Goal: Transaction & Acquisition: Book appointment/travel/reservation

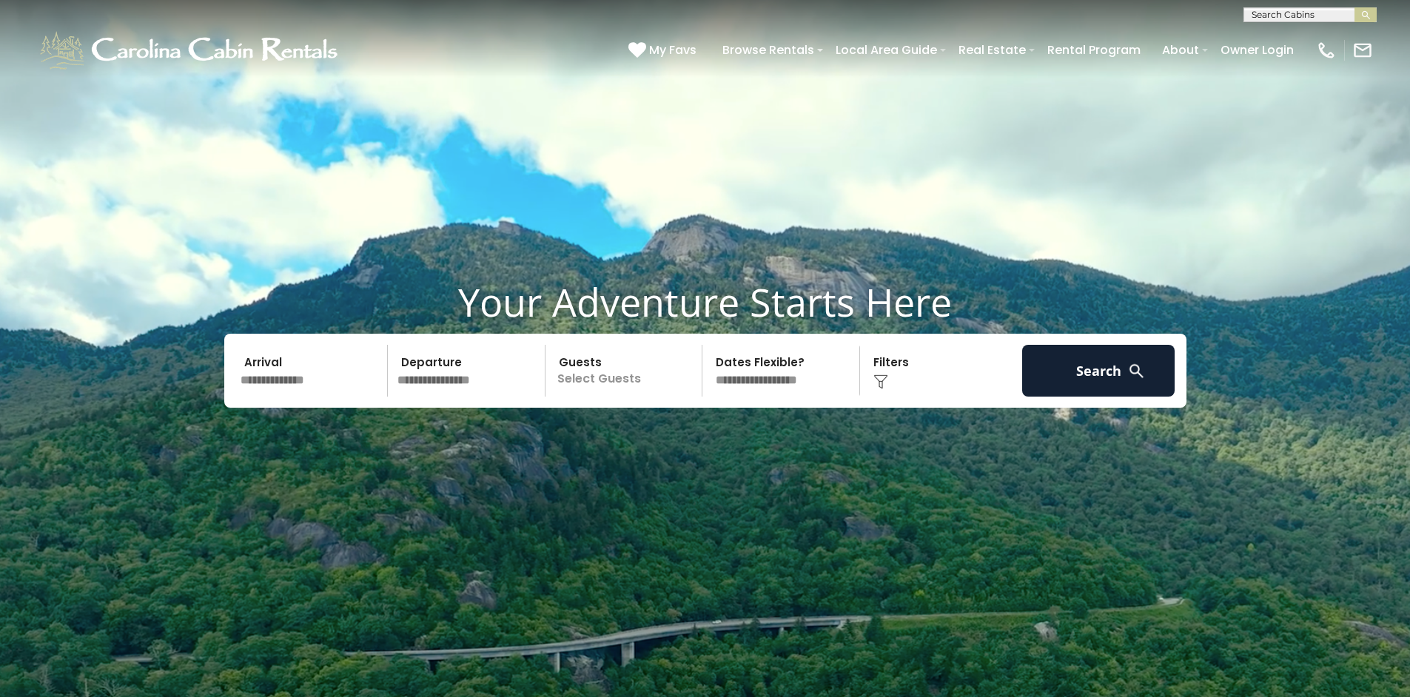
click at [252, 385] on input "text" at bounding box center [311, 371] width 153 height 52
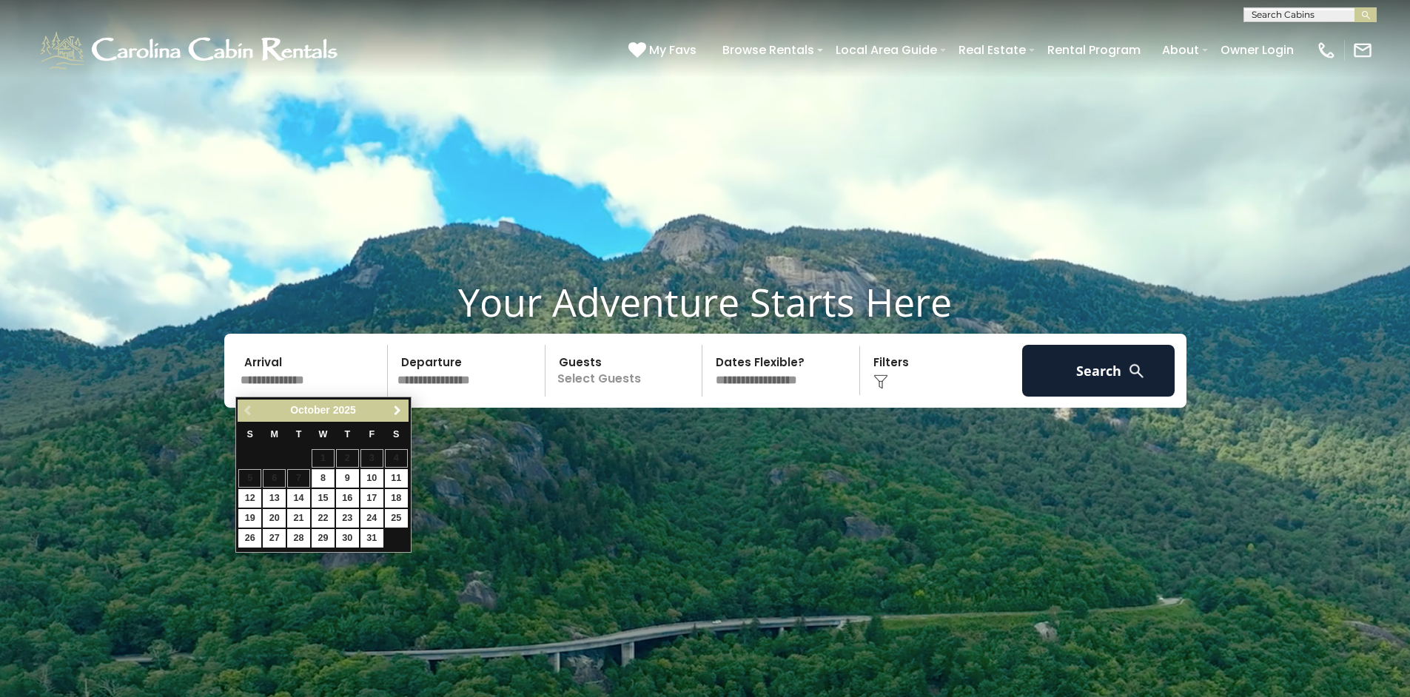
click at [394, 411] on span "Next" at bounding box center [397, 411] width 12 height 12
click at [400, 412] on span "Next" at bounding box center [397, 411] width 12 height 12
click at [397, 457] on link "3" at bounding box center [396, 458] width 23 height 18
type input "******"
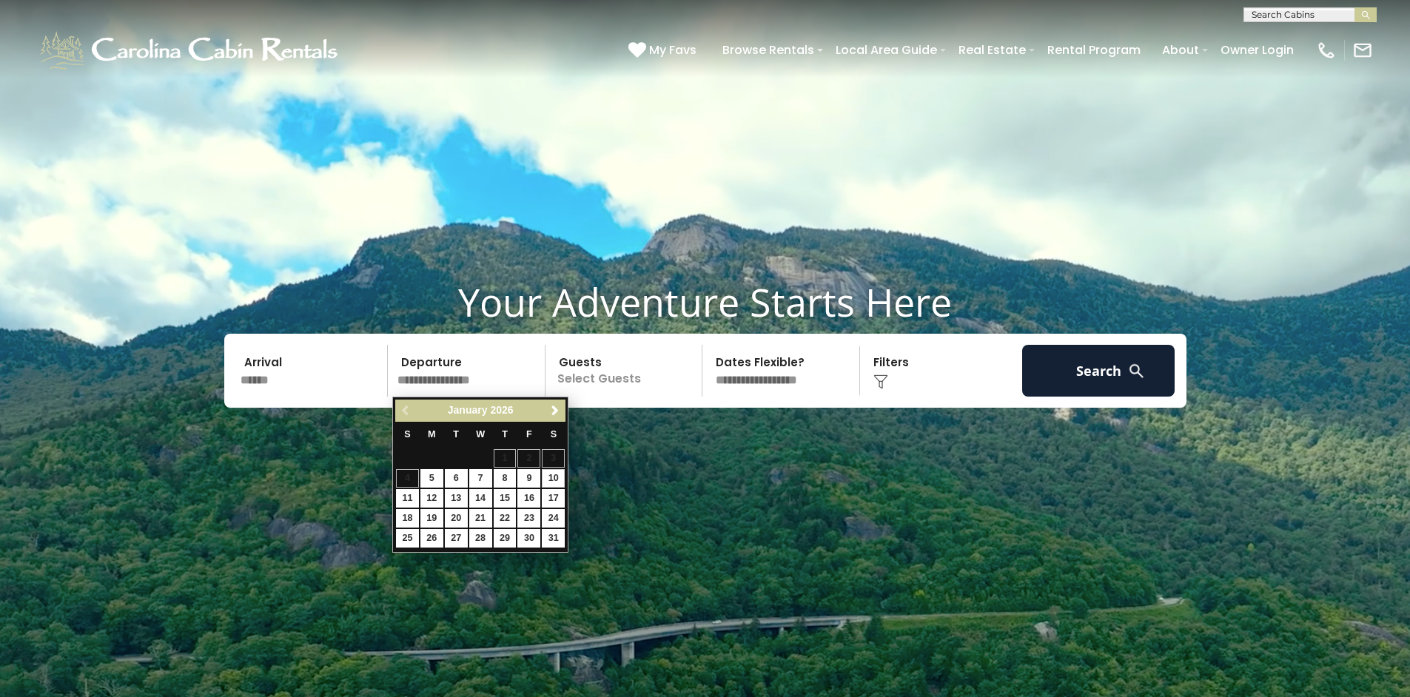
click at [554, 474] on link "10" at bounding box center [553, 478] width 23 height 18
type input "*******"
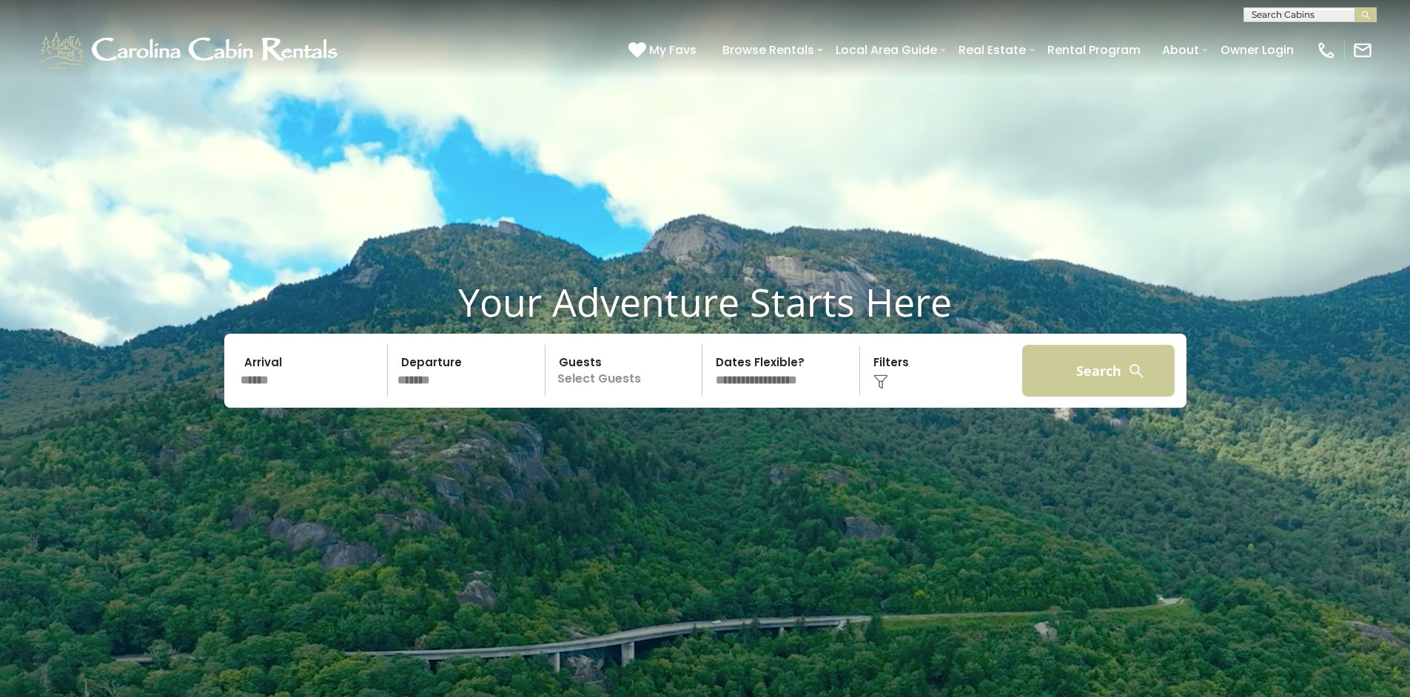
click at [1052, 369] on button "Search" at bounding box center [1098, 371] width 153 height 52
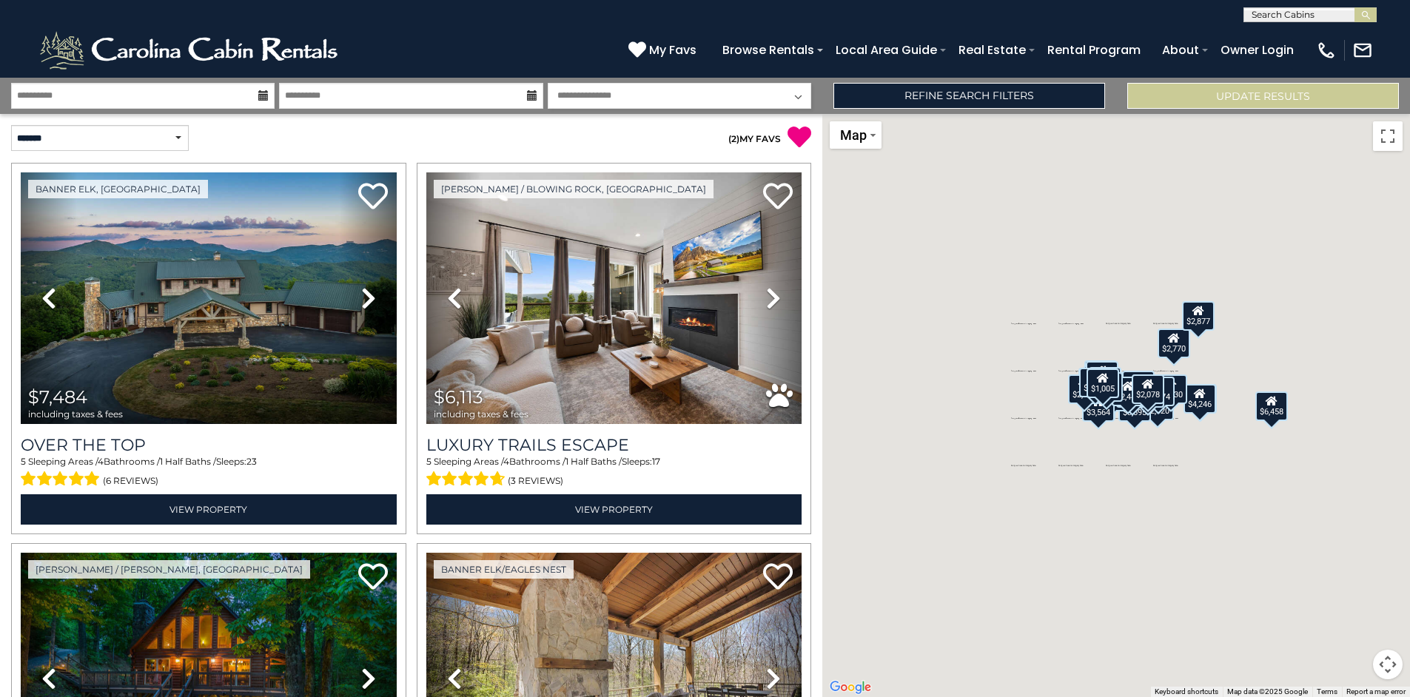
click at [1259, 18] on input "text" at bounding box center [1308, 17] width 129 height 15
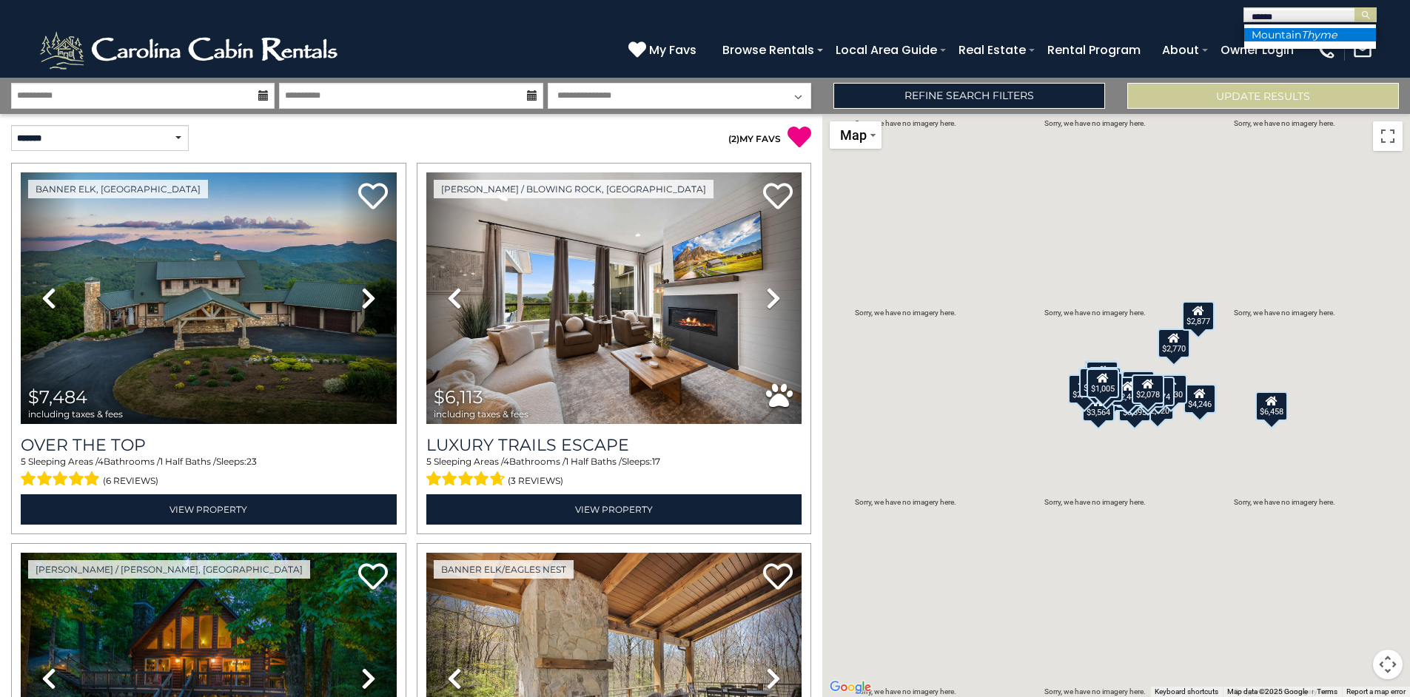
type input "*****"
click at [1258, 34] on li "Mountain Thyme" at bounding box center [1310, 34] width 132 height 13
click at [1365, 14] on img "submit" at bounding box center [1365, 15] width 11 height 11
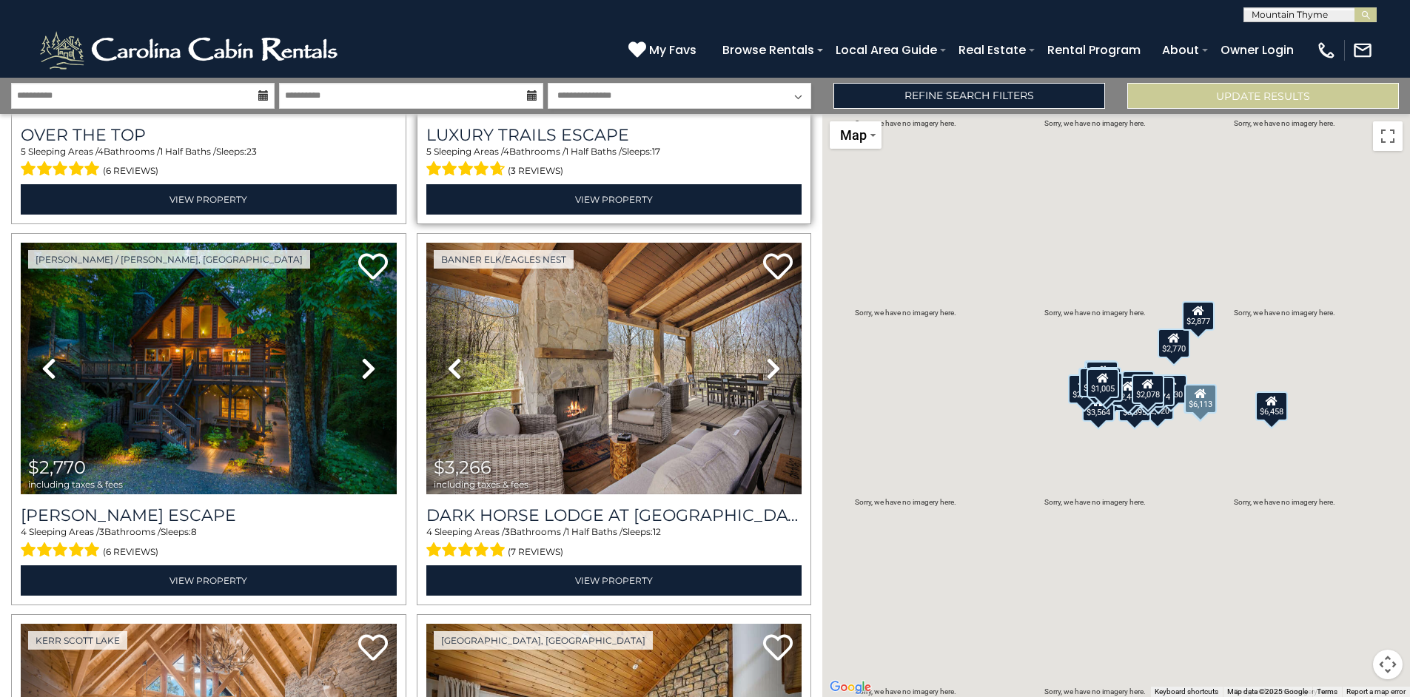
scroll to position [314, 0]
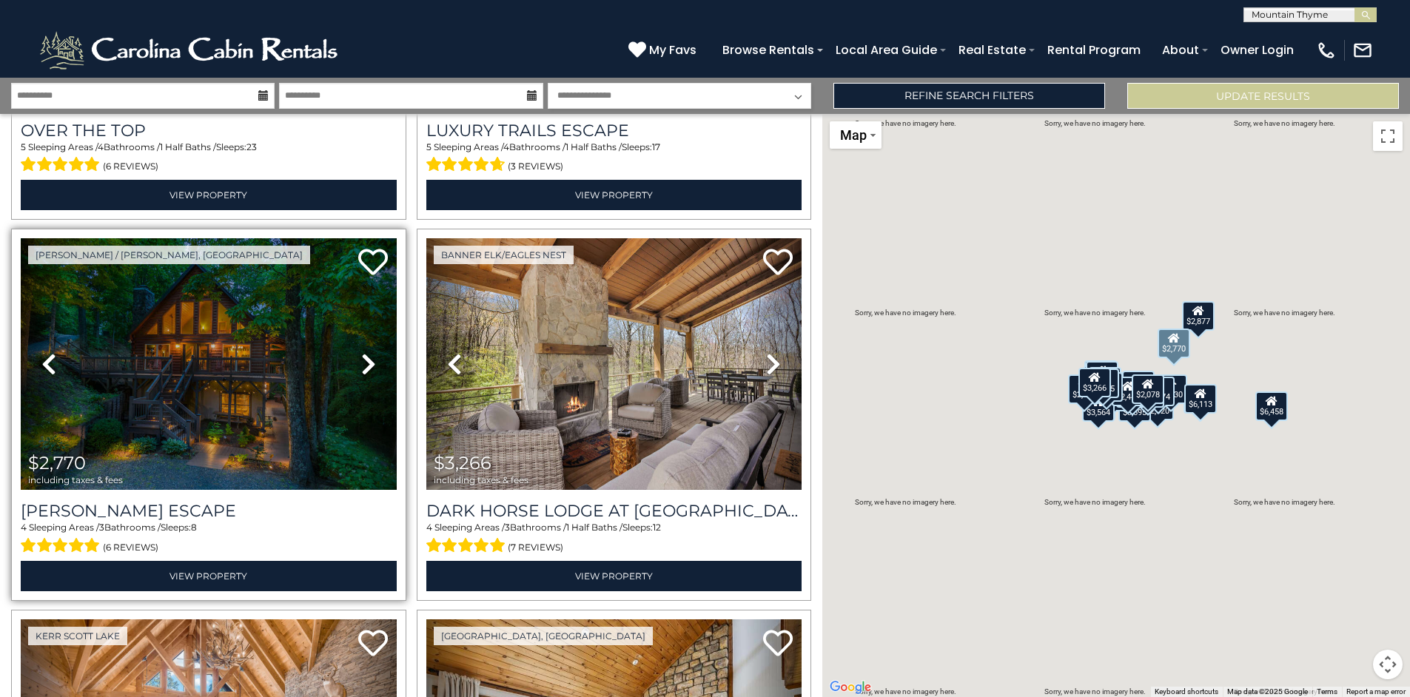
click at [361, 363] on icon at bounding box center [368, 364] width 15 height 24
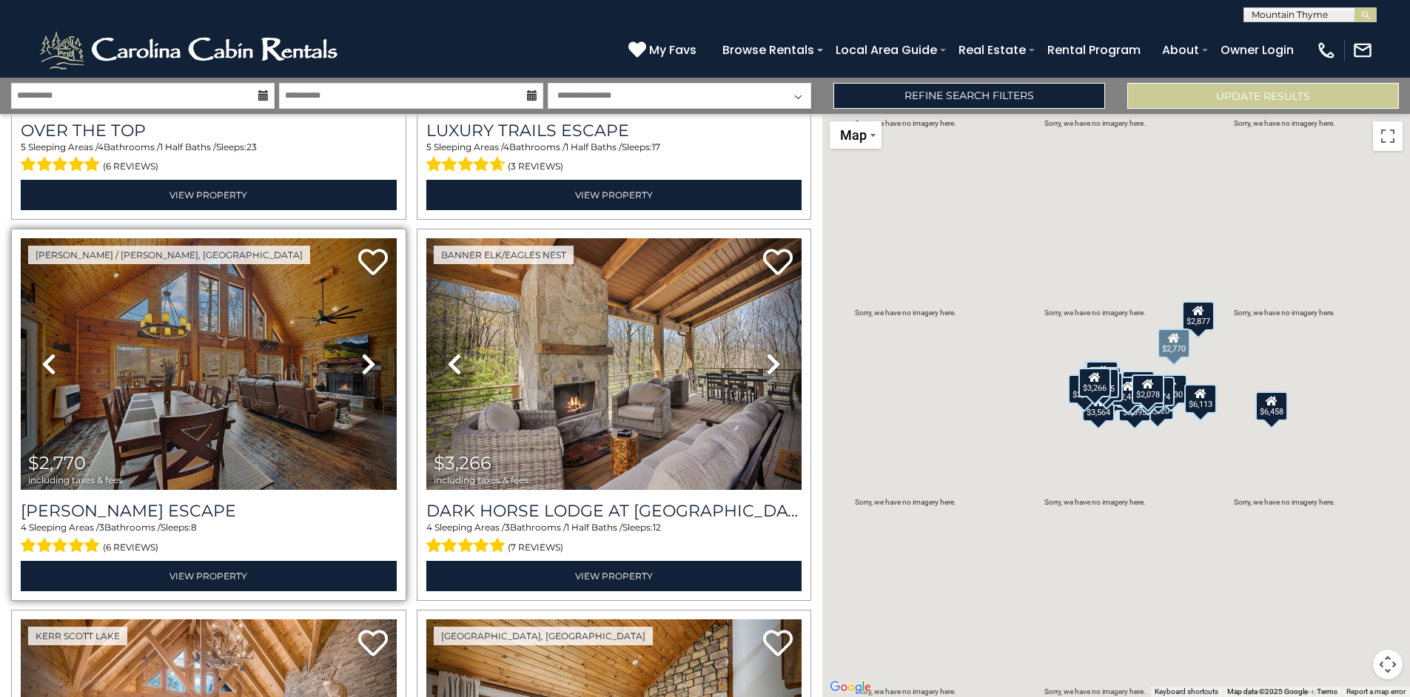
click at [361, 363] on icon at bounding box center [368, 364] width 15 height 24
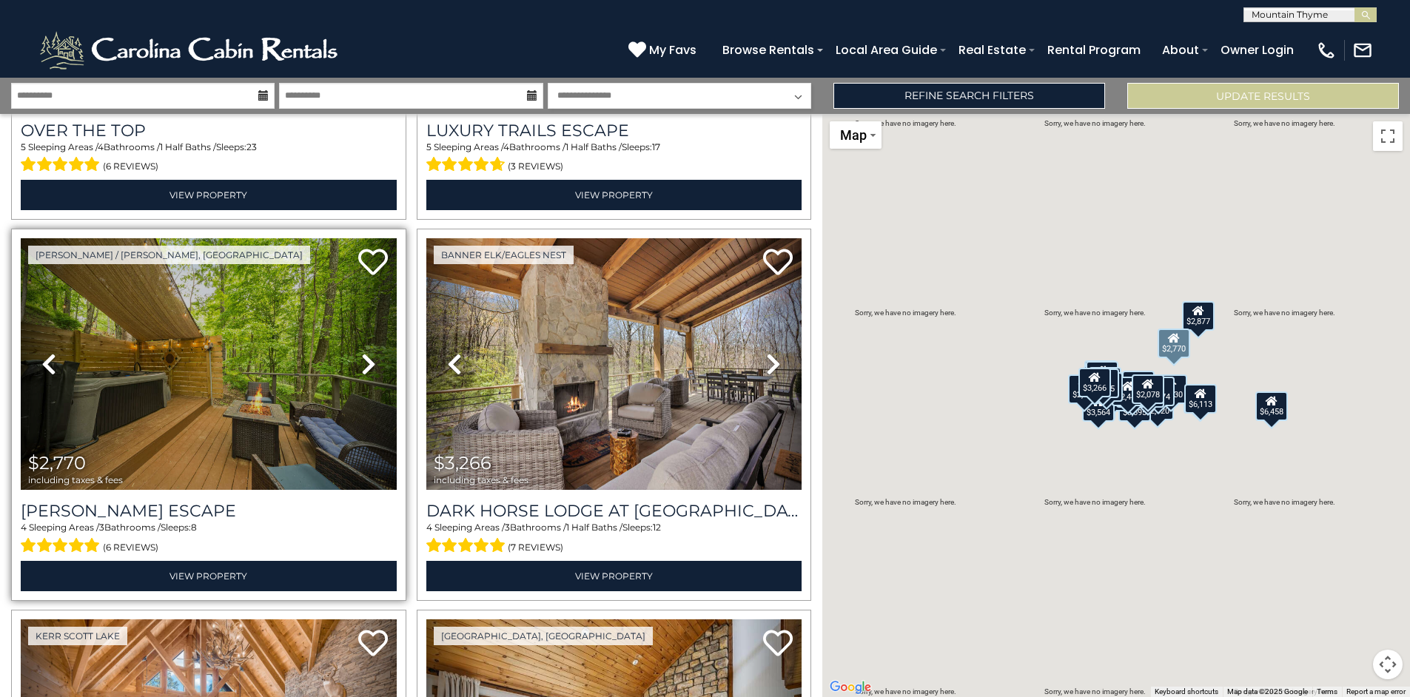
click at [361, 363] on icon at bounding box center [368, 364] width 15 height 24
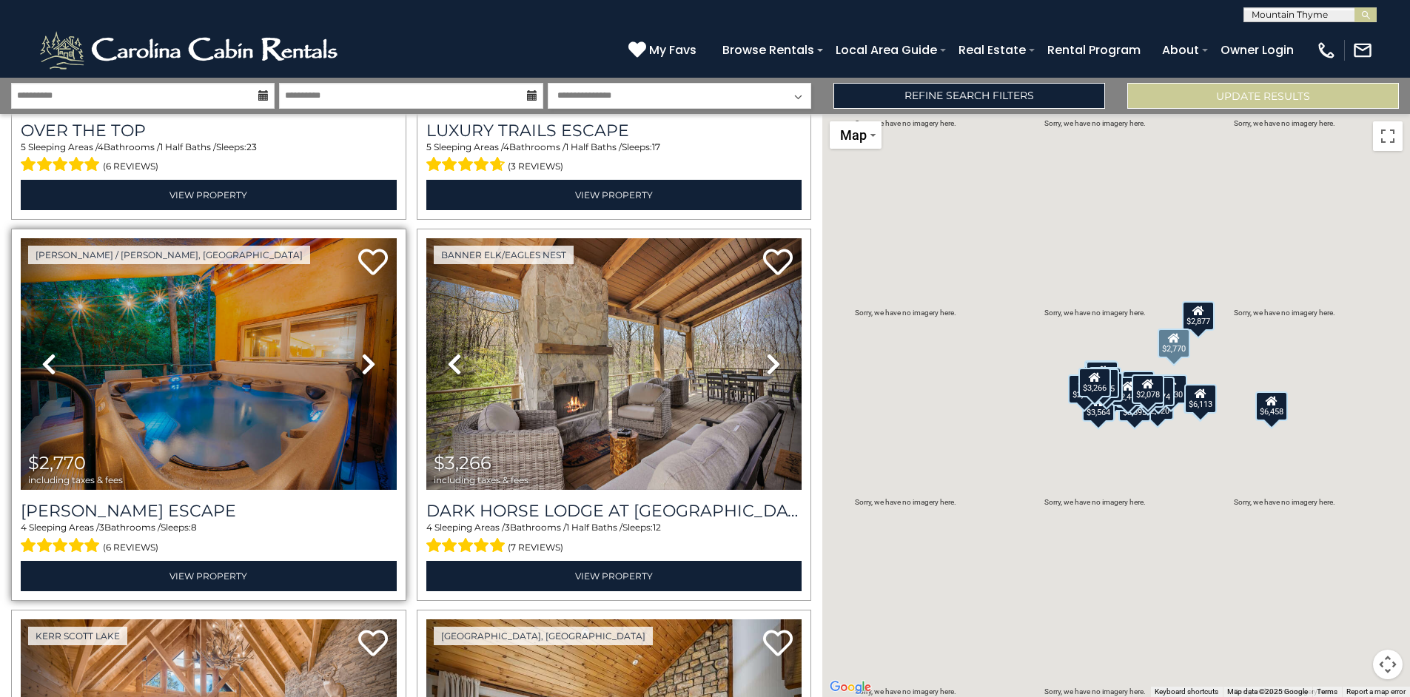
click at [361, 363] on icon at bounding box center [368, 364] width 15 height 24
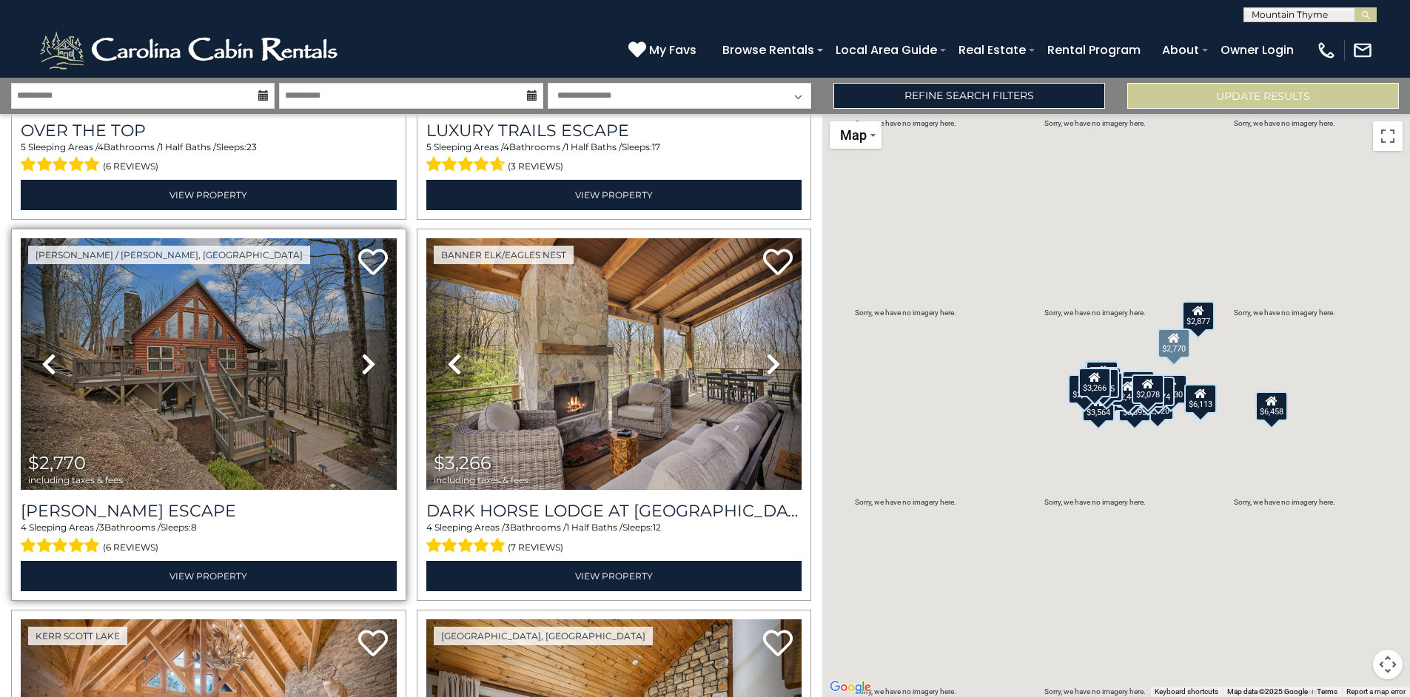
click at [361, 363] on icon at bounding box center [368, 364] width 15 height 24
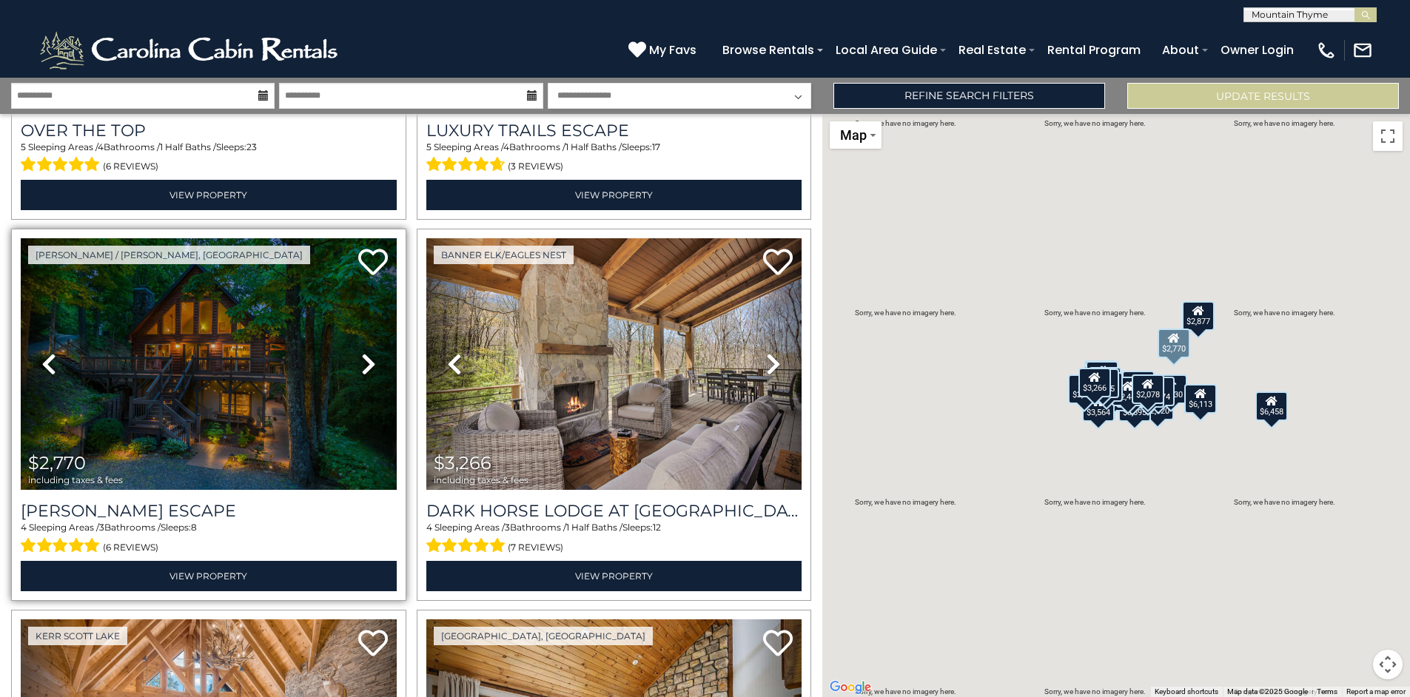
click at [361, 363] on icon at bounding box center [368, 364] width 15 height 24
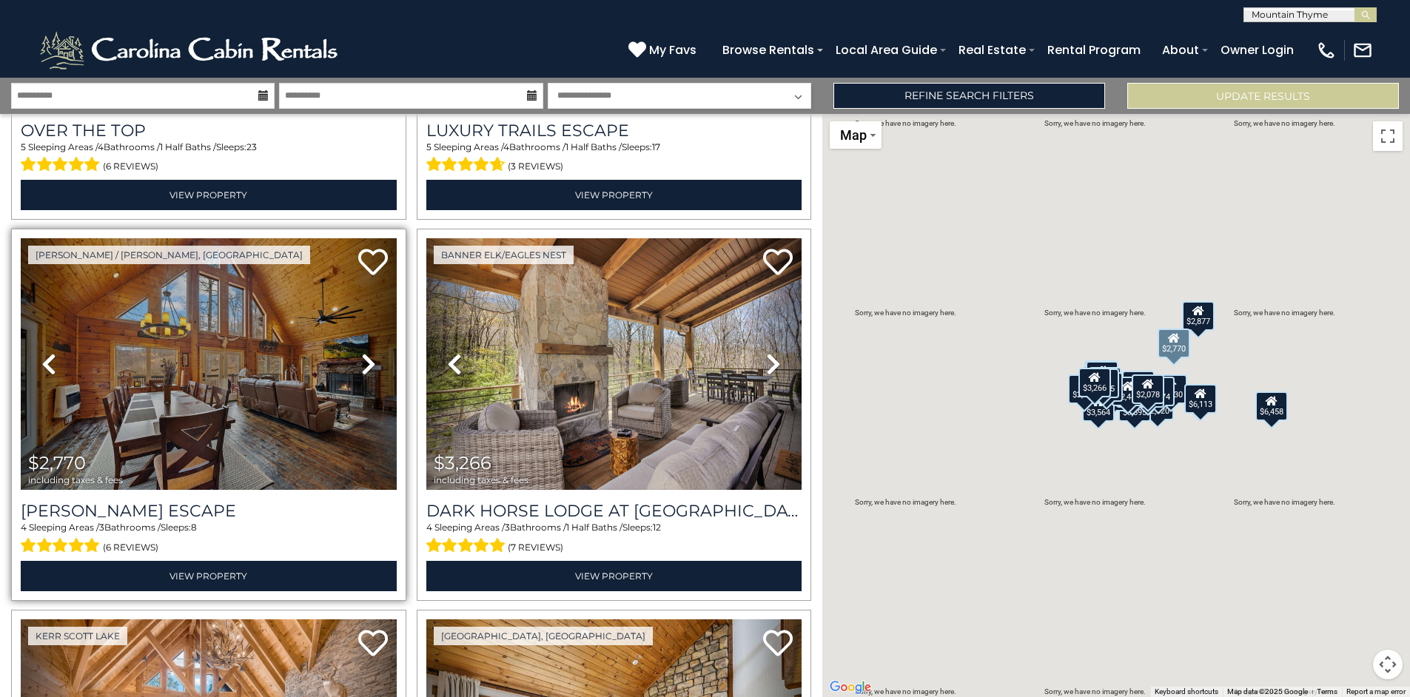
click at [361, 363] on icon at bounding box center [368, 364] width 15 height 24
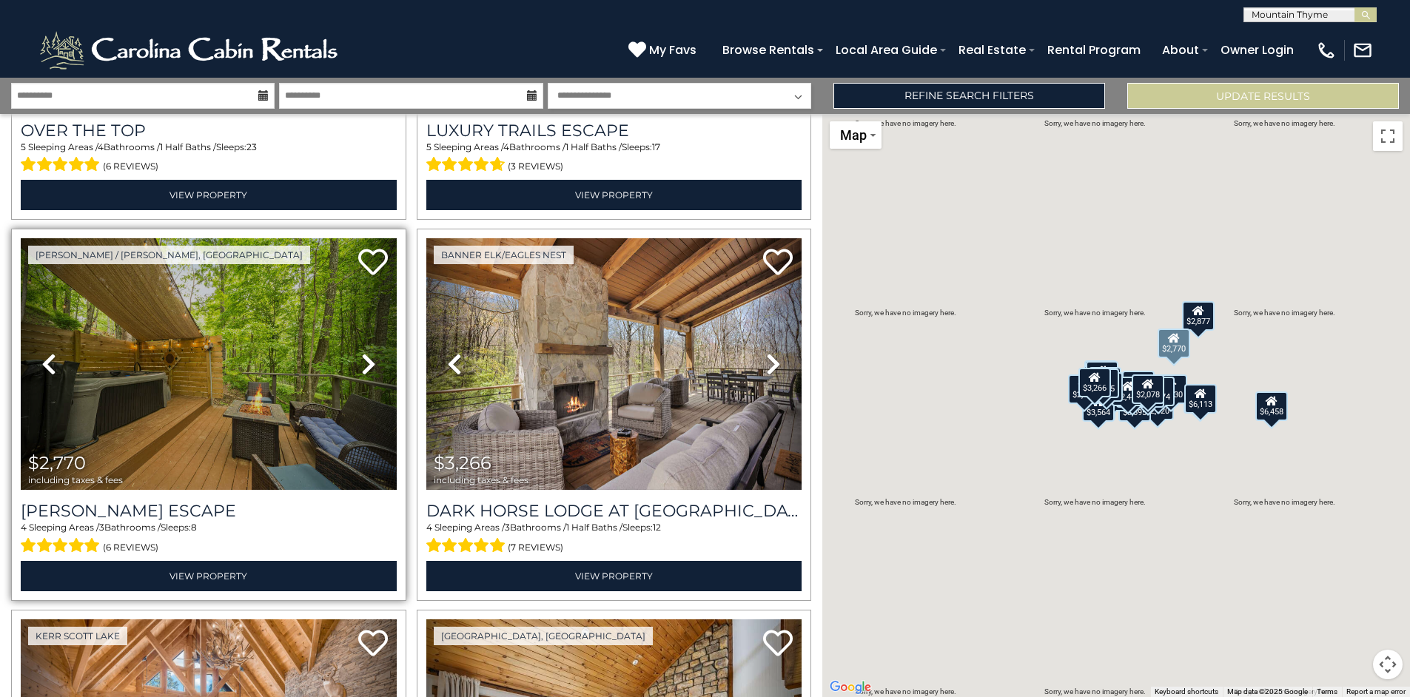
click at [361, 363] on icon at bounding box center [368, 364] width 15 height 24
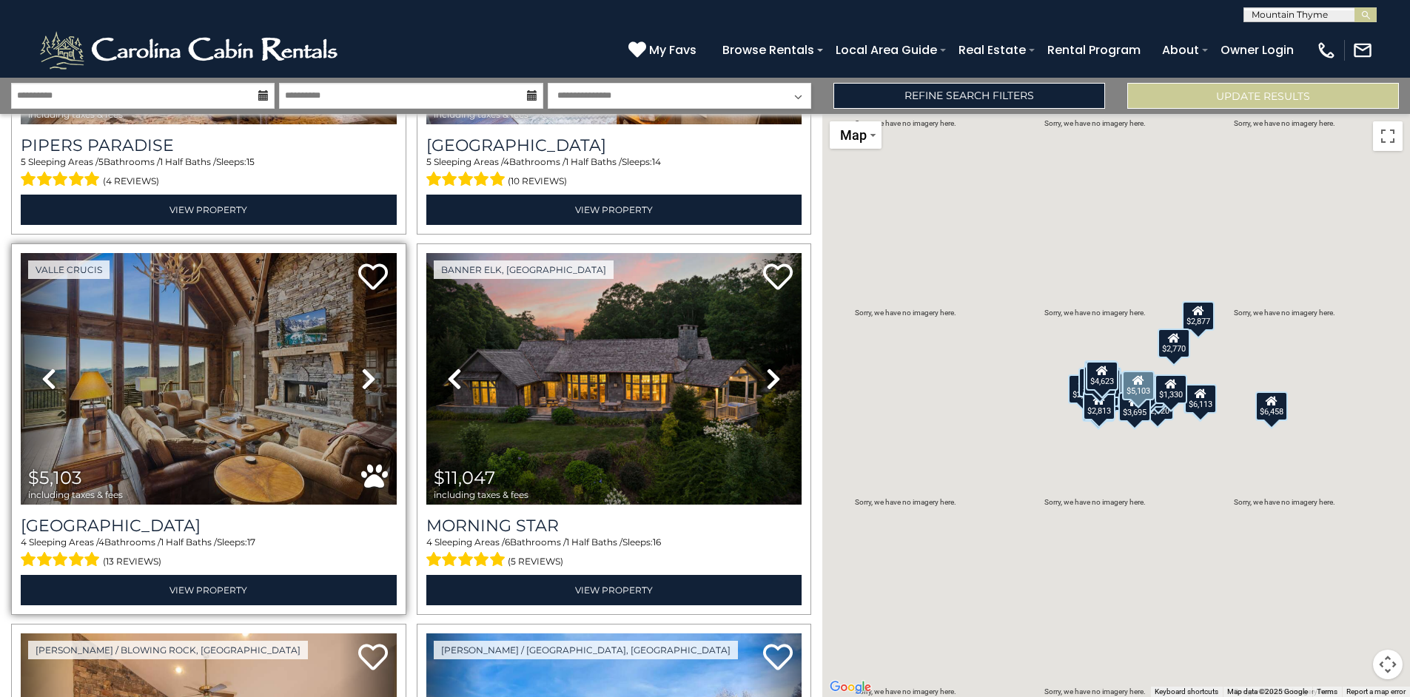
scroll to position [2971, 0]
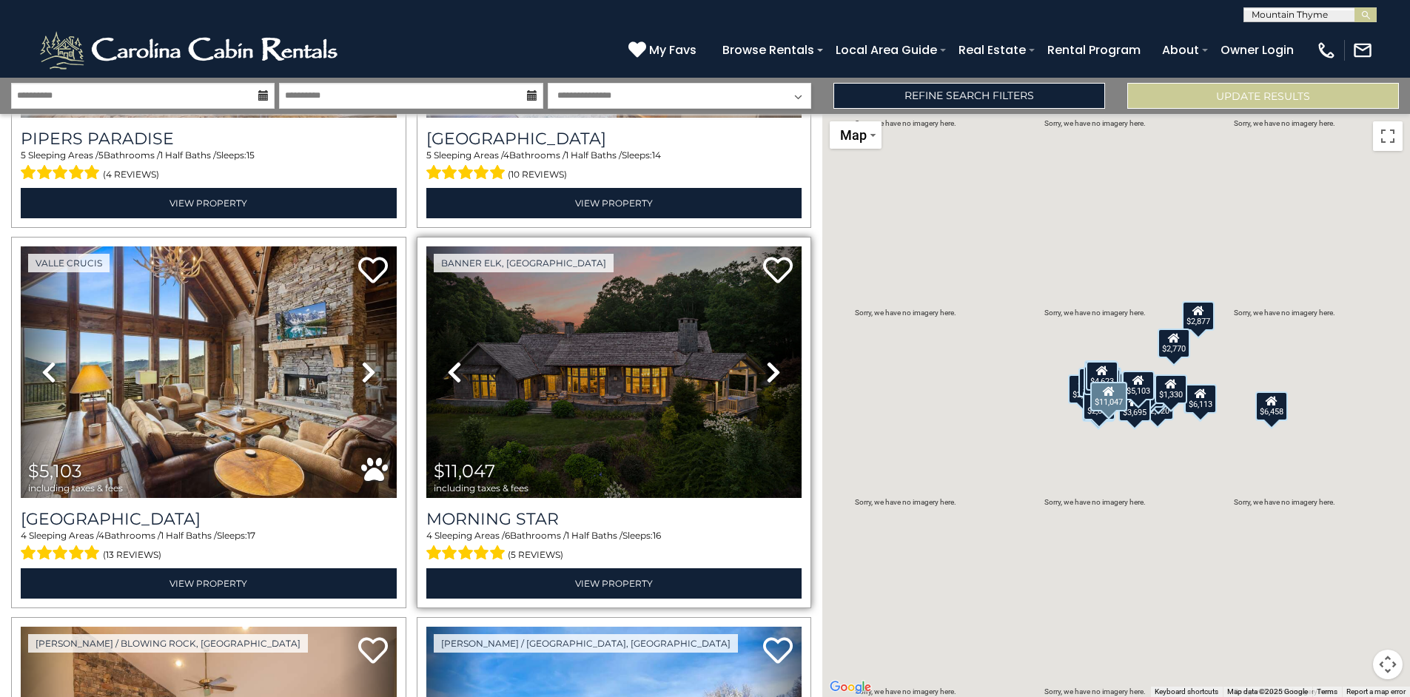
click at [769, 360] on icon at bounding box center [773, 372] width 15 height 24
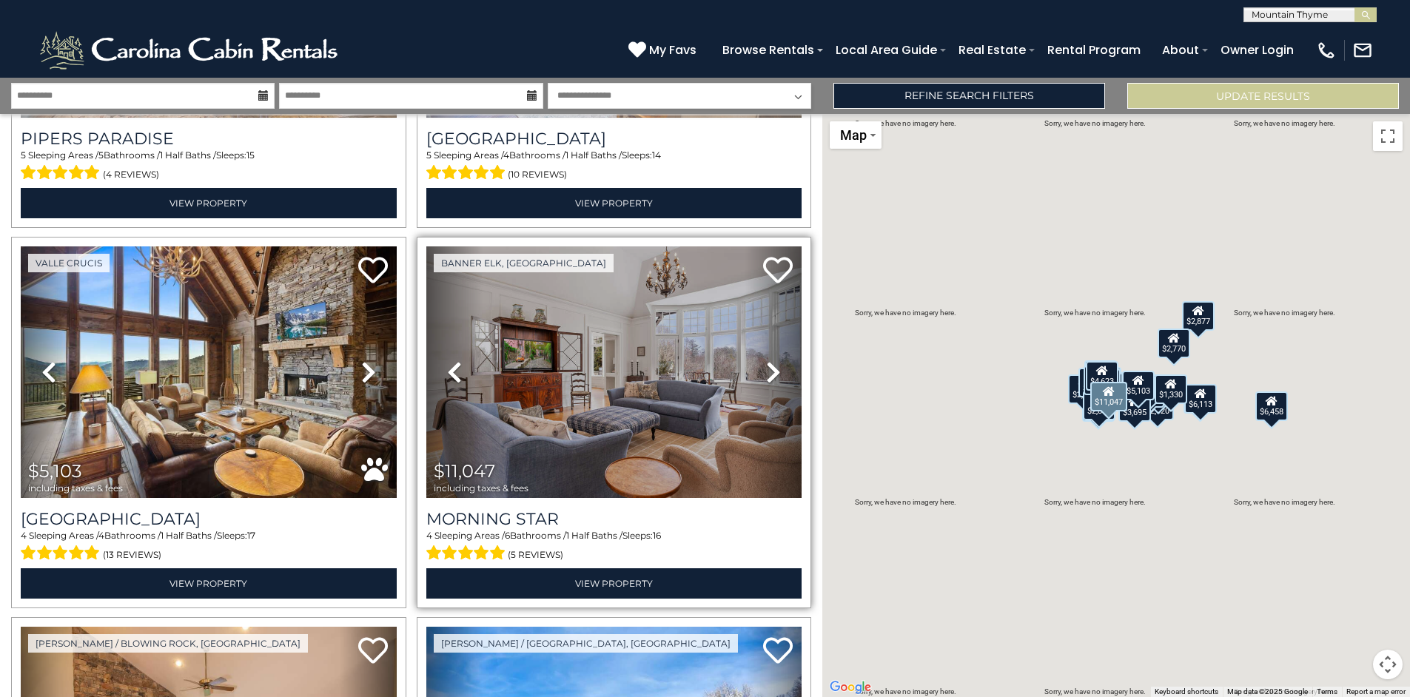
click at [768, 360] on icon at bounding box center [773, 372] width 15 height 24
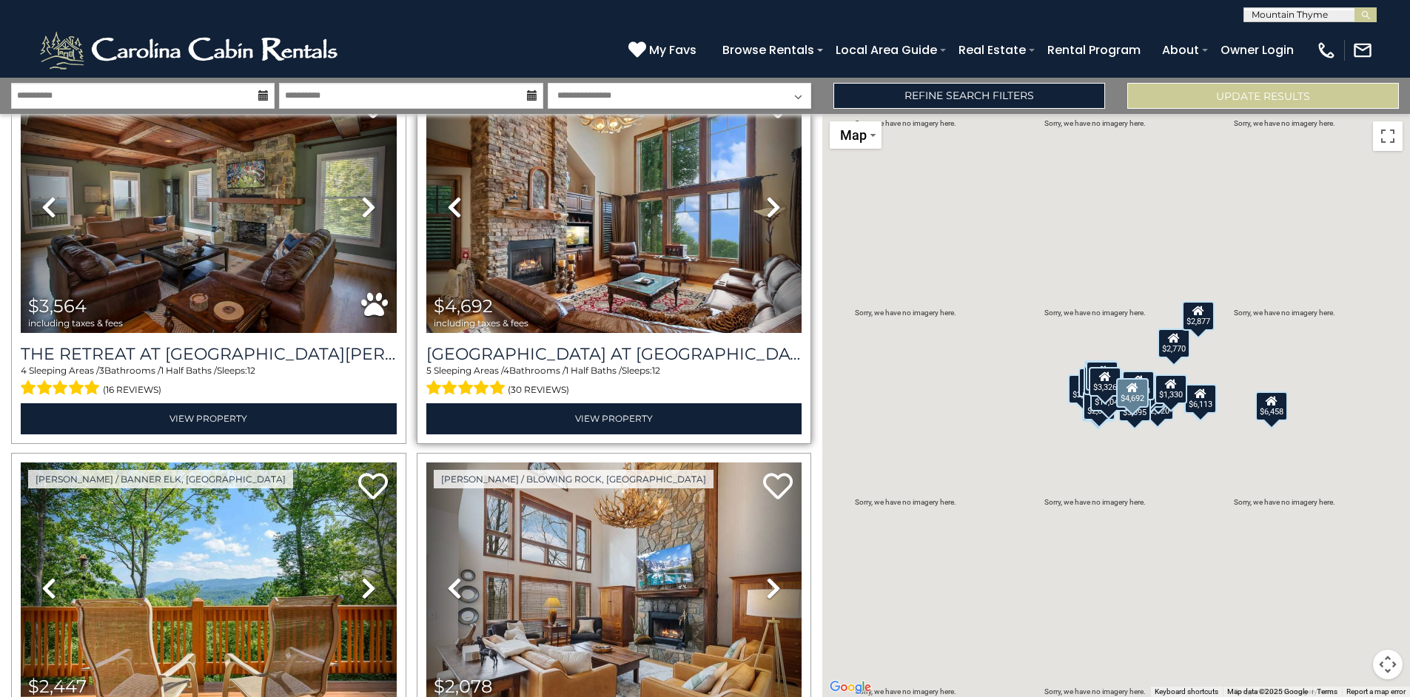
scroll to position [4290, 0]
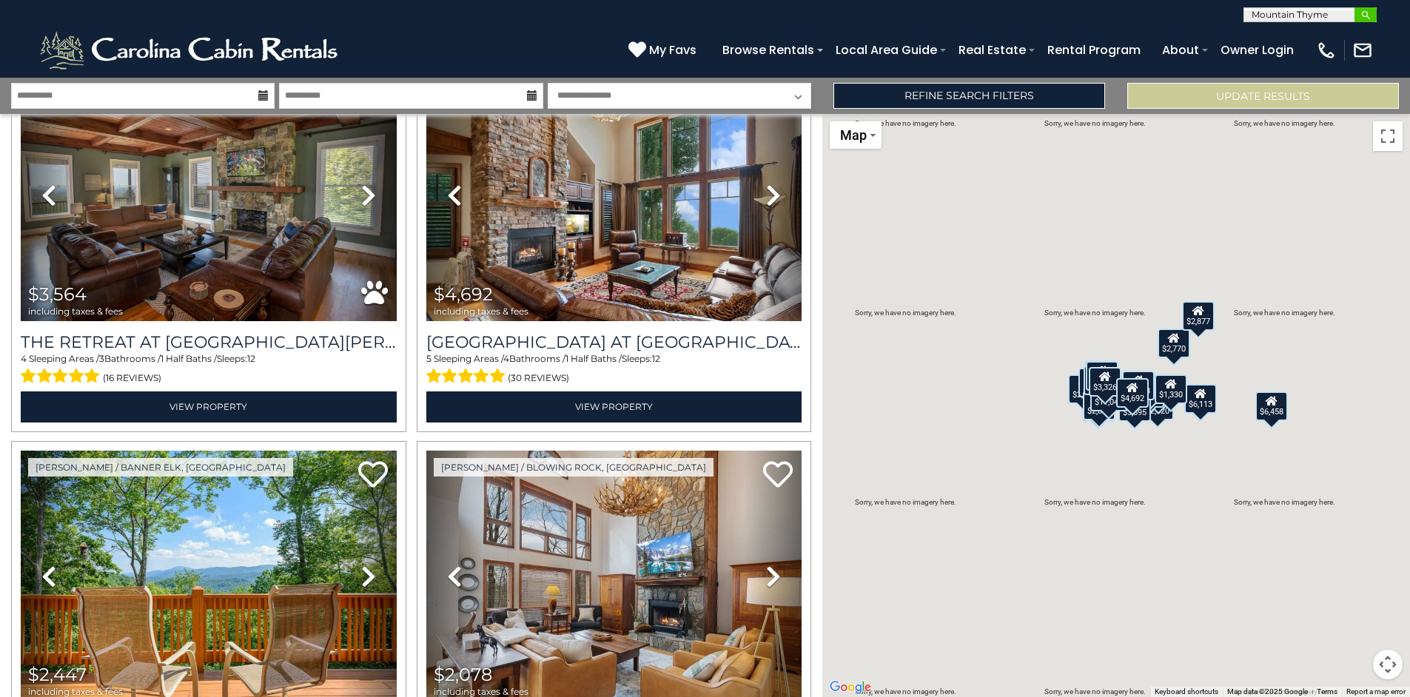
click at [1362, 16] on img "submit" at bounding box center [1365, 15] width 11 height 11
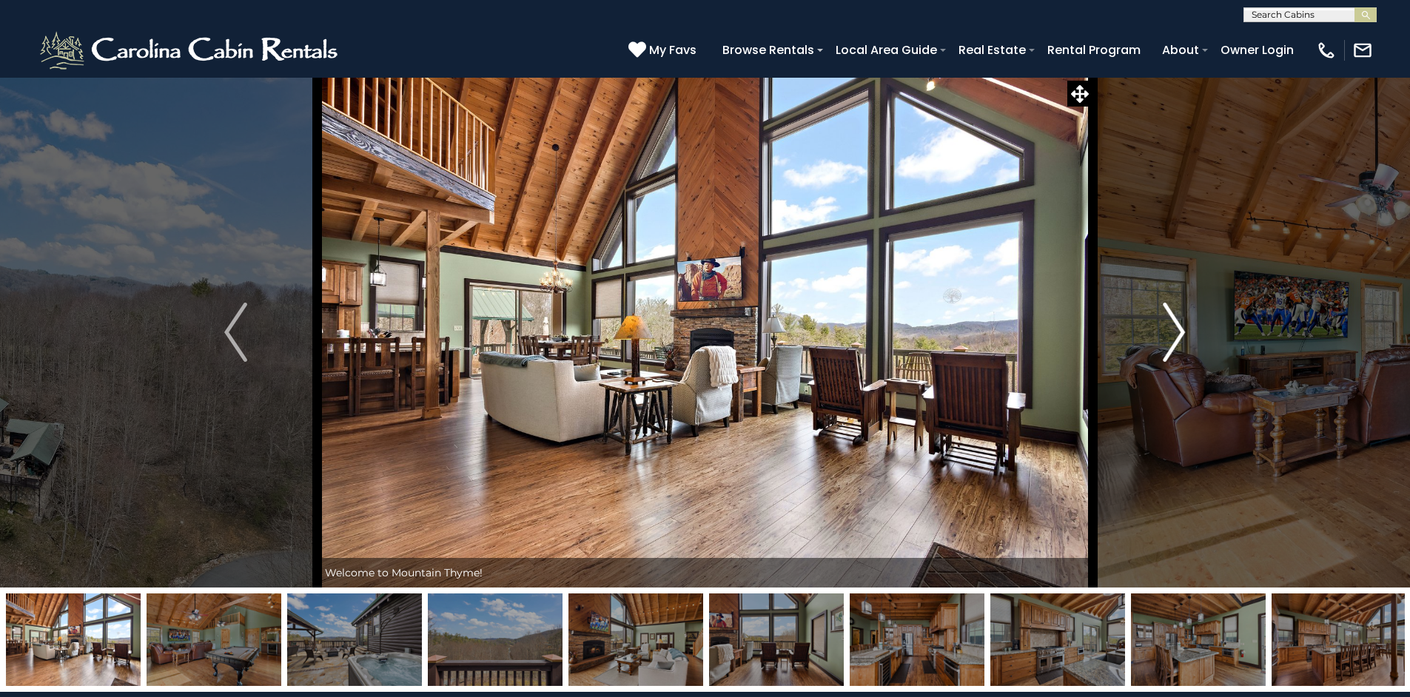
click at [1184, 329] on img "Next" at bounding box center [1174, 332] width 22 height 59
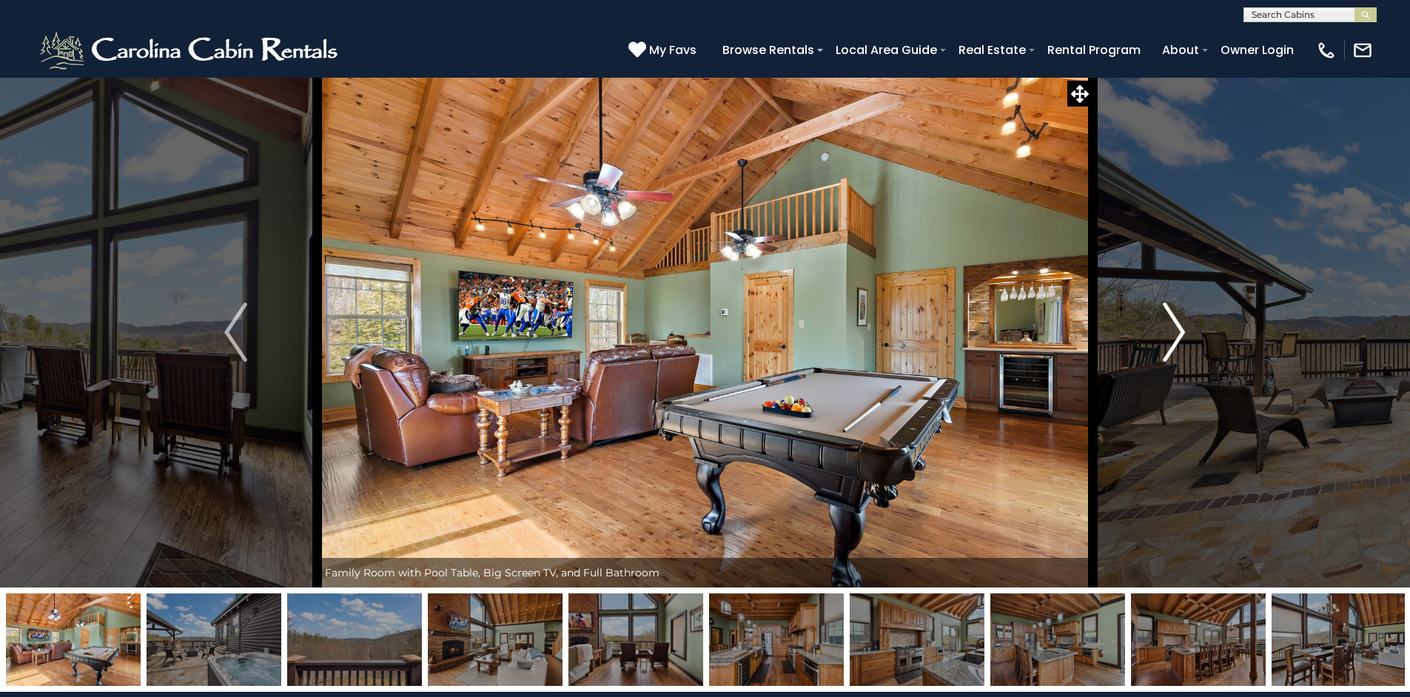
click at [1177, 332] on img "Next" at bounding box center [1174, 332] width 22 height 59
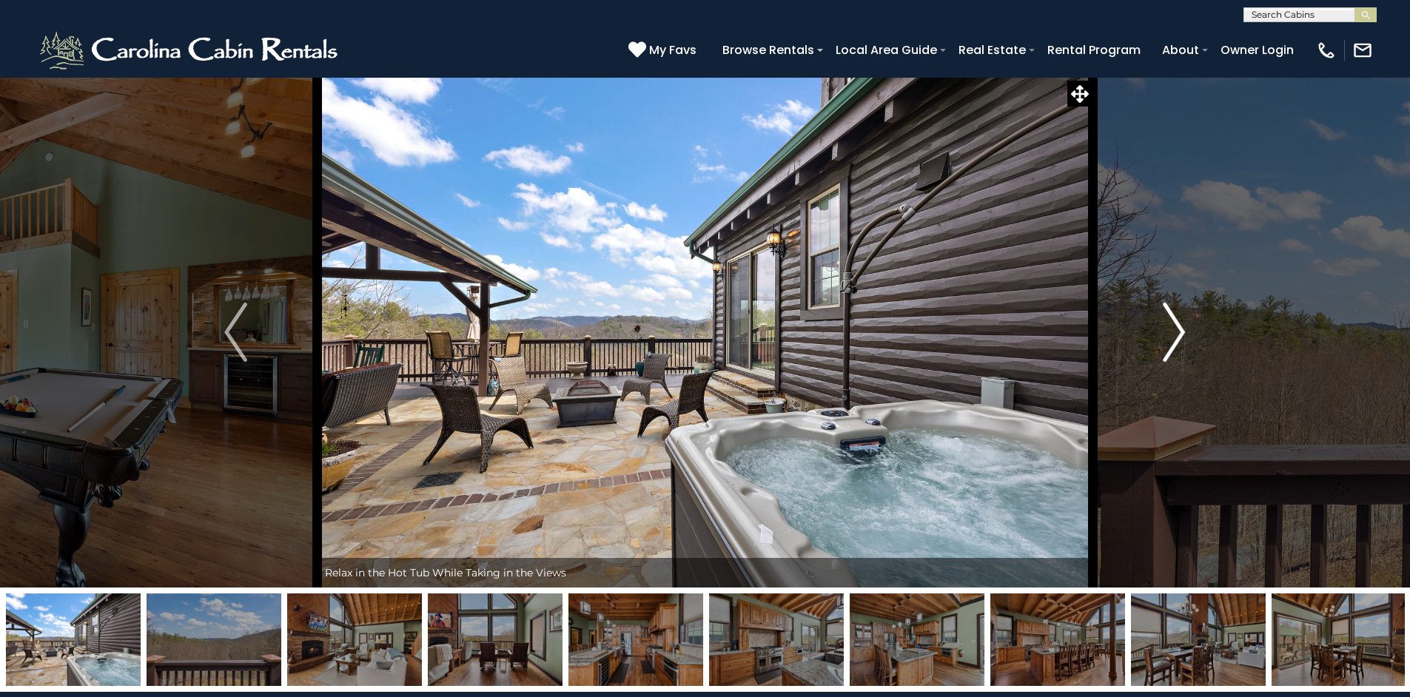
click at [1177, 332] on img "Next" at bounding box center [1174, 332] width 22 height 59
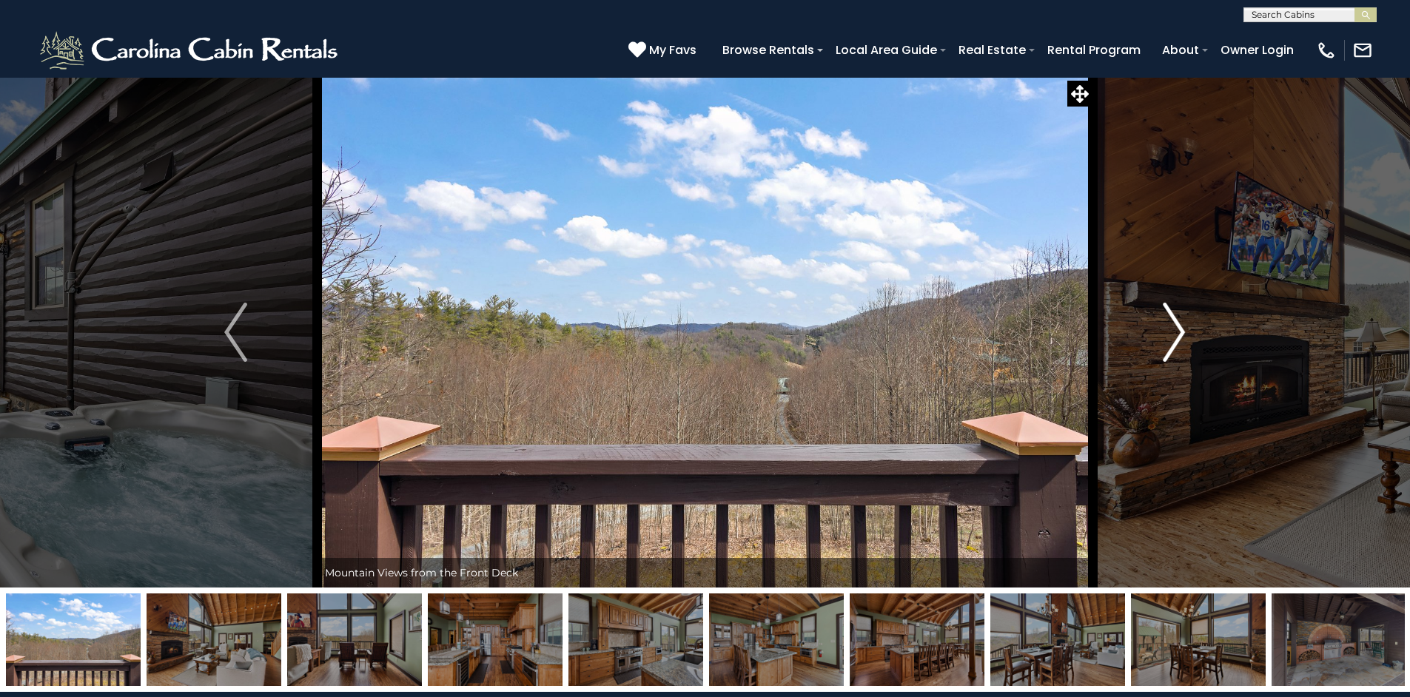
click at [1177, 332] on img "Next" at bounding box center [1174, 332] width 22 height 59
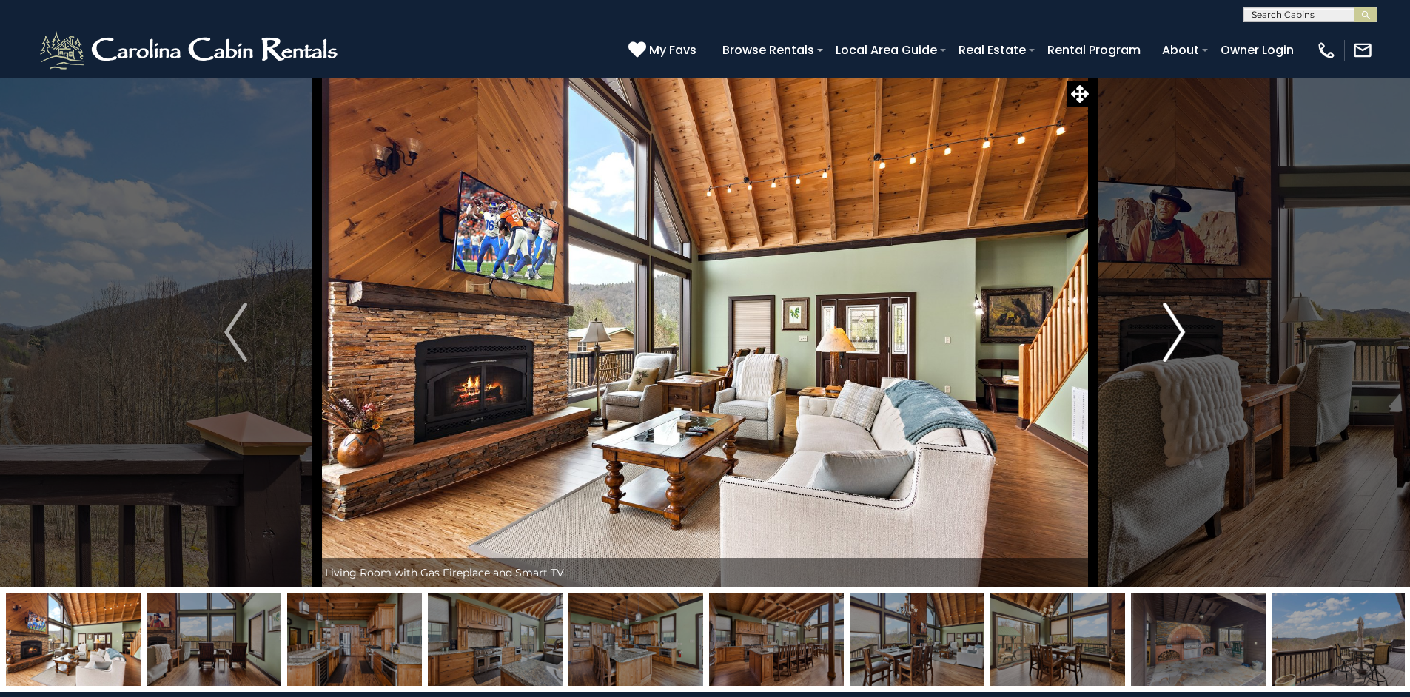
click at [1177, 332] on img "Next" at bounding box center [1174, 332] width 22 height 59
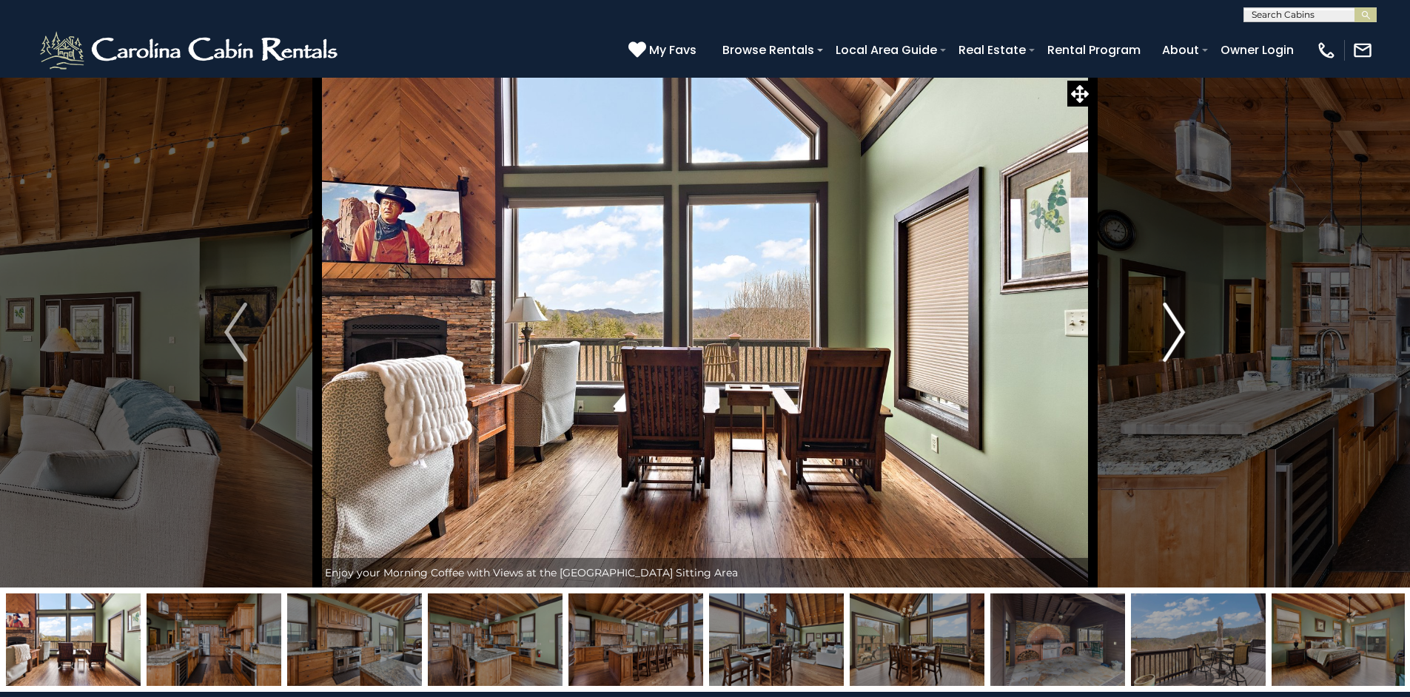
click at [1177, 332] on img "Next" at bounding box center [1174, 332] width 22 height 59
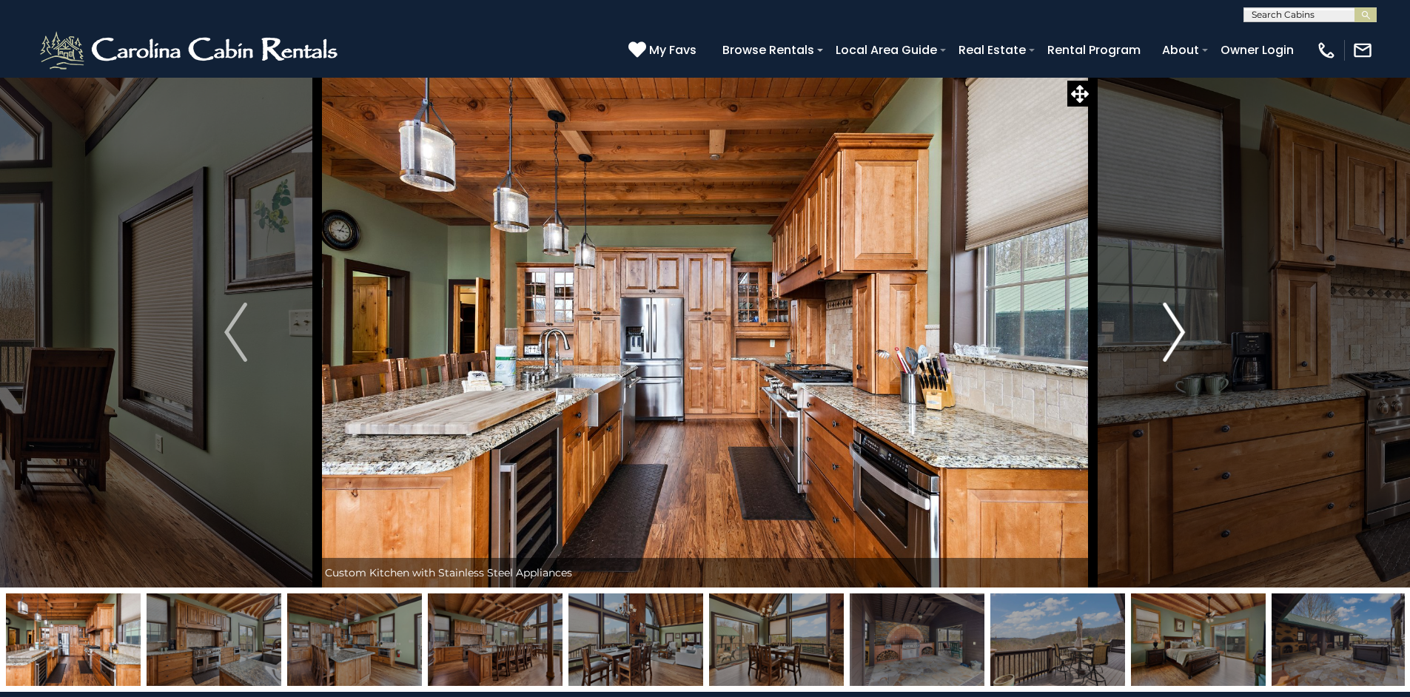
click at [1177, 332] on img "Next" at bounding box center [1174, 332] width 22 height 59
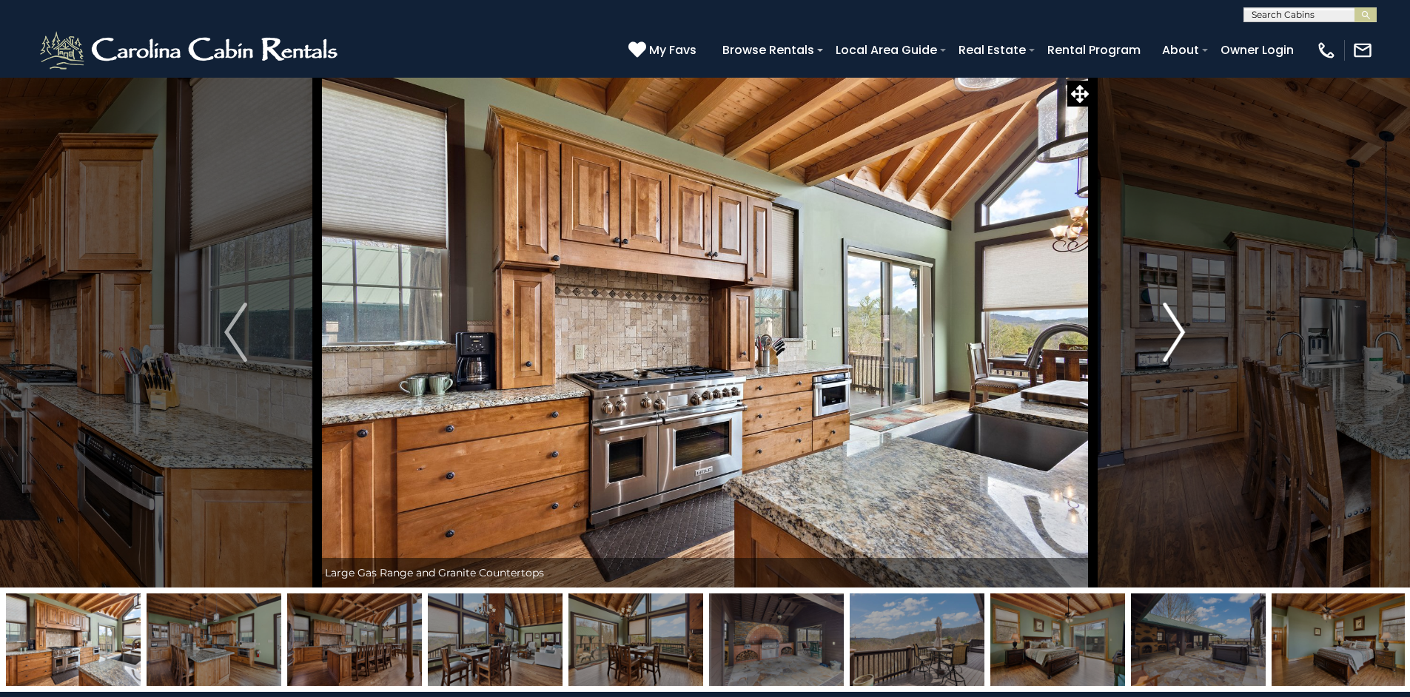
click at [1177, 332] on img "Next" at bounding box center [1174, 332] width 22 height 59
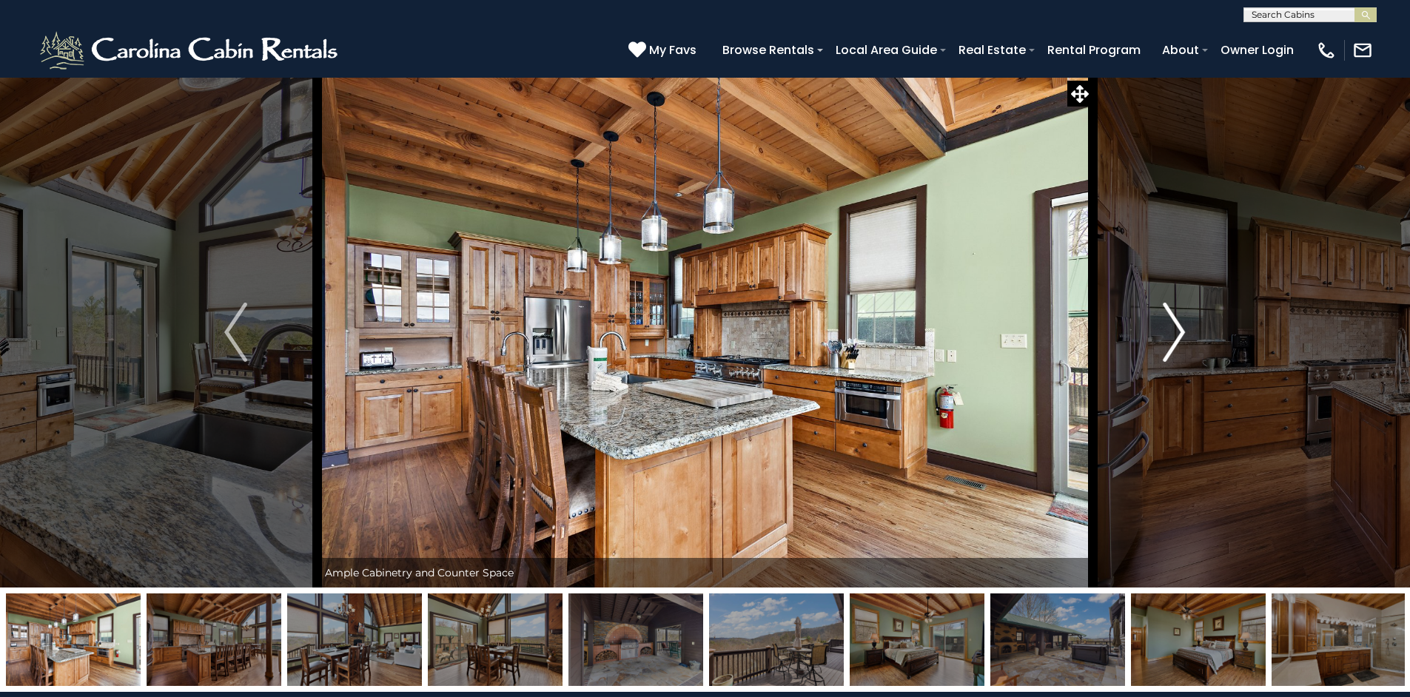
click at [1177, 332] on img "Next" at bounding box center [1174, 332] width 22 height 59
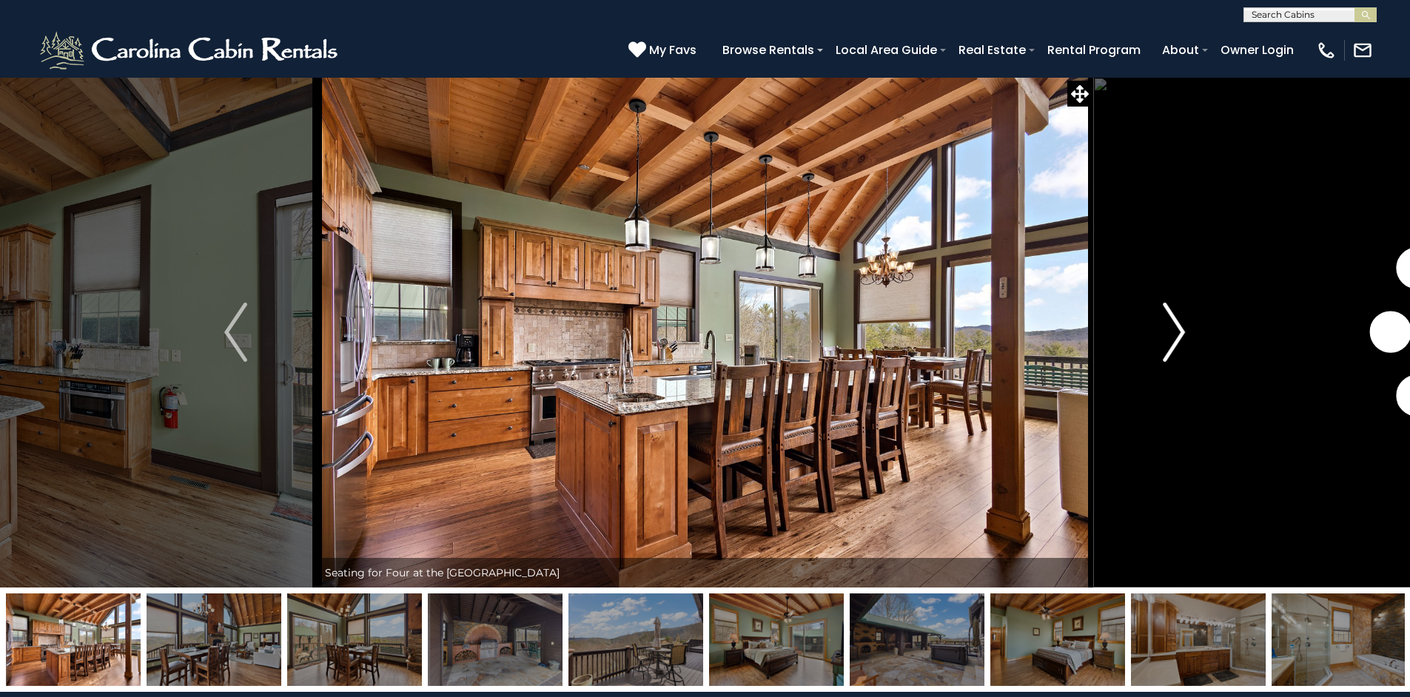
click at [1177, 332] on img "Next" at bounding box center [1174, 332] width 22 height 59
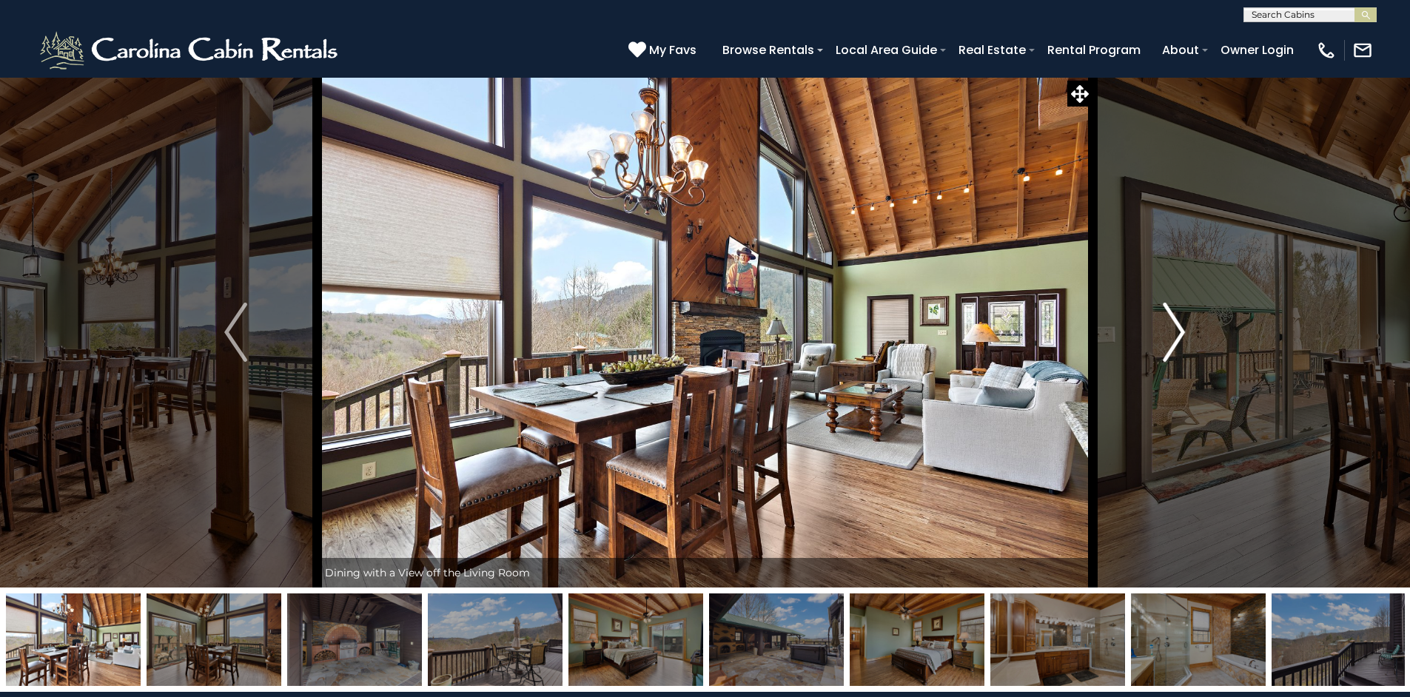
click at [1177, 332] on img "Next" at bounding box center [1174, 332] width 22 height 59
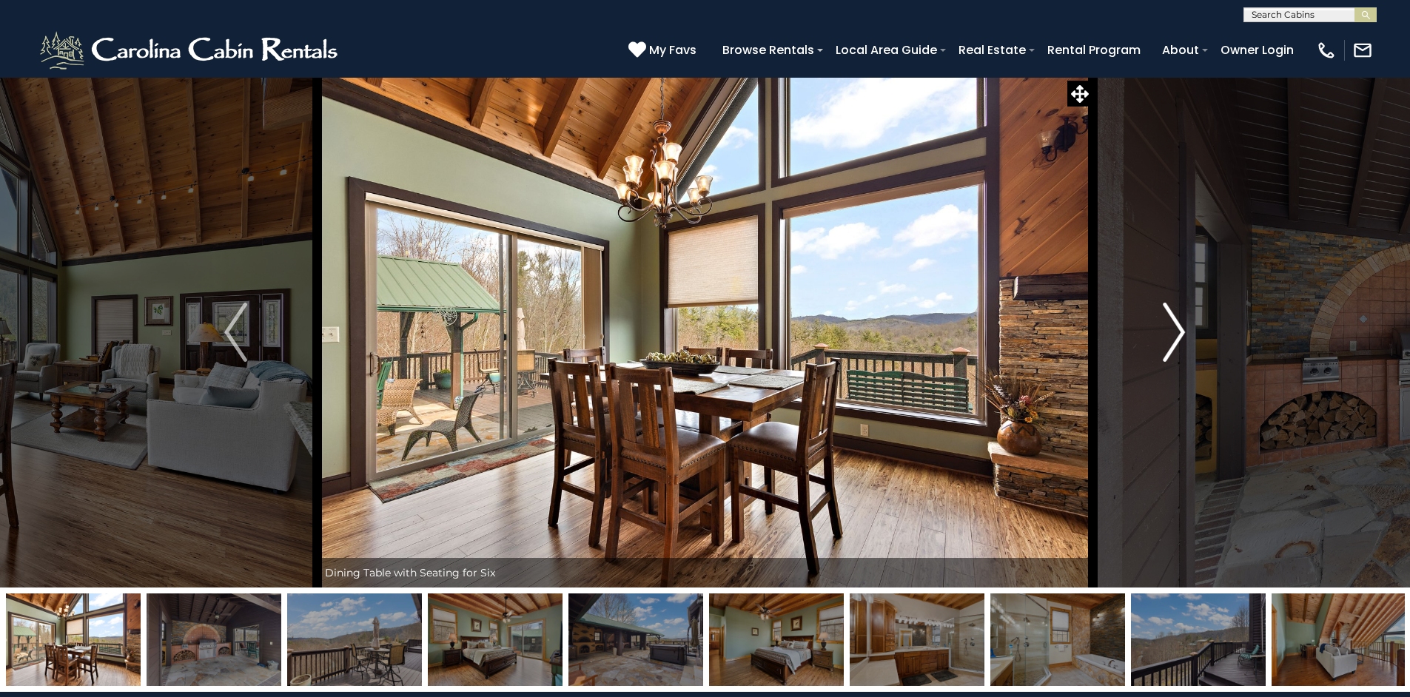
click at [1177, 332] on img "Next" at bounding box center [1174, 332] width 22 height 59
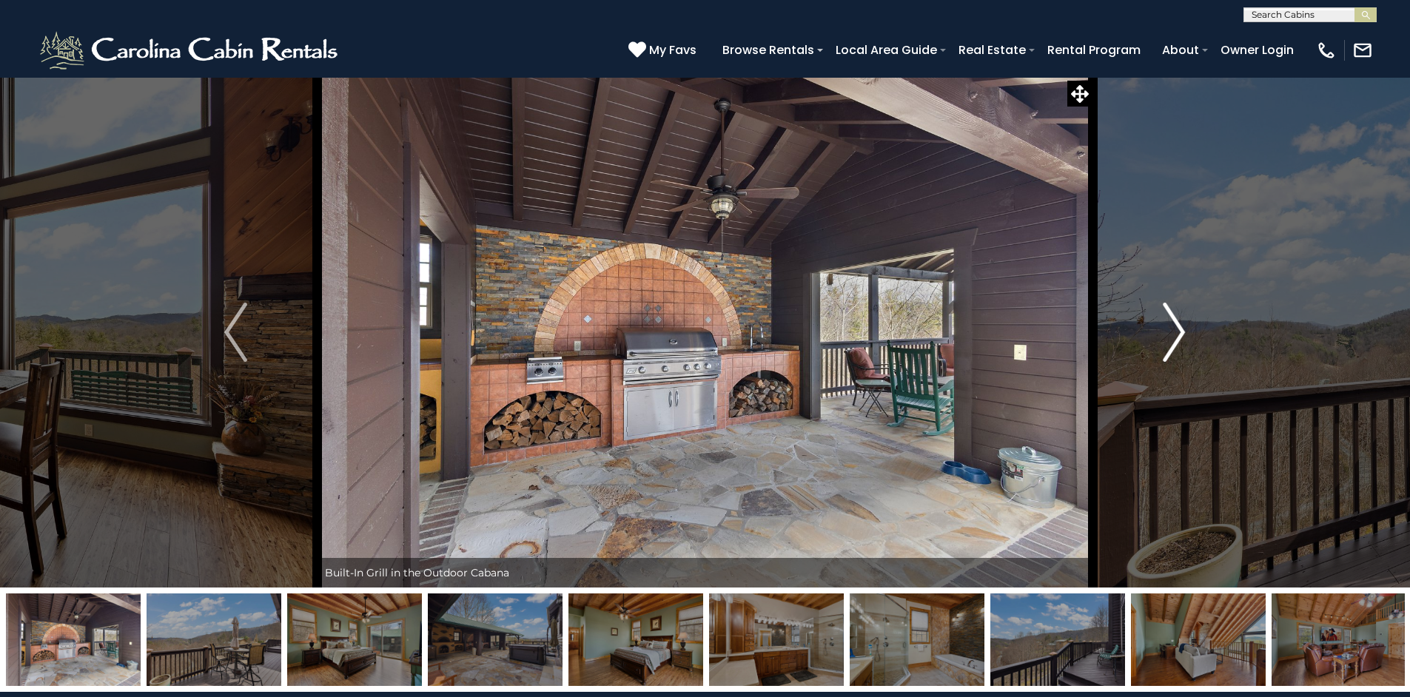
click at [1177, 332] on img "Next" at bounding box center [1174, 332] width 22 height 59
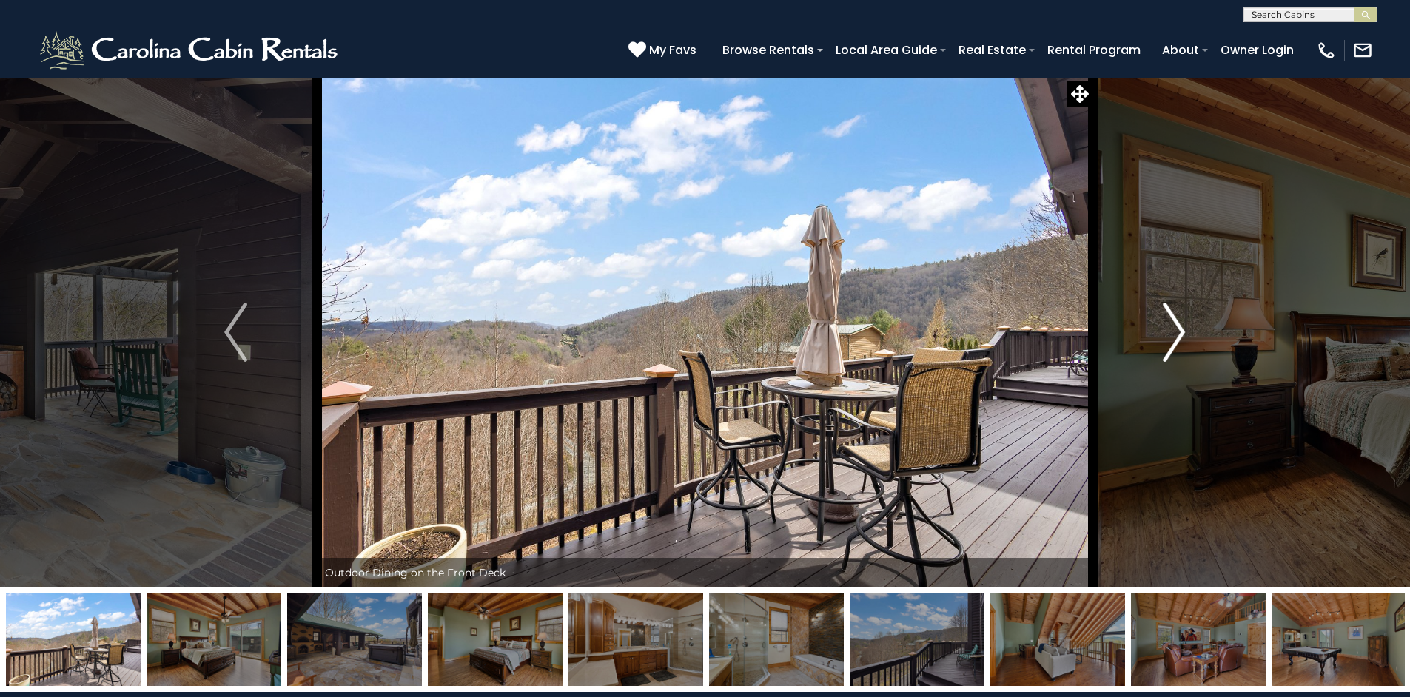
click at [1177, 332] on img "Next" at bounding box center [1174, 332] width 22 height 59
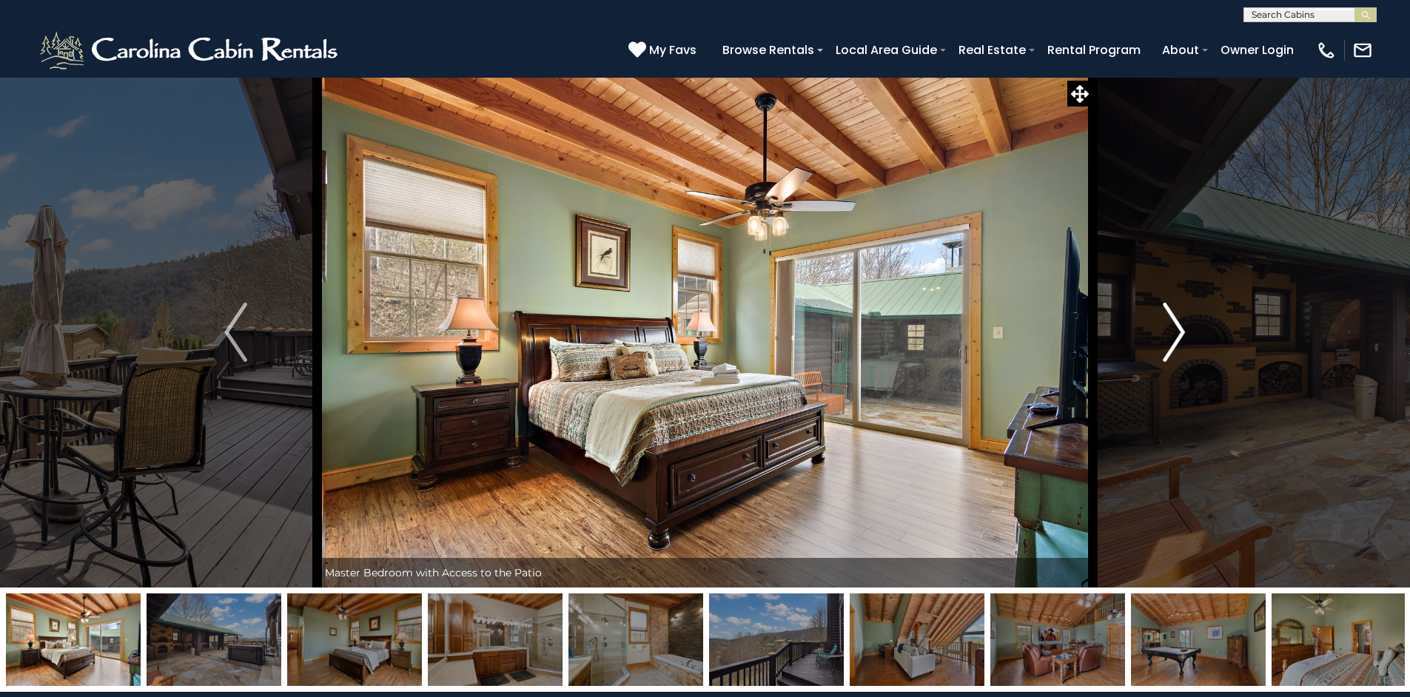
click at [1176, 332] on img "Next" at bounding box center [1174, 332] width 22 height 59
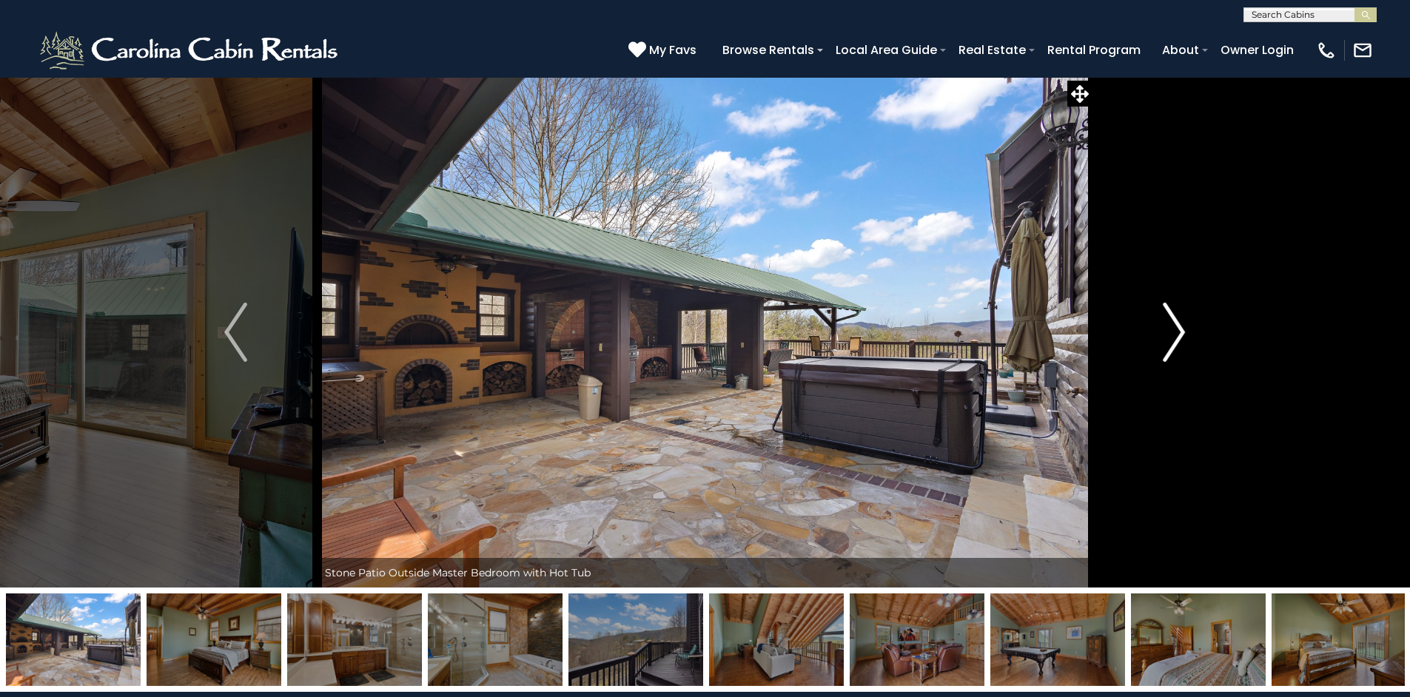
click at [1176, 332] on img "Next" at bounding box center [1174, 332] width 22 height 59
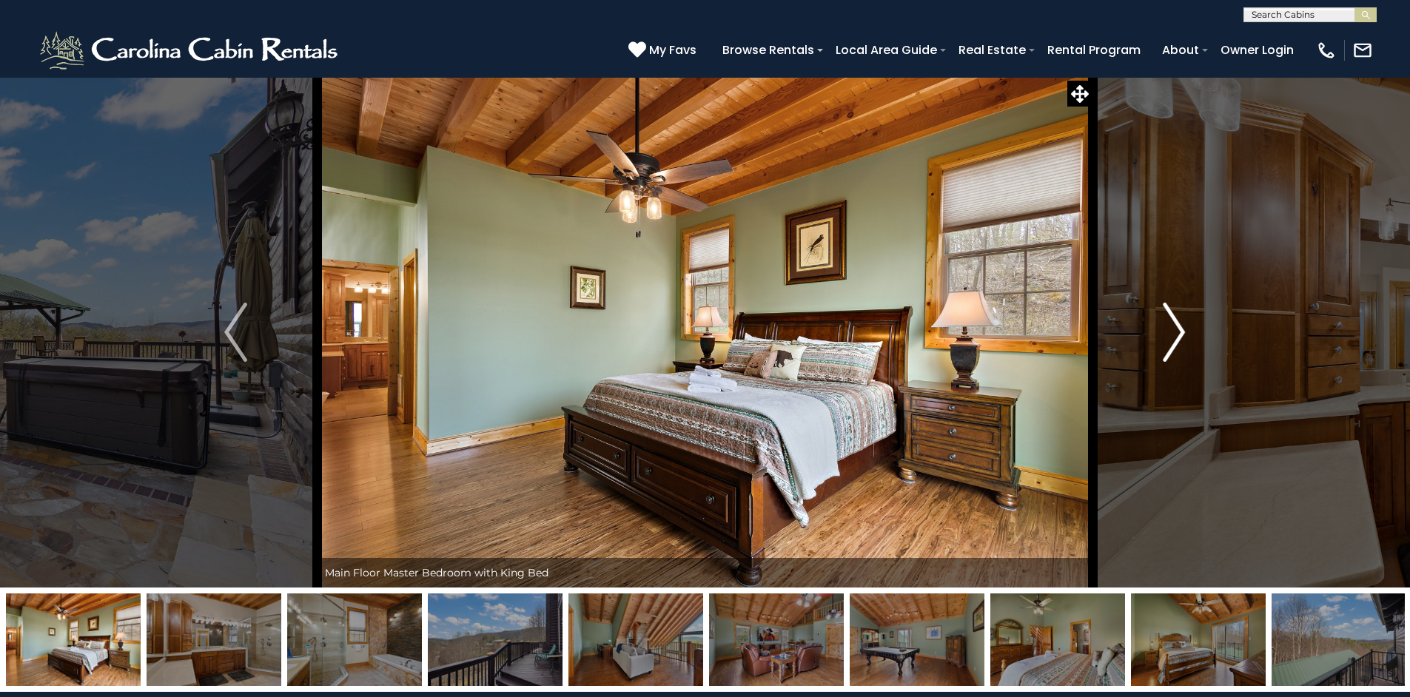
click at [1176, 332] on img "Next" at bounding box center [1174, 332] width 22 height 59
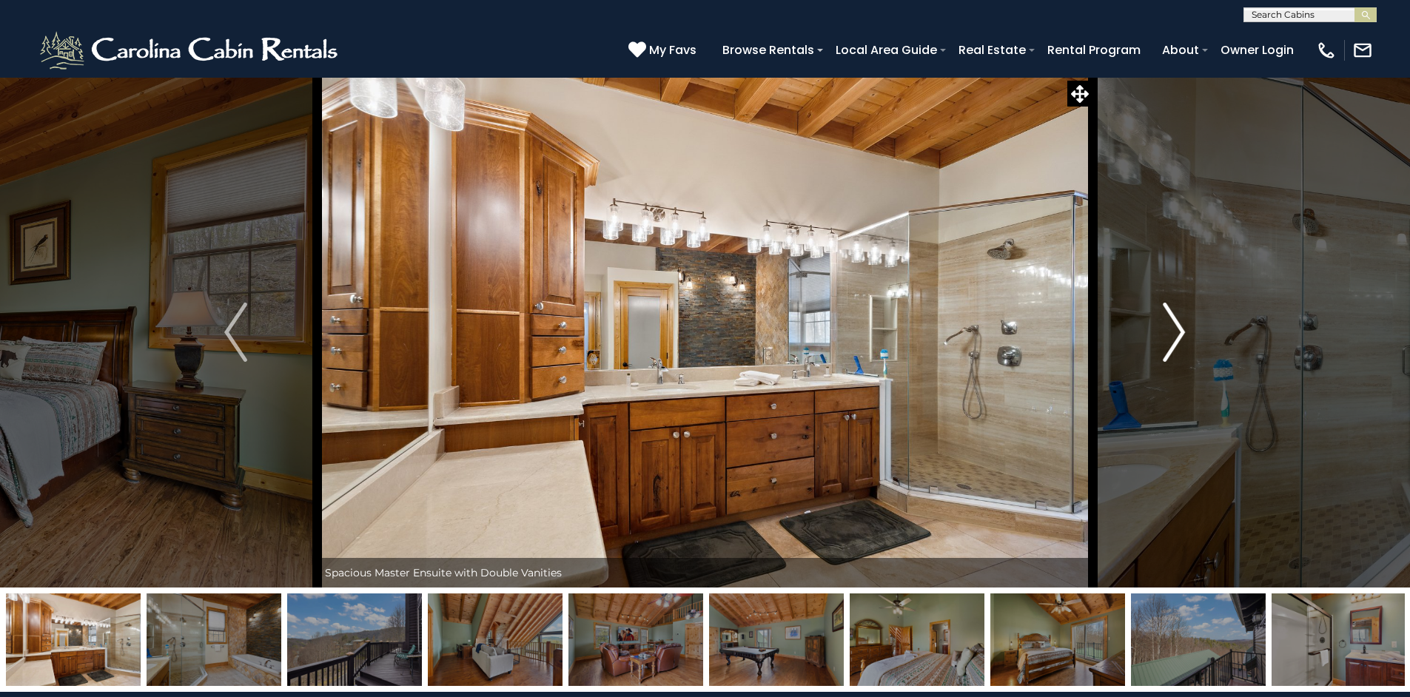
click at [1177, 332] on img "Next" at bounding box center [1174, 332] width 22 height 59
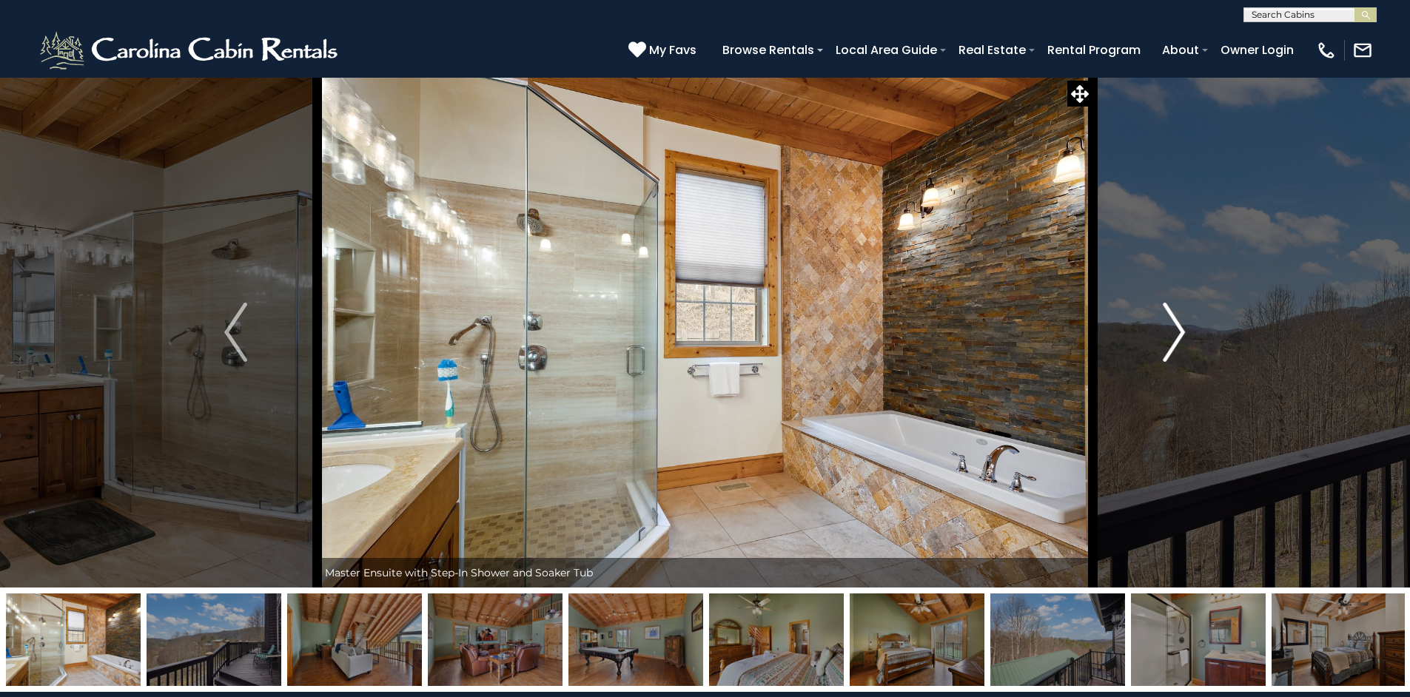
click at [1177, 332] on img "Next" at bounding box center [1174, 332] width 22 height 59
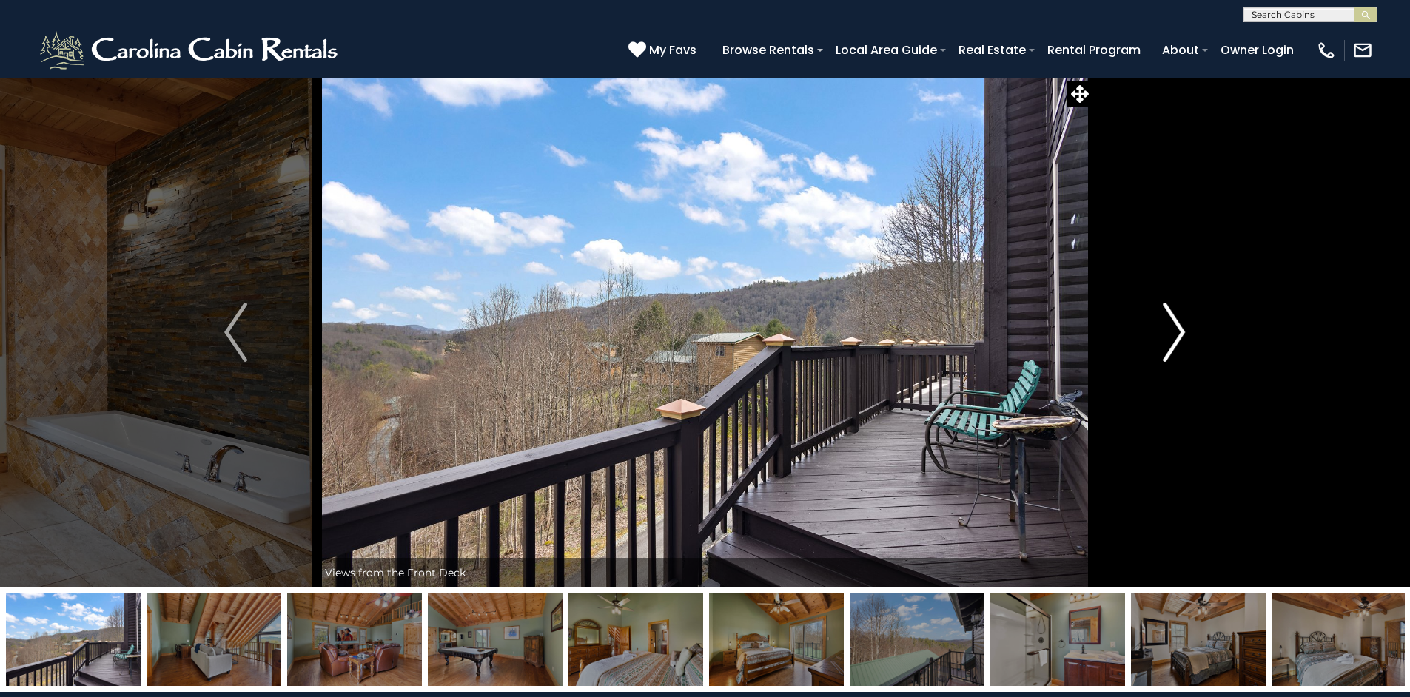
click at [1177, 332] on img "Next" at bounding box center [1174, 332] width 22 height 59
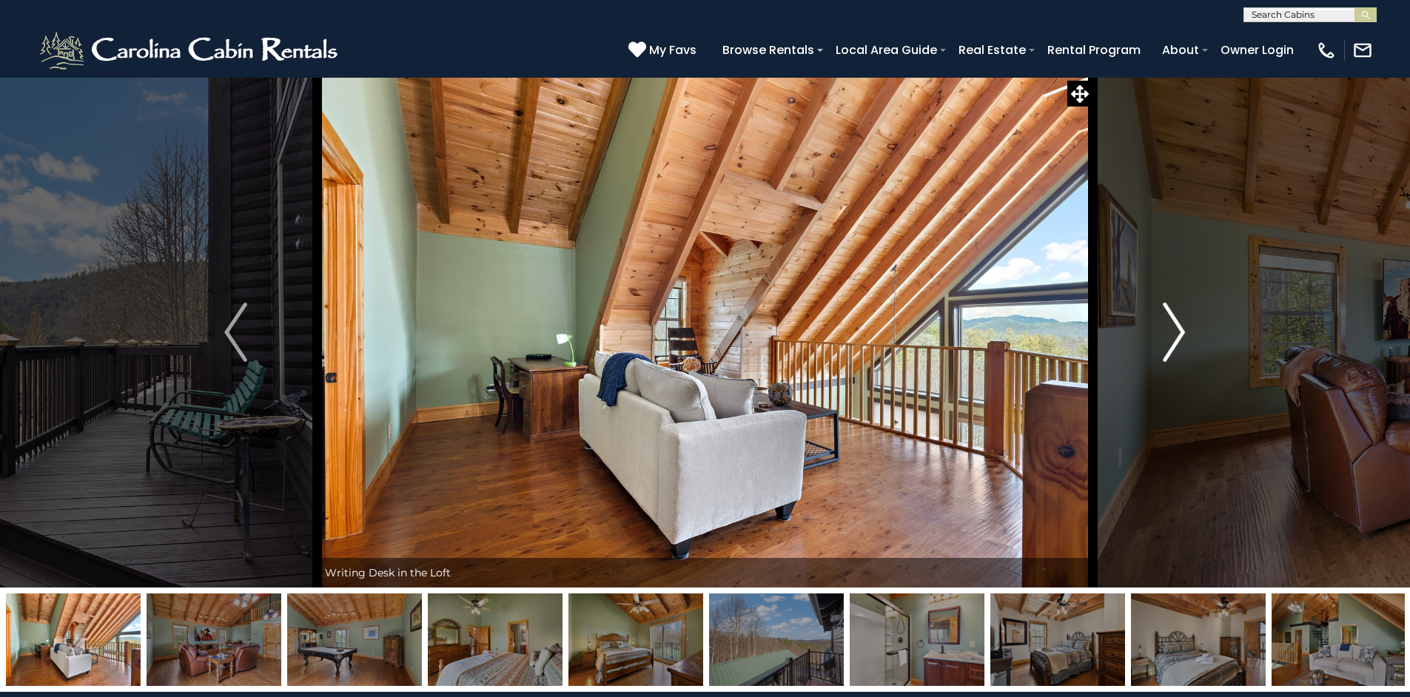
click at [1177, 332] on img "Next" at bounding box center [1174, 332] width 22 height 59
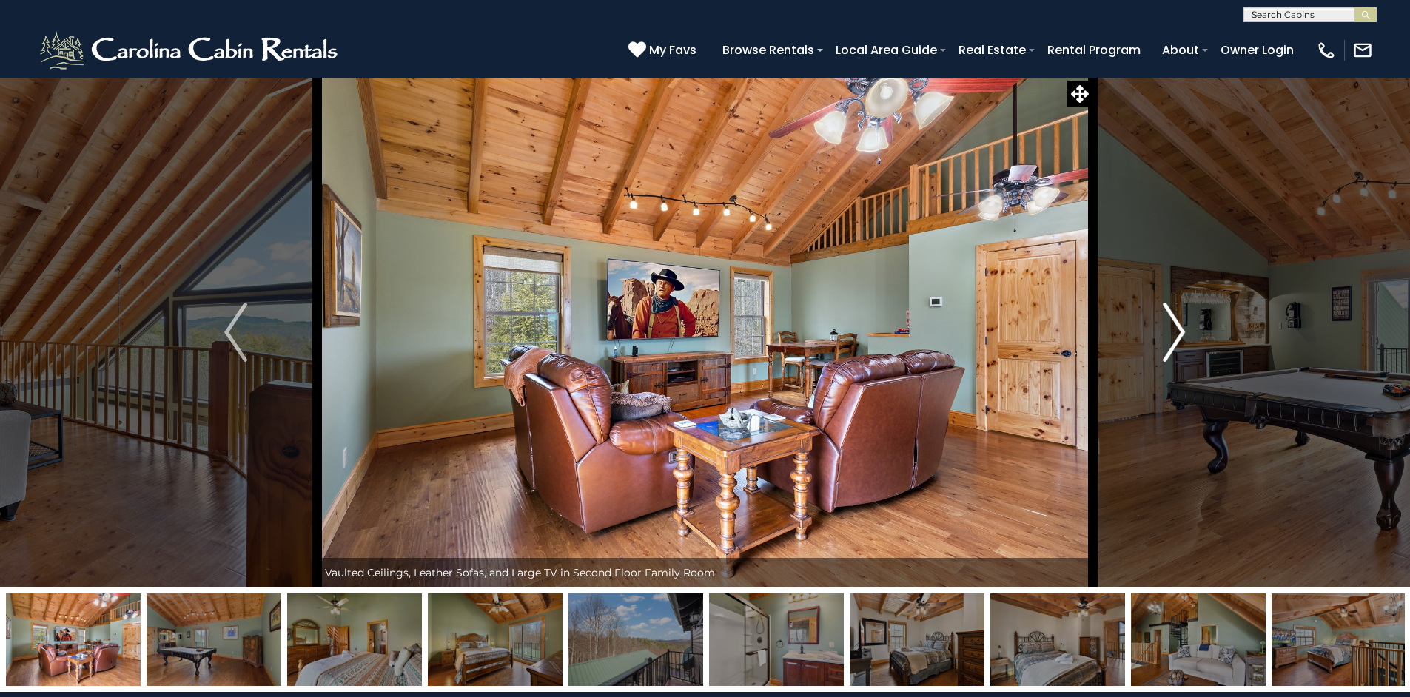
click at [1177, 332] on img "Next" at bounding box center [1174, 332] width 22 height 59
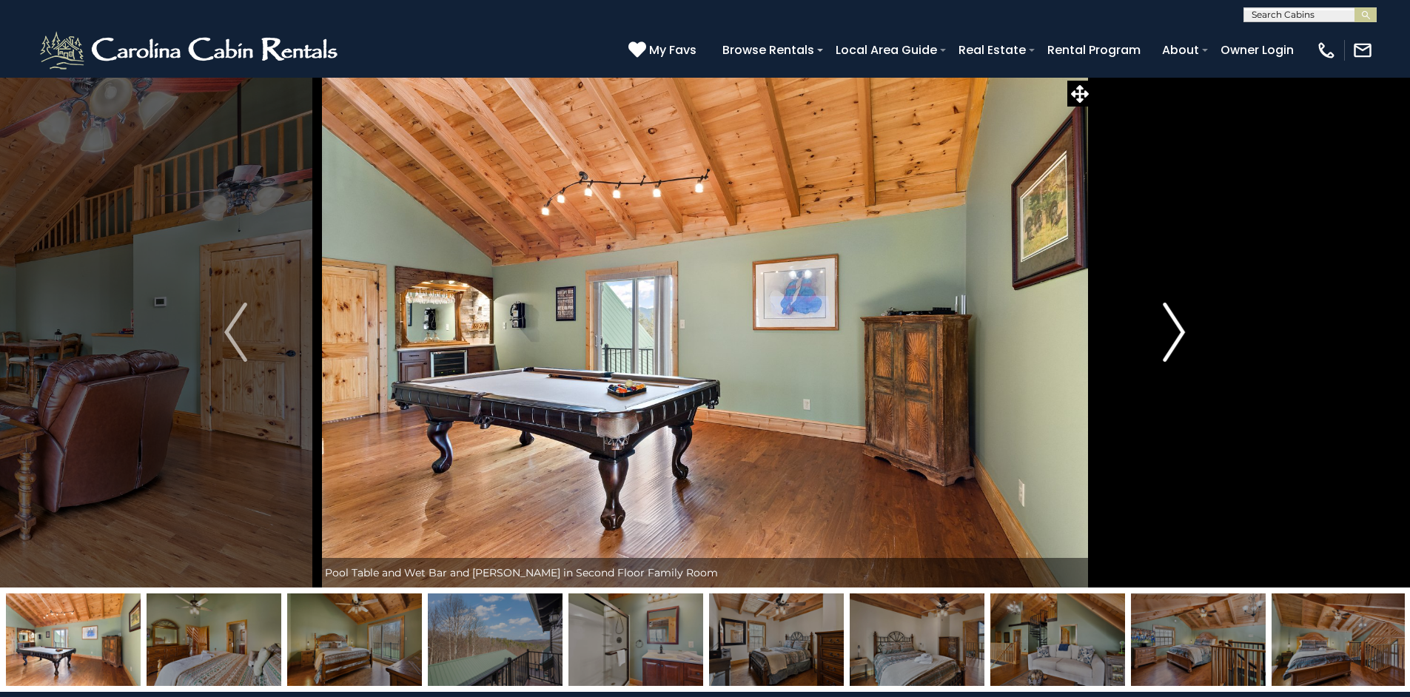
click at [1177, 332] on img "Next" at bounding box center [1174, 332] width 22 height 59
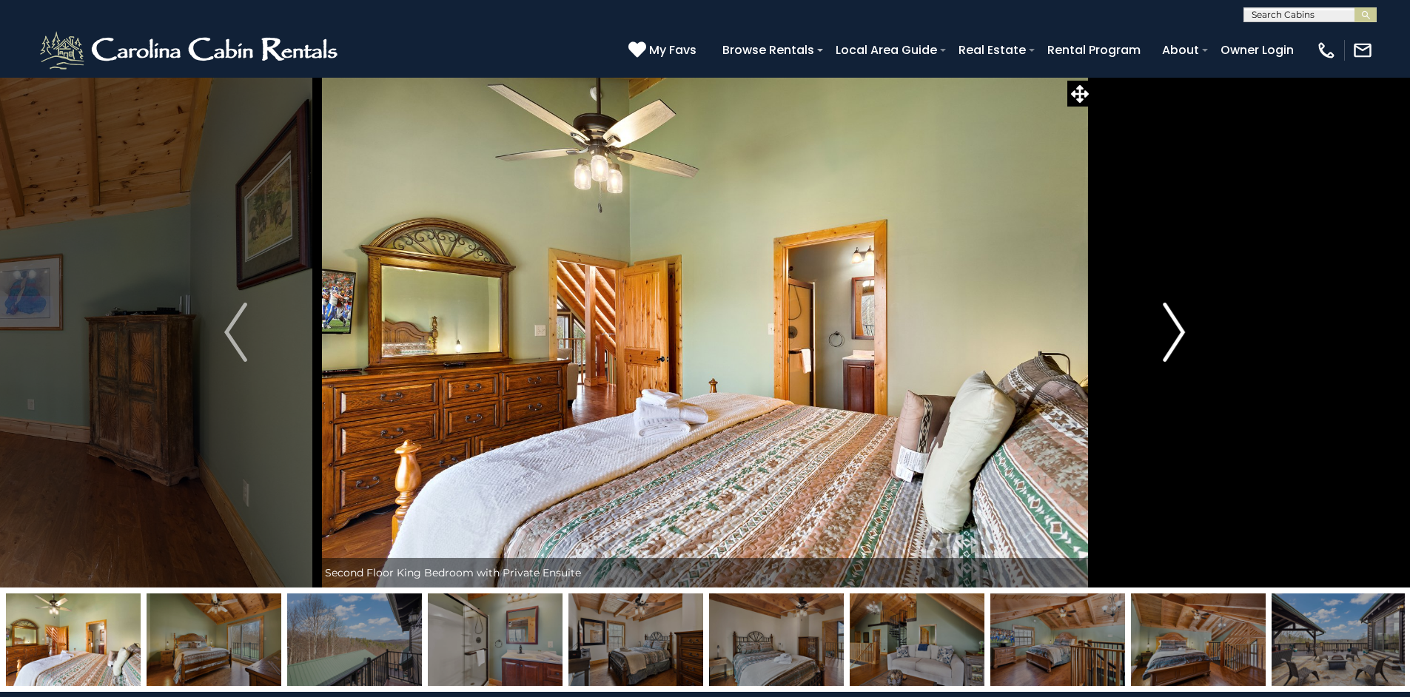
click at [1177, 332] on img "Next" at bounding box center [1174, 332] width 22 height 59
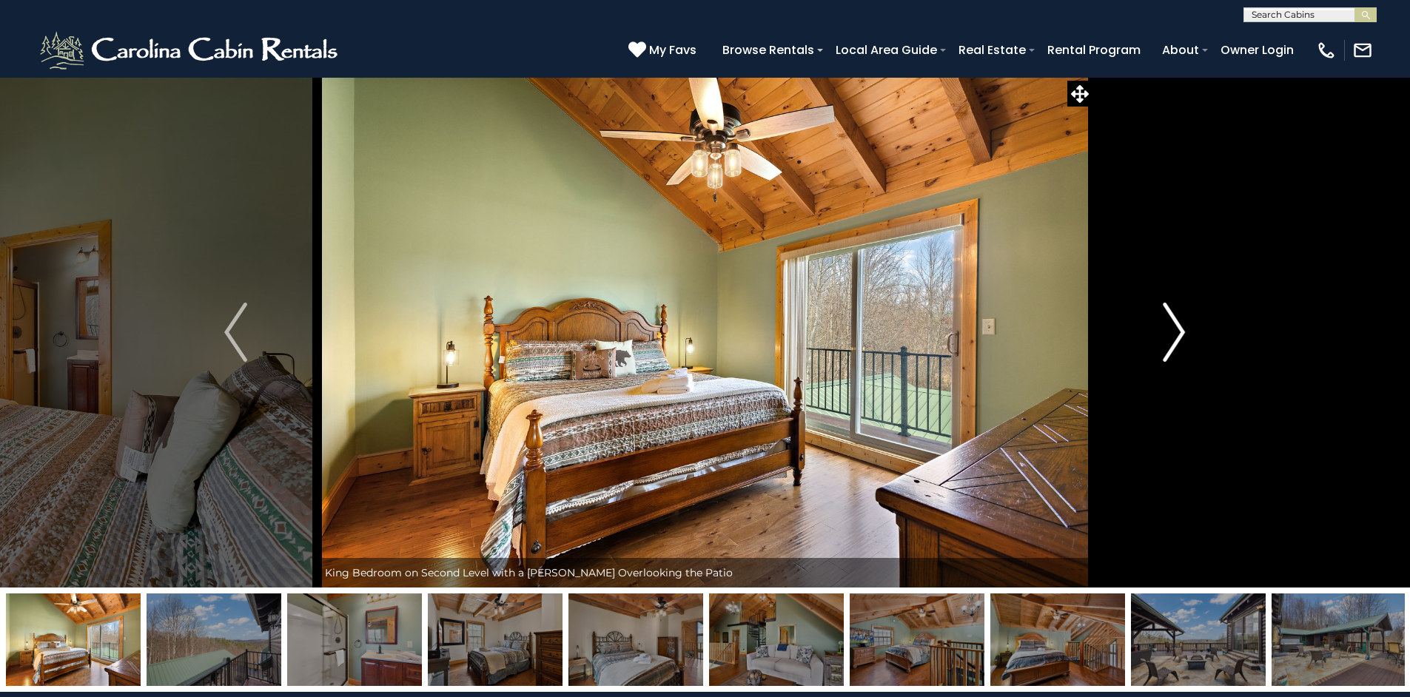
click at [1177, 332] on img "Next" at bounding box center [1174, 332] width 22 height 59
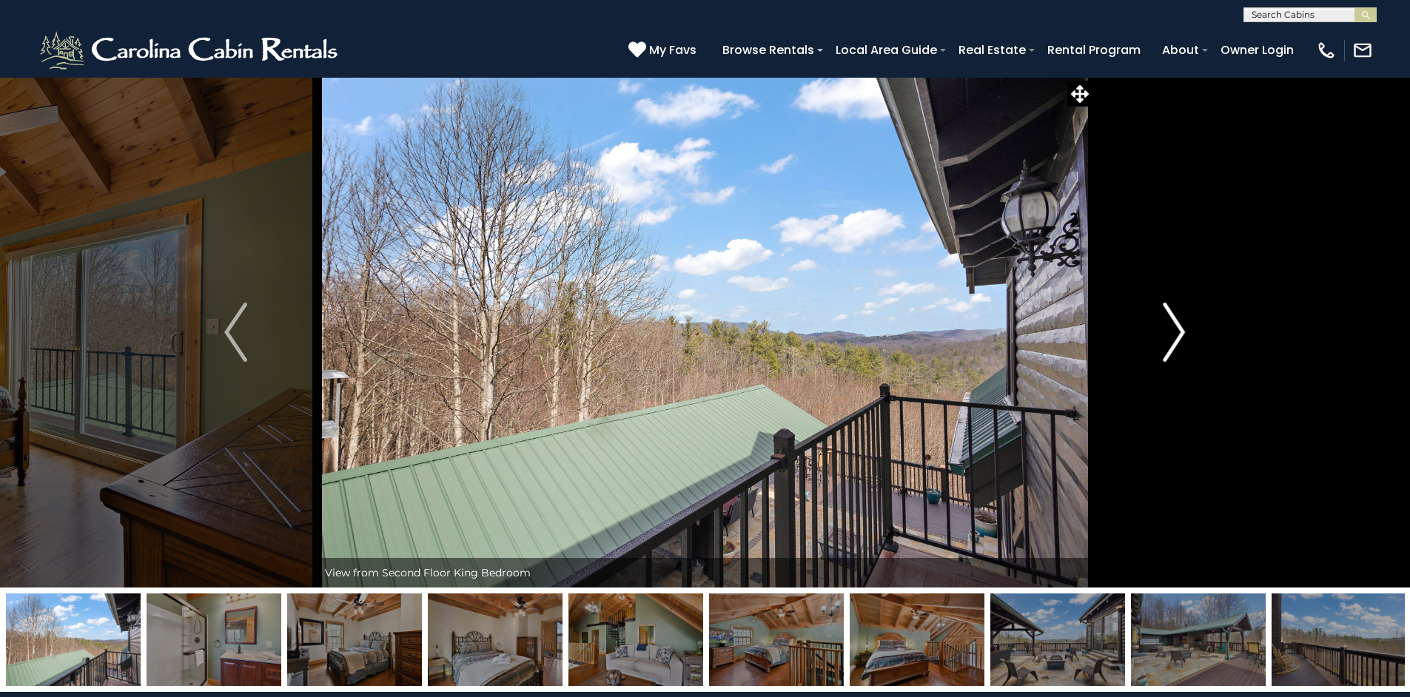
click at [1177, 332] on img "Next" at bounding box center [1174, 332] width 22 height 59
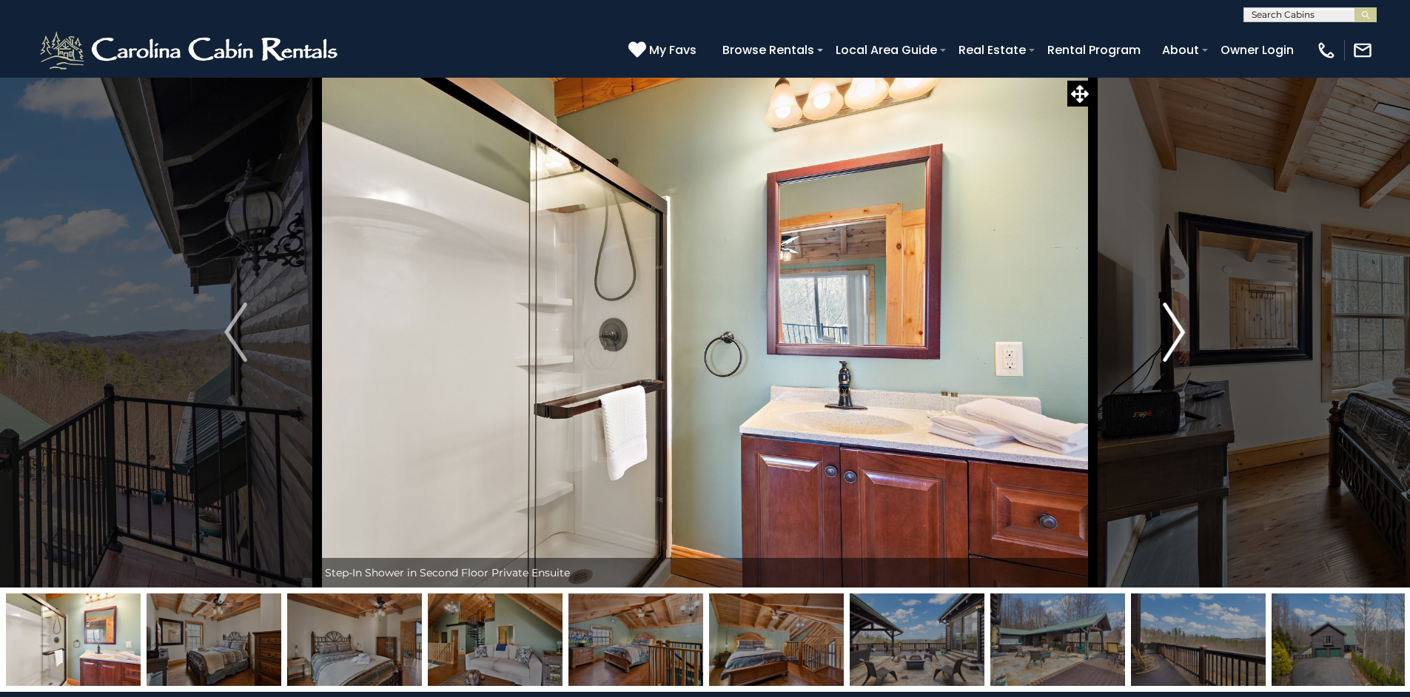
click at [1177, 332] on img "Next" at bounding box center [1174, 332] width 22 height 59
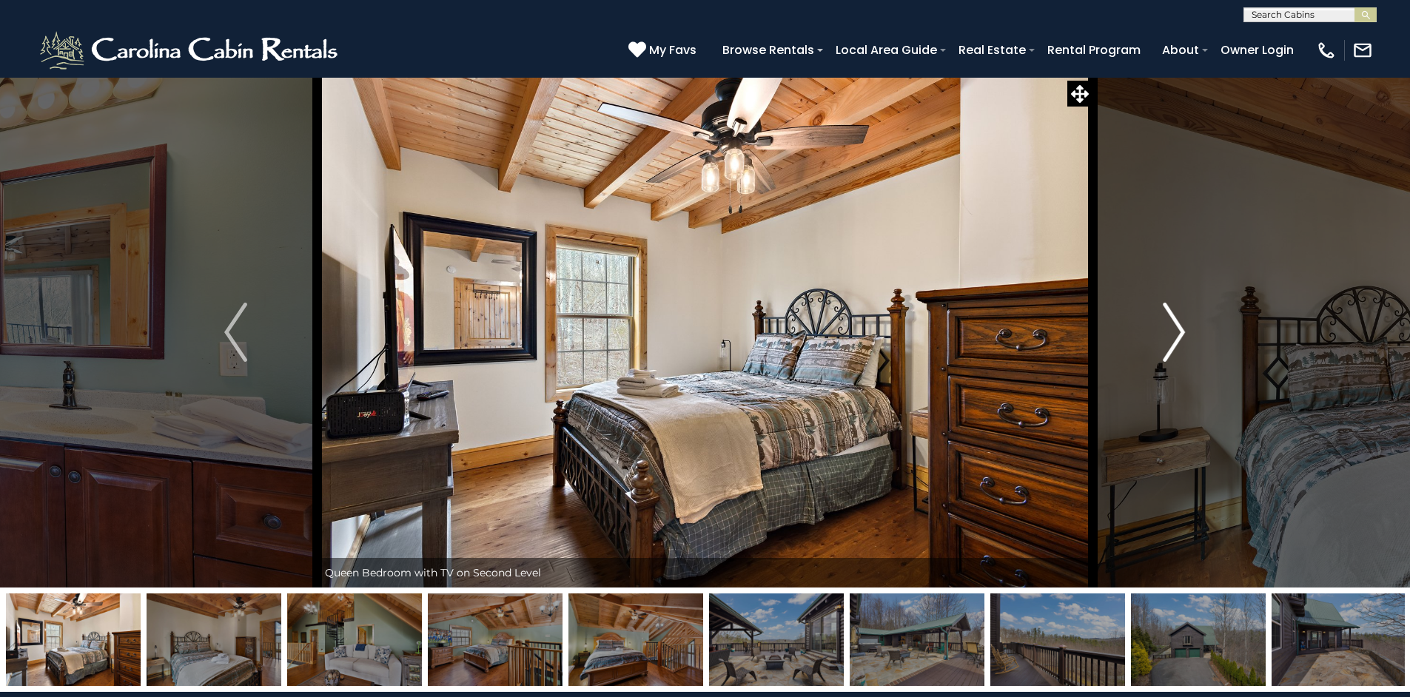
click at [1177, 332] on img "Next" at bounding box center [1174, 332] width 22 height 59
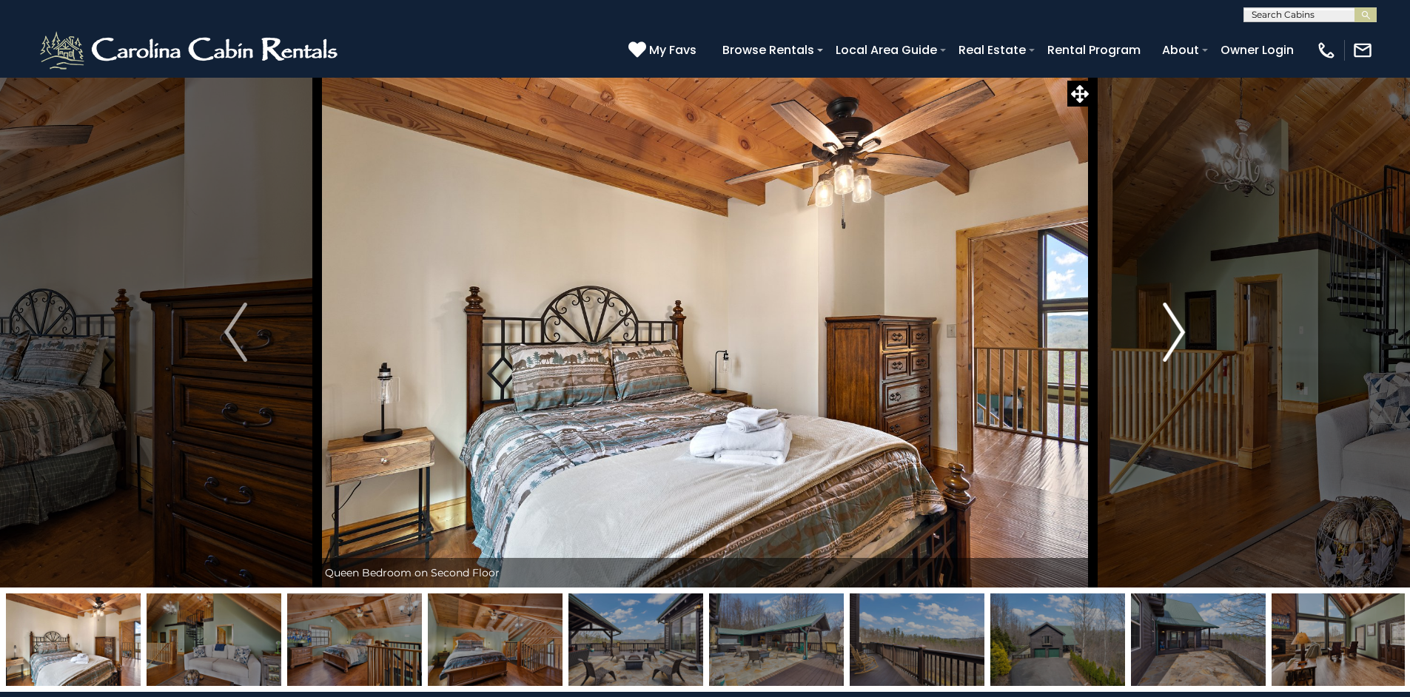
click at [1177, 332] on img "Next" at bounding box center [1174, 332] width 22 height 59
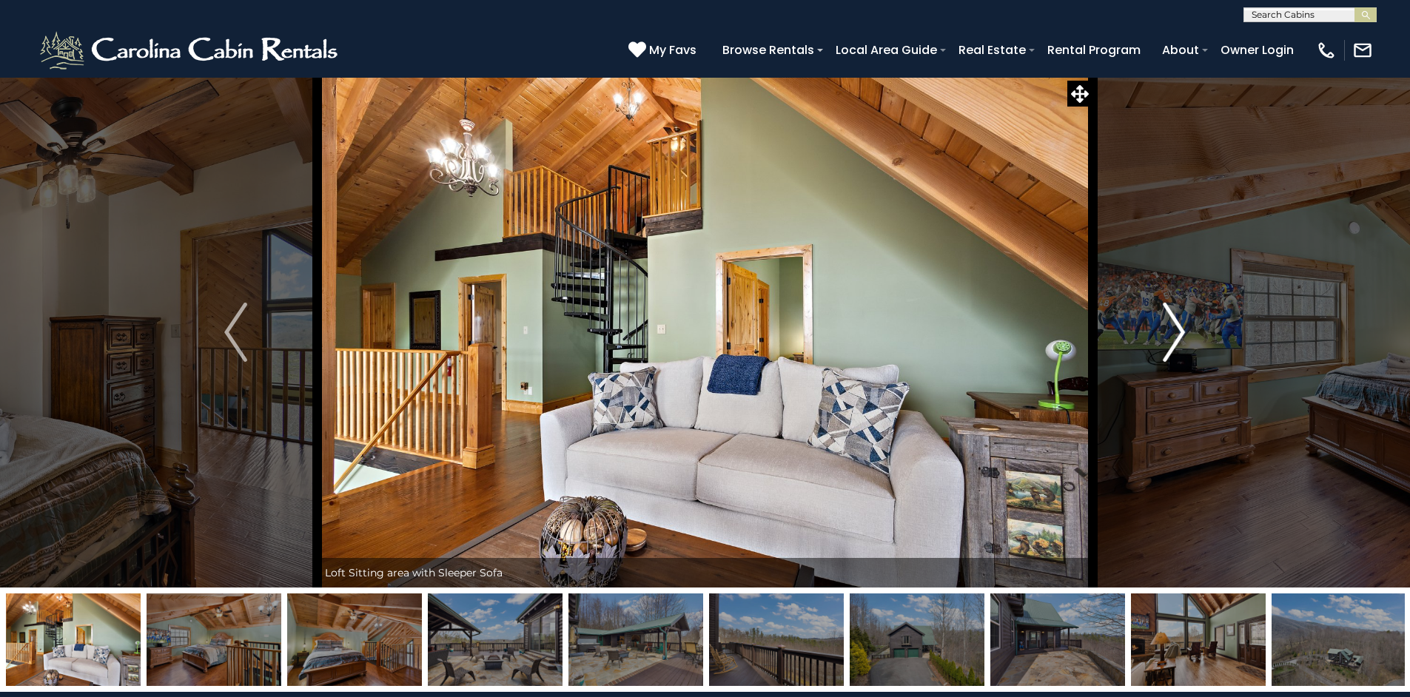
click at [1177, 334] on img "Next" at bounding box center [1174, 332] width 22 height 59
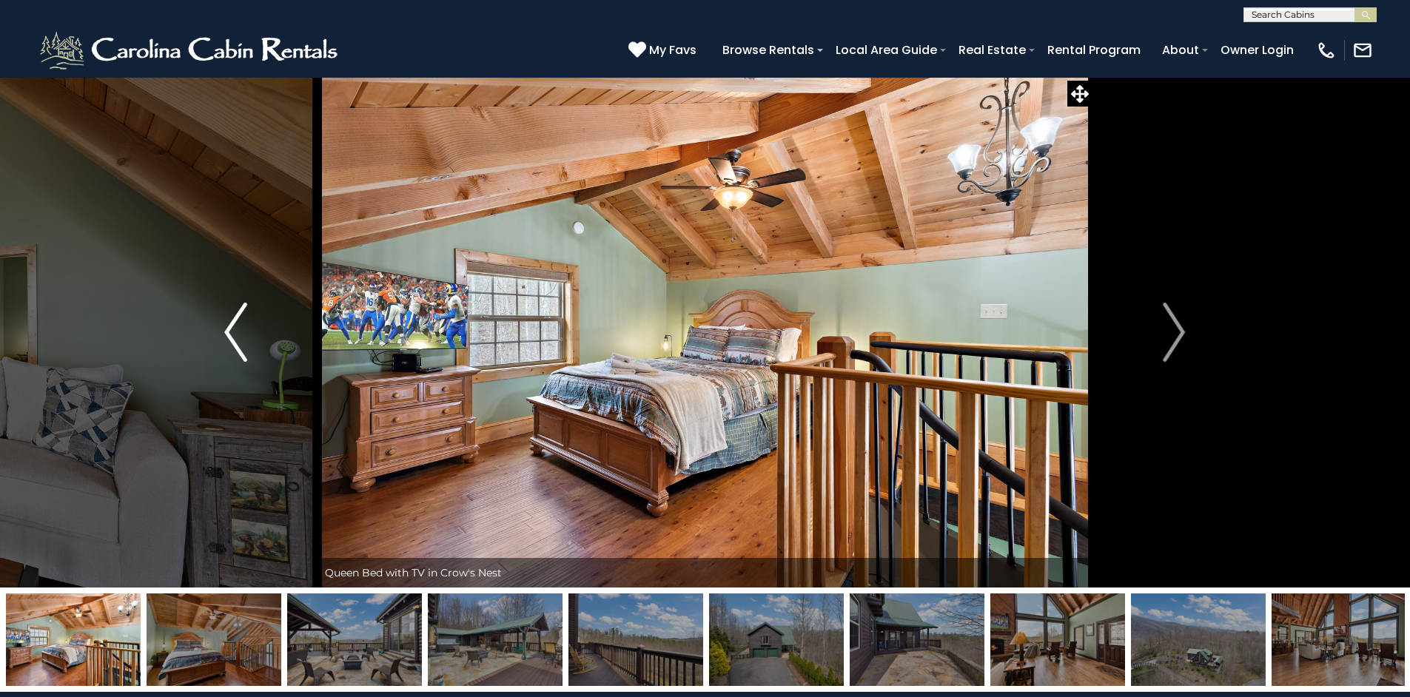
click at [228, 332] on img "Previous" at bounding box center [235, 332] width 22 height 59
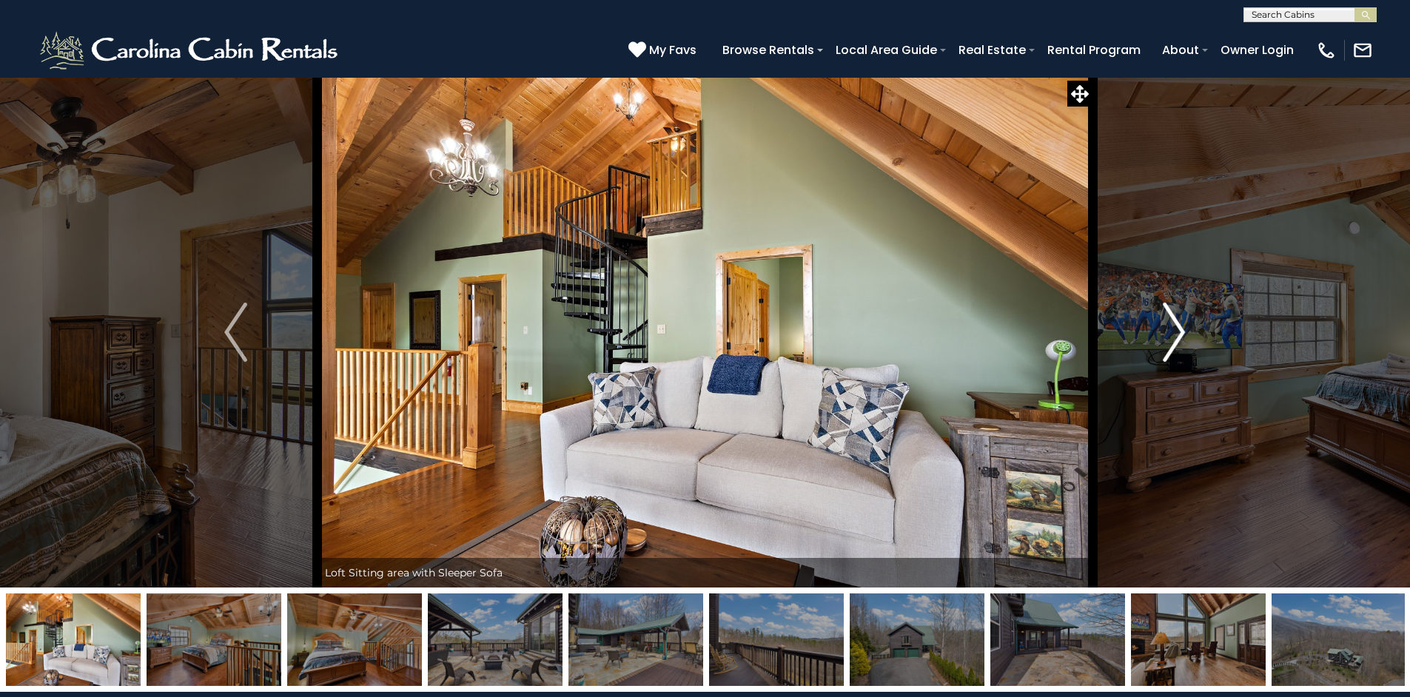
click at [1183, 340] on img "Next" at bounding box center [1174, 332] width 22 height 59
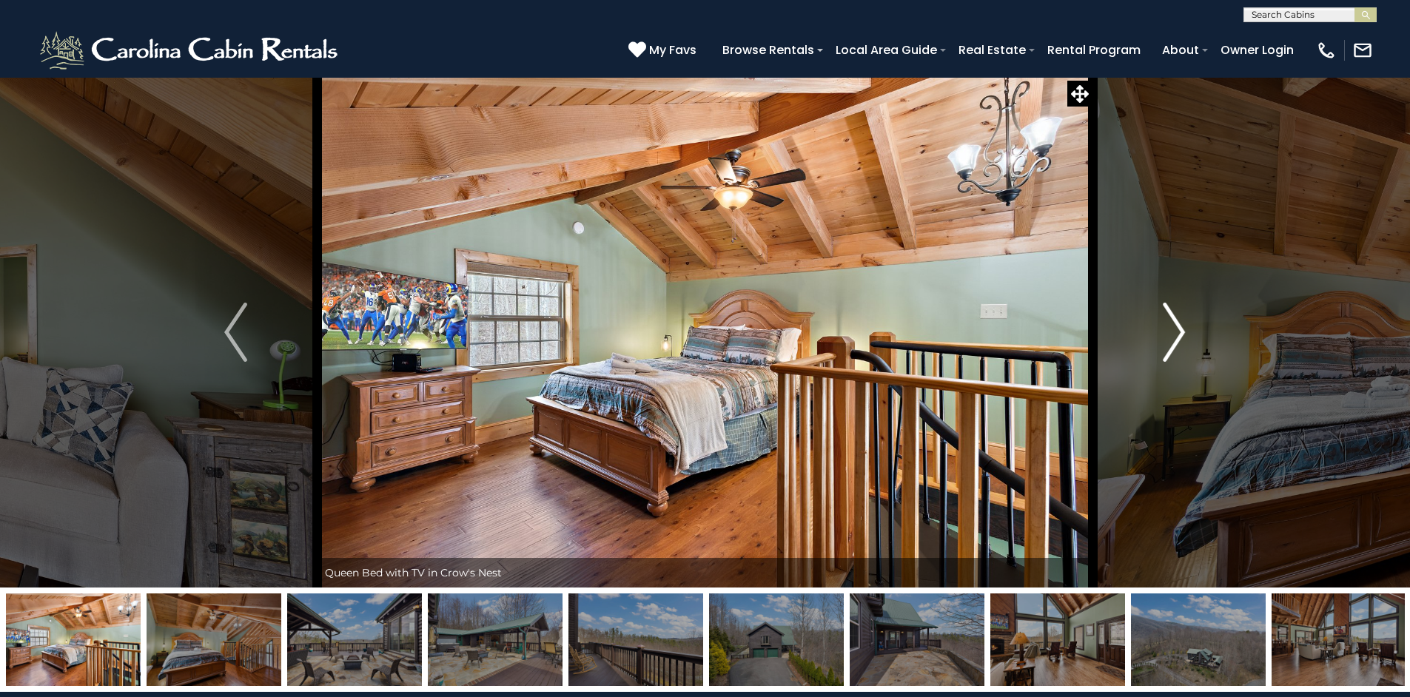
click at [1179, 335] on img "Next" at bounding box center [1174, 332] width 22 height 59
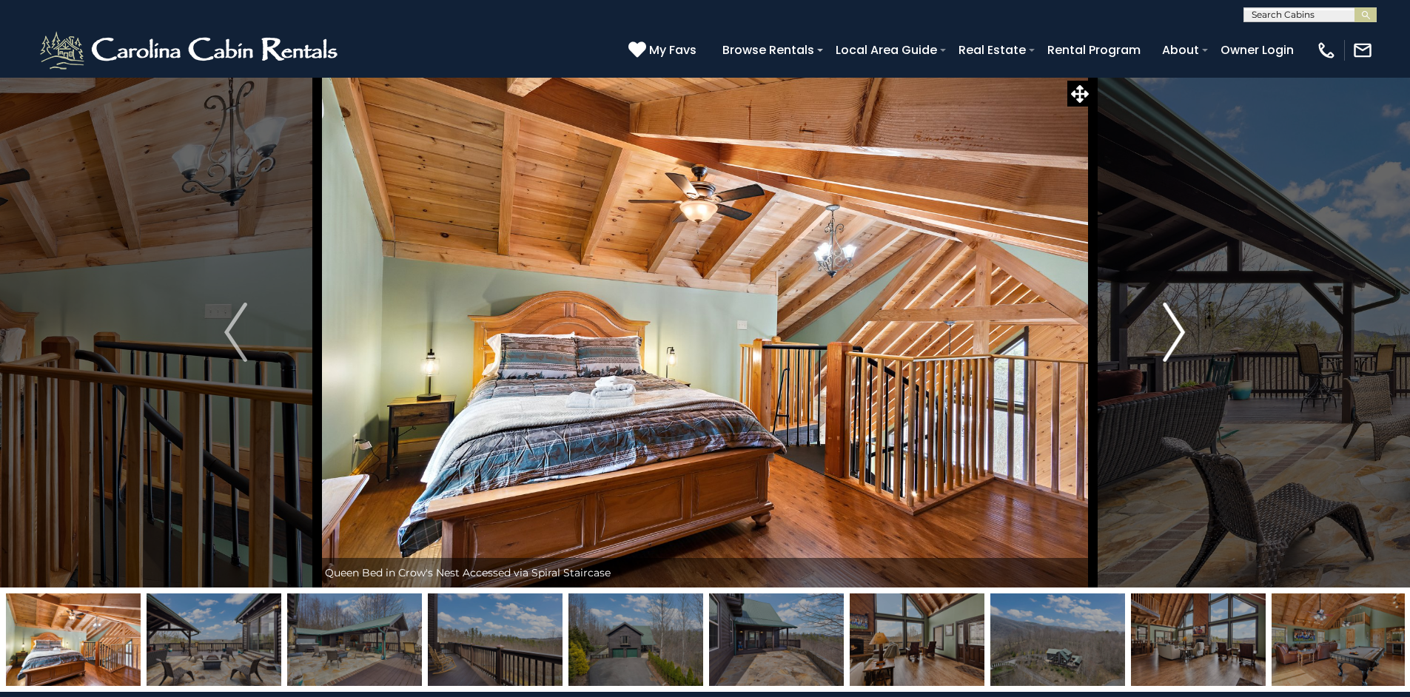
click at [1177, 335] on img "Next" at bounding box center [1174, 332] width 22 height 59
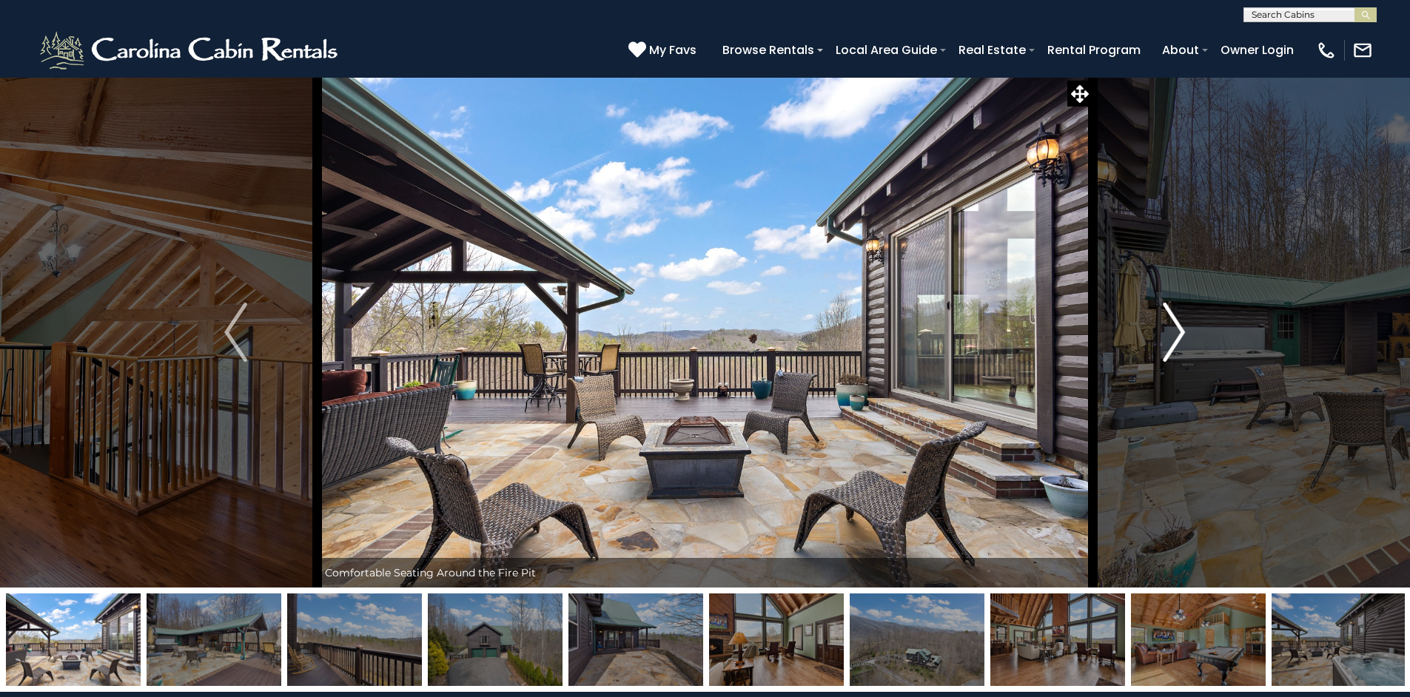
click at [1176, 334] on img "Next" at bounding box center [1174, 332] width 22 height 59
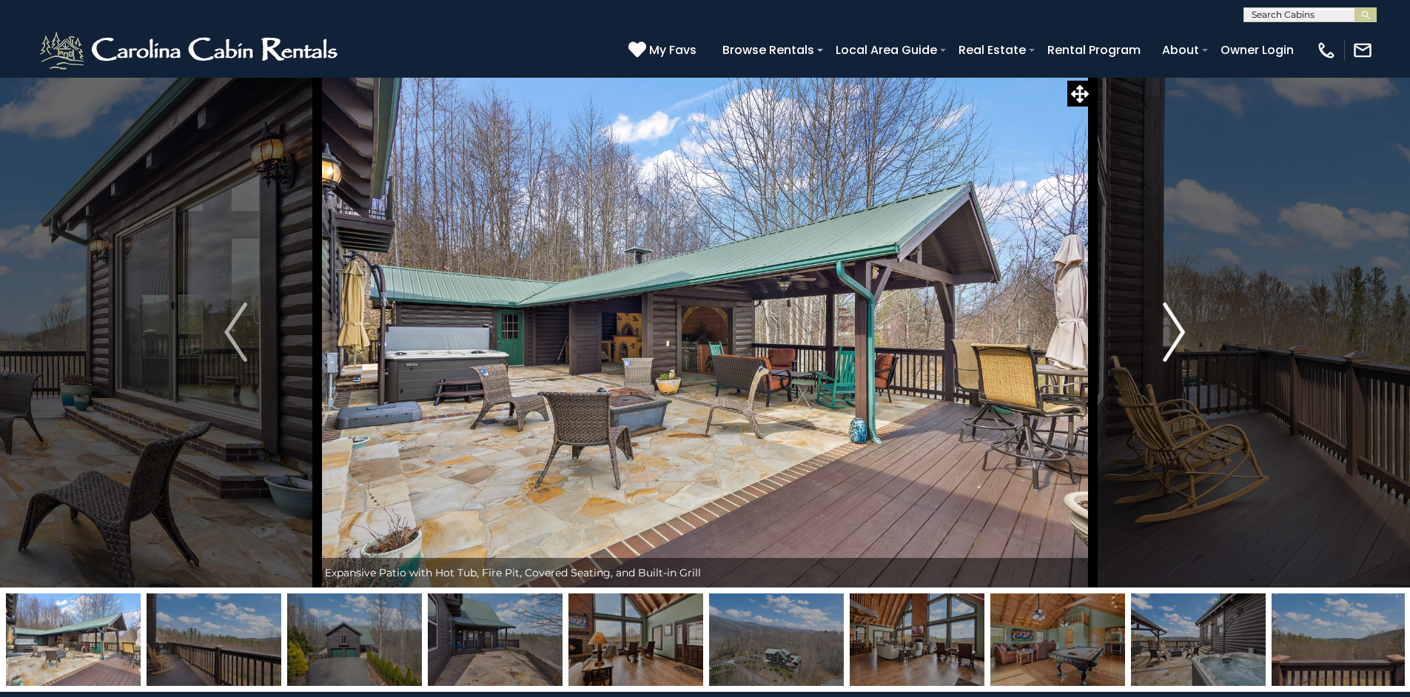
click at [1175, 332] on img "Next" at bounding box center [1174, 332] width 22 height 59
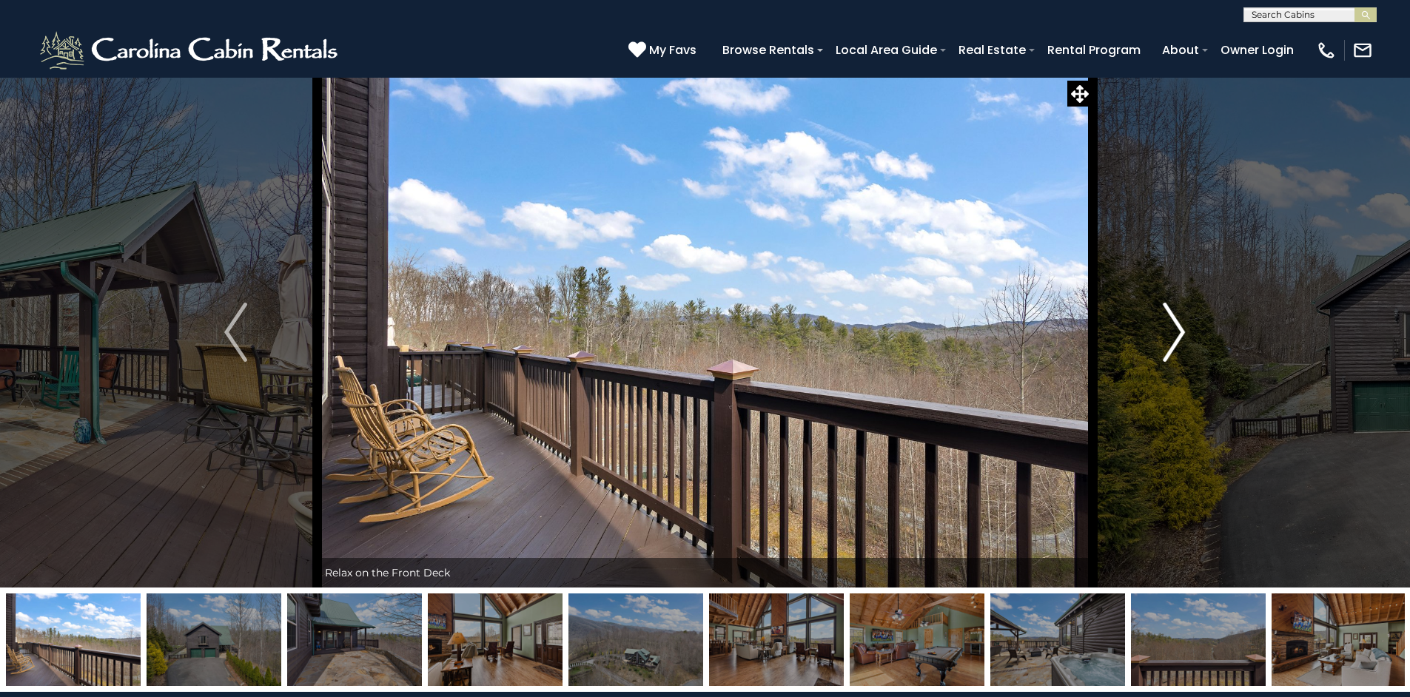
click at [1174, 332] on img "Next" at bounding box center [1174, 332] width 22 height 59
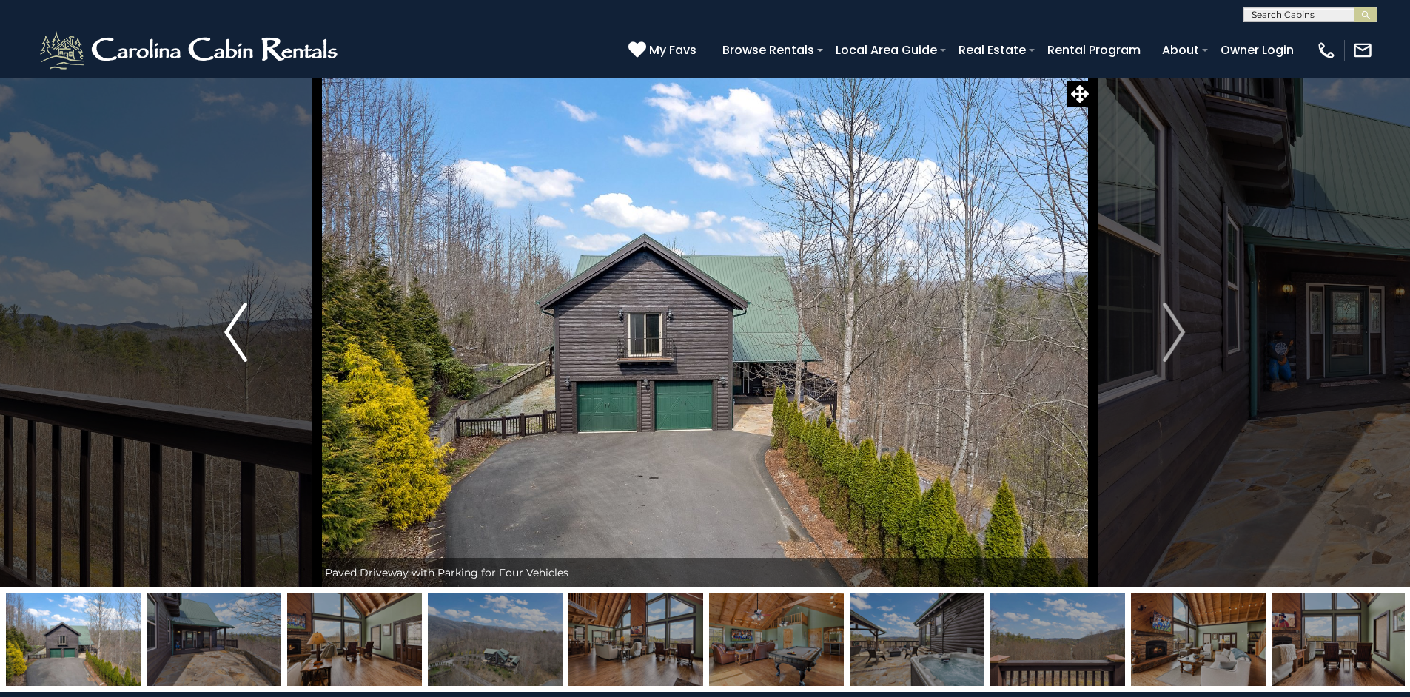
click at [231, 329] on img "Previous" at bounding box center [235, 332] width 22 height 59
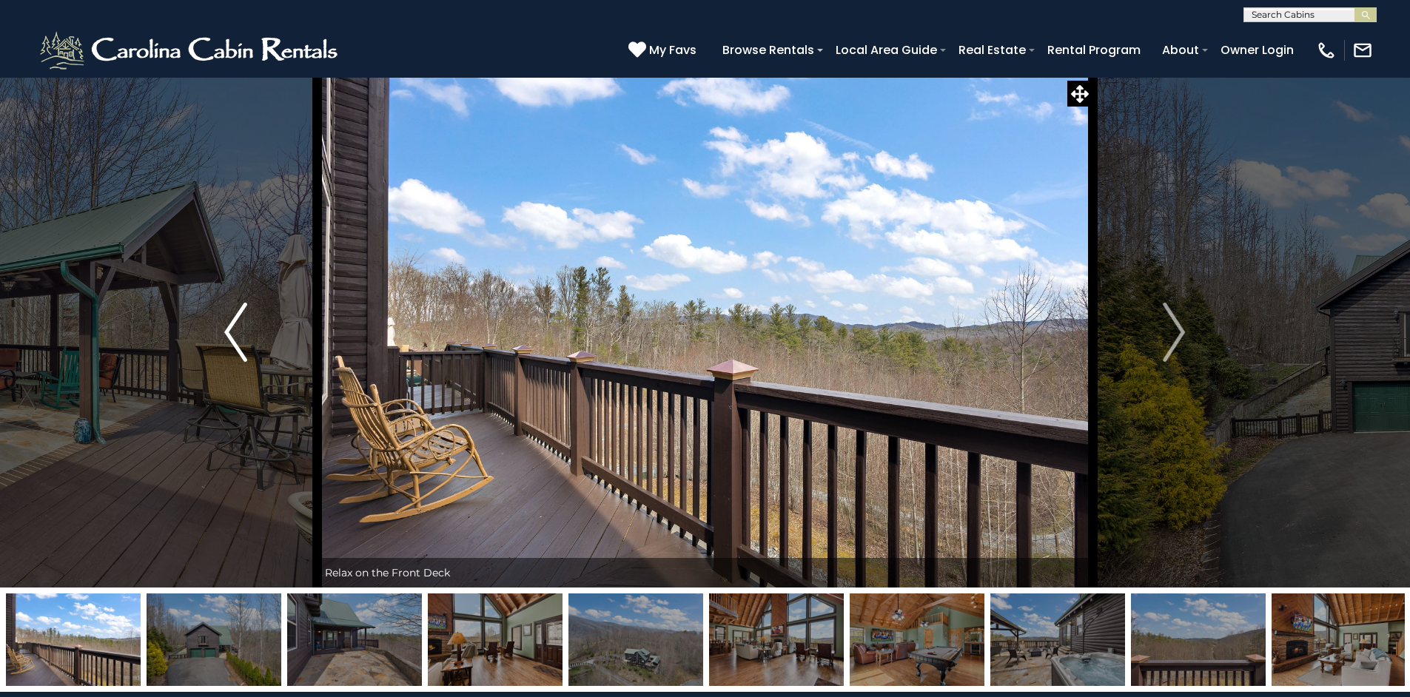
click at [231, 329] on img "Previous" at bounding box center [235, 332] width 22 height 59
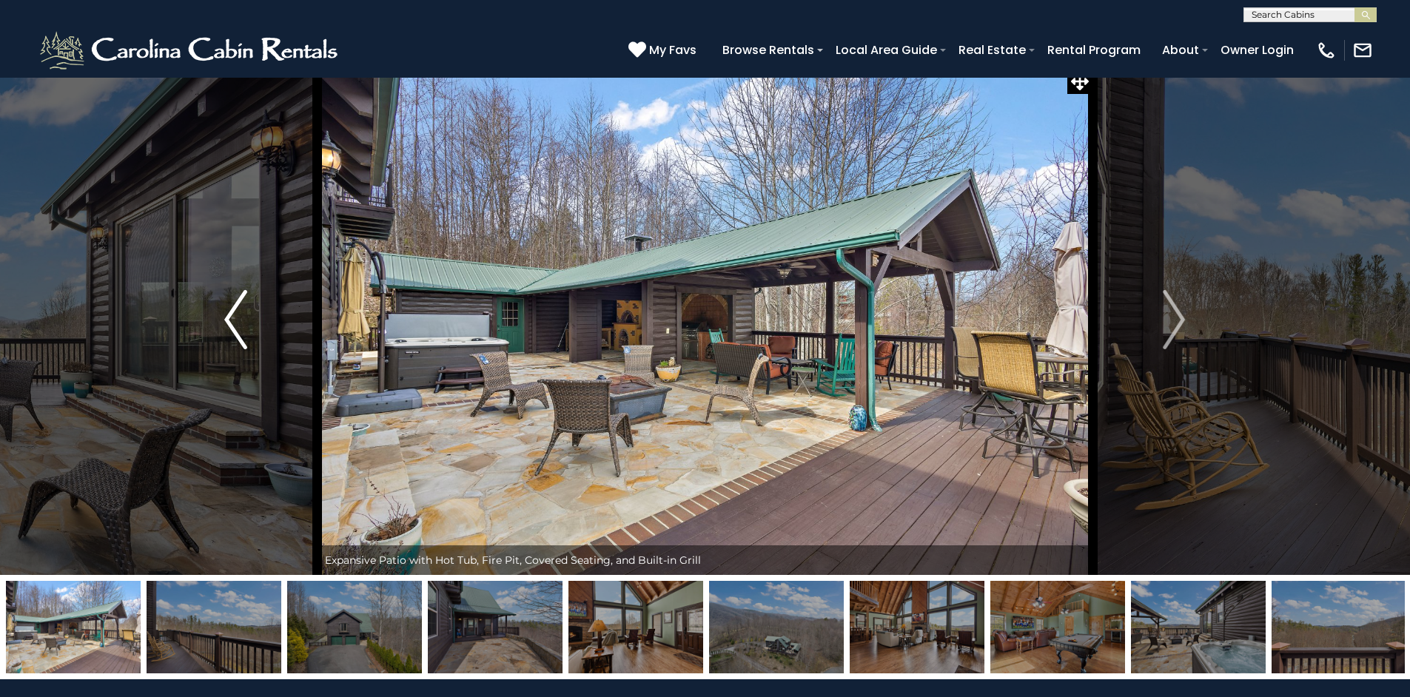
scroll to position [12, 0]
click at [1182, 313] on img "Next" at bounding box center [1174, 320] width 22 height 59
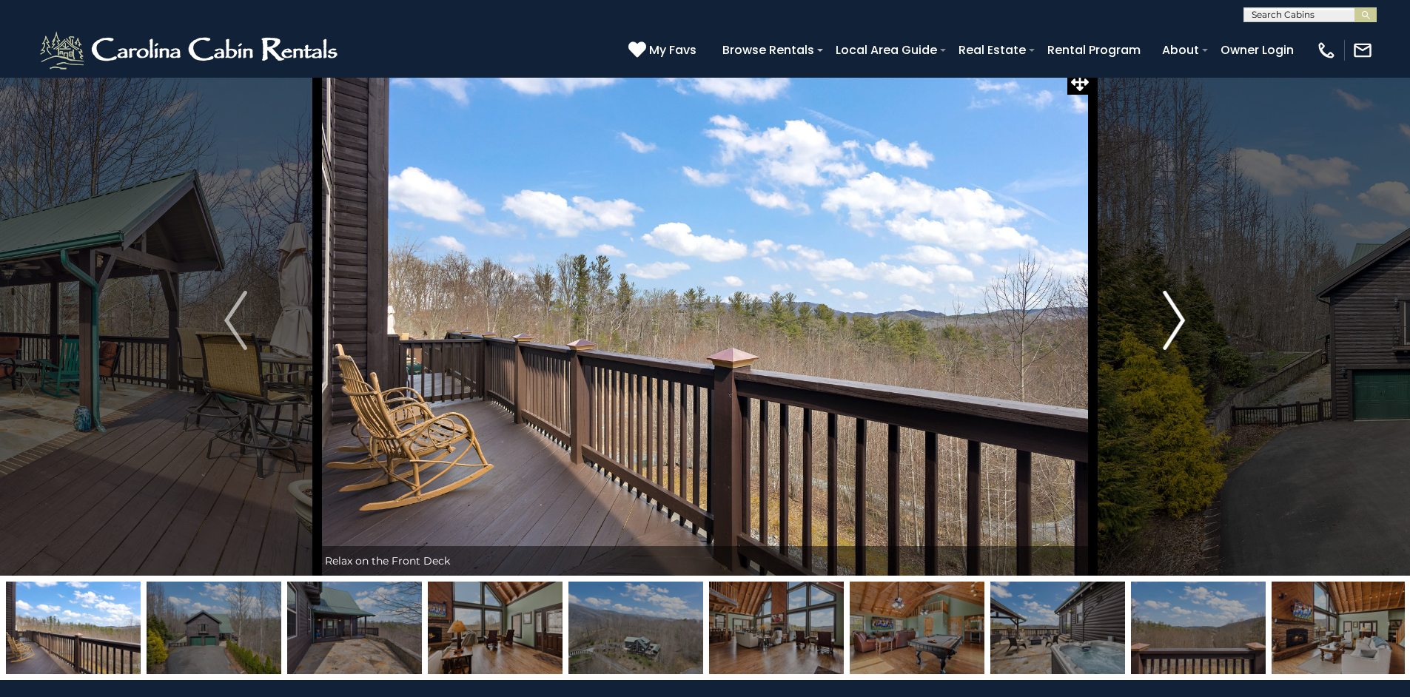
click at [1181, 314] on img "Next" at bounding box center [1174, 320] width 22 height 59
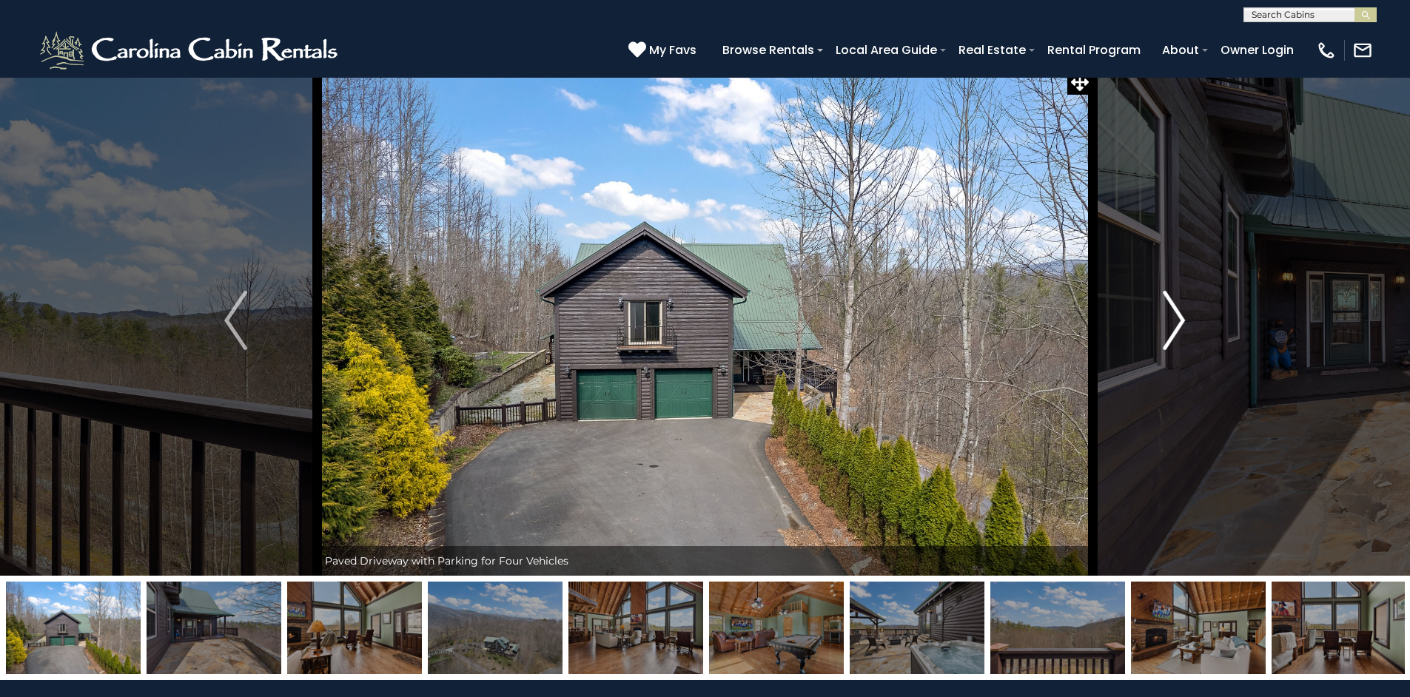
click at [1183, 312] on img "Next" at bounding box center [1174, 320] width 22 height 59
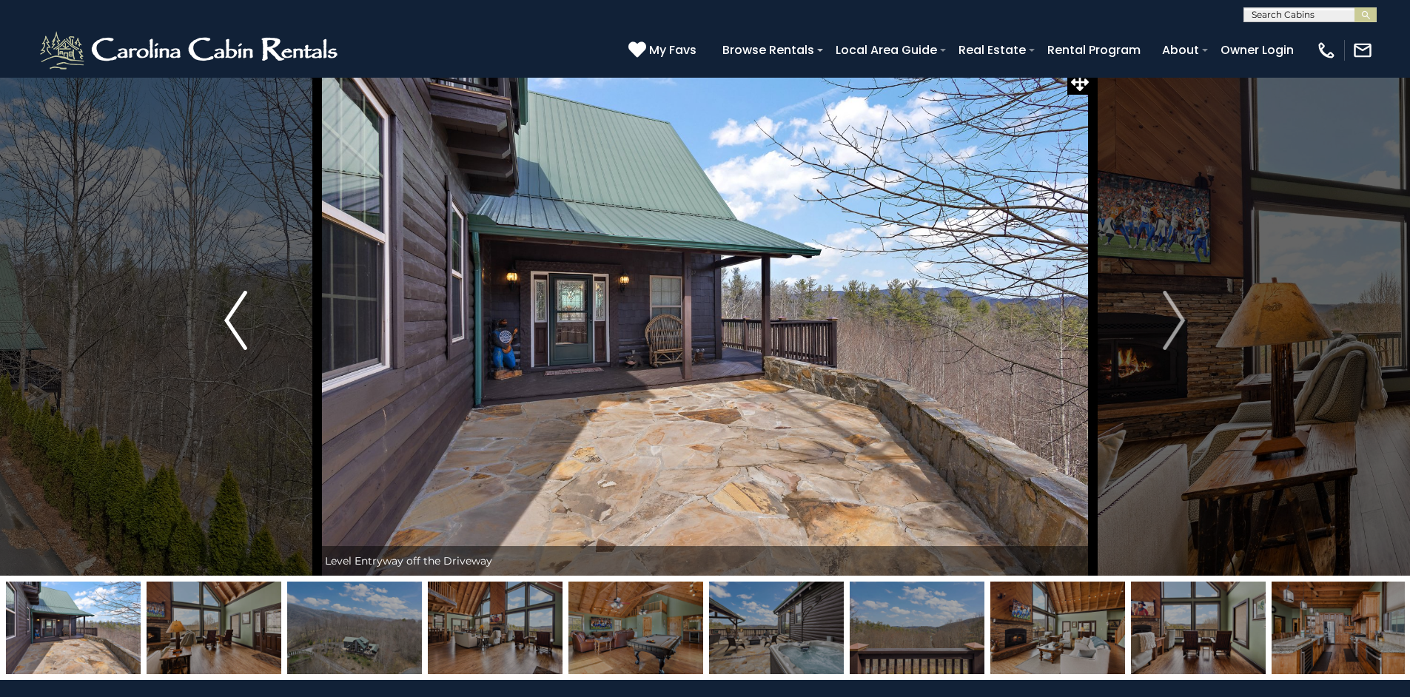
click at [237, 326] on img "Previous" at bounding box center [235, 320] width 22 height 59
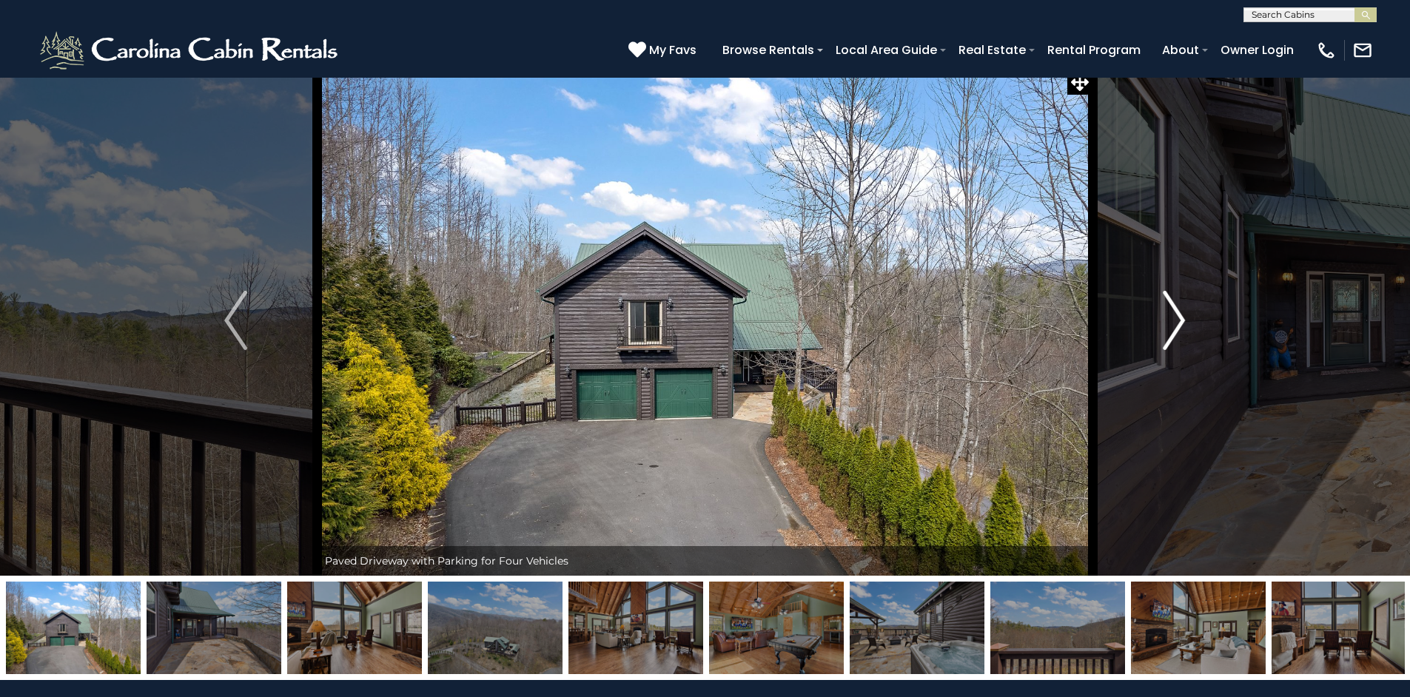
click at [1180, 316] on img "Next" at bounding box center [1174, 320] width 22 height 59
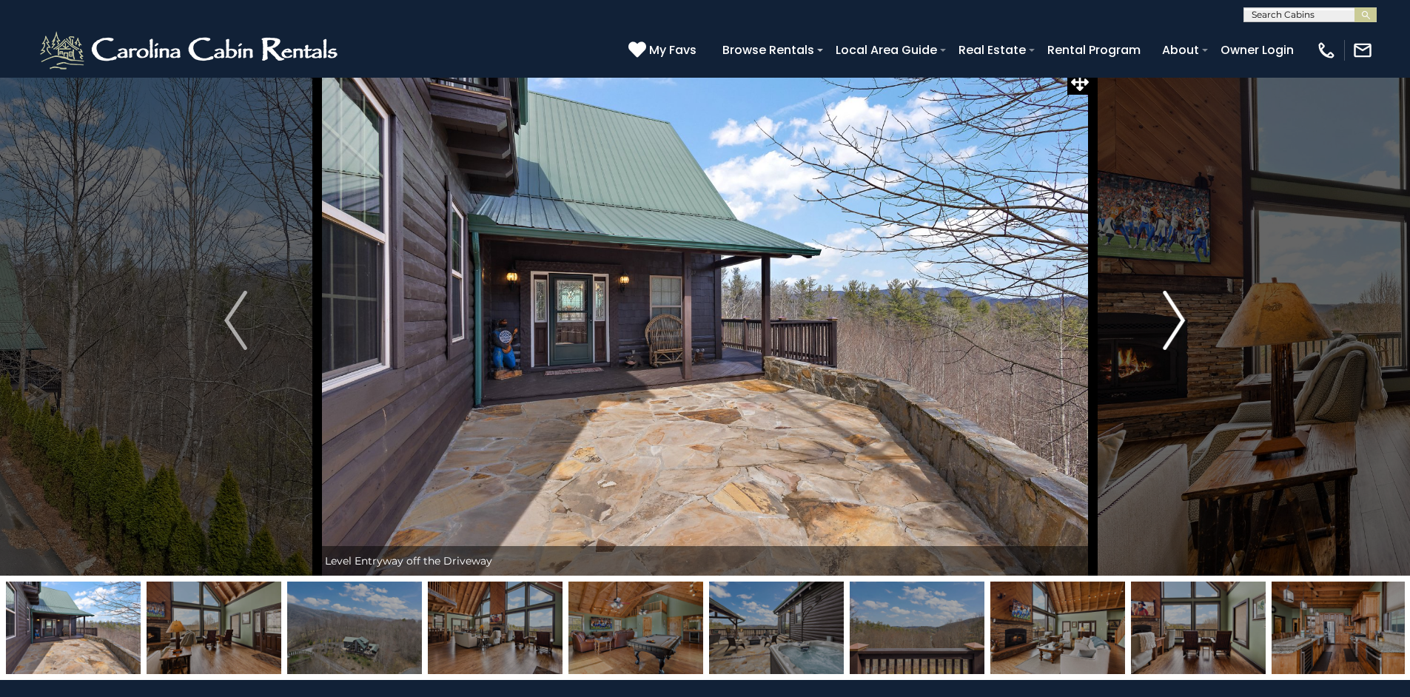
click at [1180, 316] on img "Next" at bounding box center [1174, 320] width 22 height 59
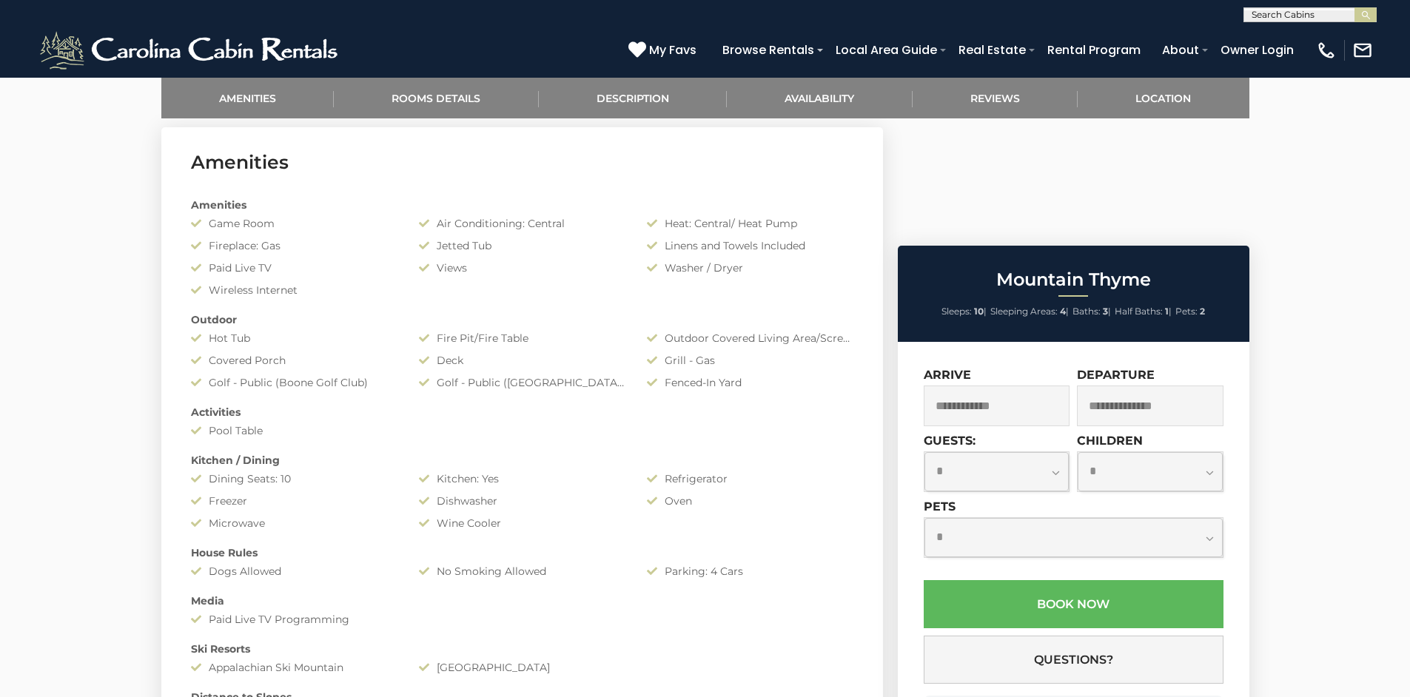
scroll to position [732, 0]
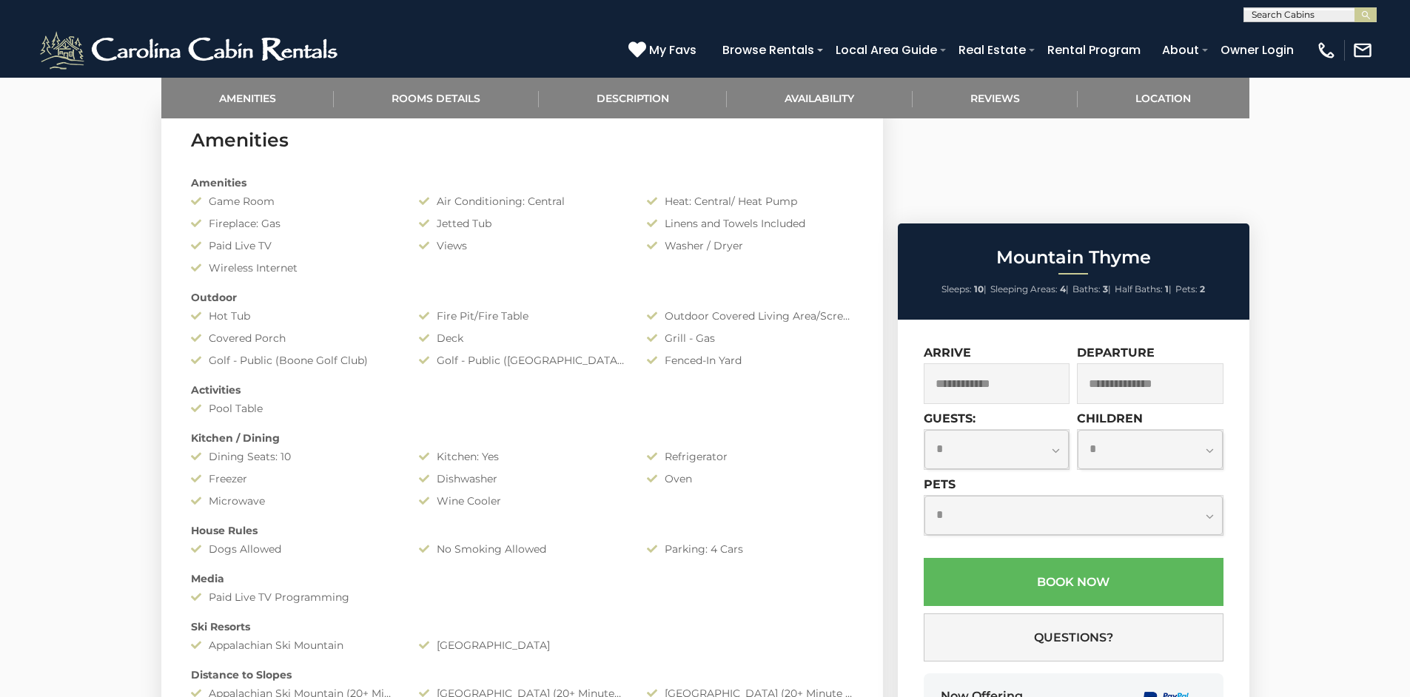
select select "*"
click at [995, 363] on input "text" at bounding box center [997, 383] width 147 height 41
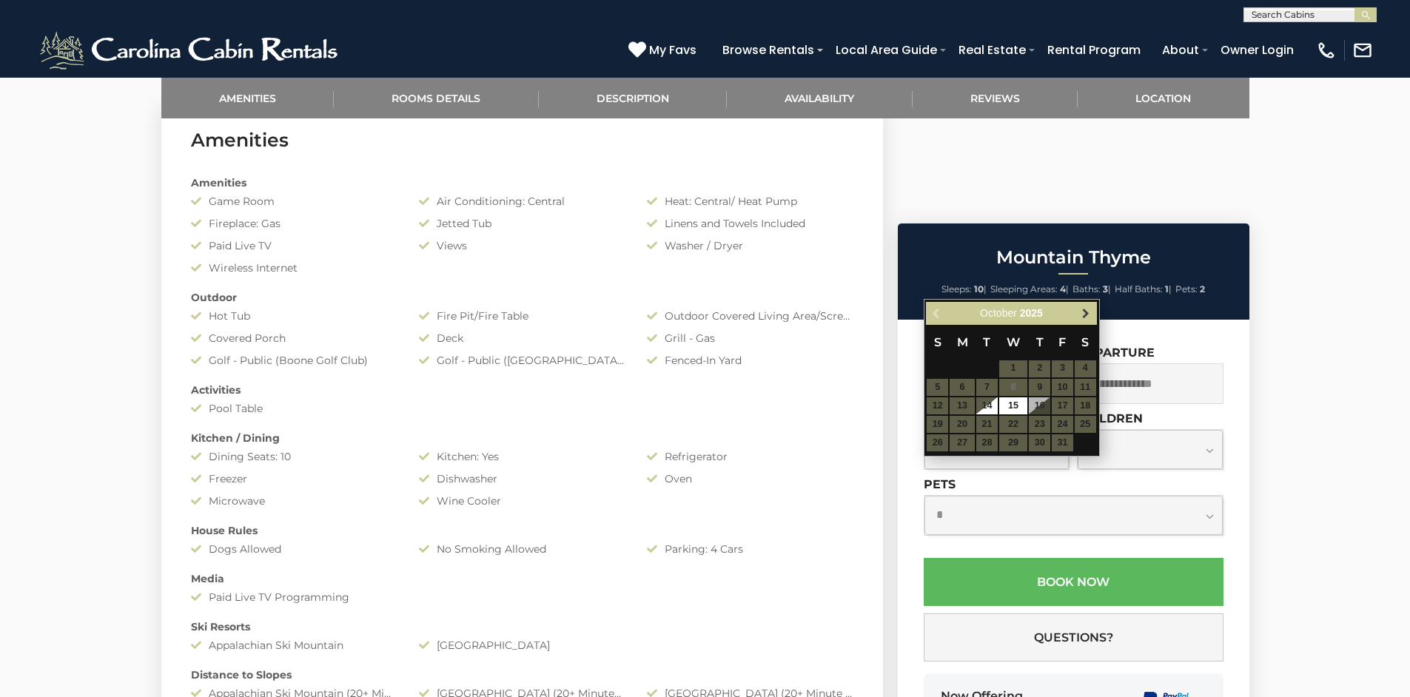
click at [1083, 308] on span "Next" at bounding box center [1086, 313] width 12 height 12
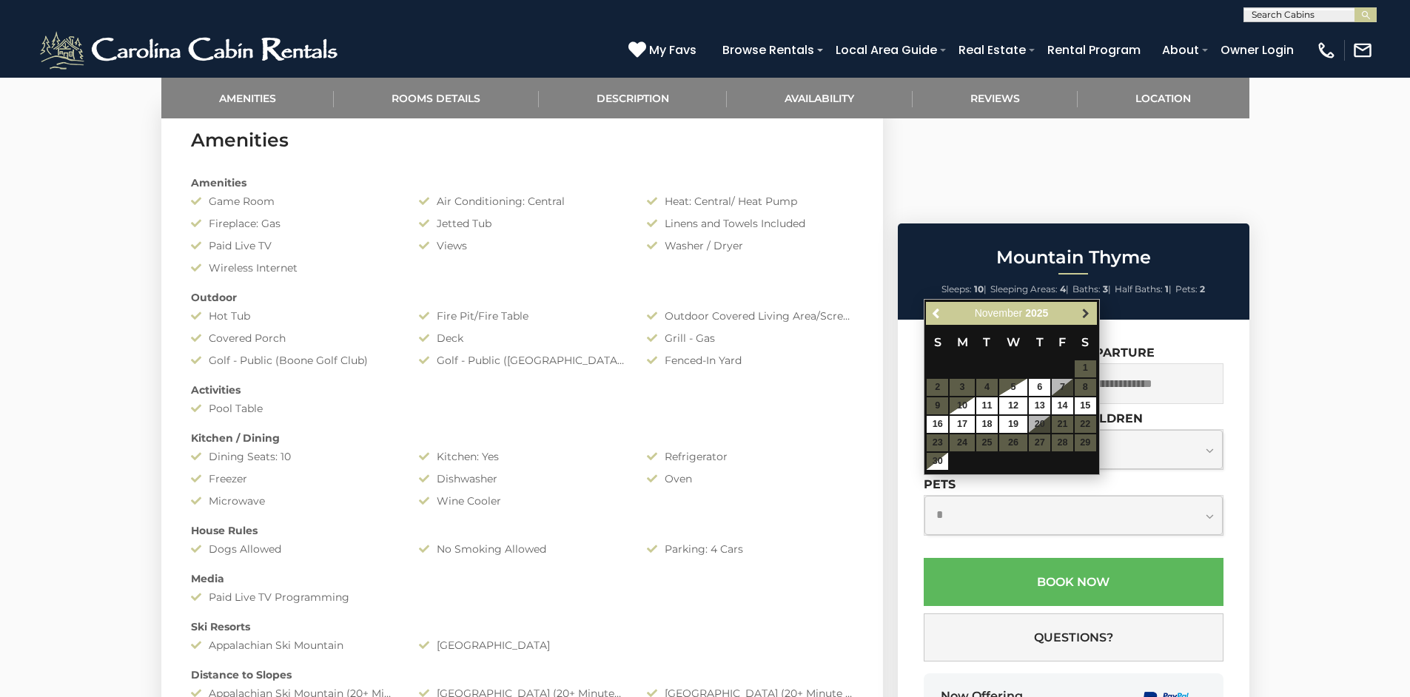
click at [1083, 308] on span "Next" at bounding box center [1086, 313] width 12 height 12
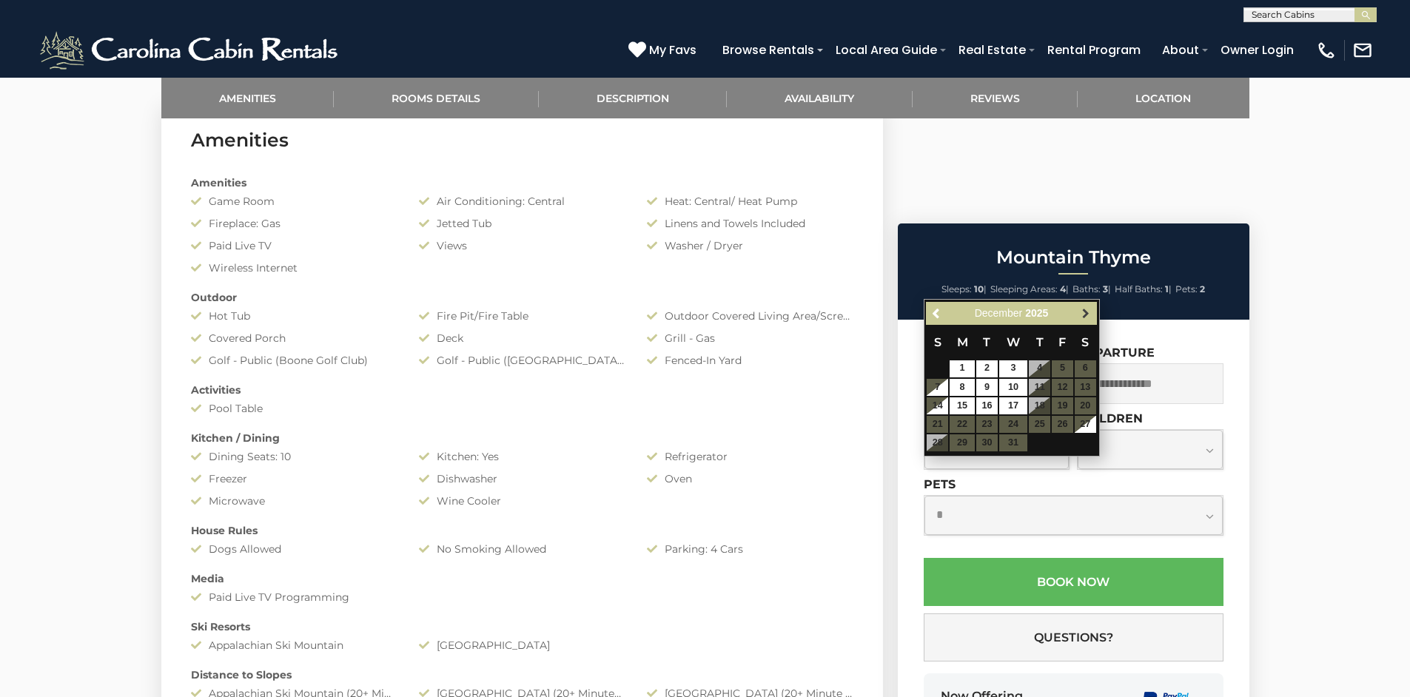
click at [1083, 308] on span "Next" at bounding box center [1086, 313] width 12 height 12
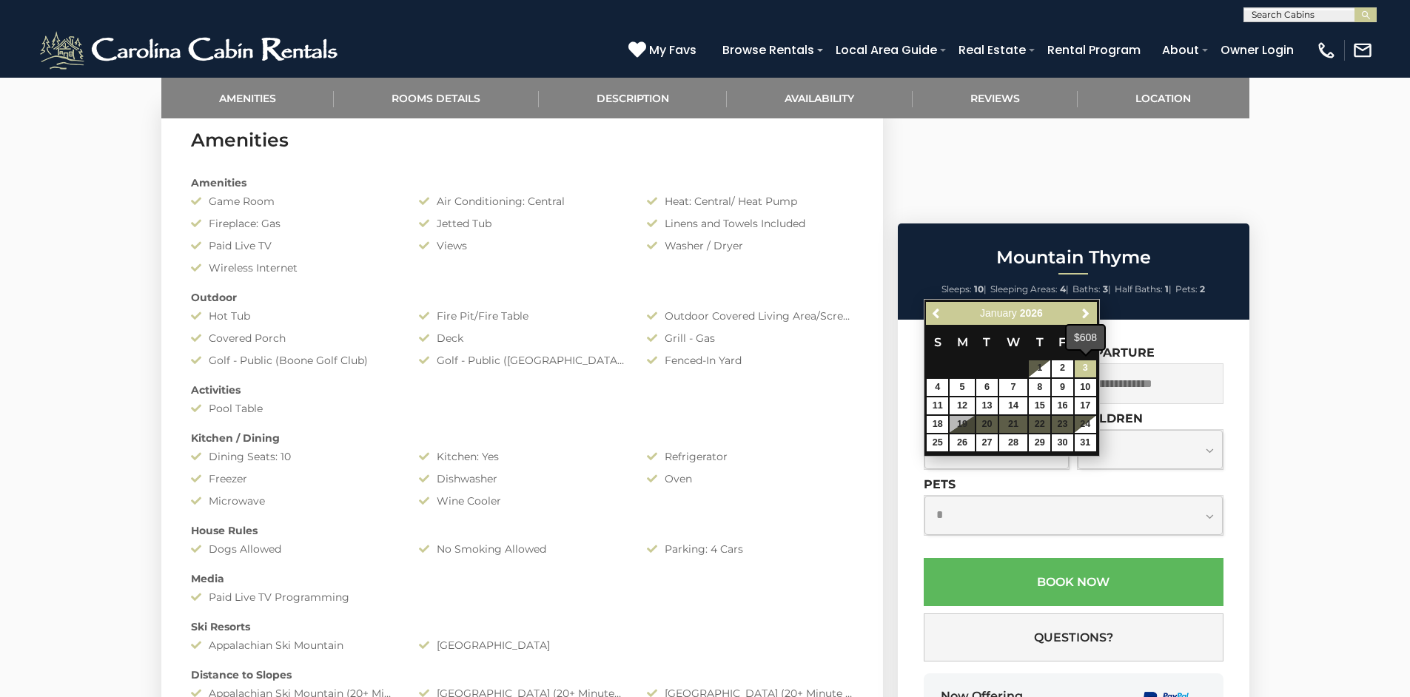
click at [1088, 369] on link "3" at bounding box center [1084, 368] width 21 height 17
type input "**********"
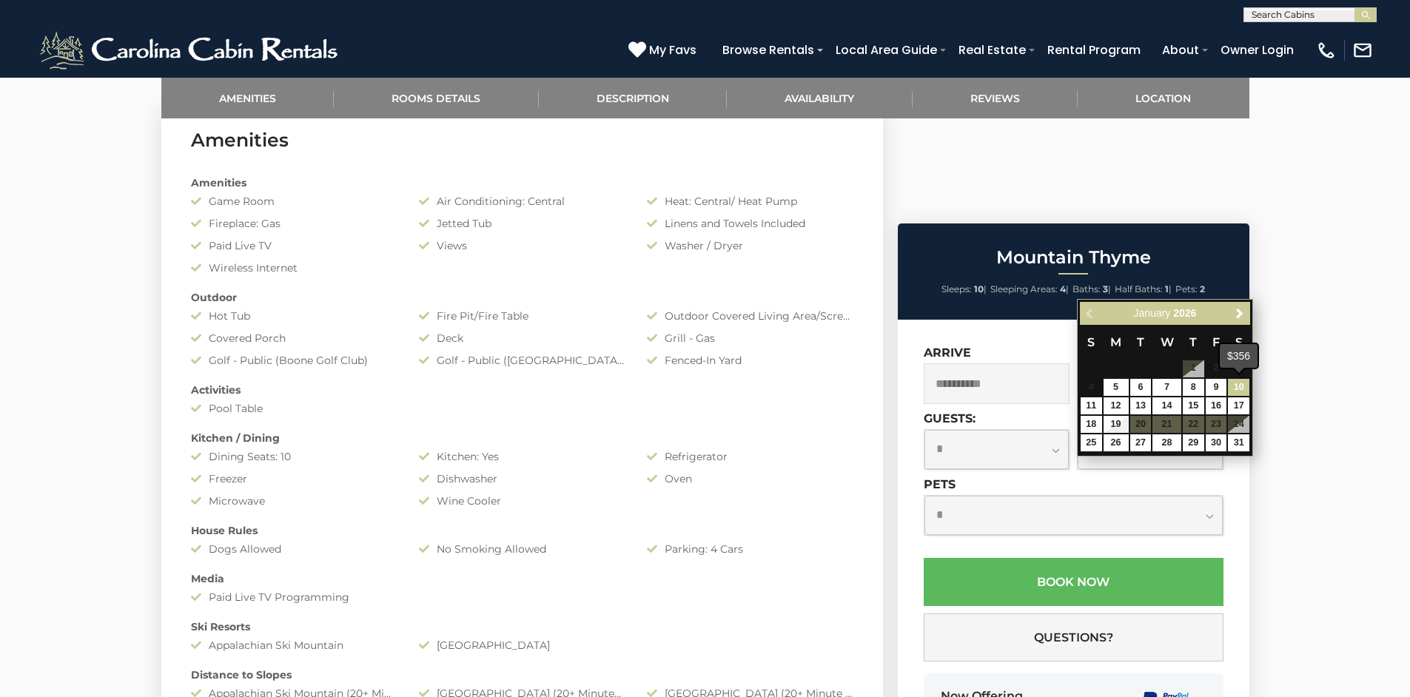
click at [1242, 390] on link "10" at bounding box center [1238, 387] width 21 height 17
type input "**********"
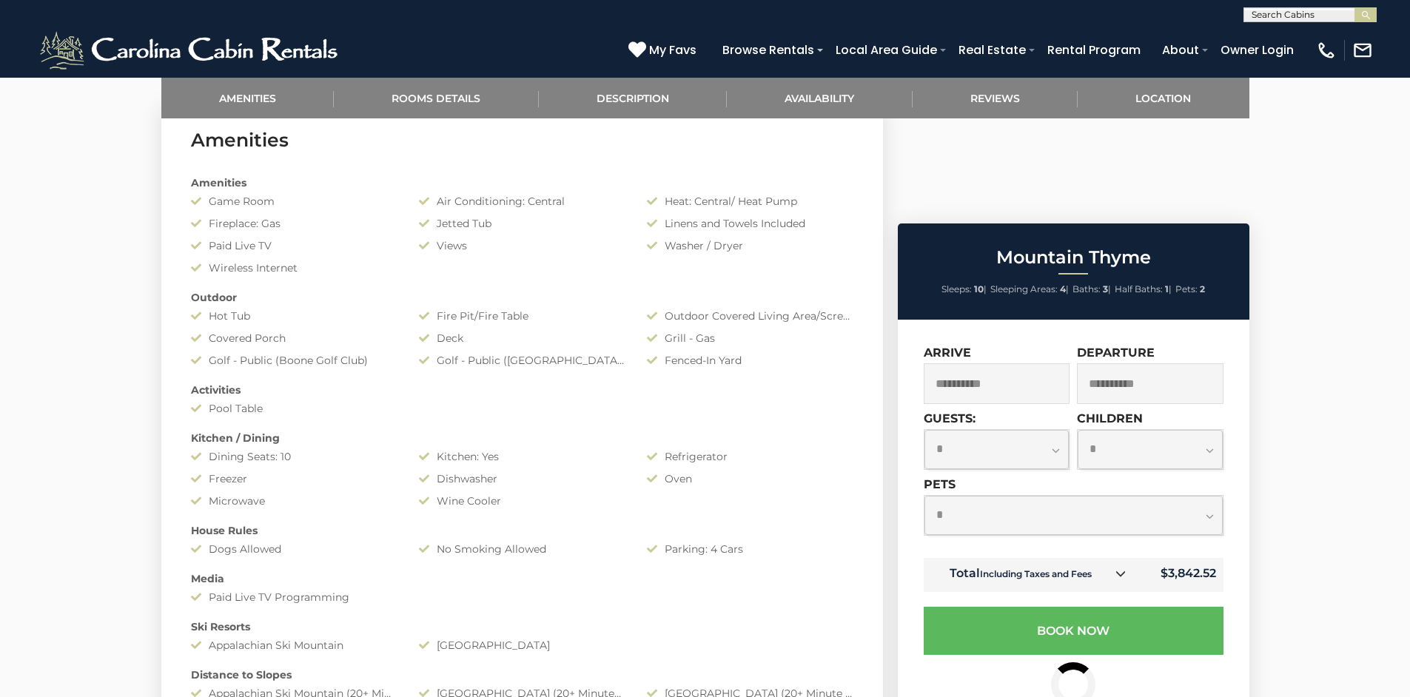
select select "*"
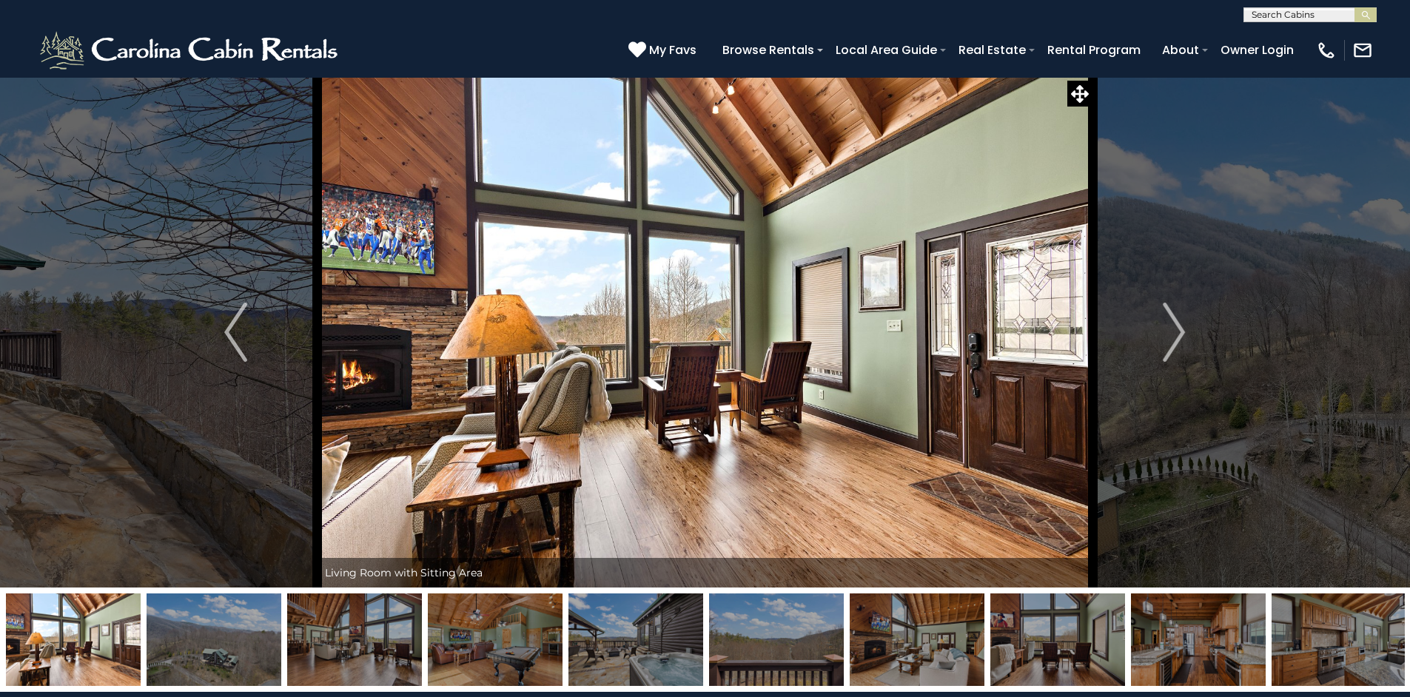
scroll to position [0, 0]
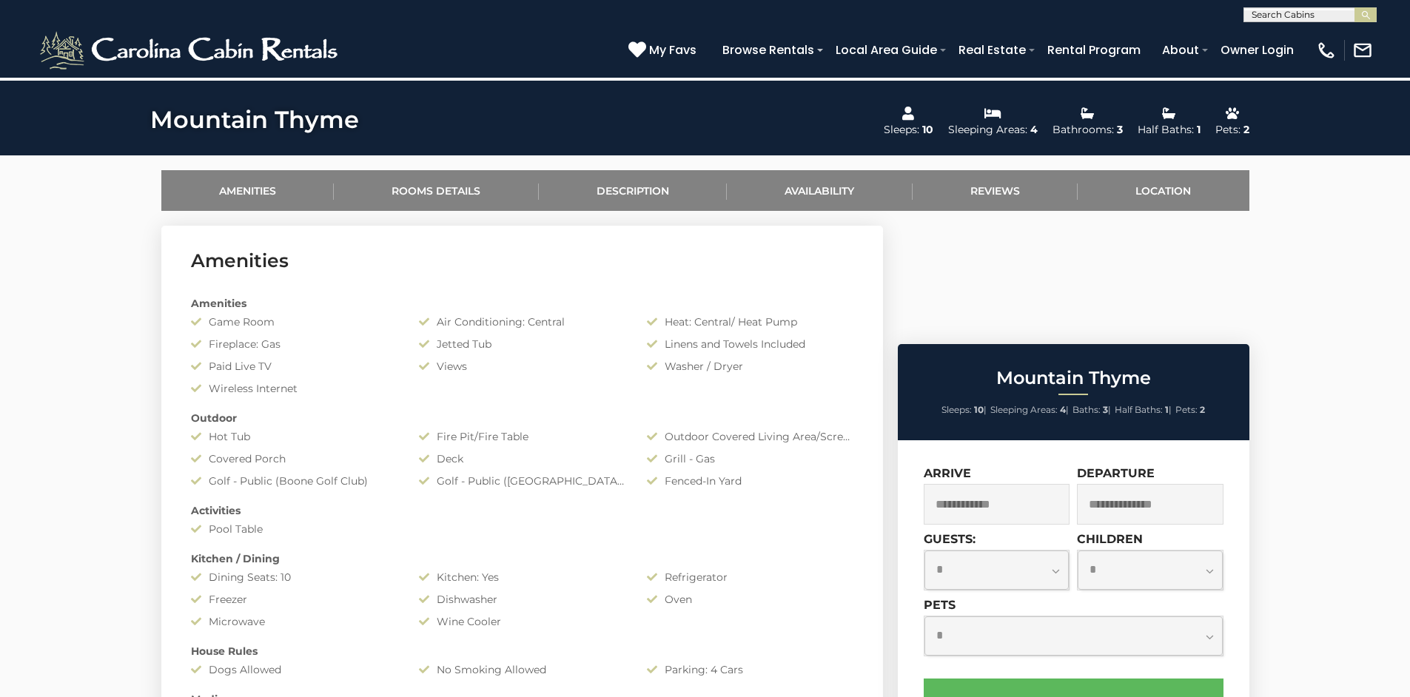
scroll to position [614, 0]
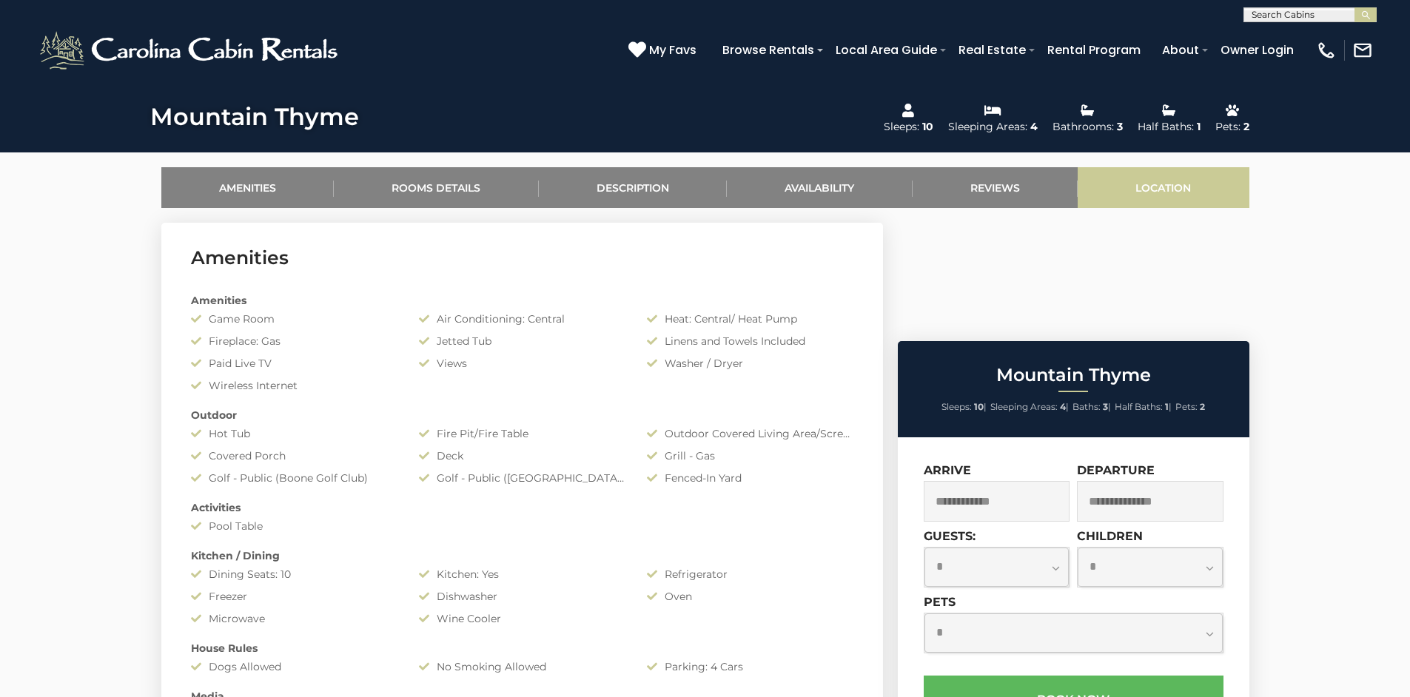
click at [1208, 187] on link "Location" at bounding box center [1163, 187] width 172 height 41
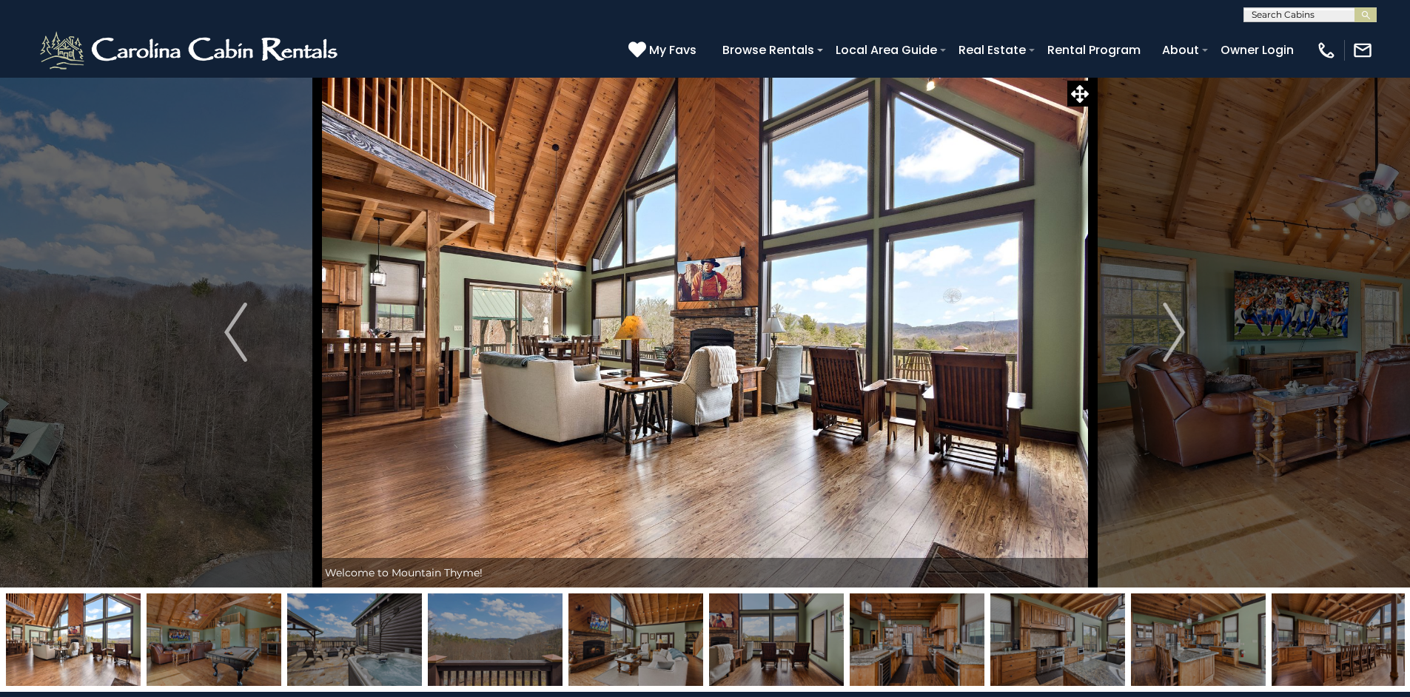
scroll to position [0, 0]
click at [230, 343] on img "Previous" at bounding box center [235, 332] width 22 height 59
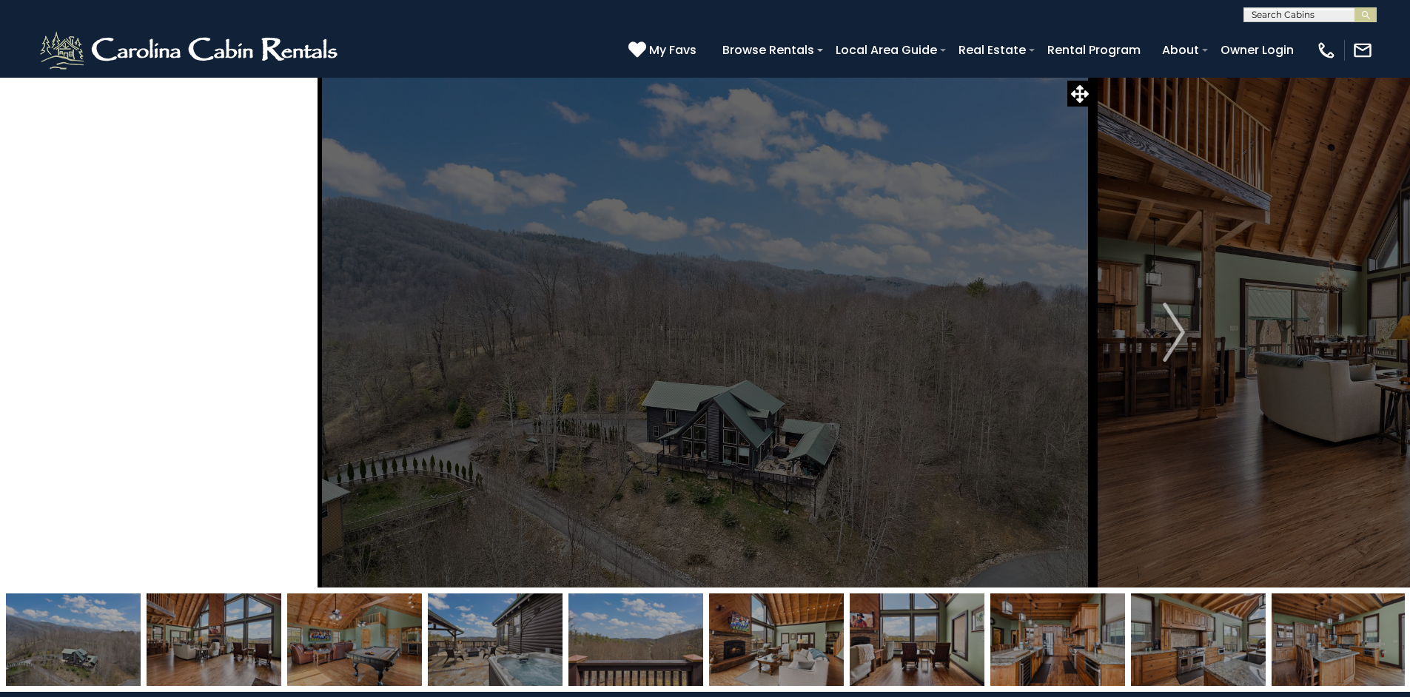
click at [229, 342] on img "Previous" at bounding box center [235, 332] width 22 height 59
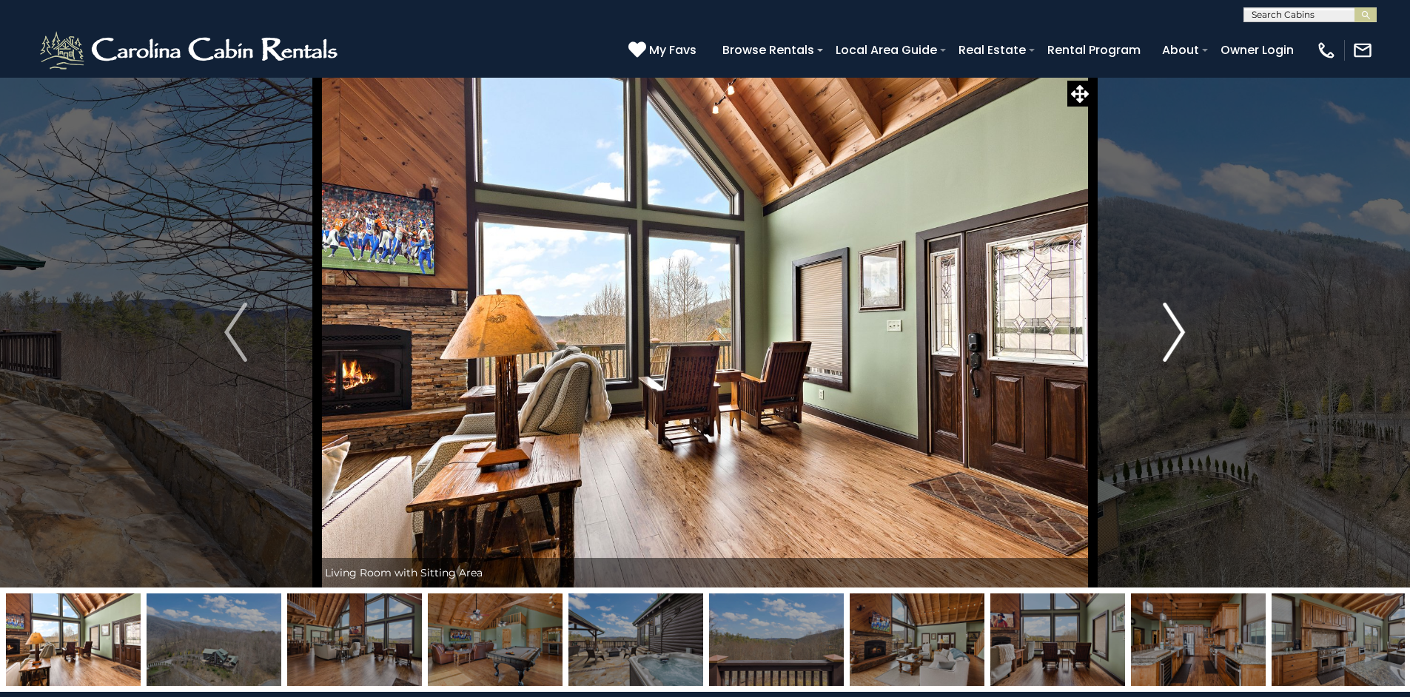
click at [1183, 335] on img "Next" at bounding box center [1174, 332] width 22 height 59
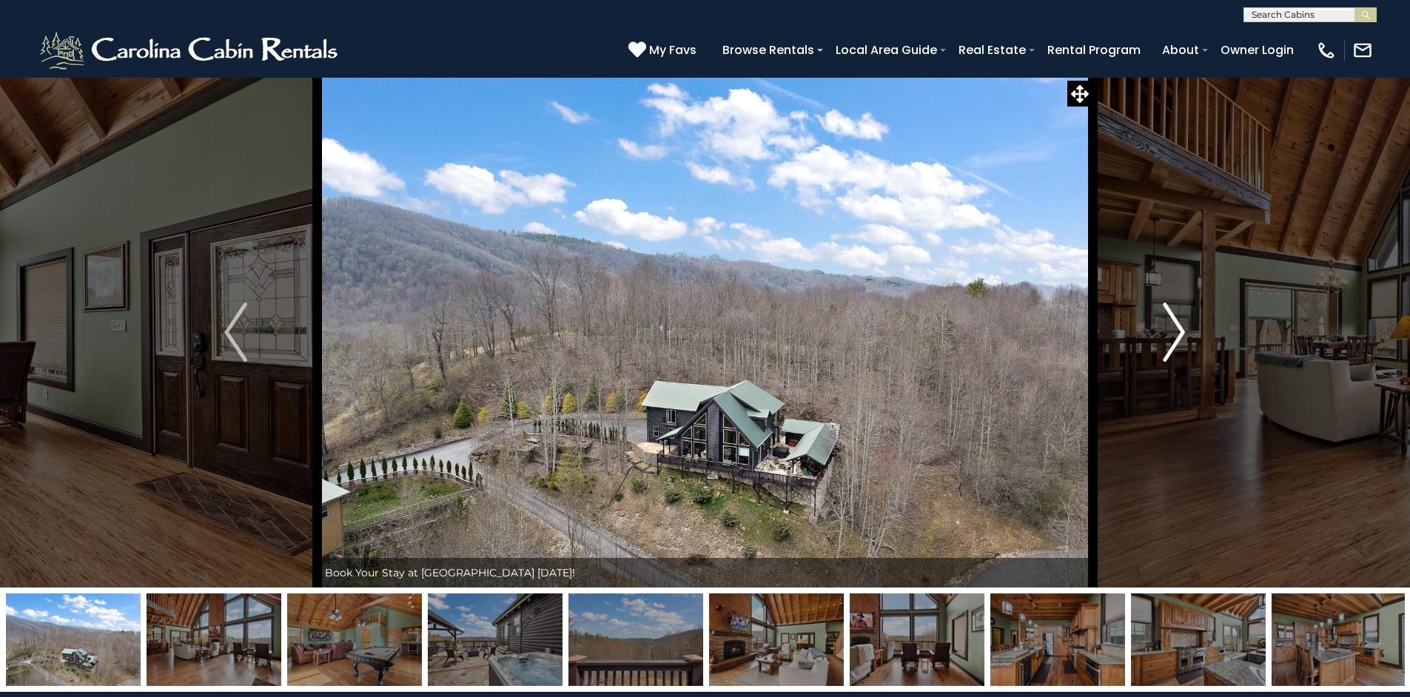
click at [1178, 335] on img "Next" at bounding box center [1174, 332] width 22 height 59
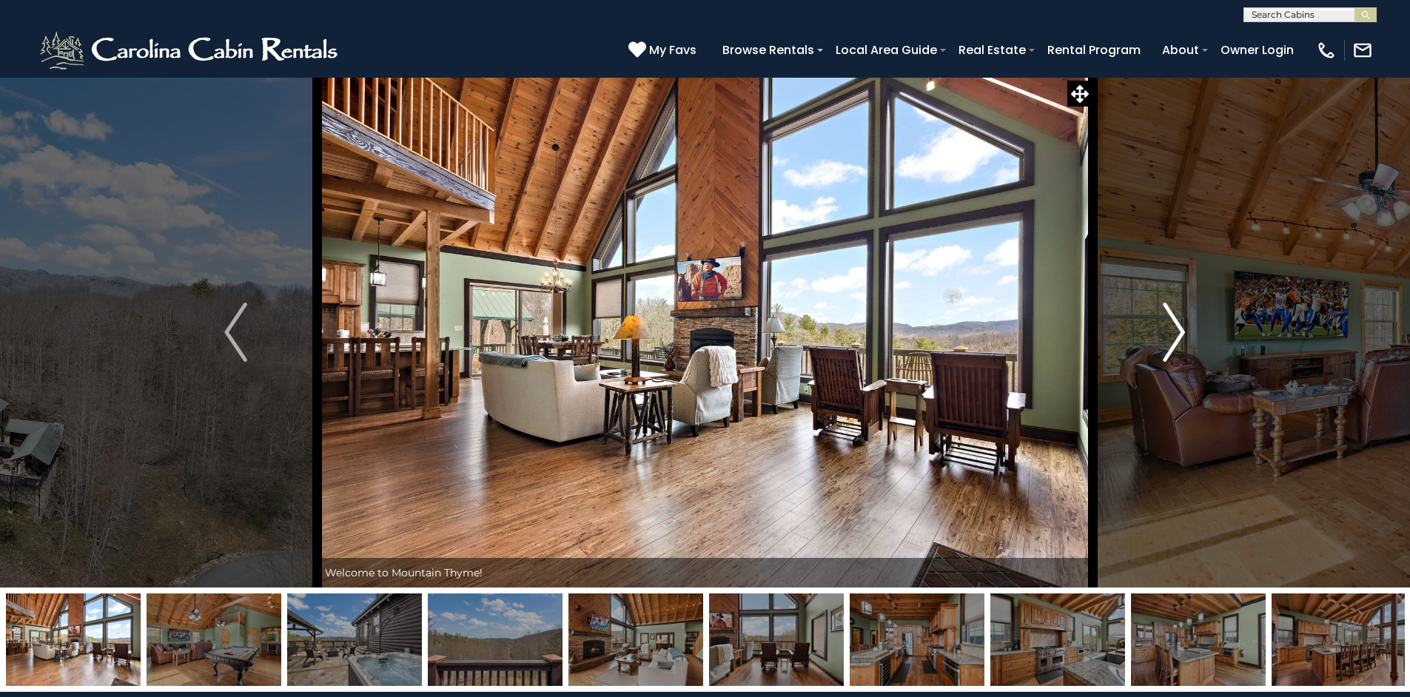
click at [1176, 336] on img "Next" at bounding box center [1174, 332] width 22 height 59
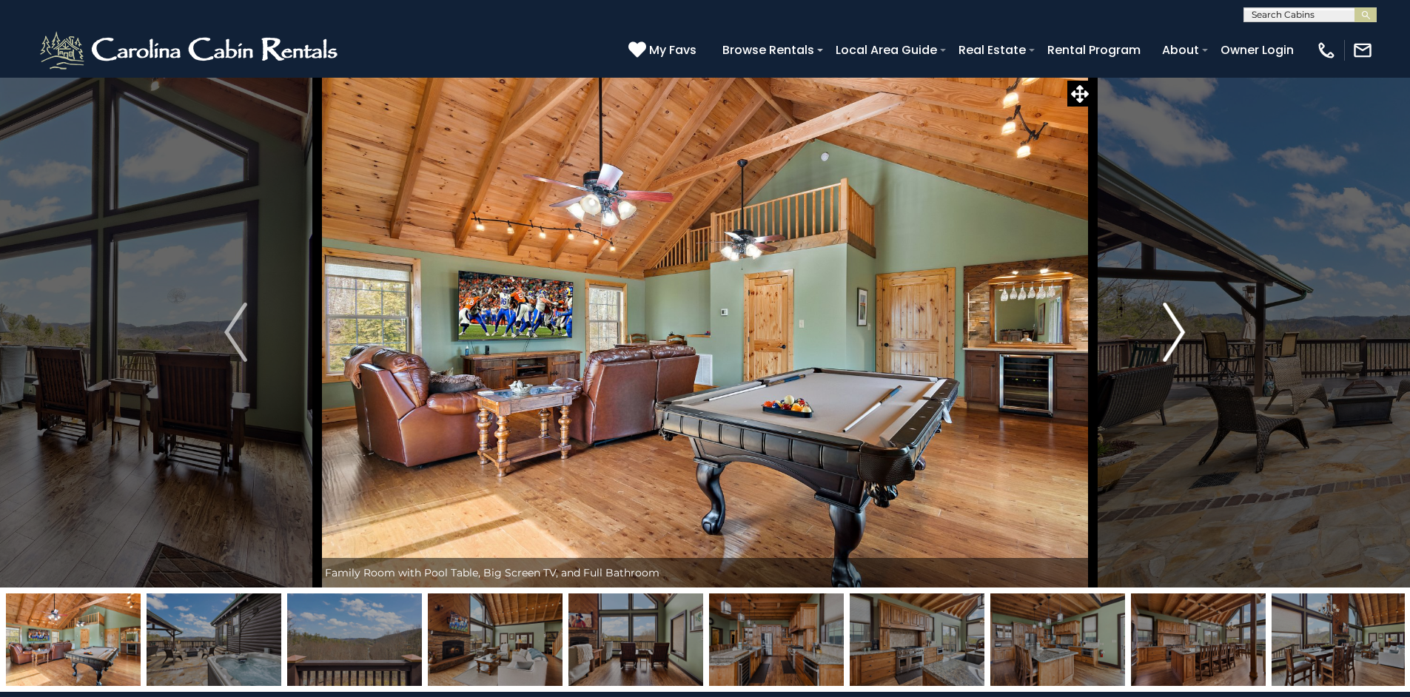
click at [1177, 327] on img "Next" at bounding box center [1174, 332] width 22 height 59
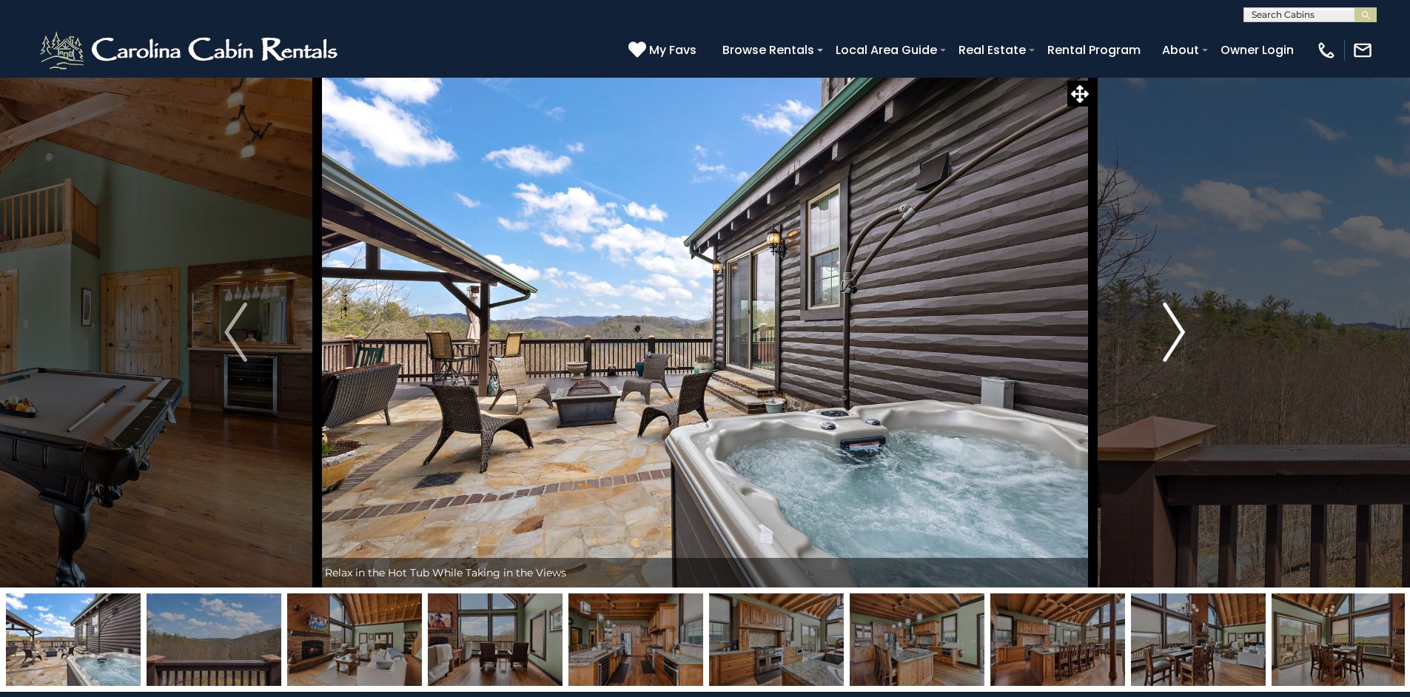
click at [1177, 327] on img "Next" at bounding box center [1174, 332] width 22 height 59
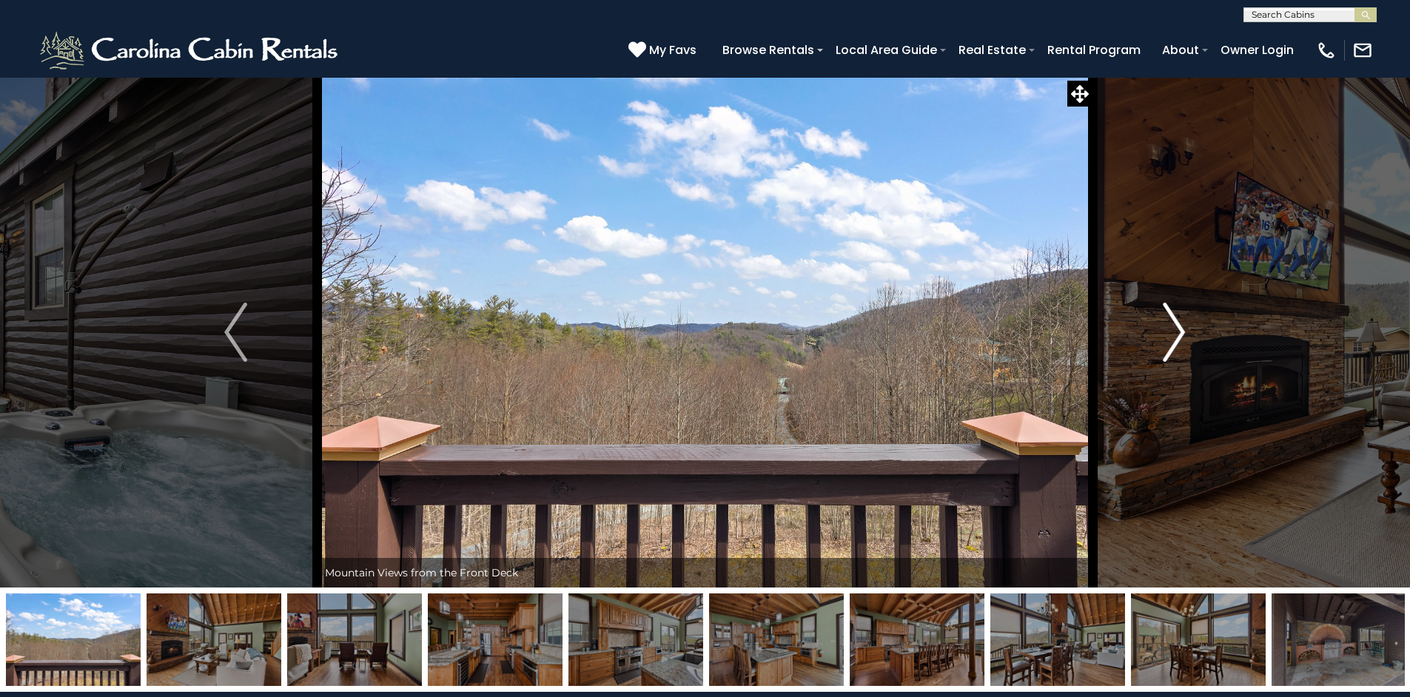
click at [1177, 327] on img "Next" at bounding box center [1174, 332] width 22 height 59
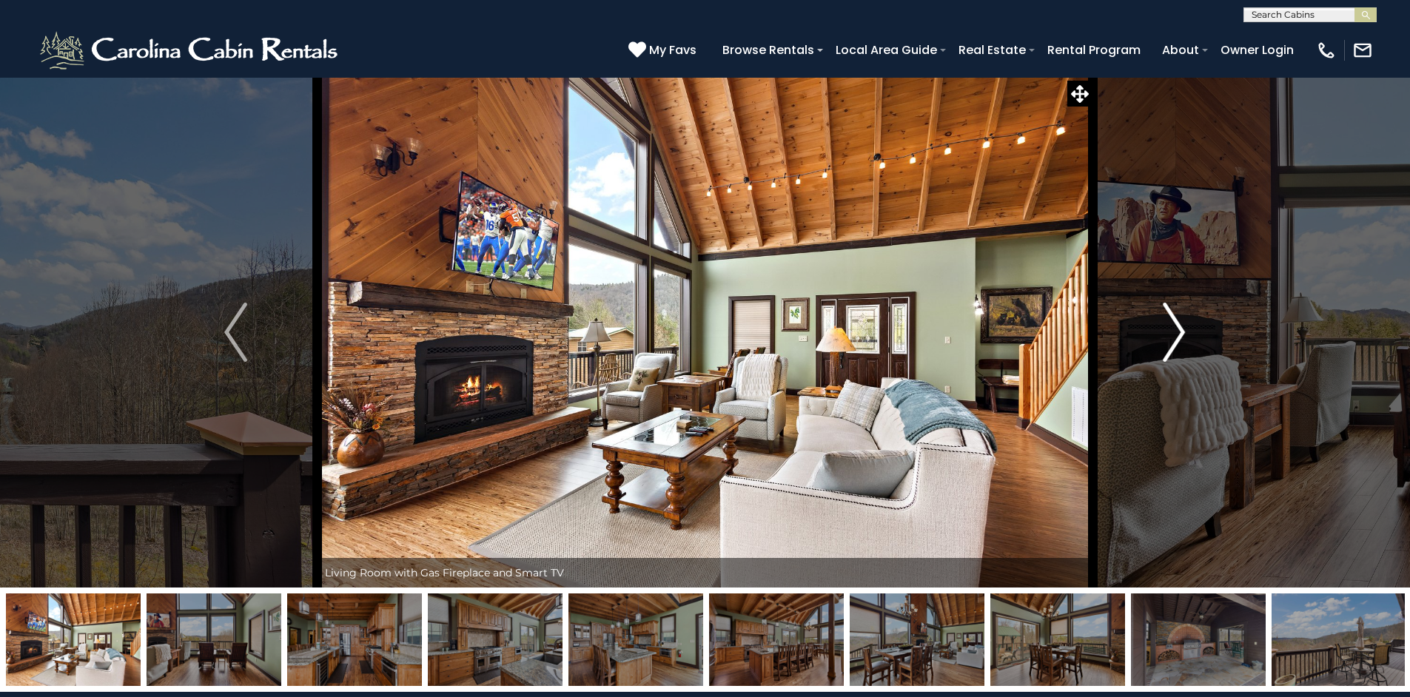
click at [1177, 327] on img "Next" at bounding box center [1174, 332] width 22 height 59
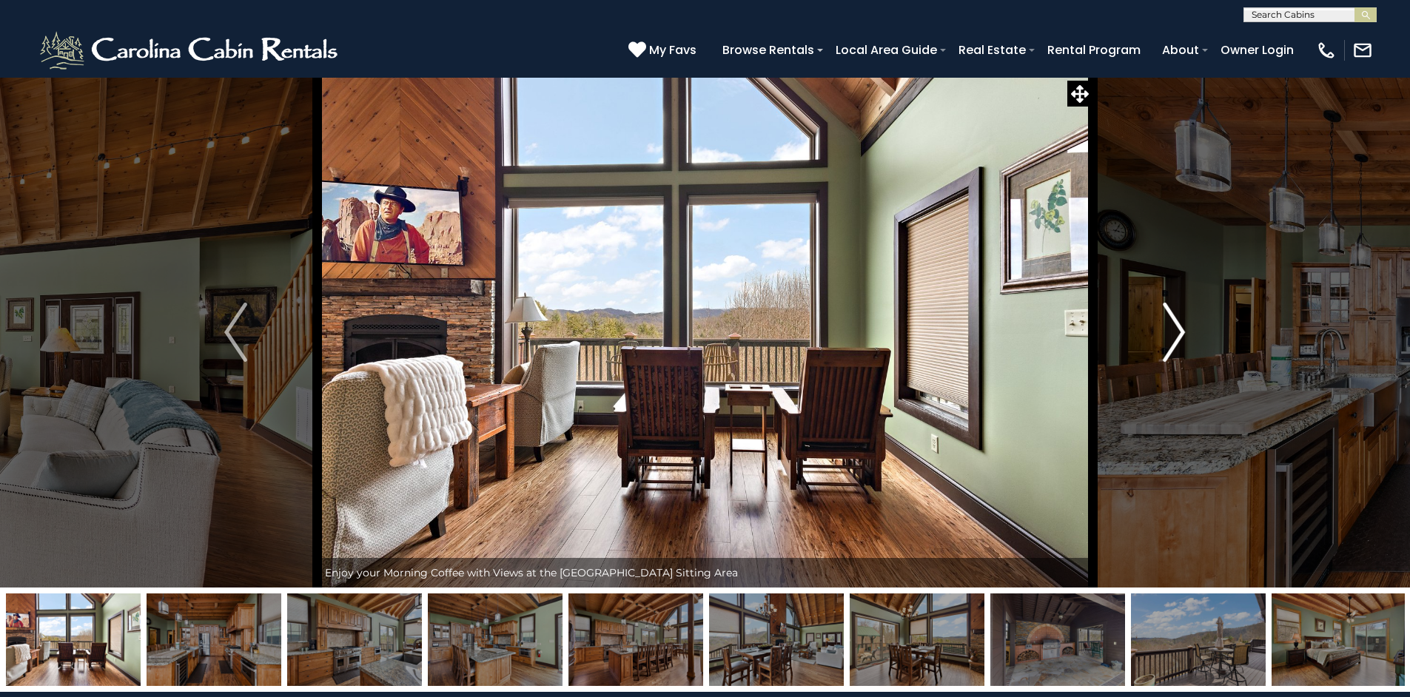
click at [1177, 327] on img "Next" at bounding box center [1174, 332] width 22 height 59
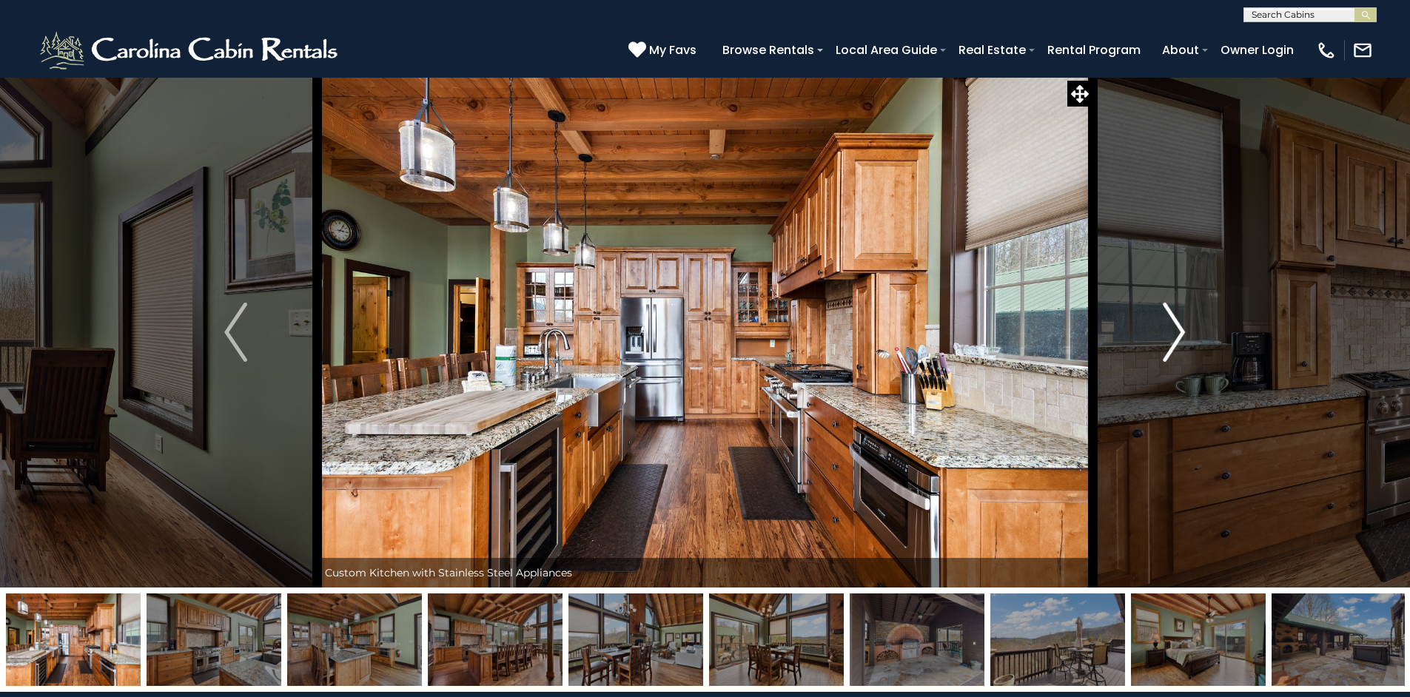
click at [1177, 327] on img "Next" at bounding box center [1174, 332] width 22 height 59
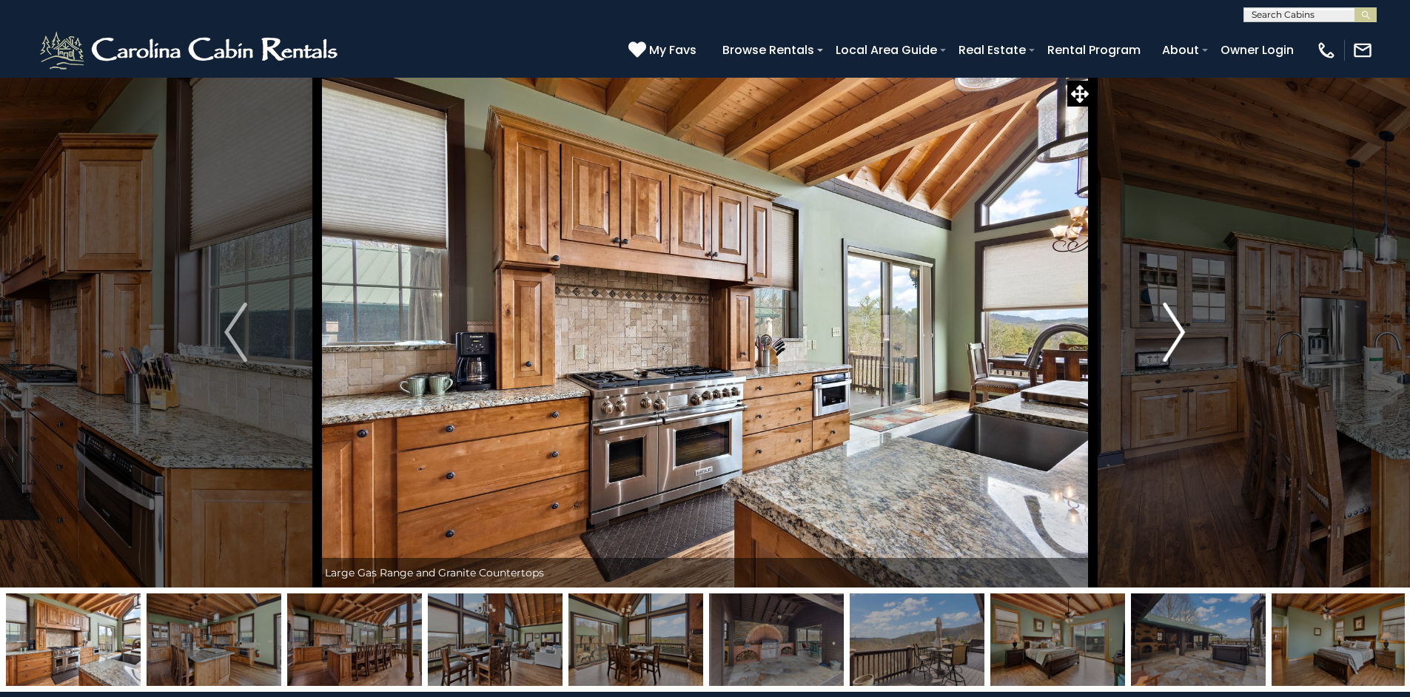
click at [1177, 327] on img "Next" at bounding box center [1174, 332] width 22 height 59
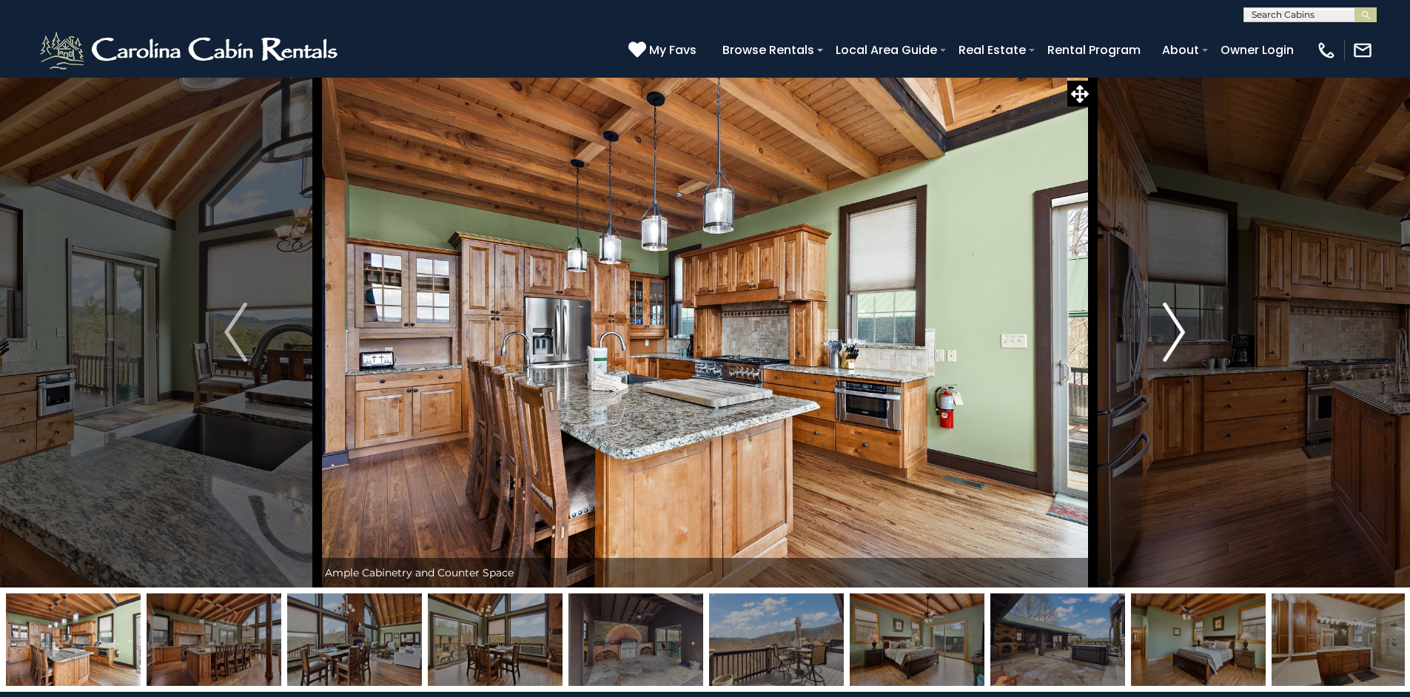
click at [1177, 327] on img "Next" at bounding box center [1174, 332] width 22 height 59
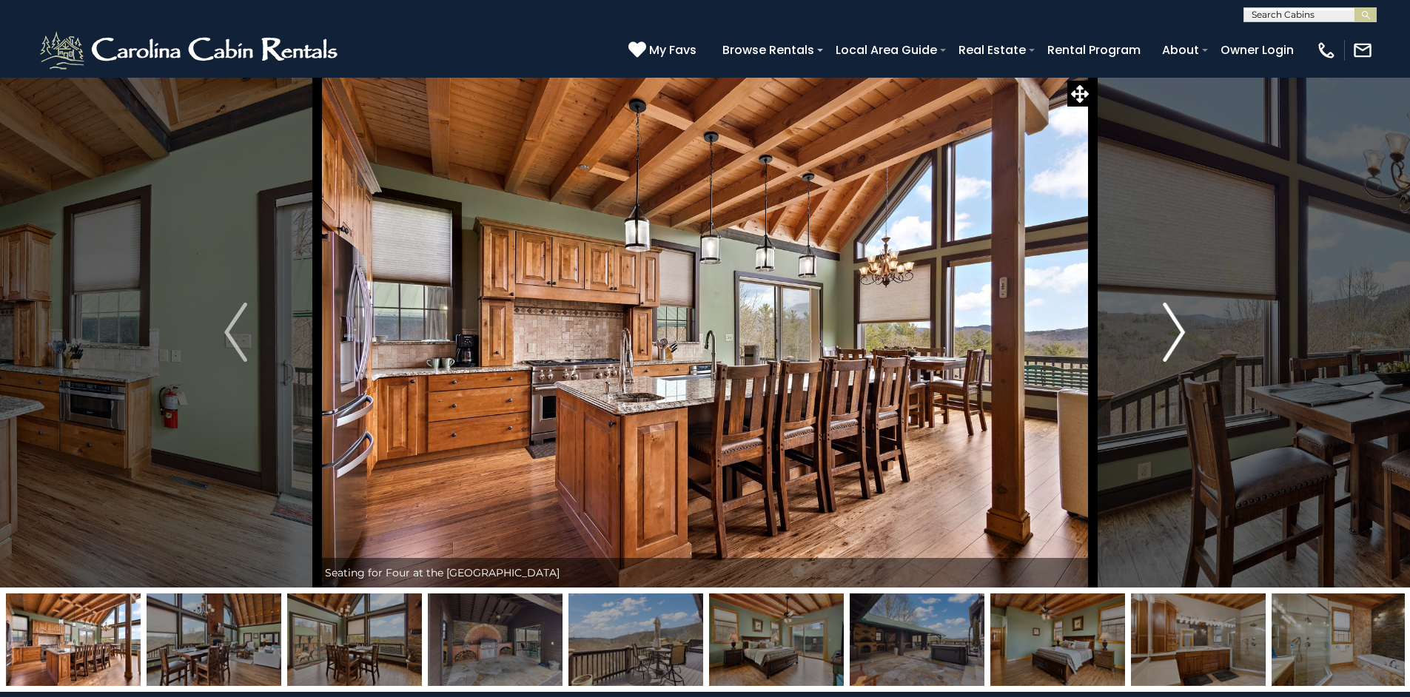
click at [1177, 327] on img "Next" at bounding box center [1174, 332] width 22 height 59
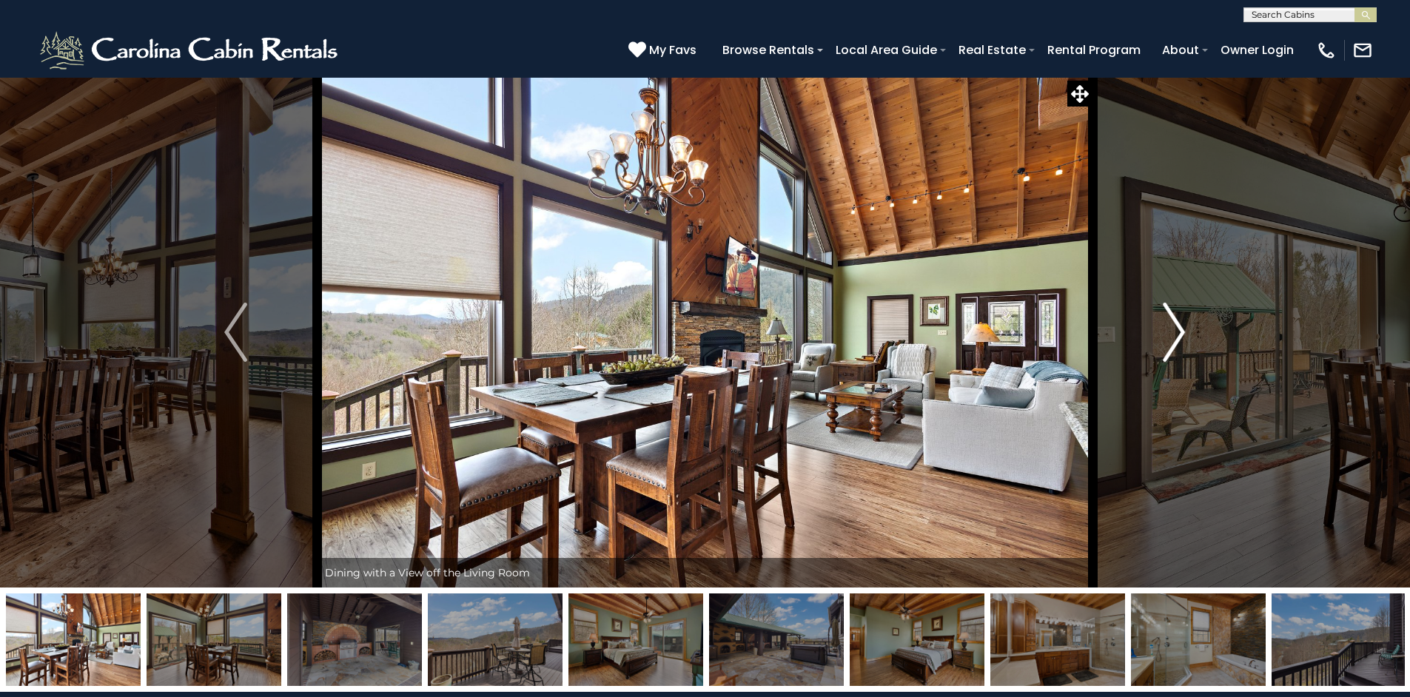
click at [1177, 327] on img "Next" at bounding box center [1174, 332] width 22 height 59
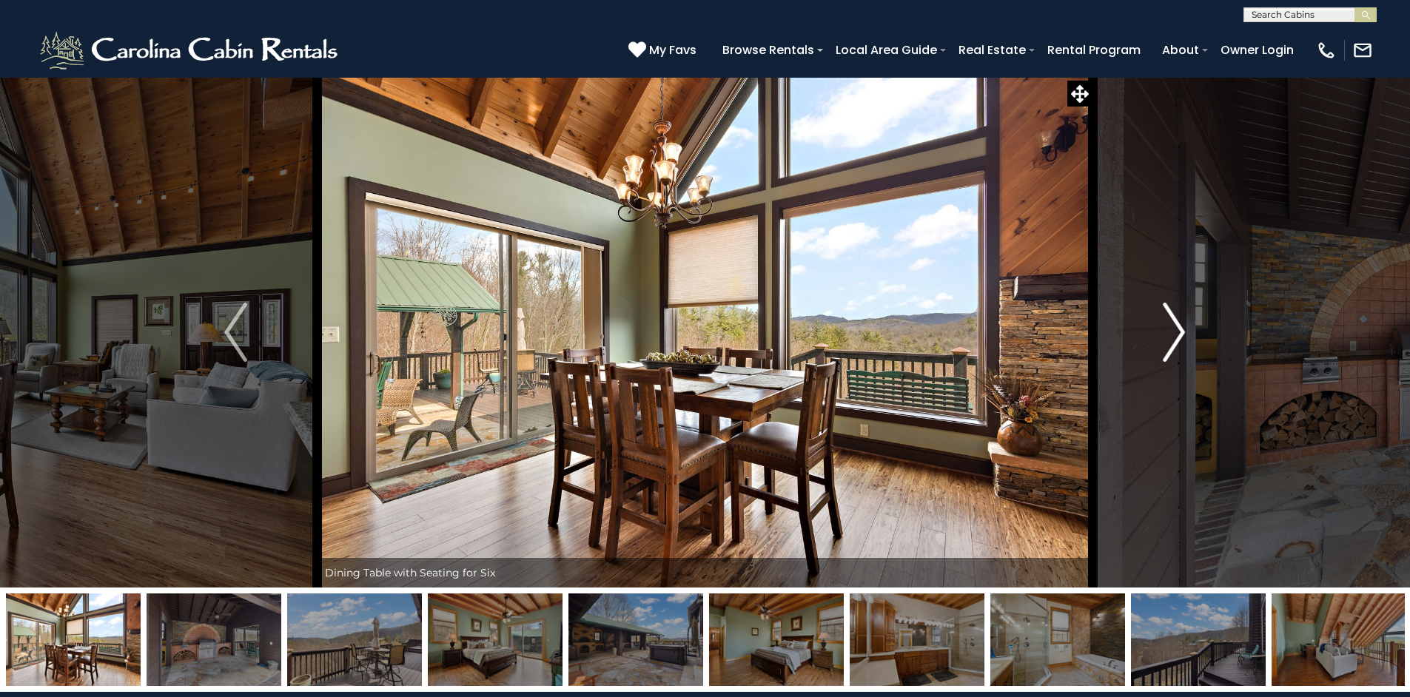
click at [1177, 327] on img "Next" at bounding box center [1174, 332] width 22 height 59
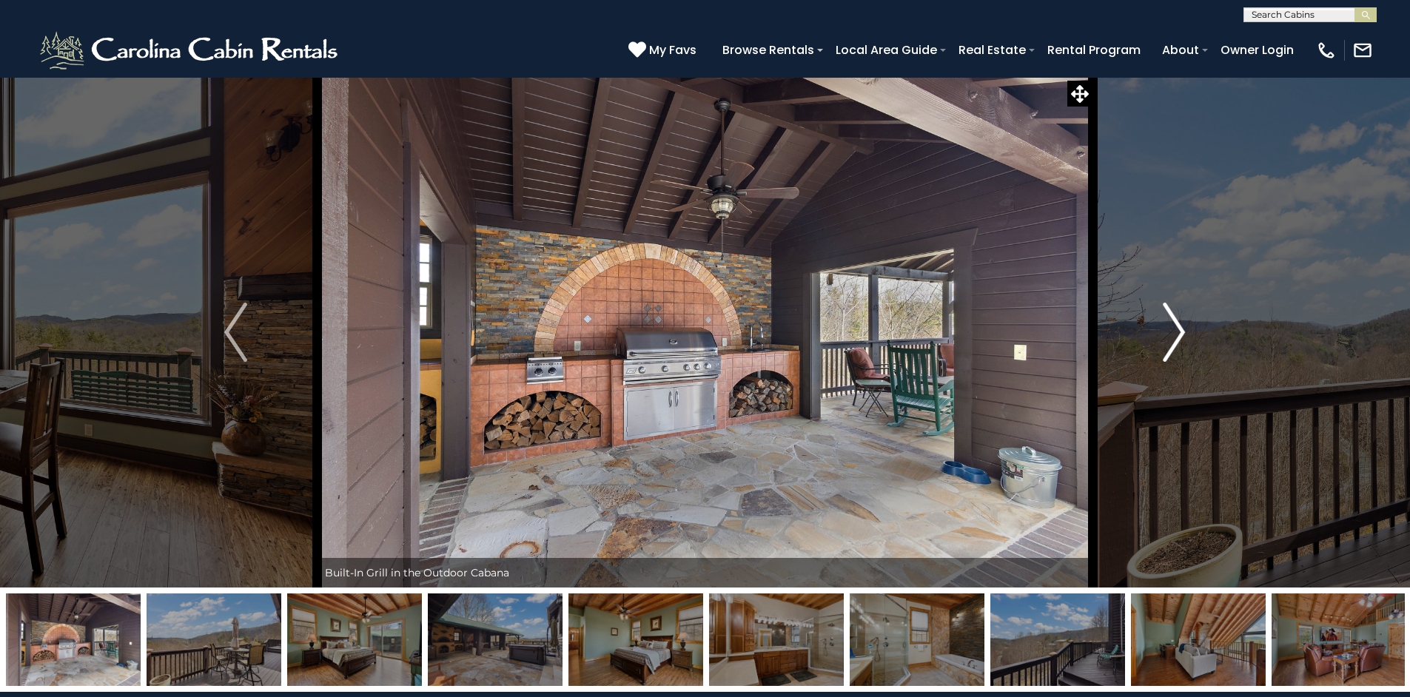
click at [1177, 327] on img "Next" at bounding box center [1174, 332] width 22 height 59
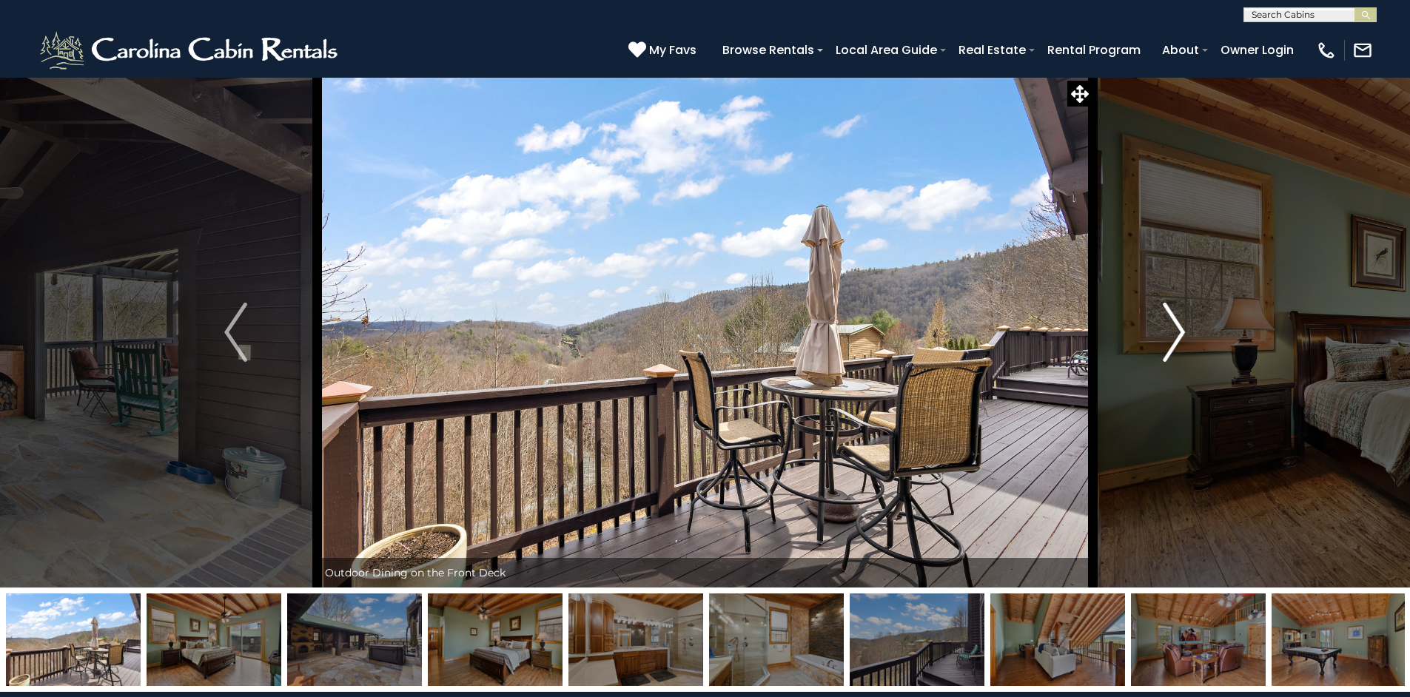
click at [1177, 327] on img "Next" at bounding box center [1174, 332] width 22 height 59
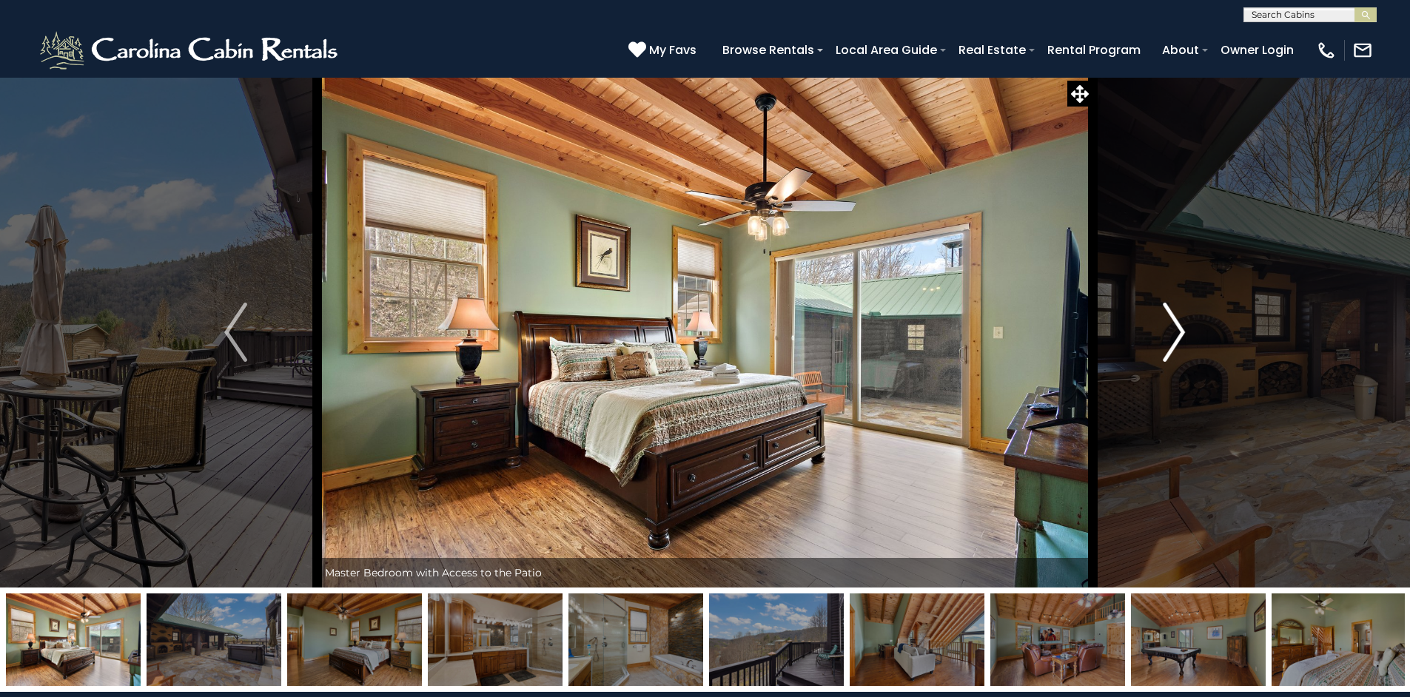
click at [1177, 327] on img "Next" at bounding box center [1174, 332] width 22 height 59
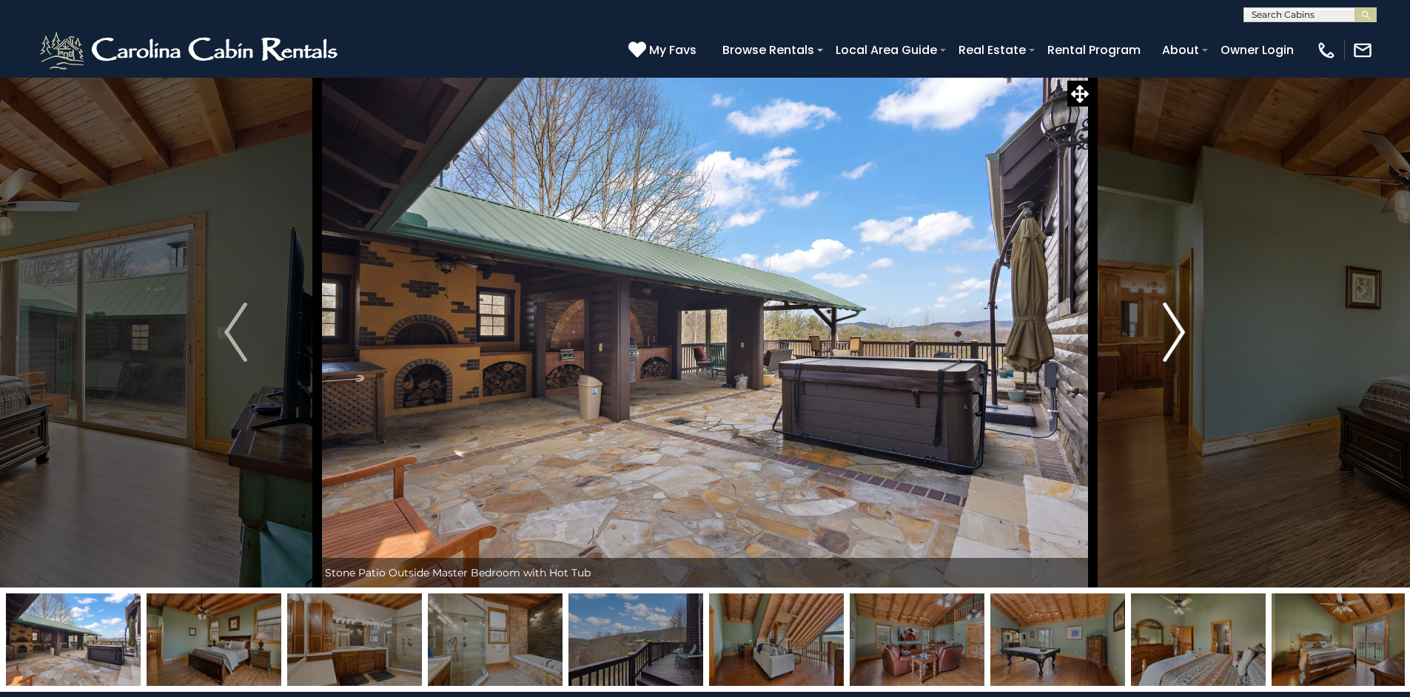
click at [1177, 327] on img "Next" at bounding box center [1174, 332] width 22 height 59
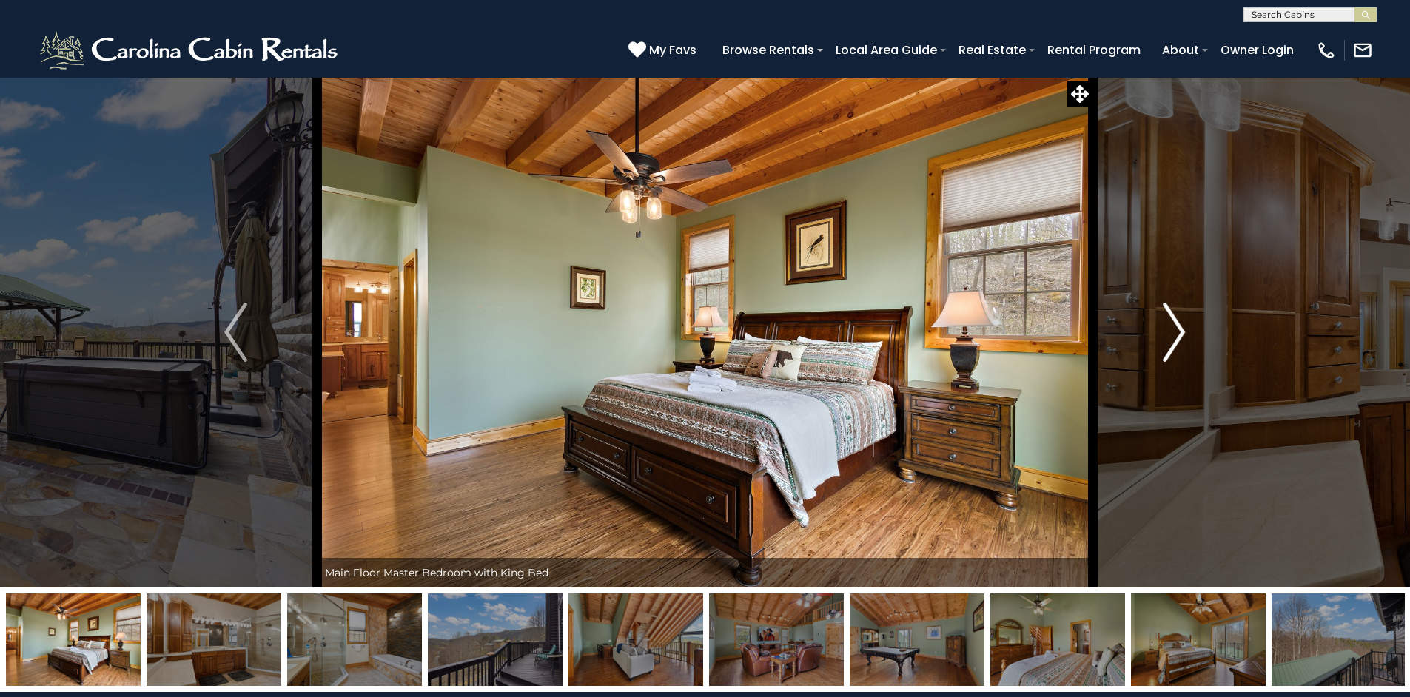
click at [1177, 327] on img "Next" at bounding box center [1174, 332] width 22 height 59
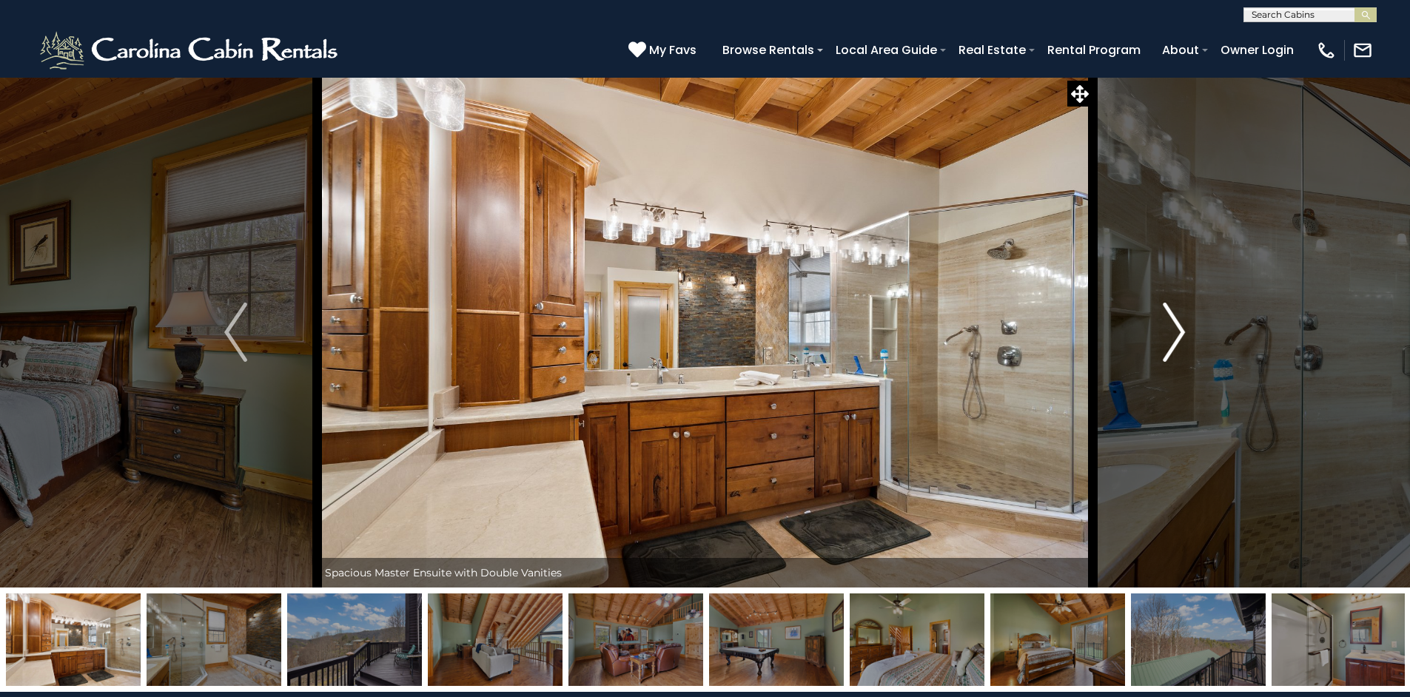
click at [1177, 327] on img "Next" at bounding box center [1174, 332] width 22 height 59
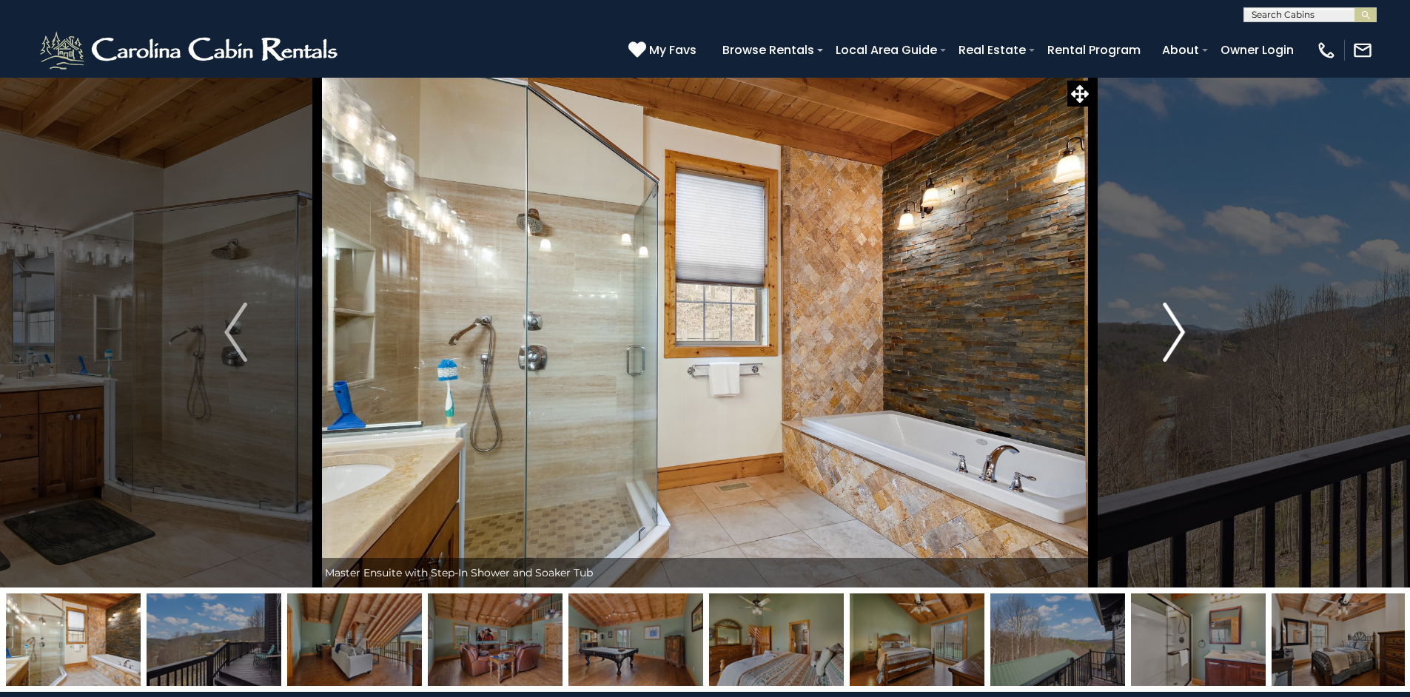
click at [1177, 327] on img "Next" at bounding box center [1174, 332] width 22 height 59
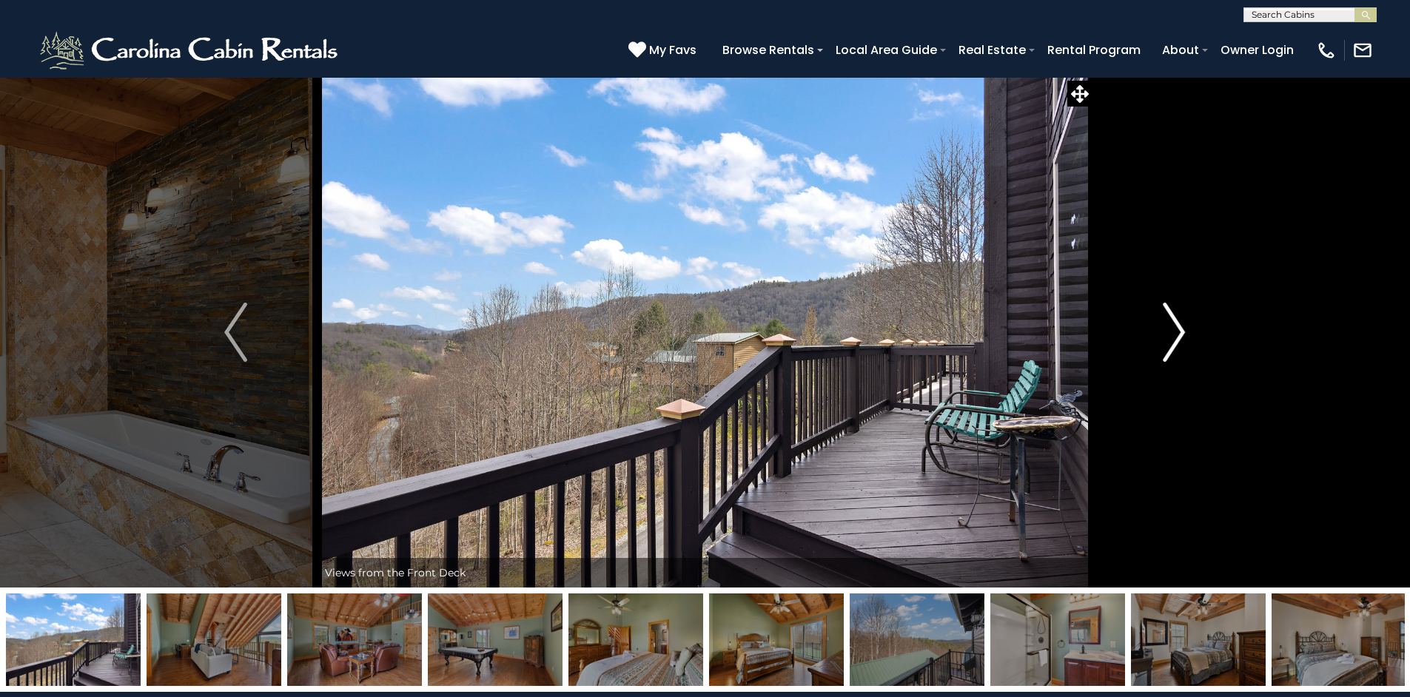
click at [1176, 328] on img "Next" at bounding box center [1174, 332] width 22 height 59
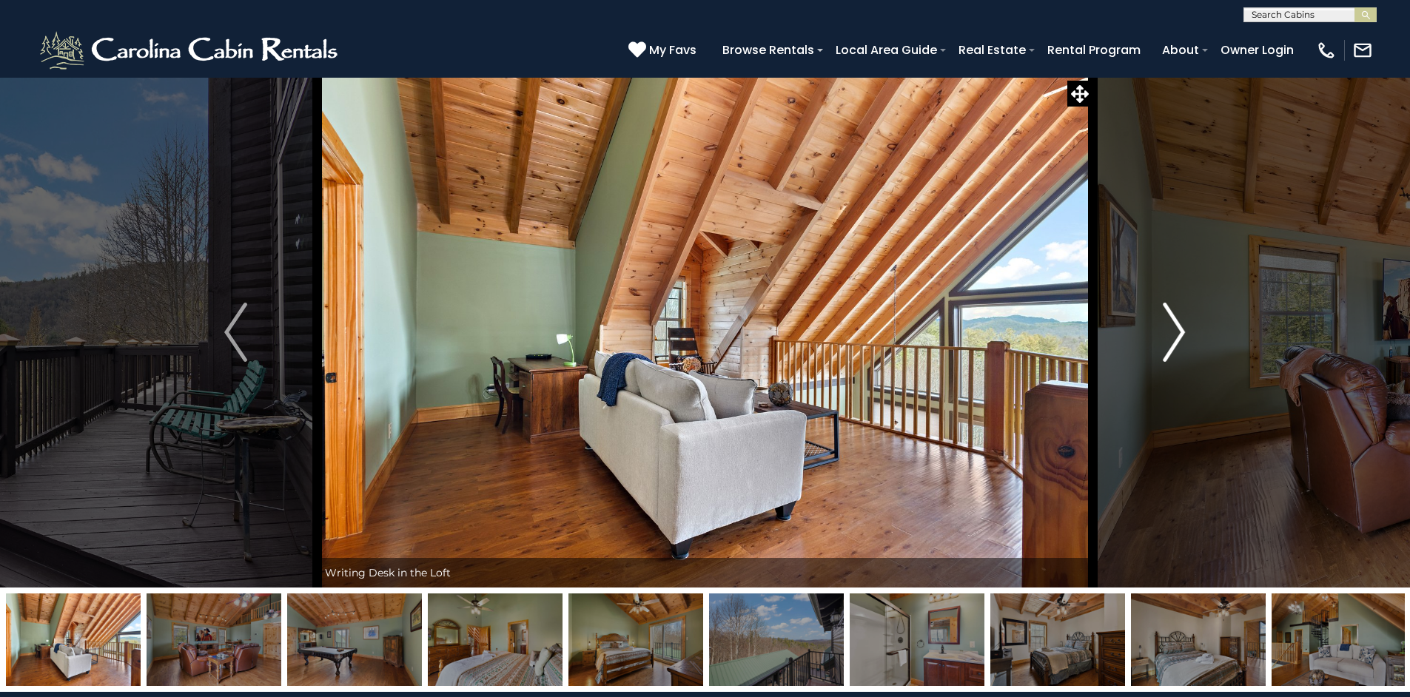
click at [1176, 328] on img "Next" at bounding box center [1174, 332] width 22 height 59
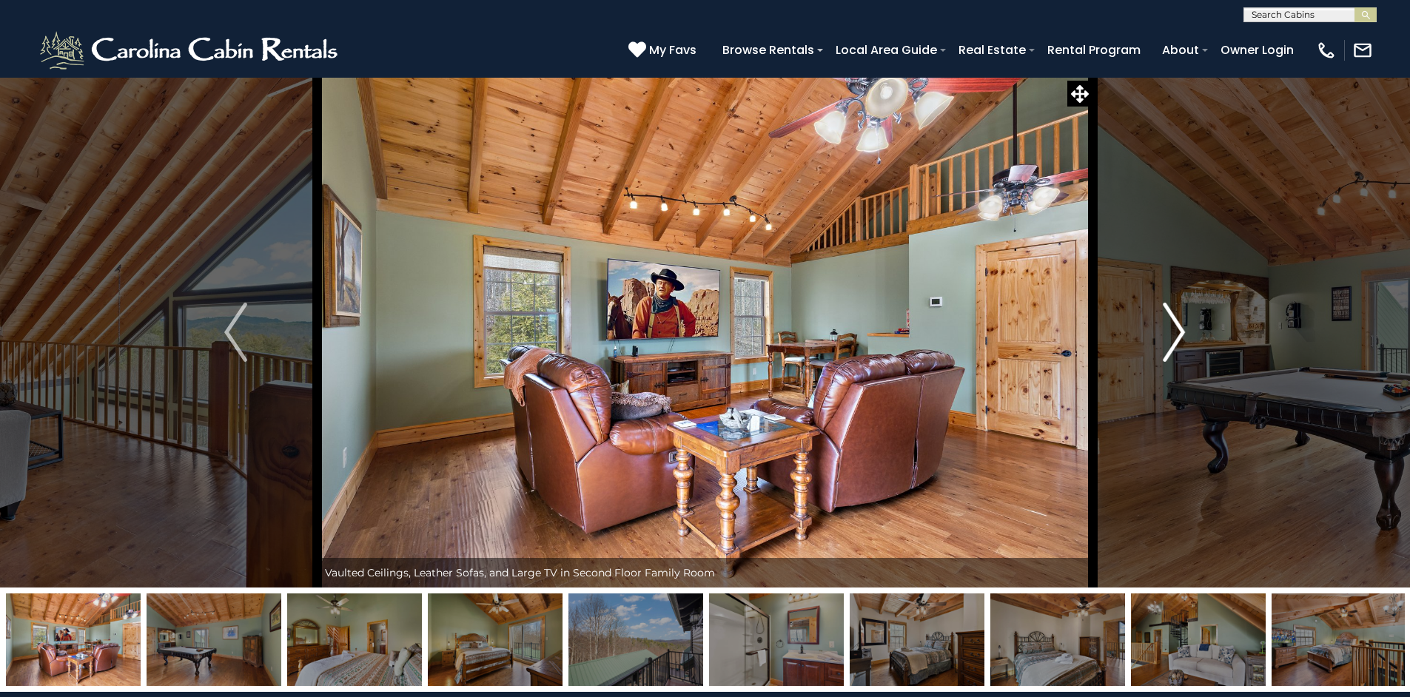
click at [1176, 328] on img "Next" at bounding box center [1174, 332] width 22 height 59
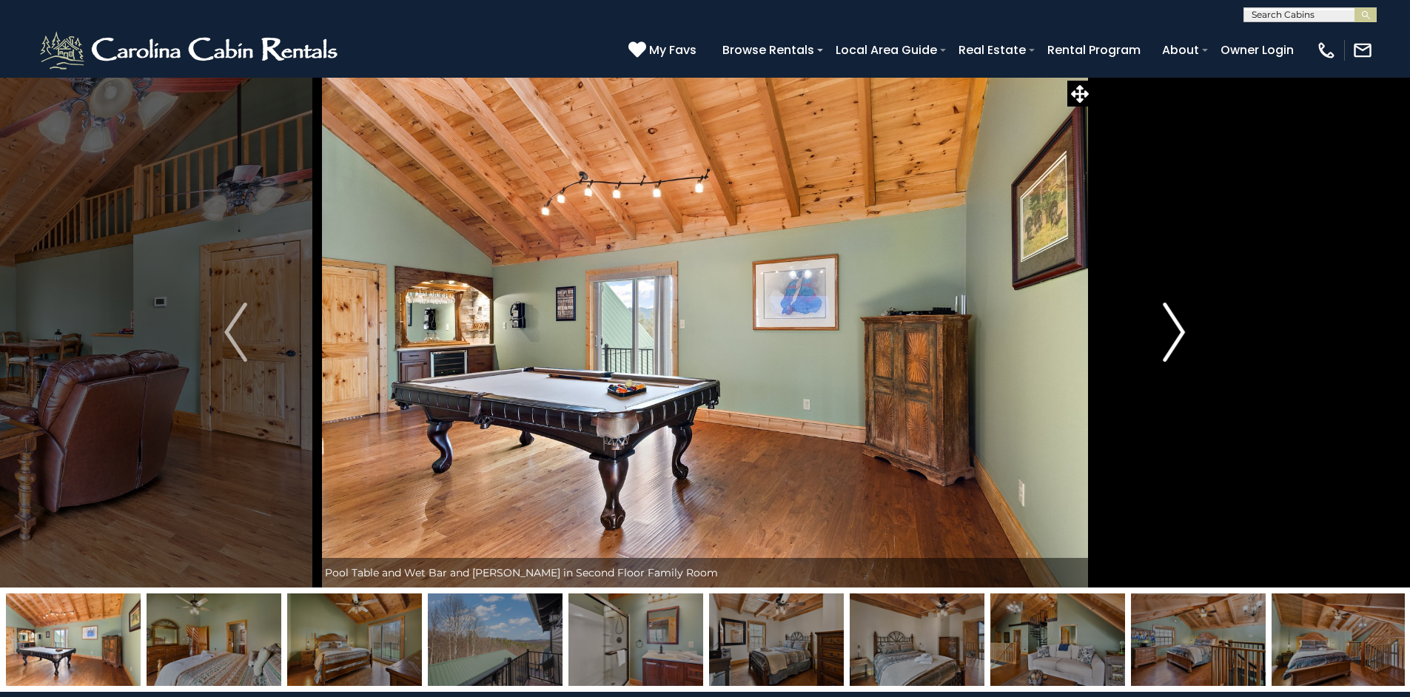
click at [1176, 328] on img "Next" at bounding box center [1174, 332] width 22 height 59
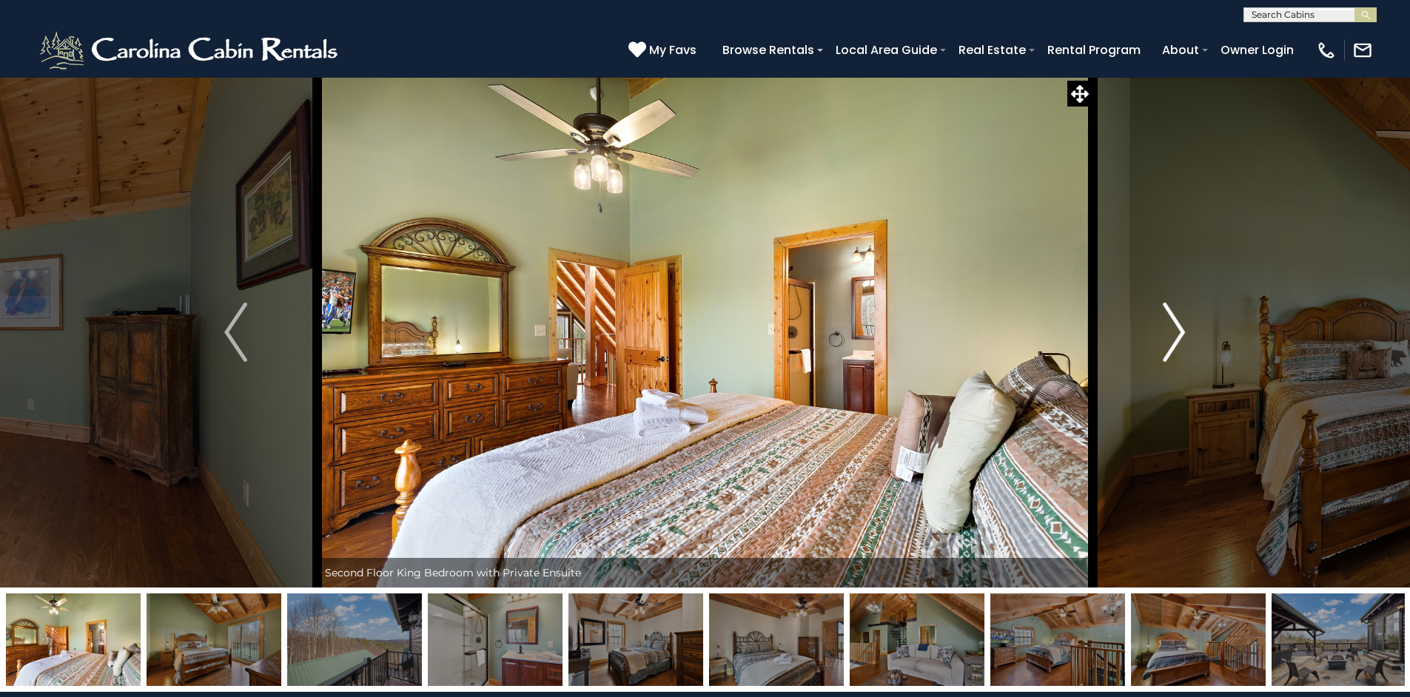
click at [1176, 328] on img "Next" at bounding box center [1174, 332] width 22 height 59
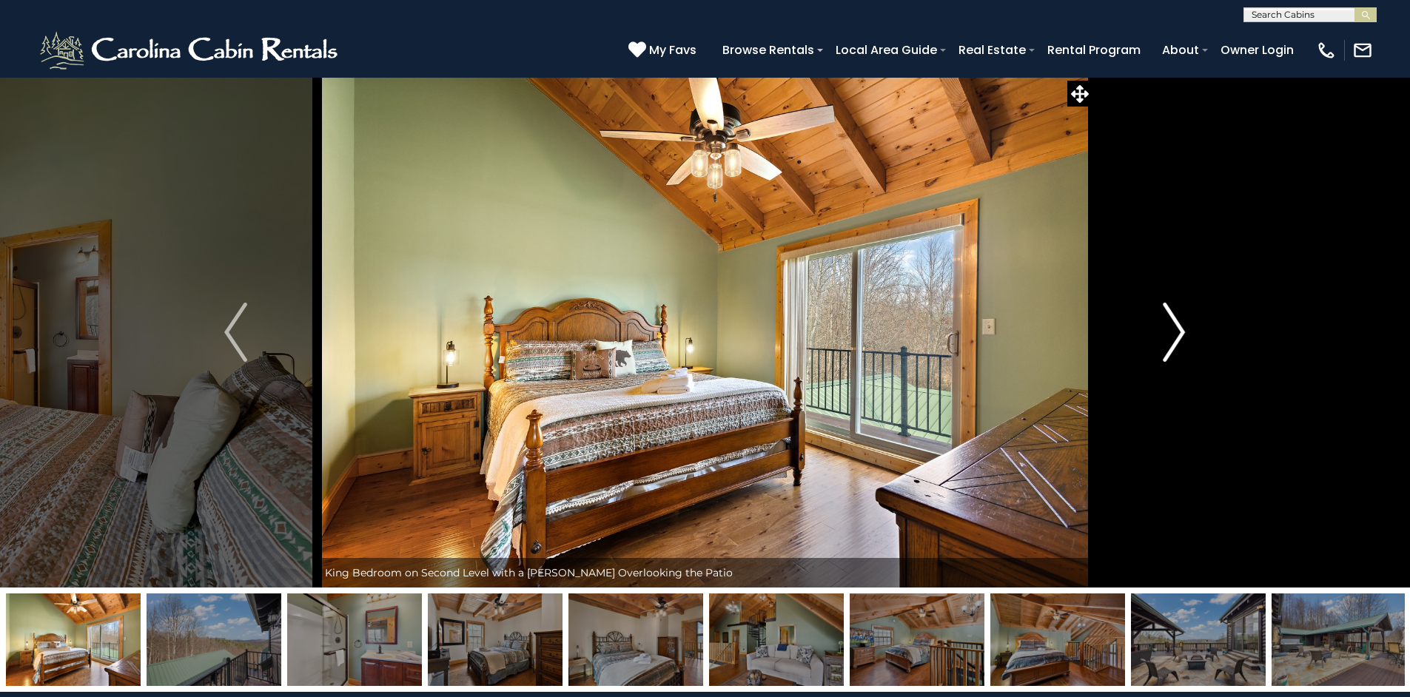
click at [1176, 328] on img "Next" at bounding box center [1174, 332] width 22 height 59
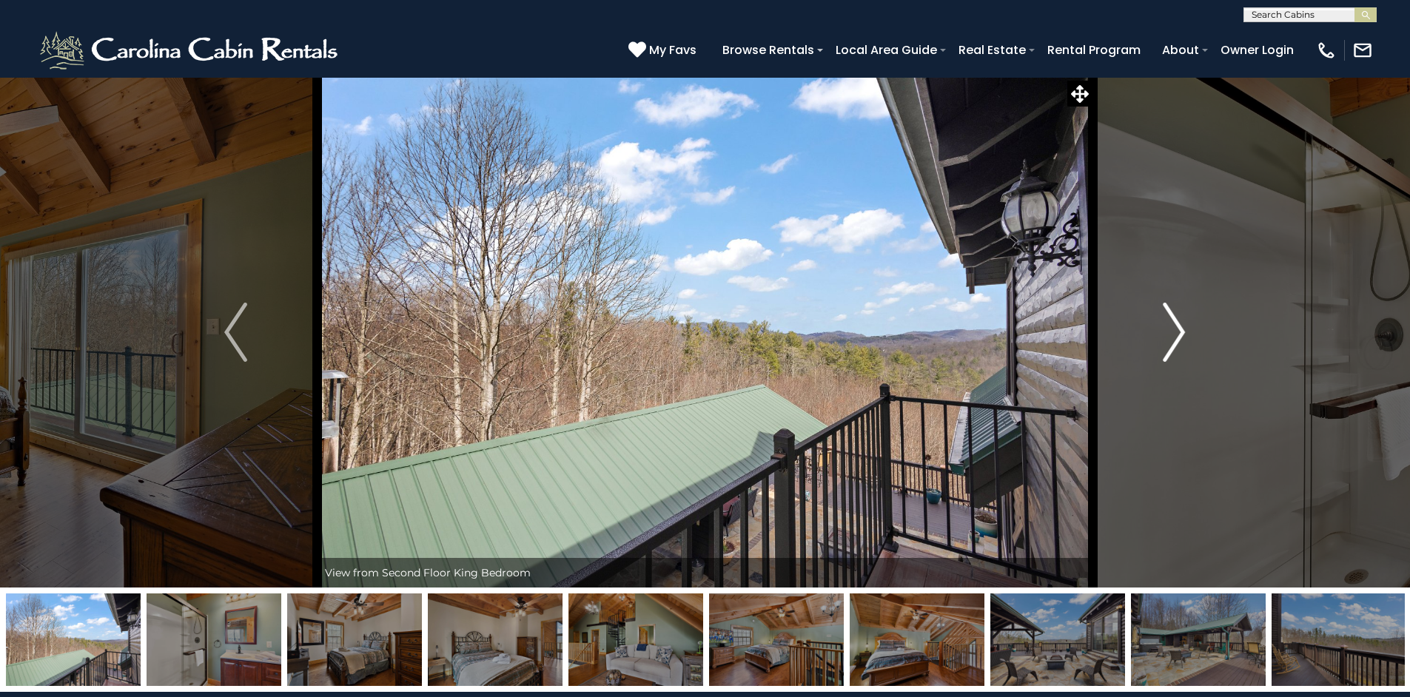
click at [1176, 328] on img "Next" at bounding box center [1174, 332] width 22 height 59
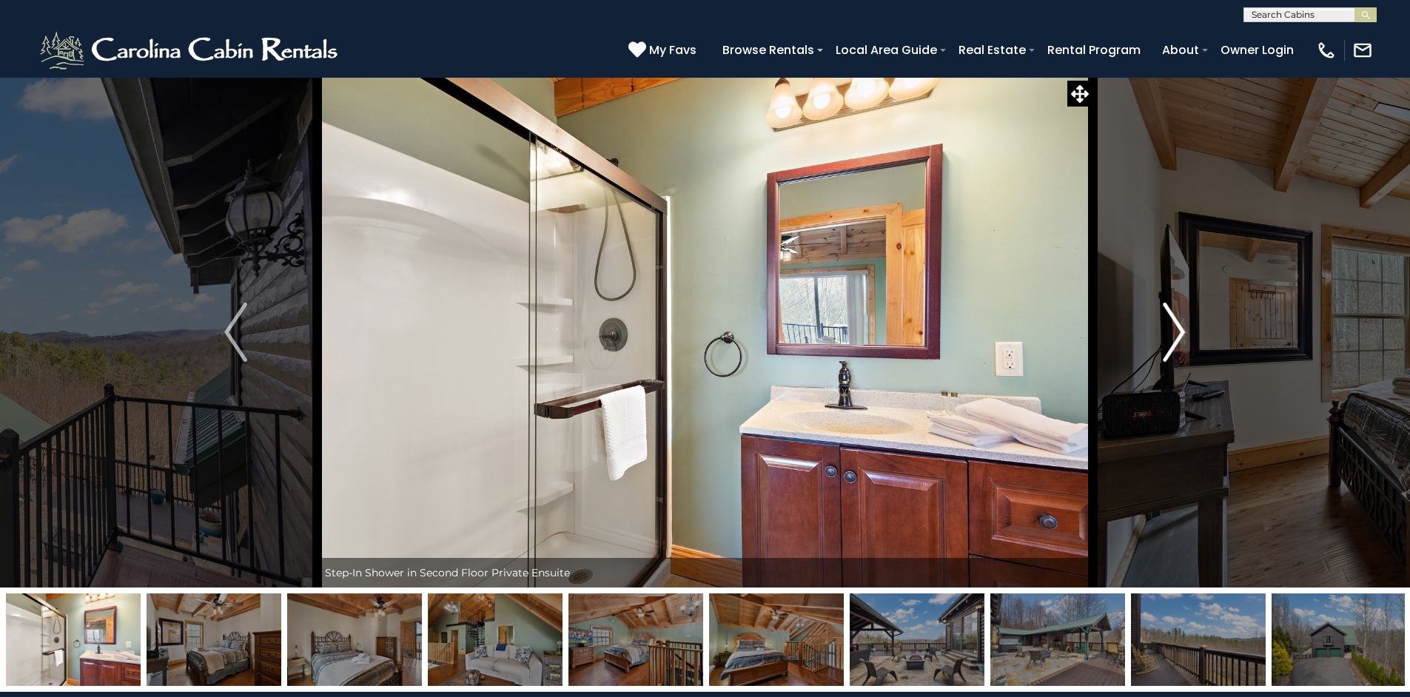
click at [1176, 328] on img "Next" at bounding box center [1174, 332] width 22 height 59
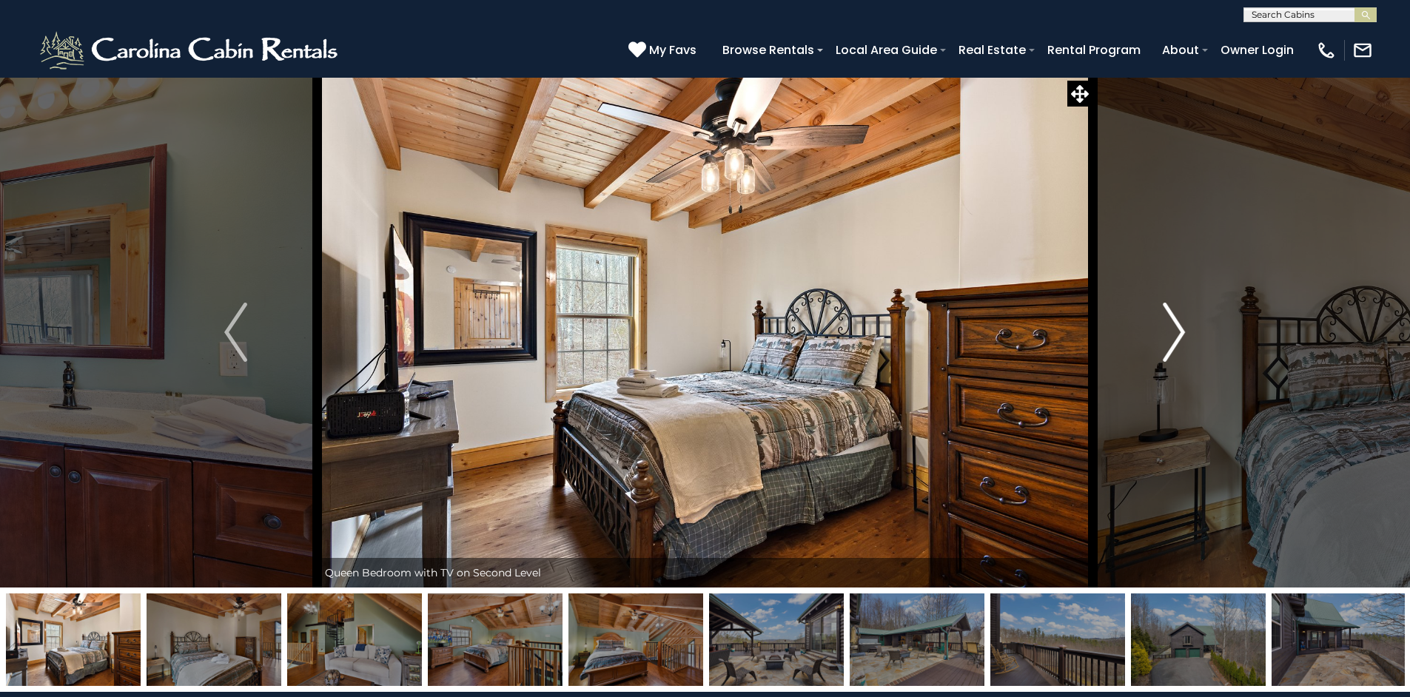
click at [1176, 328] on img "Next" at bounding box center [1174, 332] width 22 height 59
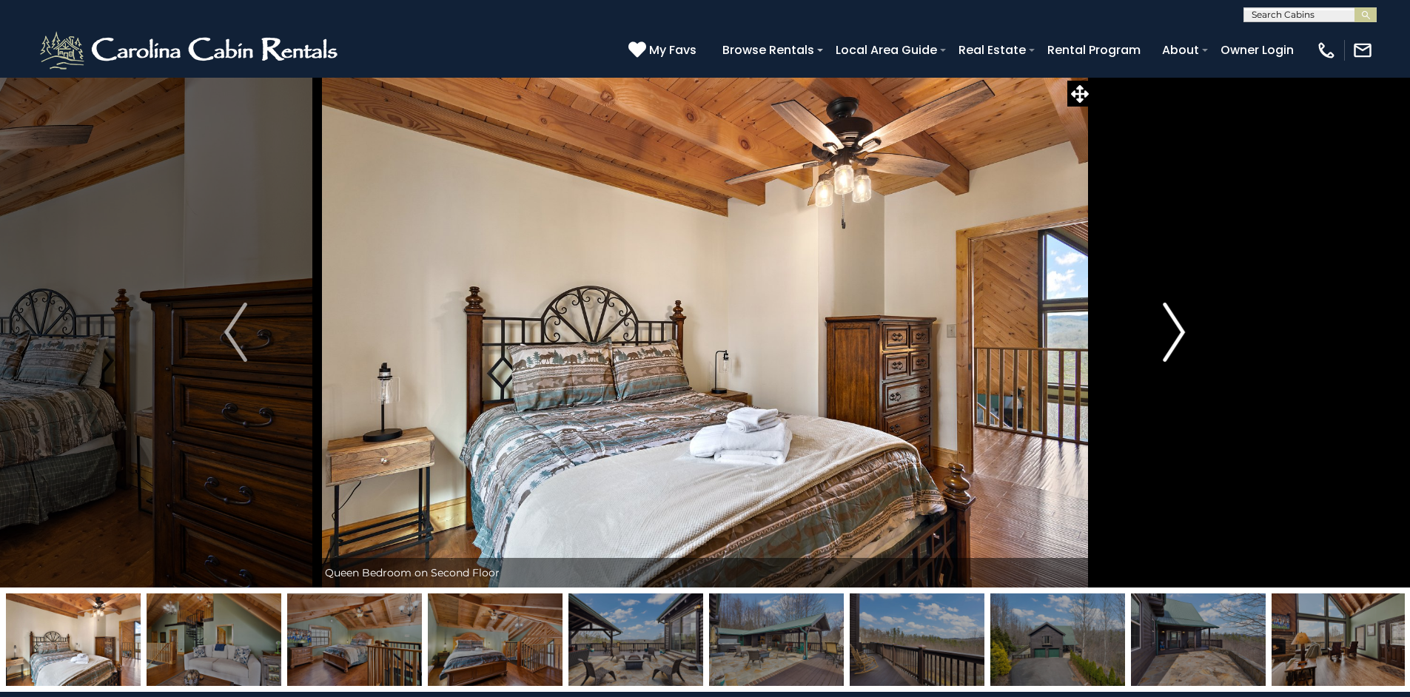
click at [1176, 328] on img "Next" at bounding box center [1174, 332] width 22 height 59
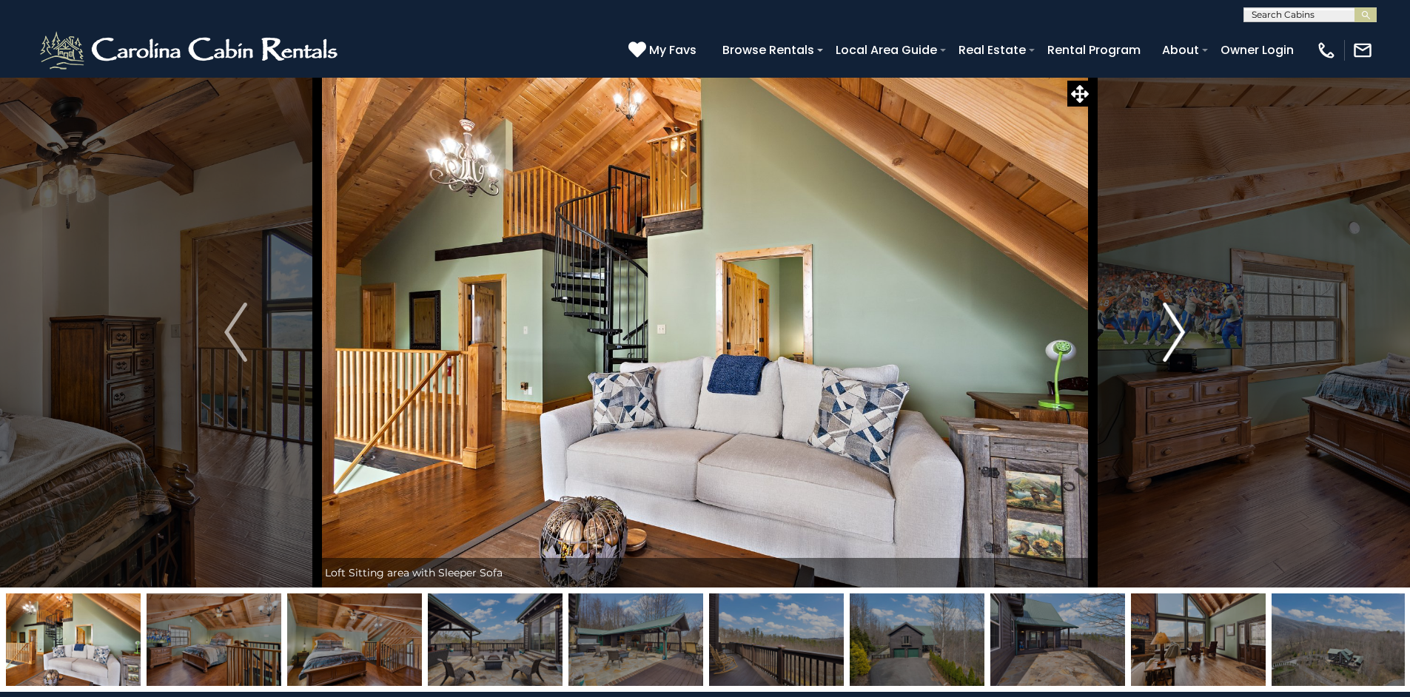
click at [1172, 343] on img "Next" at bounding box center [1174, 332] width 22 height 59
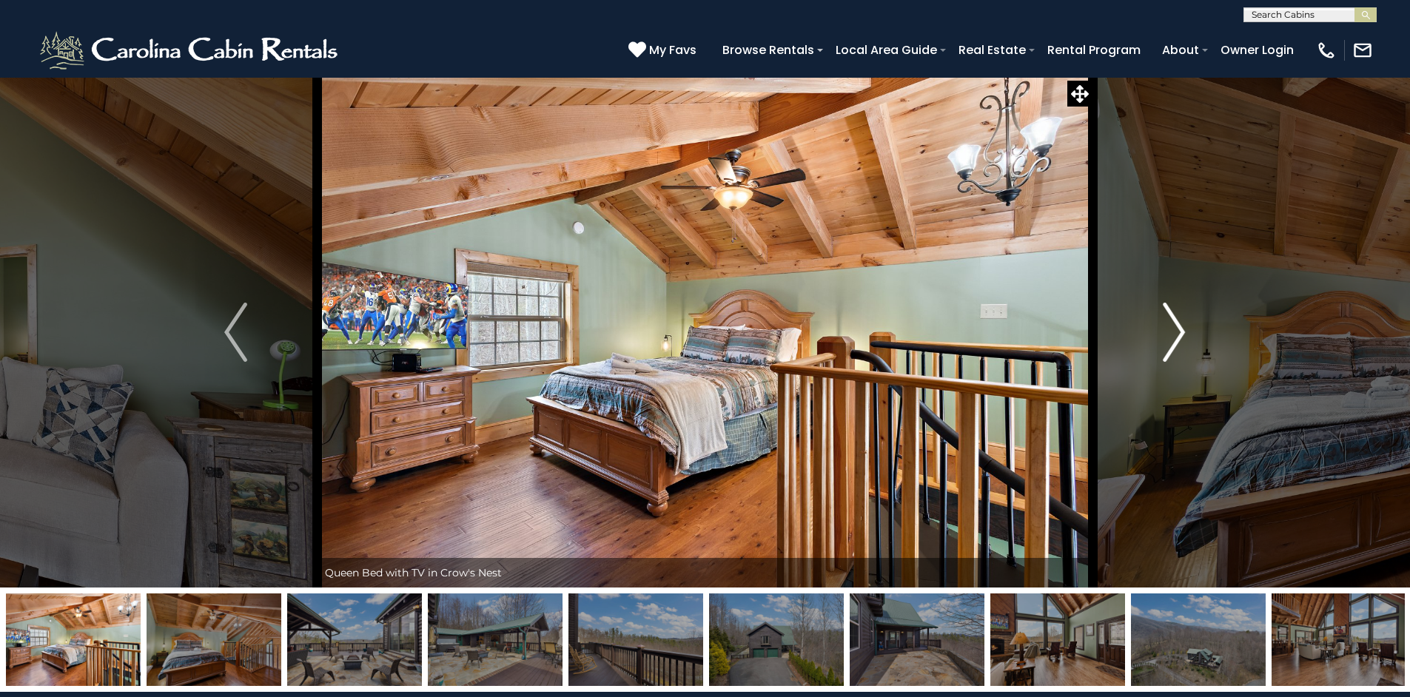
click at [1171, 343] on img "Next" at bounding box center [1174, 332] width 22 height 59
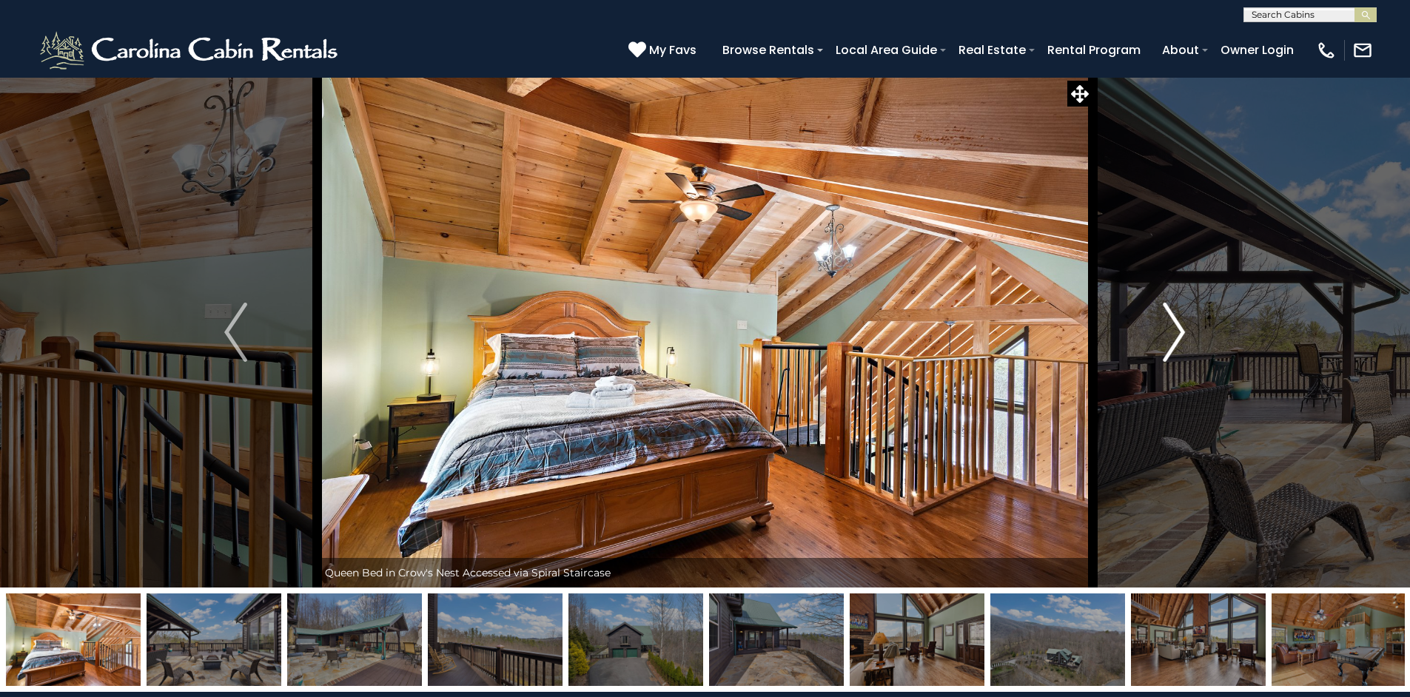
click at [1171, 344] on img "Next" at bounding box center [1174, 332] width 22 height 59
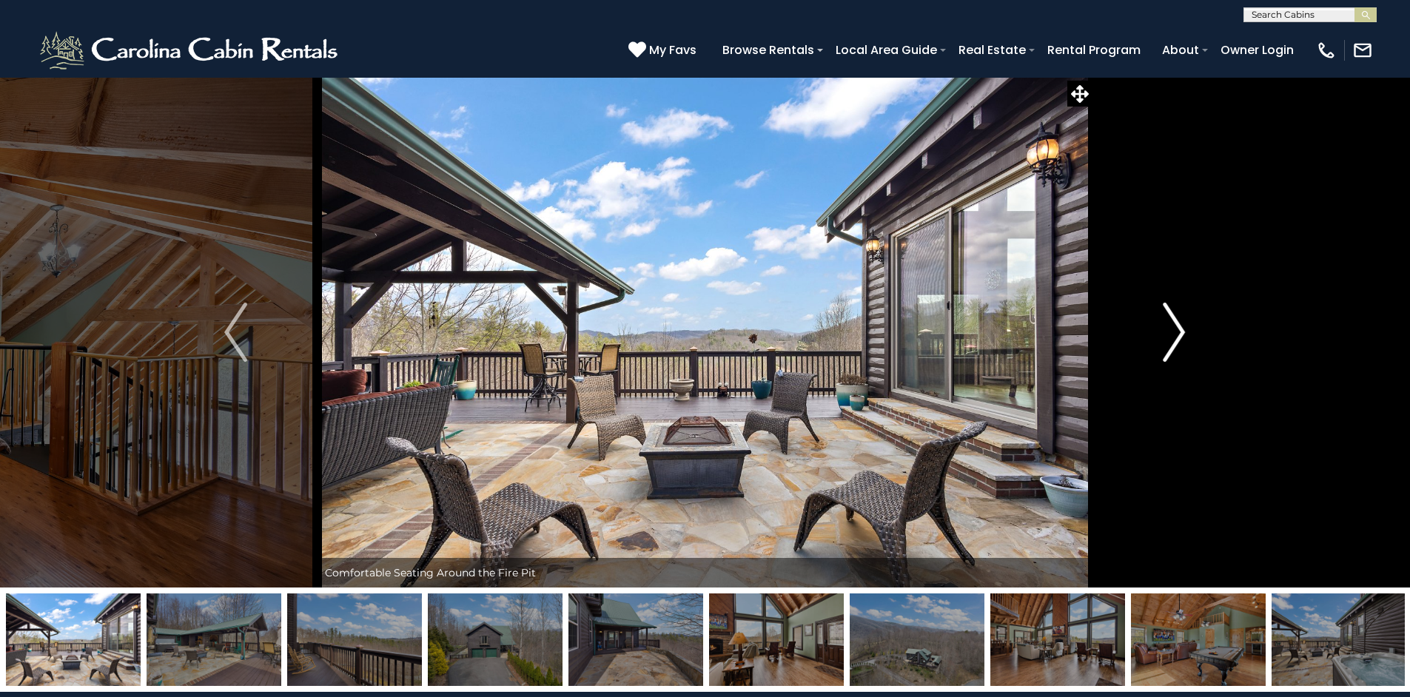
click at [1171, 344] on img "Next" at bounding box center [1174, 332] width 22 height 59
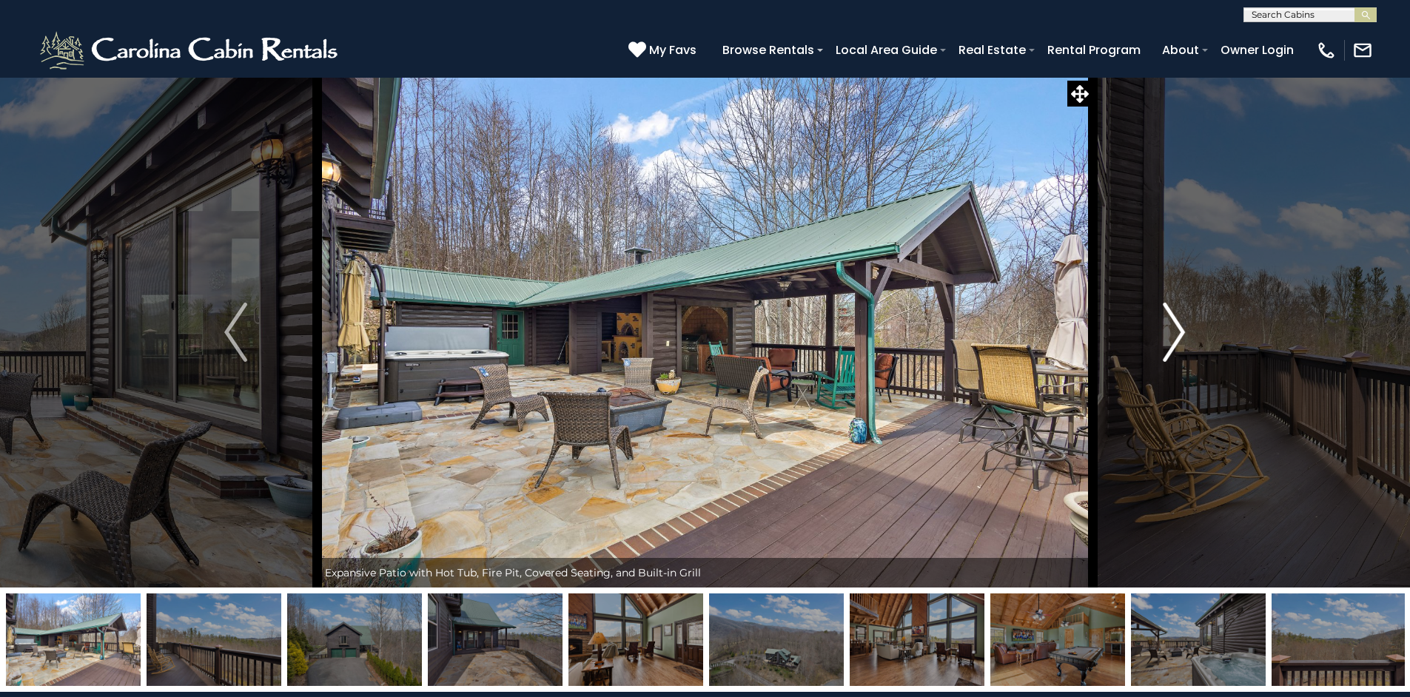
click at [1171, 345] on img "Next" at bounding box center [1174, 332] width 22 height 59
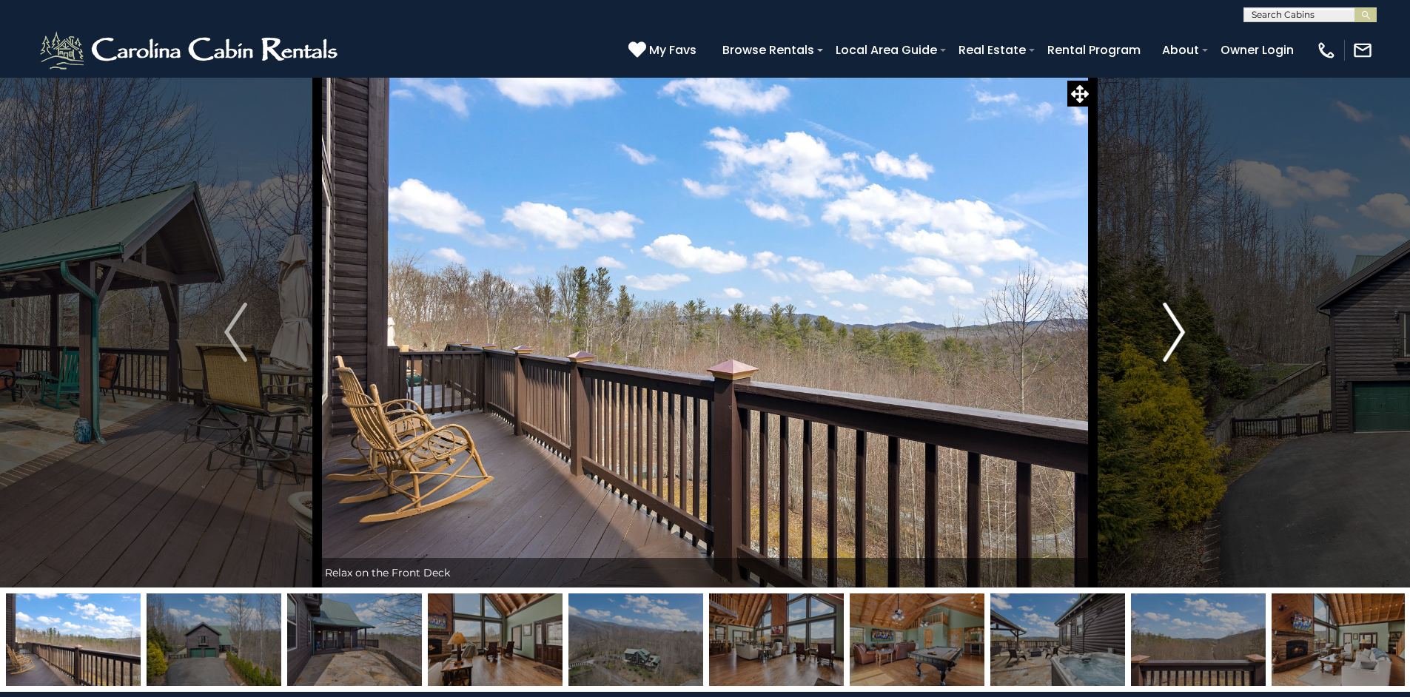
click at [1171, 345] on img "Next" at bounding box center [1174, 332] width 22 height 59
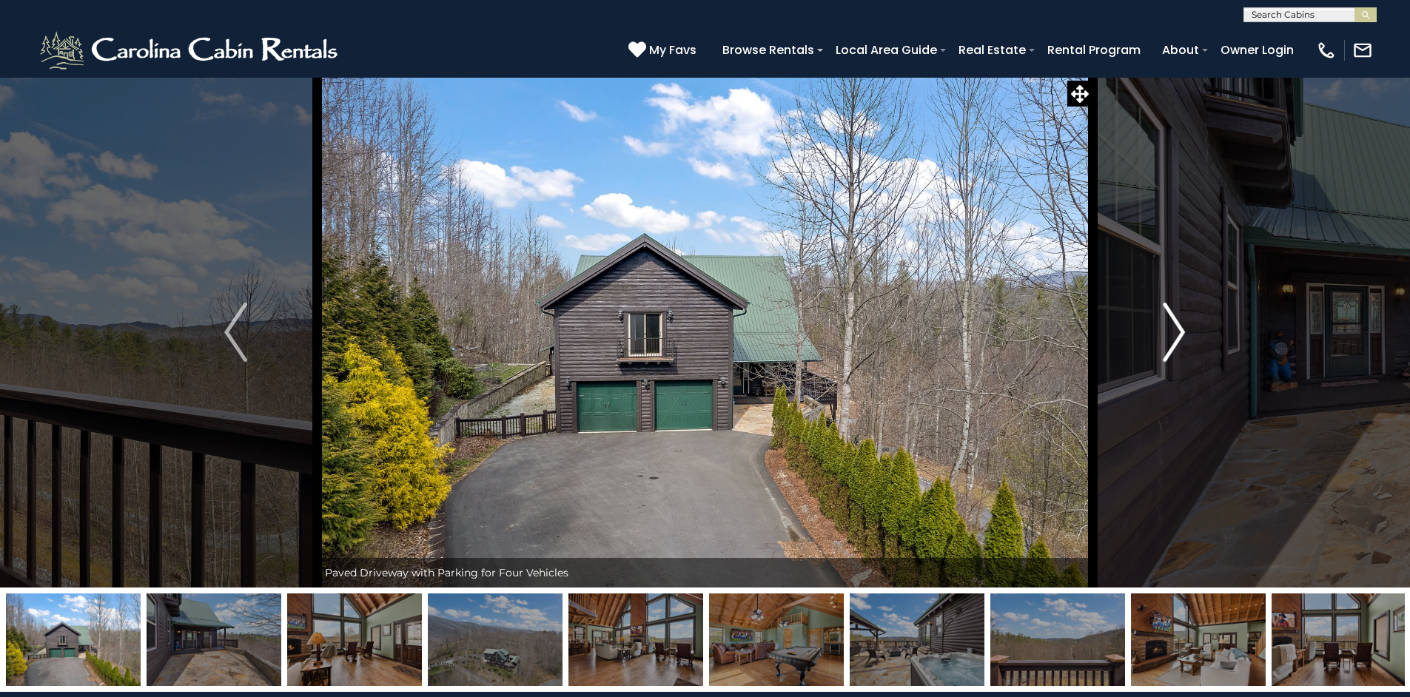
click at [1171, 345] on img "Next" at bounding box center [1174, 332] width 22 height 59
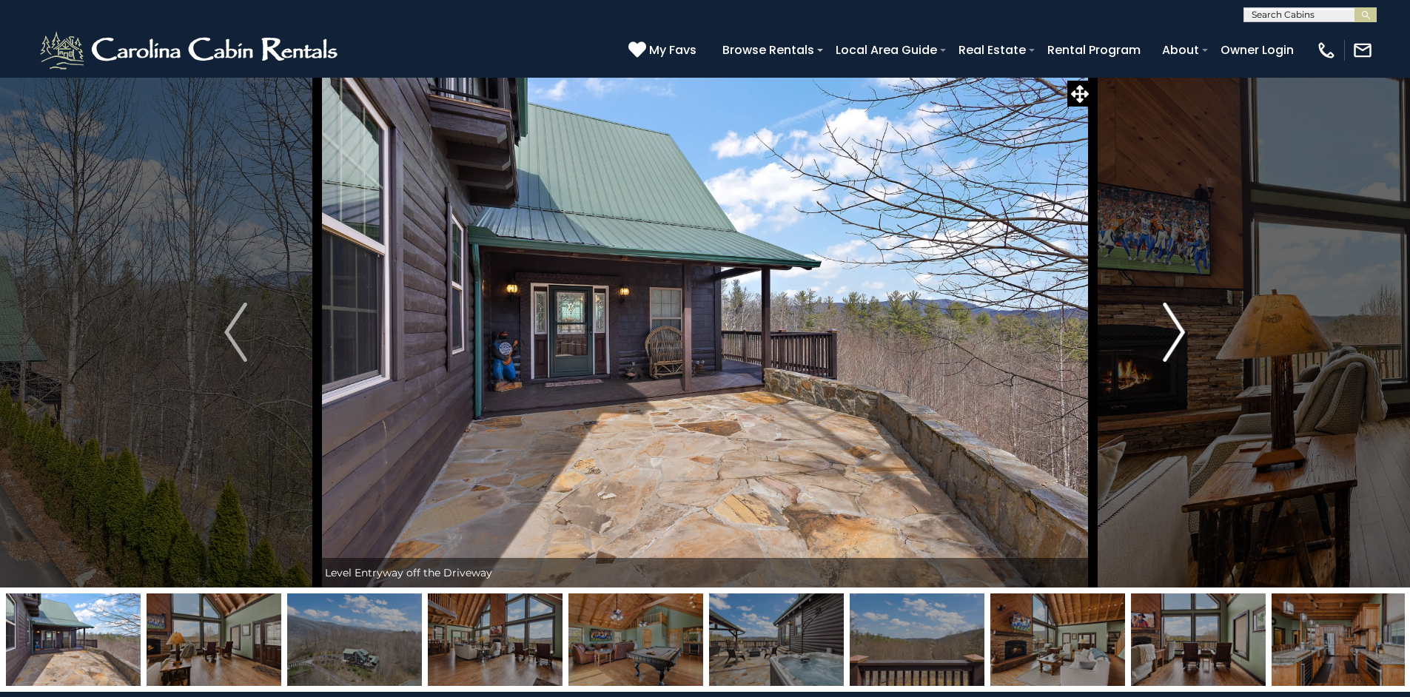
click at [1171, 345] on img "Next" at bounding box center [1174, 332] width 22 height 59
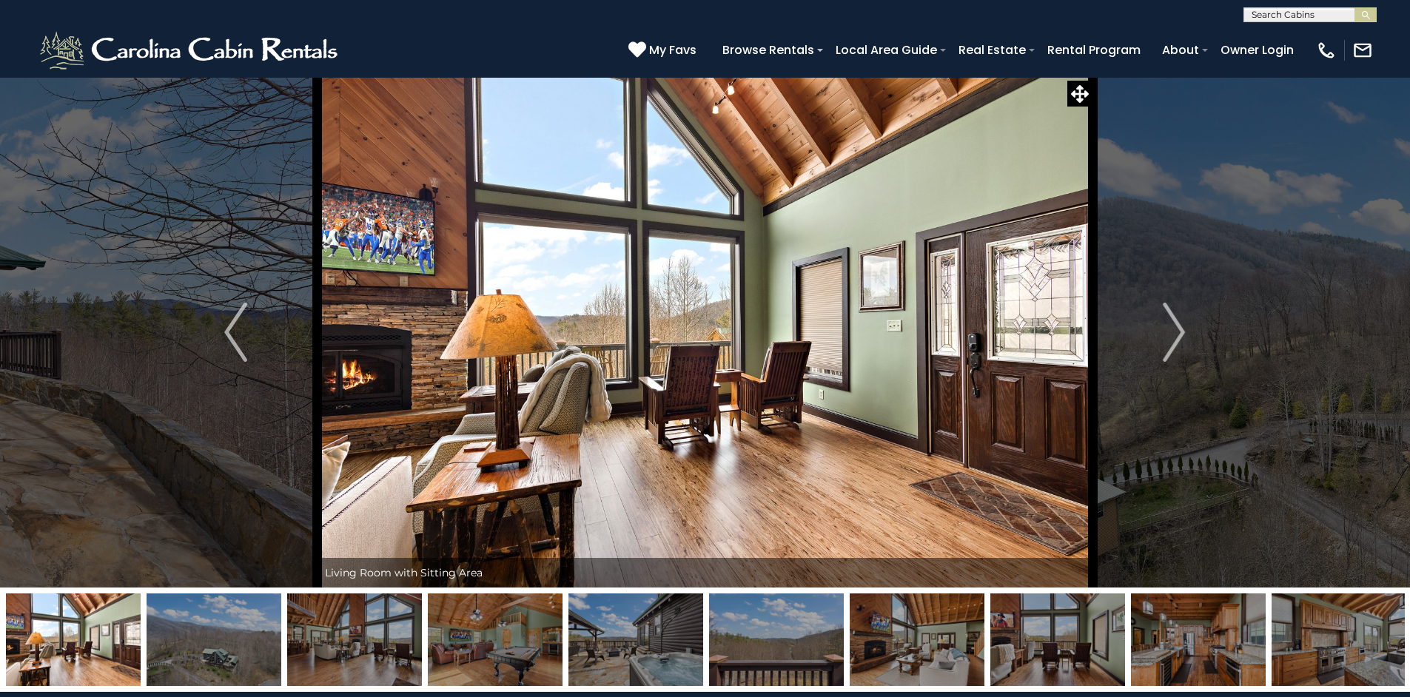
click at [221, 649] on img at bounding box center [214, 639] width 135 height 92
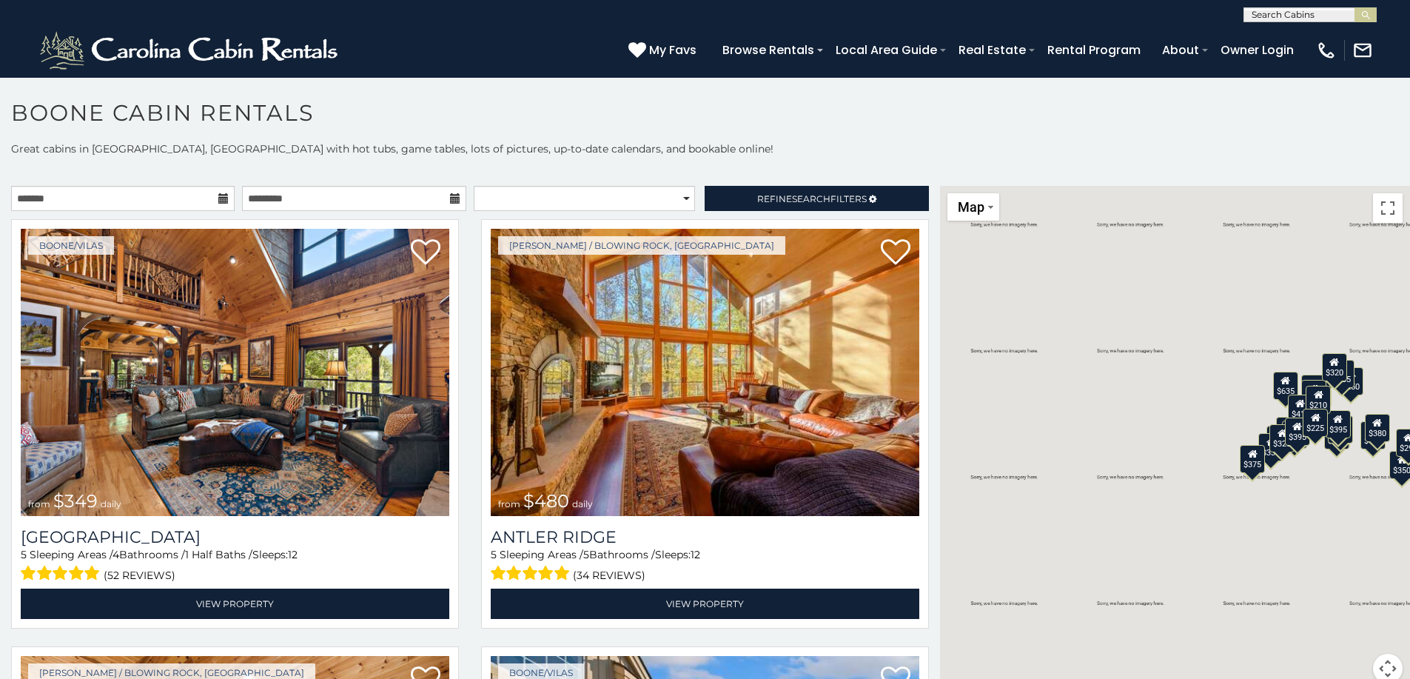
click at [1310, 14] on input "text" at bounding box center [1308, 17] width 129 height 15
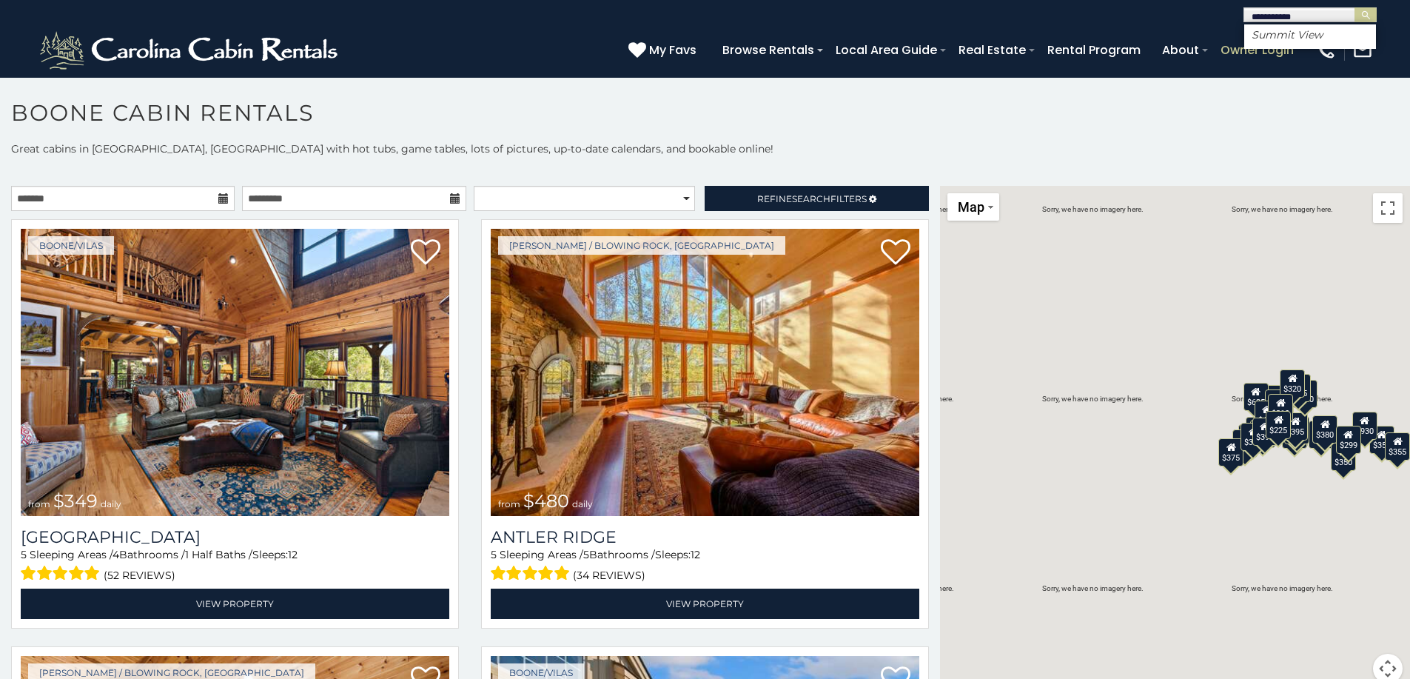
type input "**********"
click at [1281, 37] on em "Summit View" at bounding box center [1286, 34] width 71 height 13
click at [1364, 17] on img "submit" at bounding box center [1365, 15] width 11 height 11
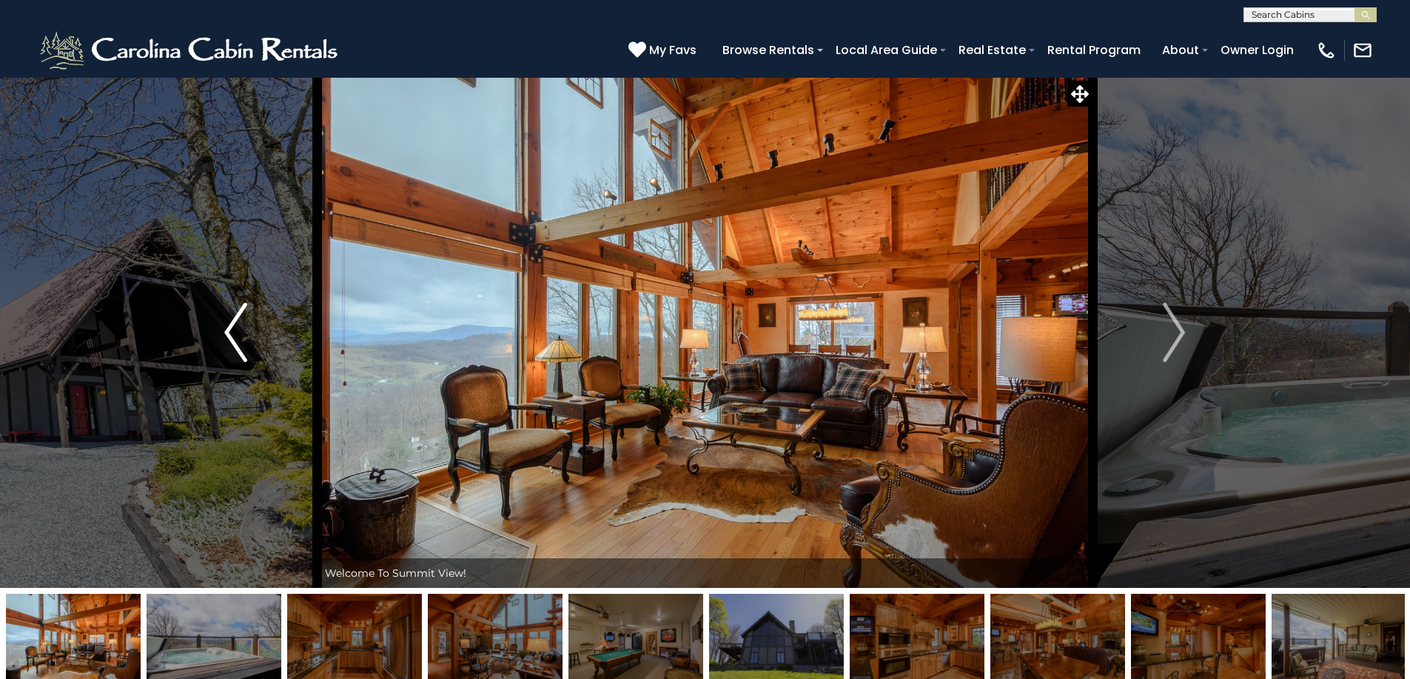
click at [226, 332] on img "Previous" at bounding box center [235, 332] width 22 height 59
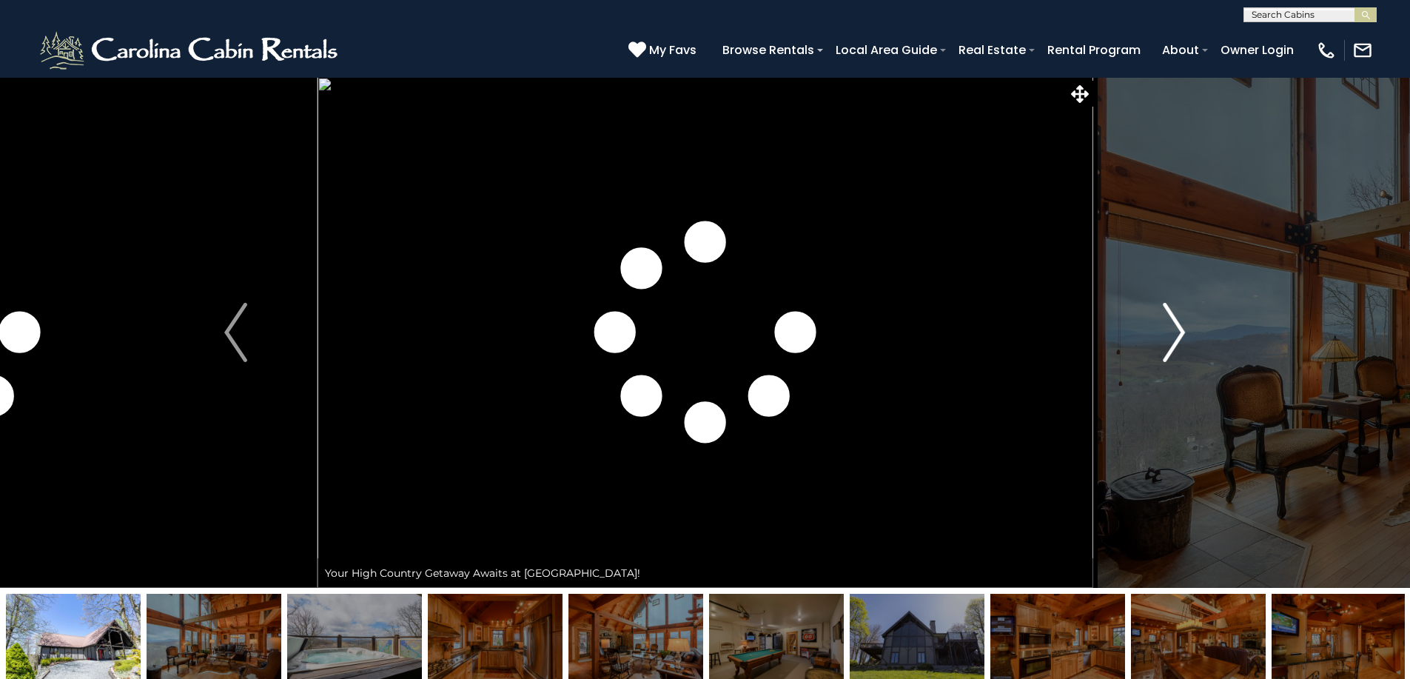
click at [1180, 329] on img "Next" at bounding box center [1174, 332] width 22 height 59
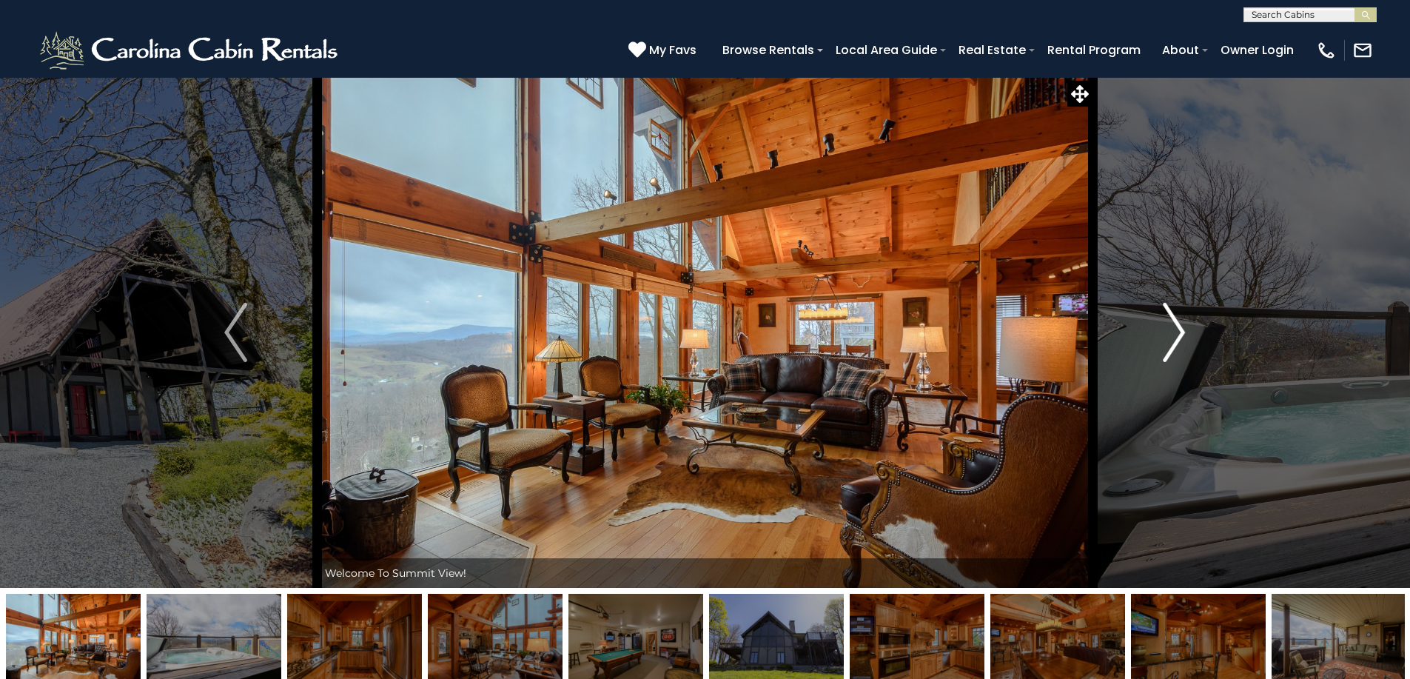
click at [1180, 330] on img "Next" at bounding box center [1174, 332] width 22 height 59
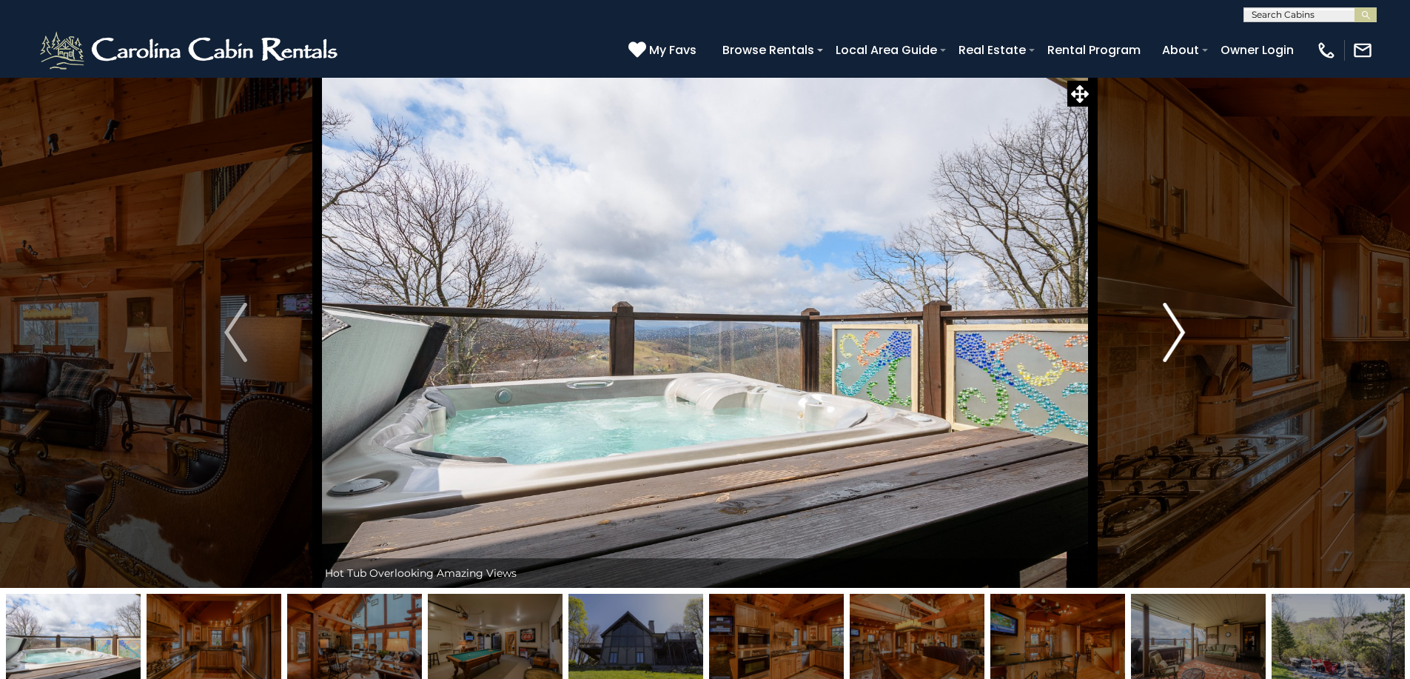
click at [1180, 330] on img "Next" at bounding box center [1174, 332] width 22 height 59
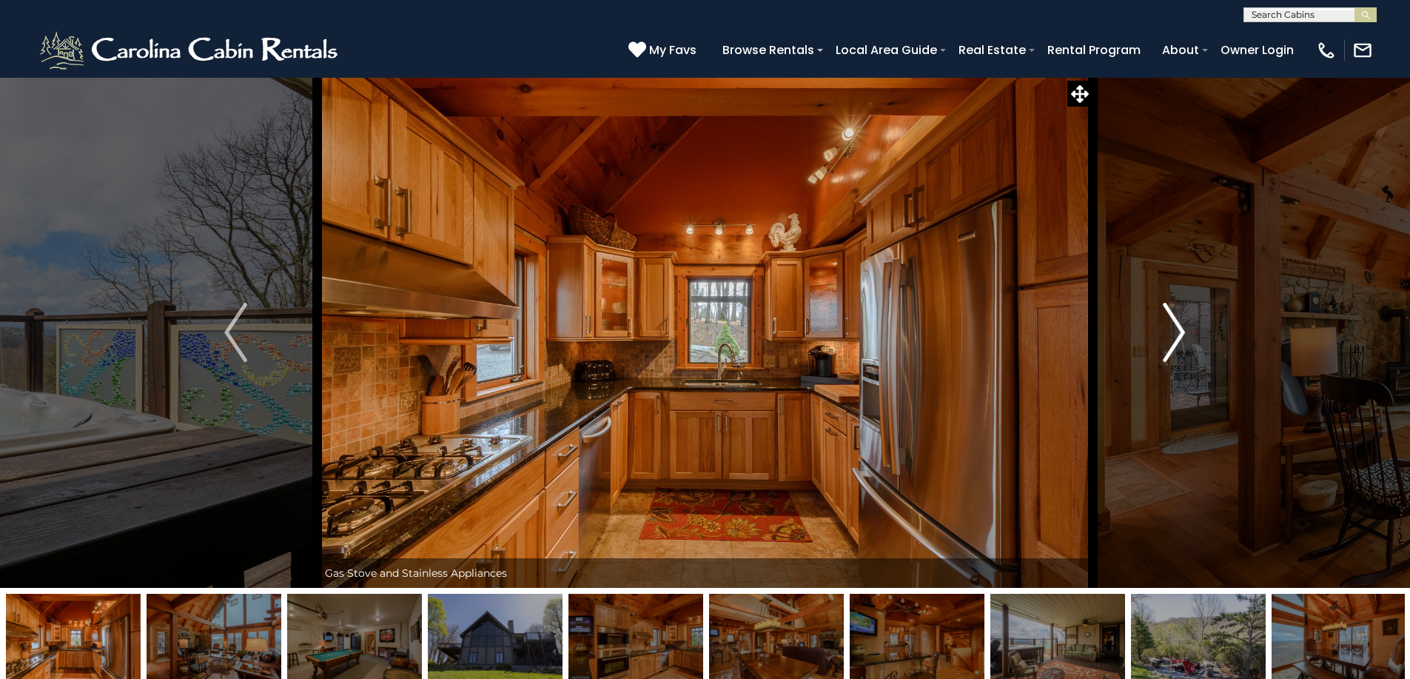
click at [1180, 331] on img "Next" at bounding box center [1174, 332] width 22 height 59
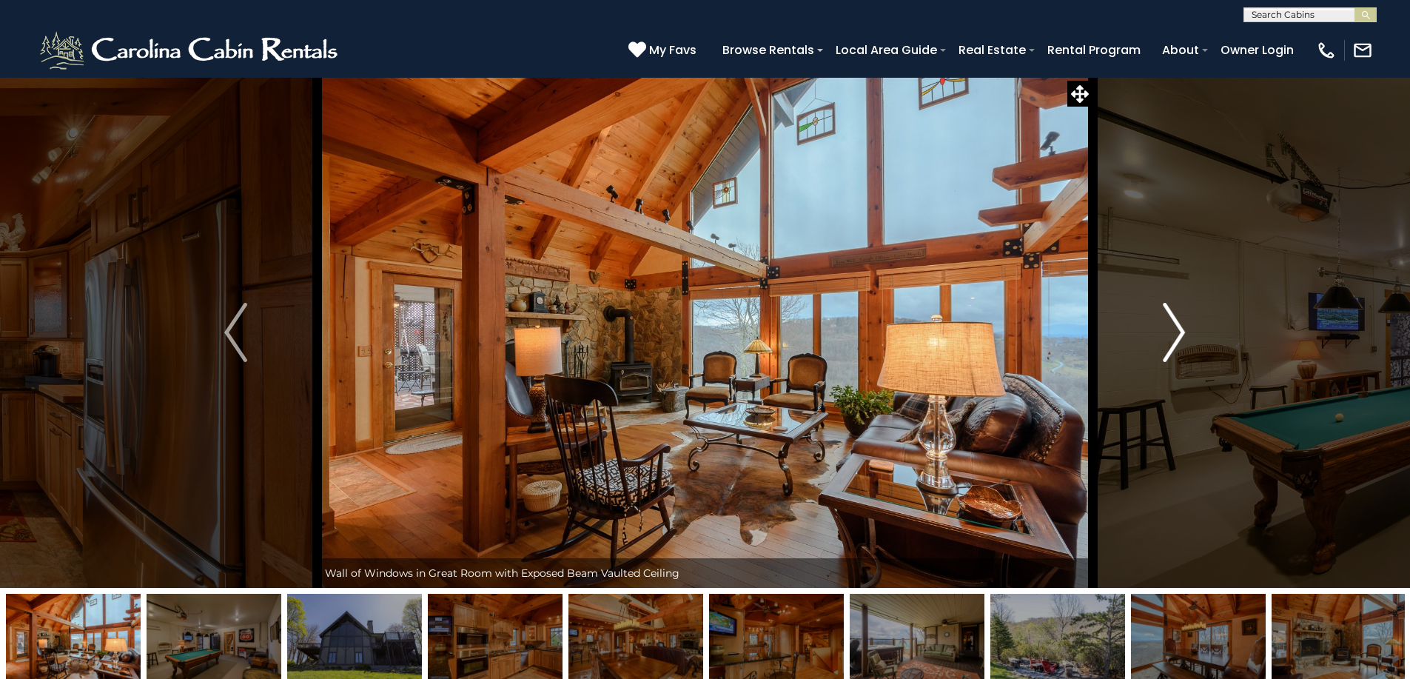
click at [1180, 331] on img "Next" at bounding box center [1174, 332] width 22 height 59
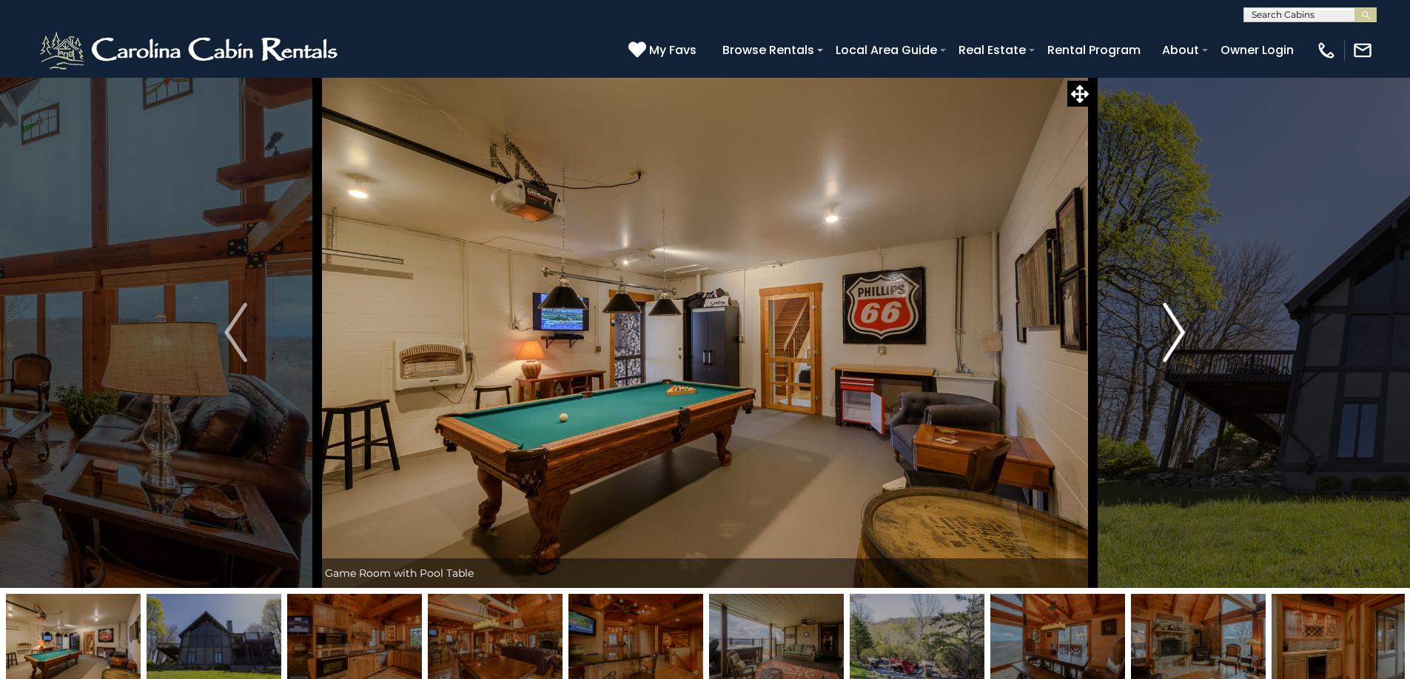
click at [1180, 331] on img "Next" at bounding box center [1174, 332] width 22 height 59
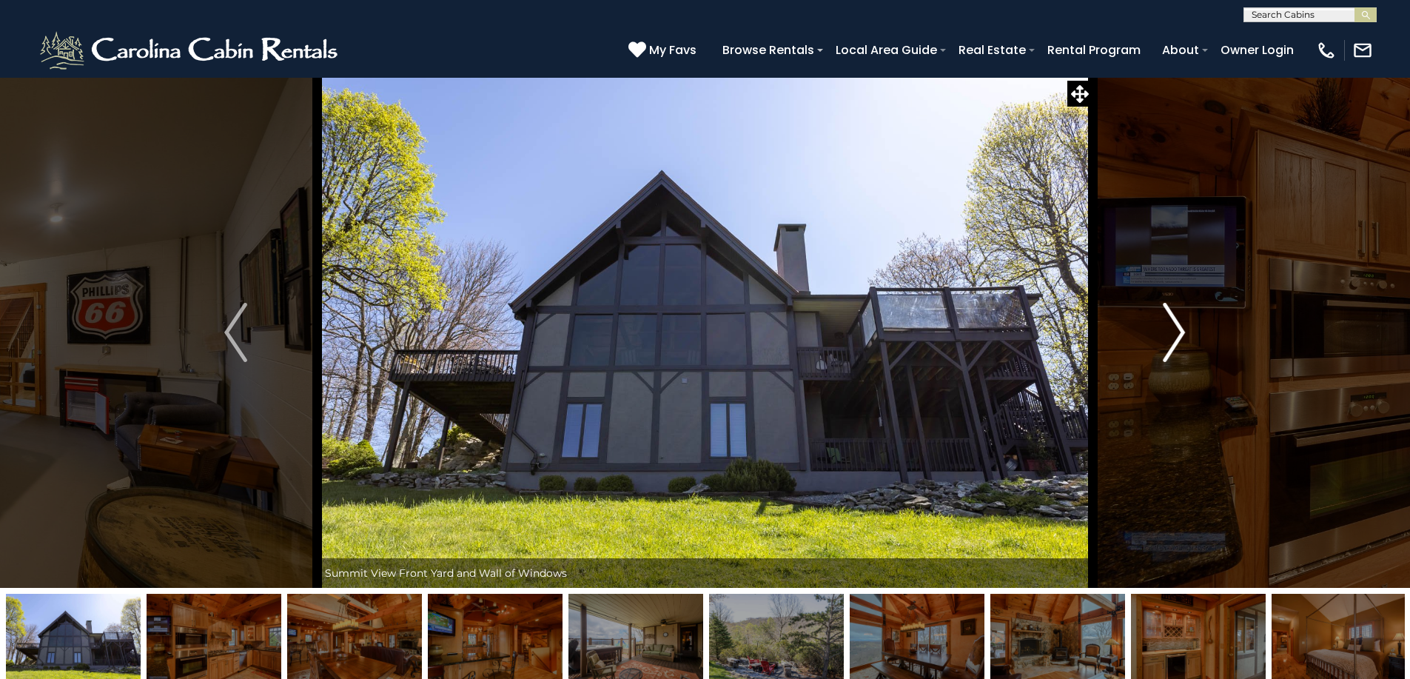
click at [1180, 331] on img "Next" at bounding box center [1174, 332] width 22 height 59
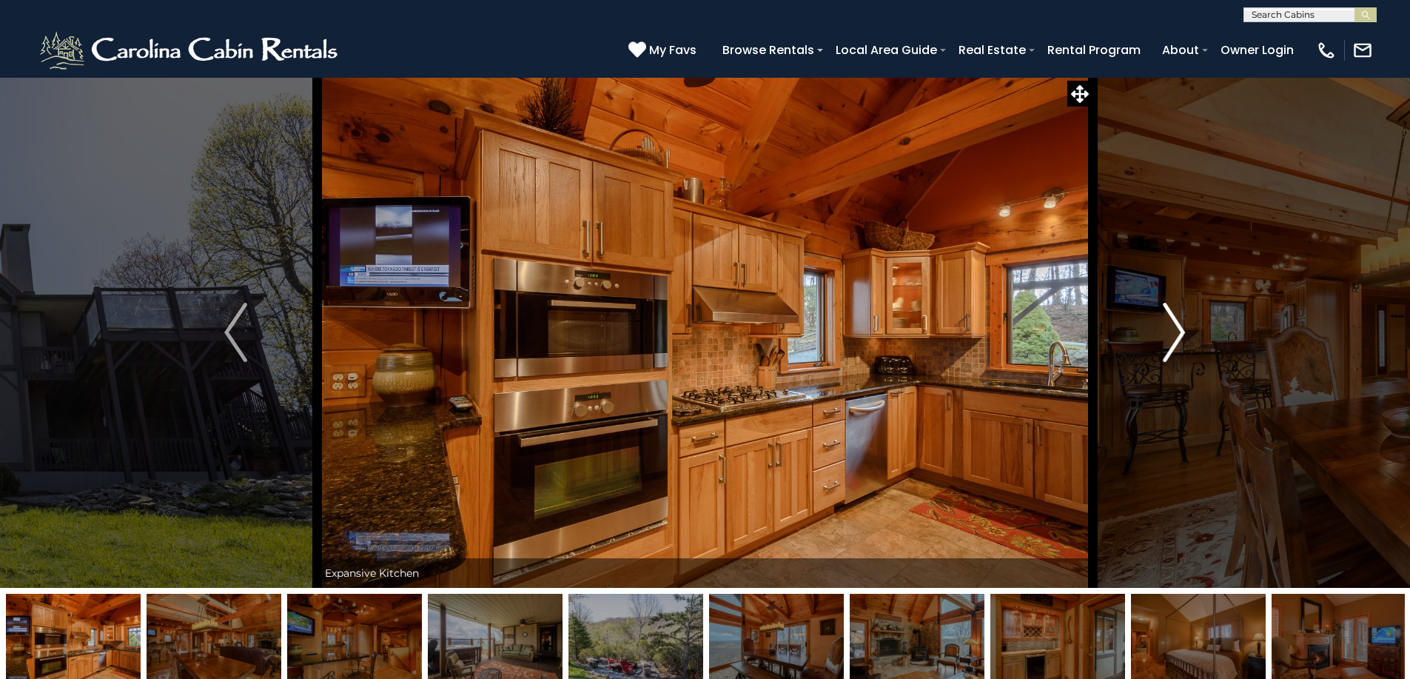
click at [1180, 332] on img "Next" at bounding box center [1174, 332] width 22 height 59
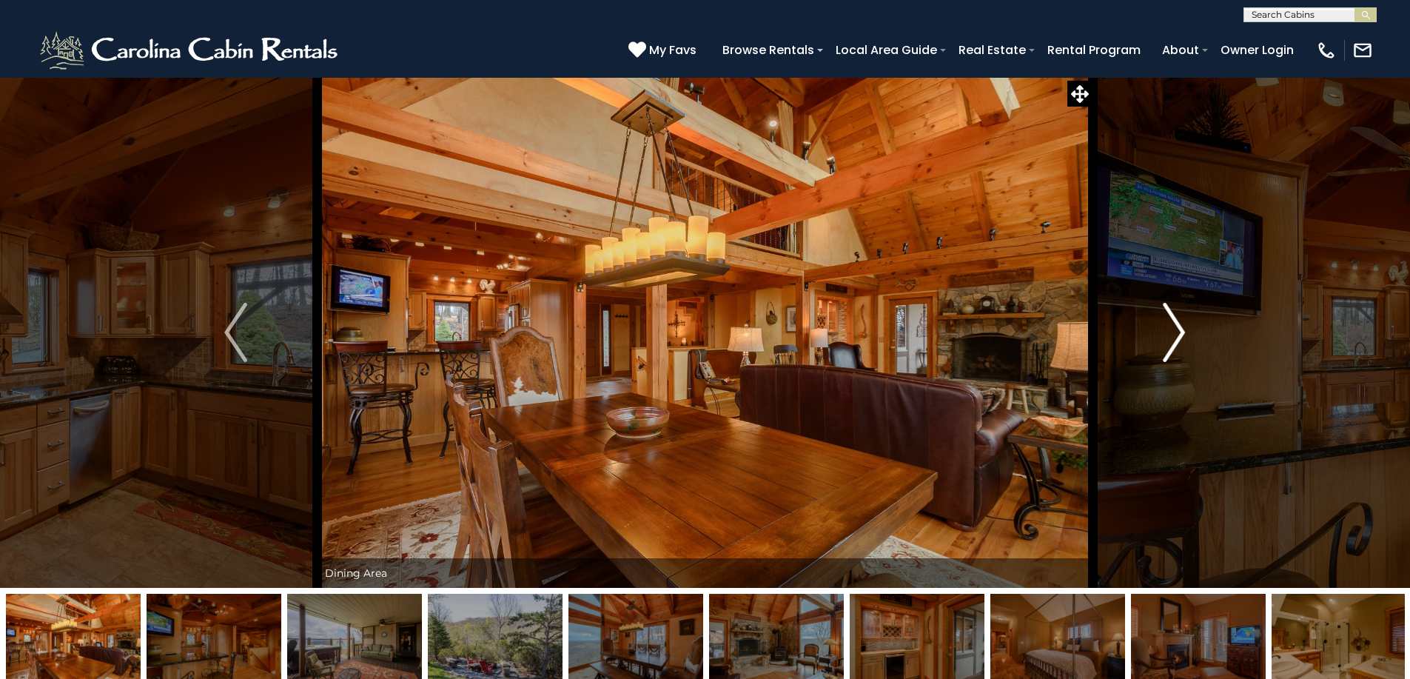
click at [1178, 333] on img "Next" at bounding box center [1174, 332] width 22 height 59
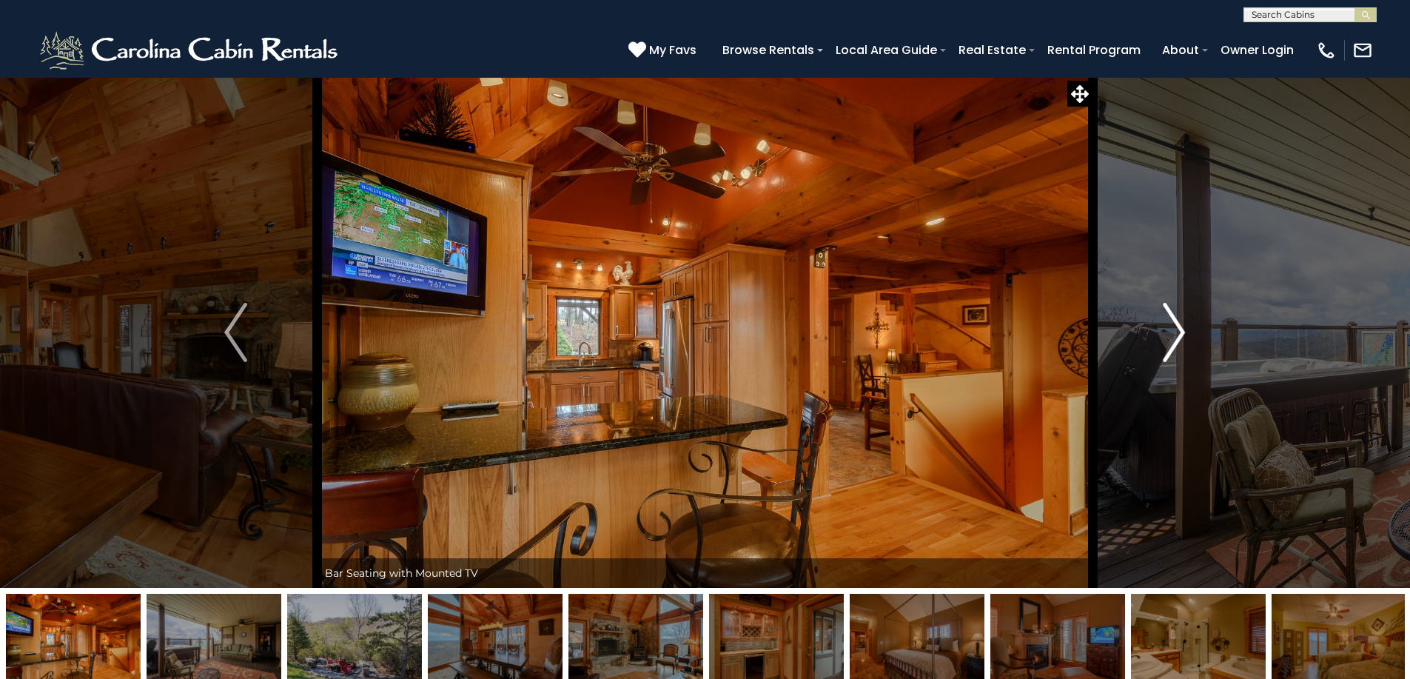
click at [1174, 330] on img "Next" at bounding box center [1174, 332] width 22 height 59
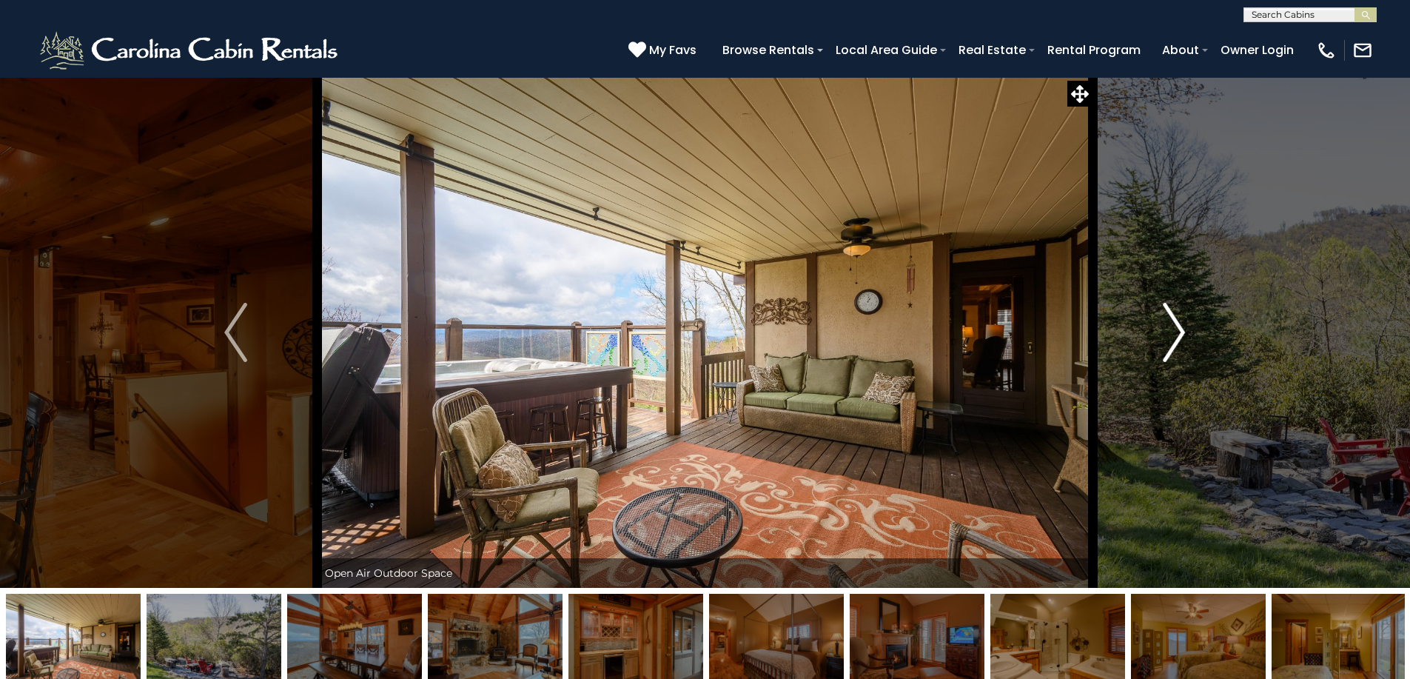
click at [1174, 329] on img "Next" at bounding box center [1174, 332] width 22 height 59
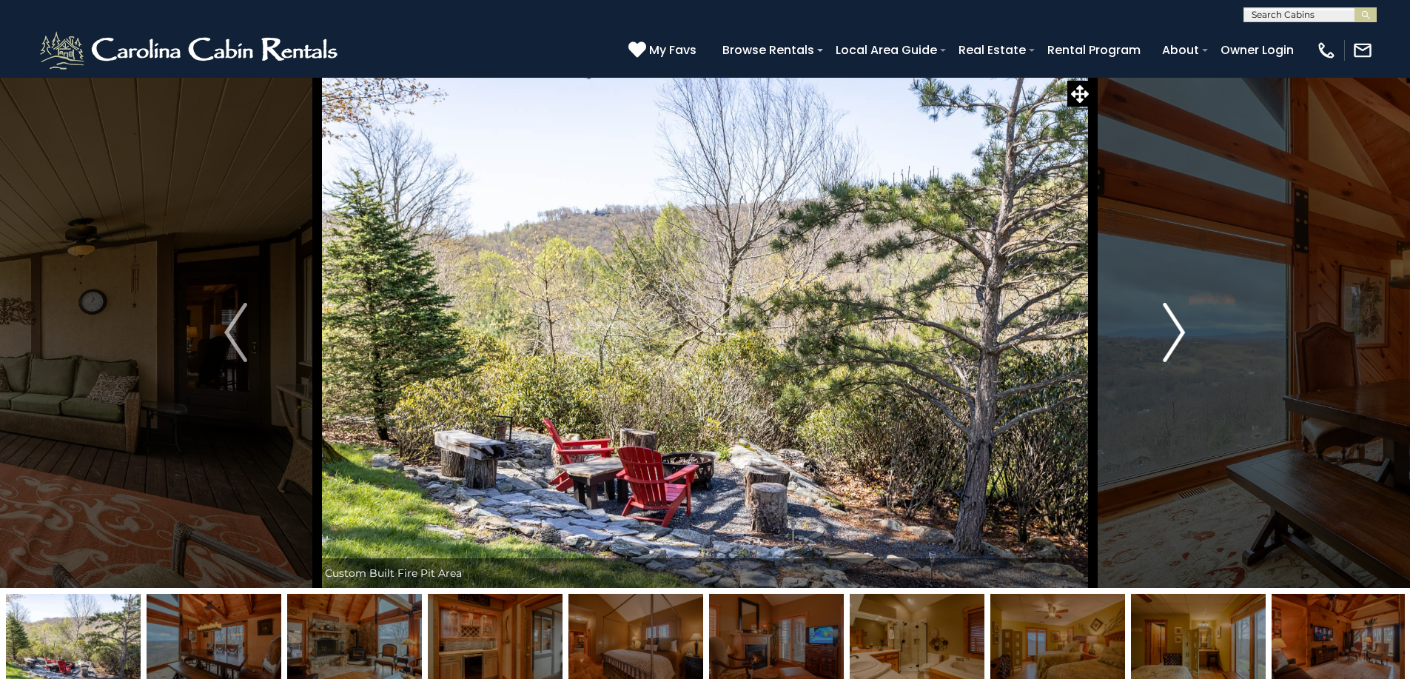
click at [1174, 333] on img "Next" at bounding box center [1174, 332] width 22 height 59
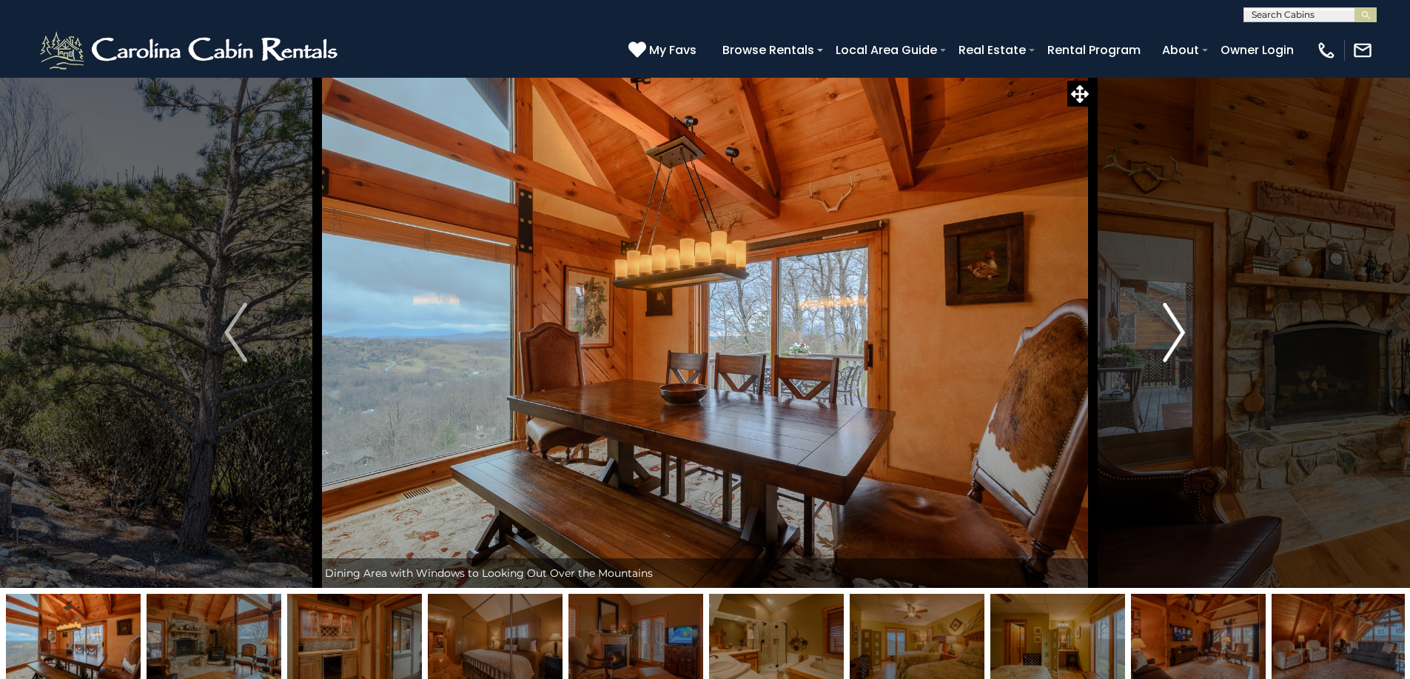
click at [1174, 333] on img "Next" at bounding box center [1174, 332] width 22 height 59
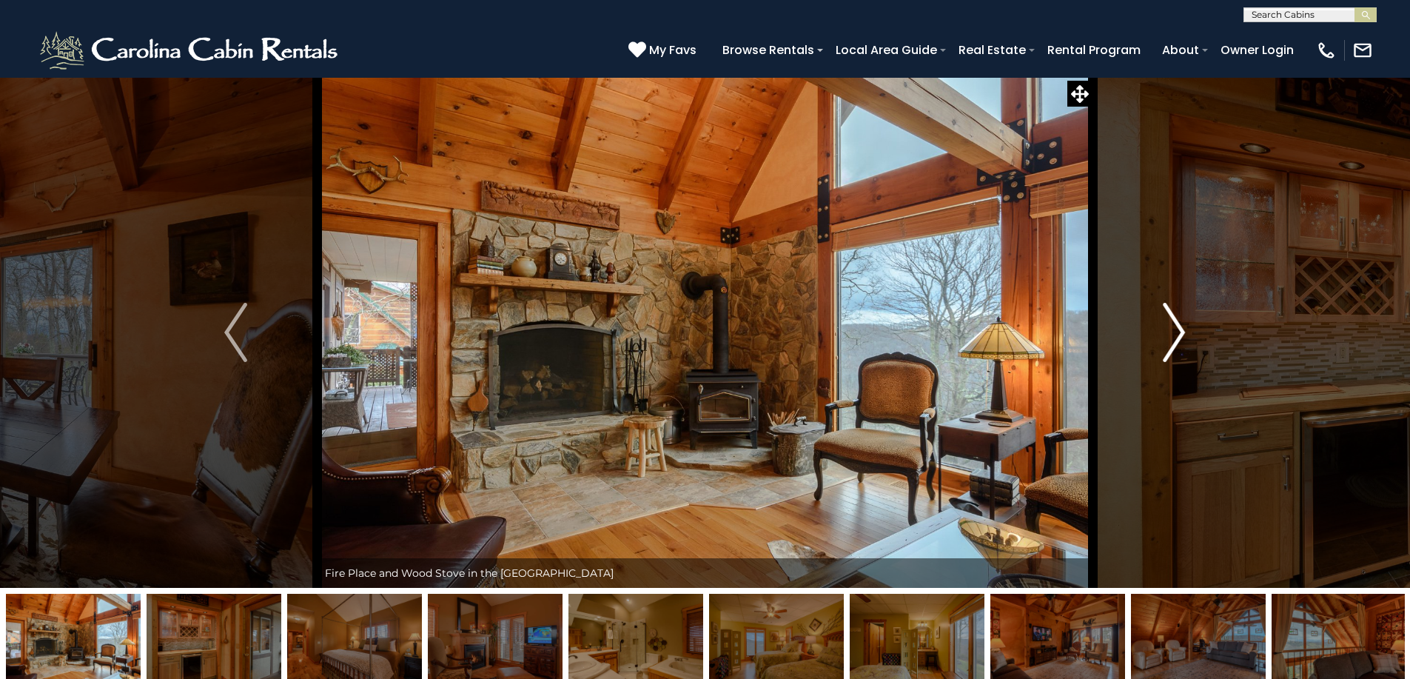
click at [1174, 333] on img "Next" at bounding box center [1174, 332] width 22 height 59
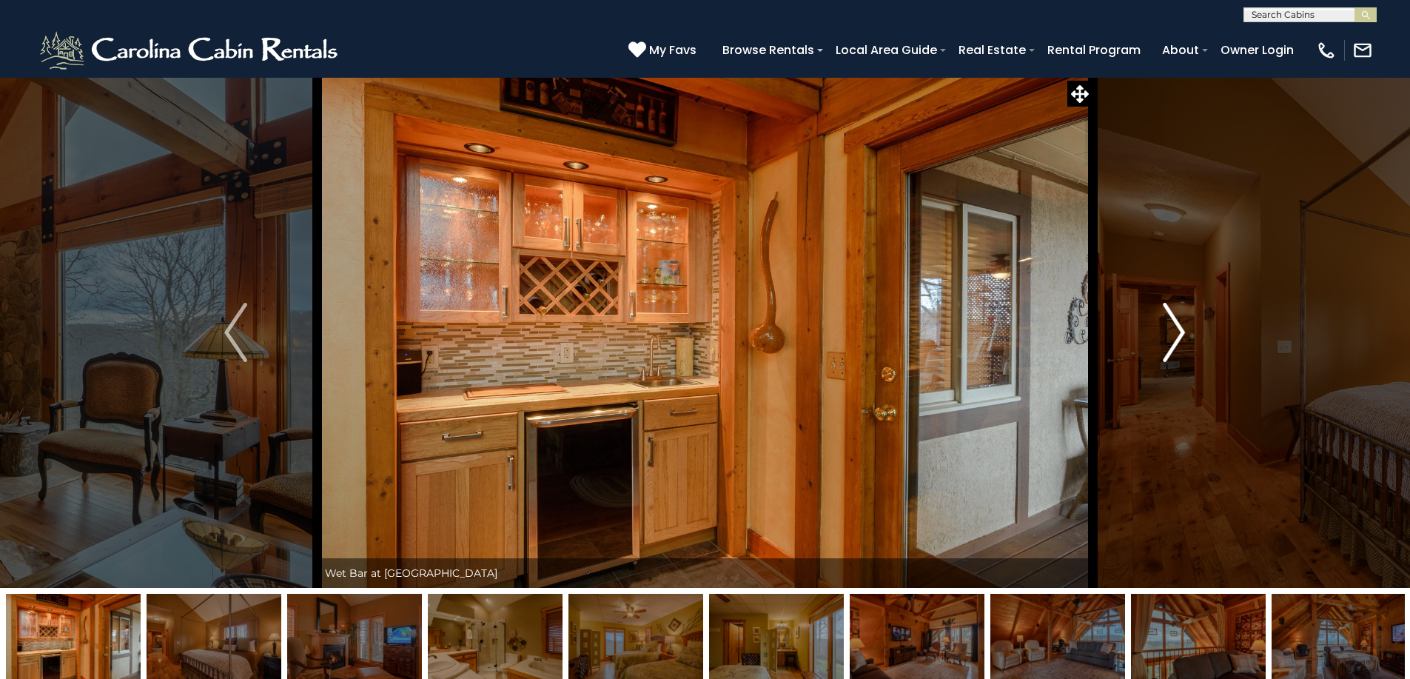
click at [1174, 333] on img "Next" at bounding box center [1174, 332] width 22 height 59
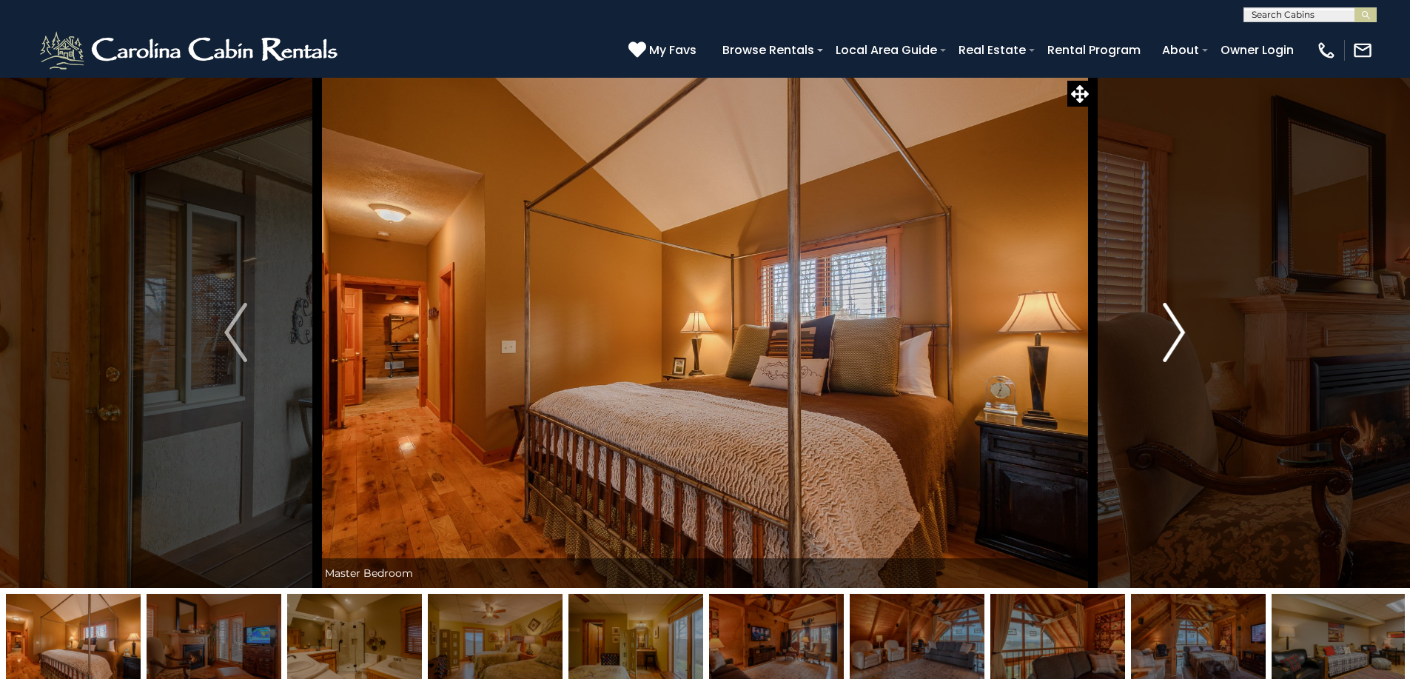
click at [1174, 333] on img "Next" at bounding box center [1174, 332] width 22 height 59
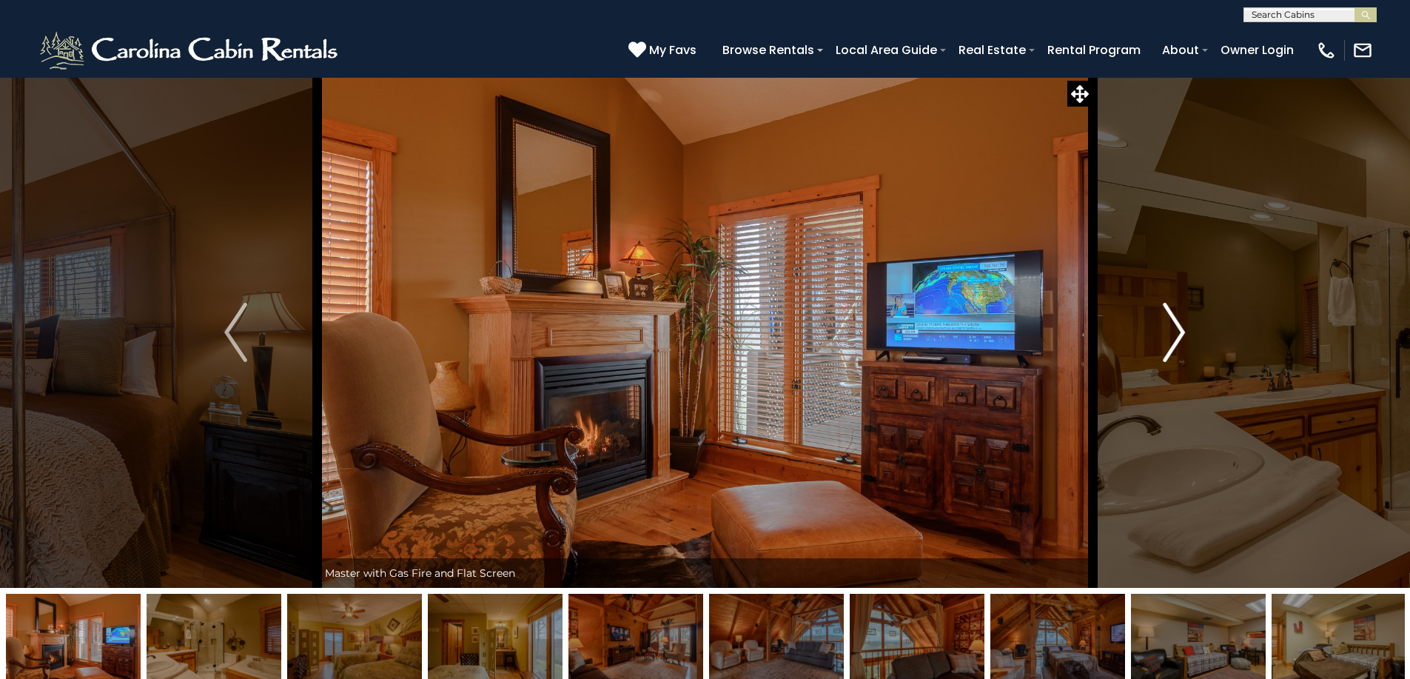
click at [1174, 333] on img "Next" at bounding box center [1174, 332] width 22 height 59
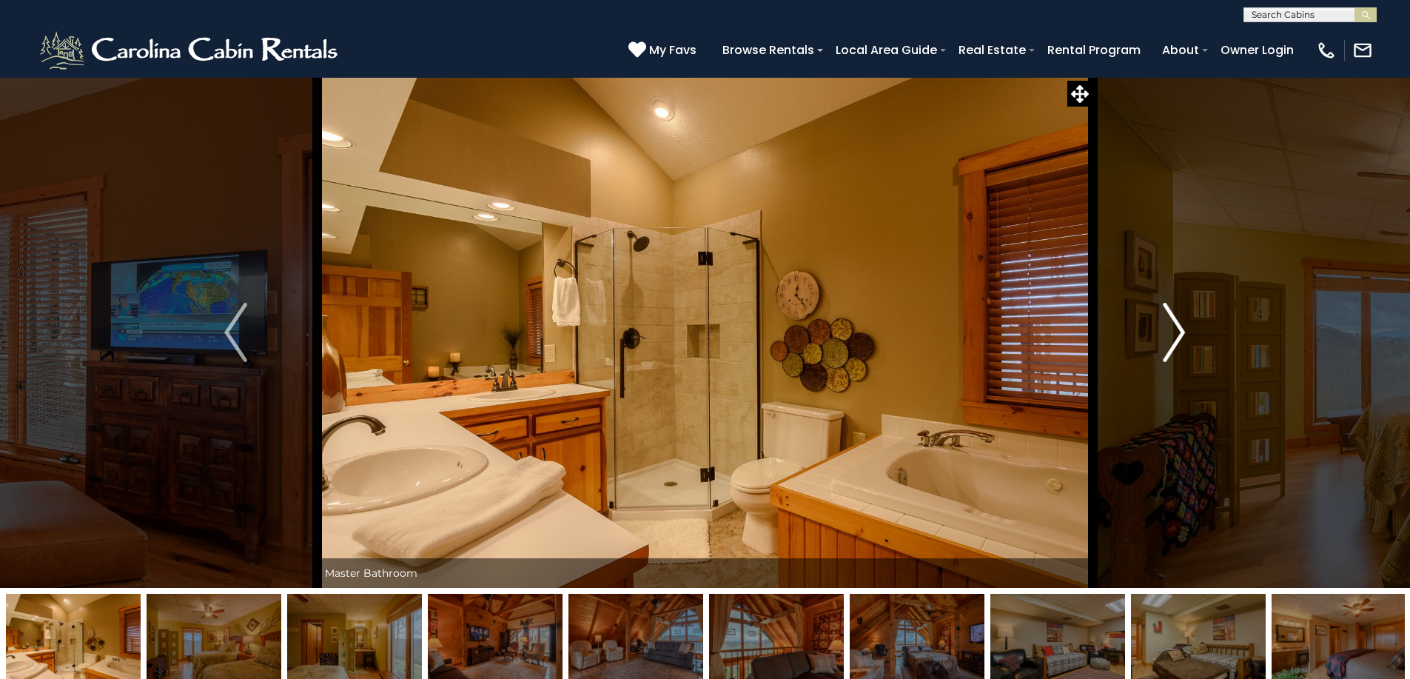
scroll to position [1, 0]
click at [1174, 333] on img "Next" at bounding box center [1174, 331] width 22 height 59
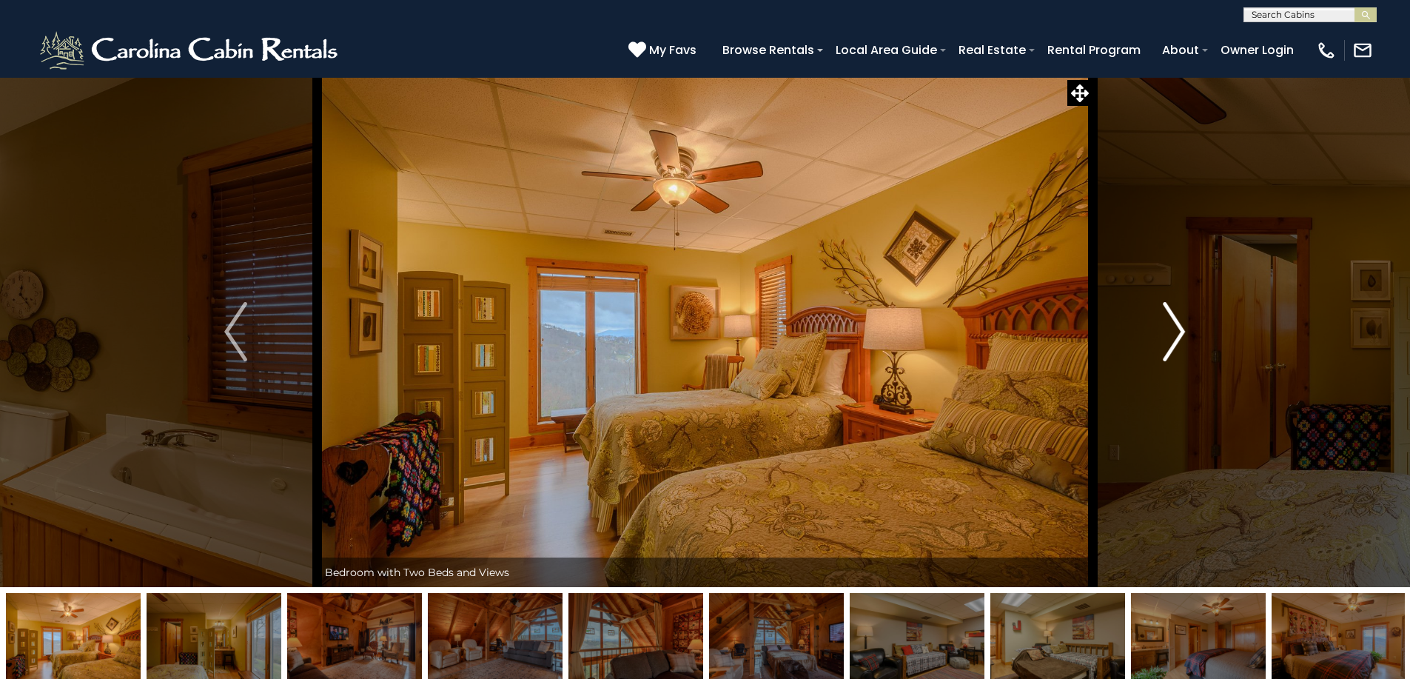
click at [1174, 333] on img "Next" at bounding box center [1174, 331] width 22 height 59
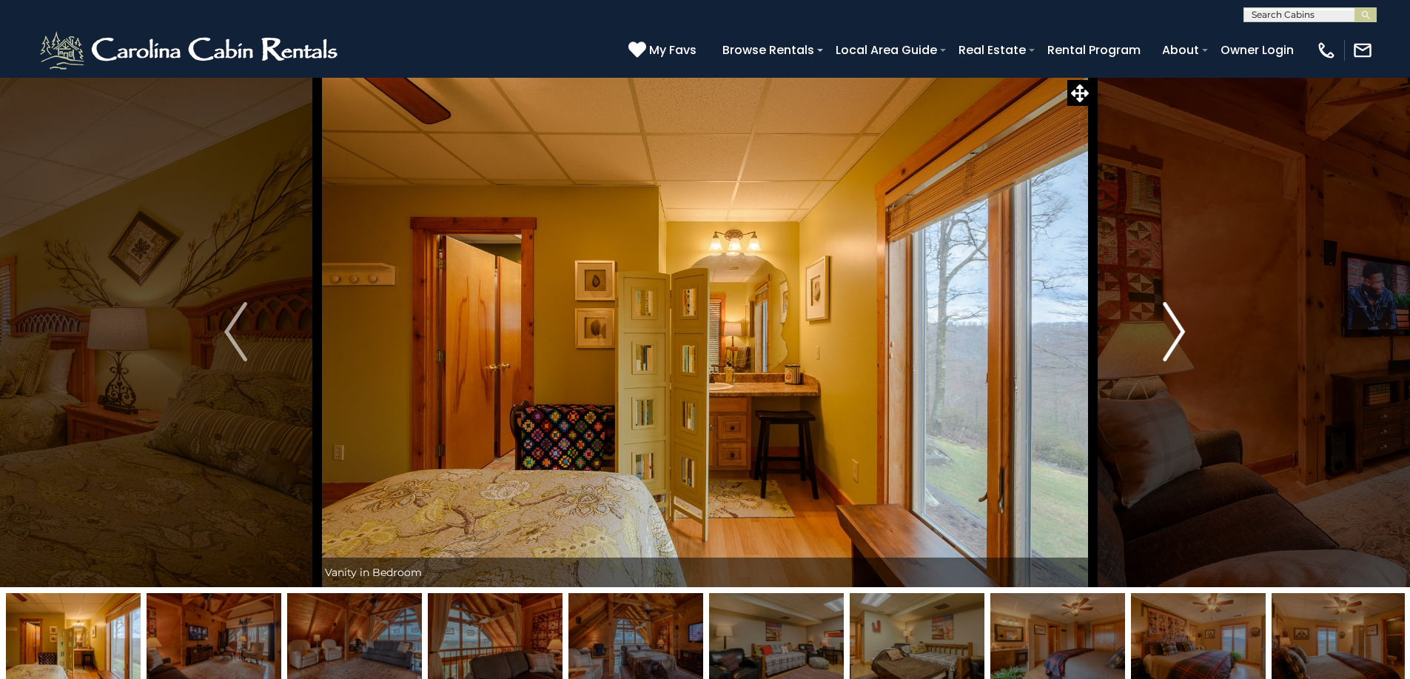
click at [1174, 333] on img "Next" at bounding box center [1174, 331] width 22 height 59
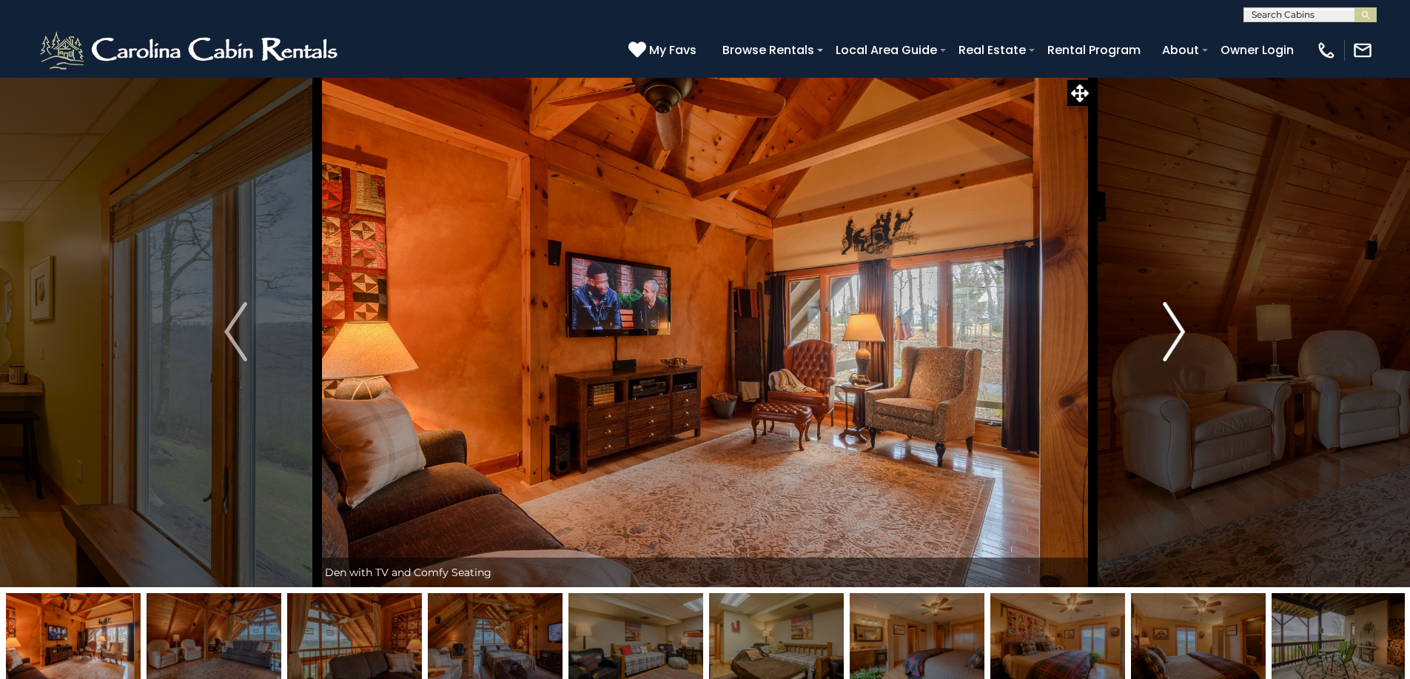
click at [1174, 333] on img "Next" at bounding box center [1174, 331] width 22 height 59
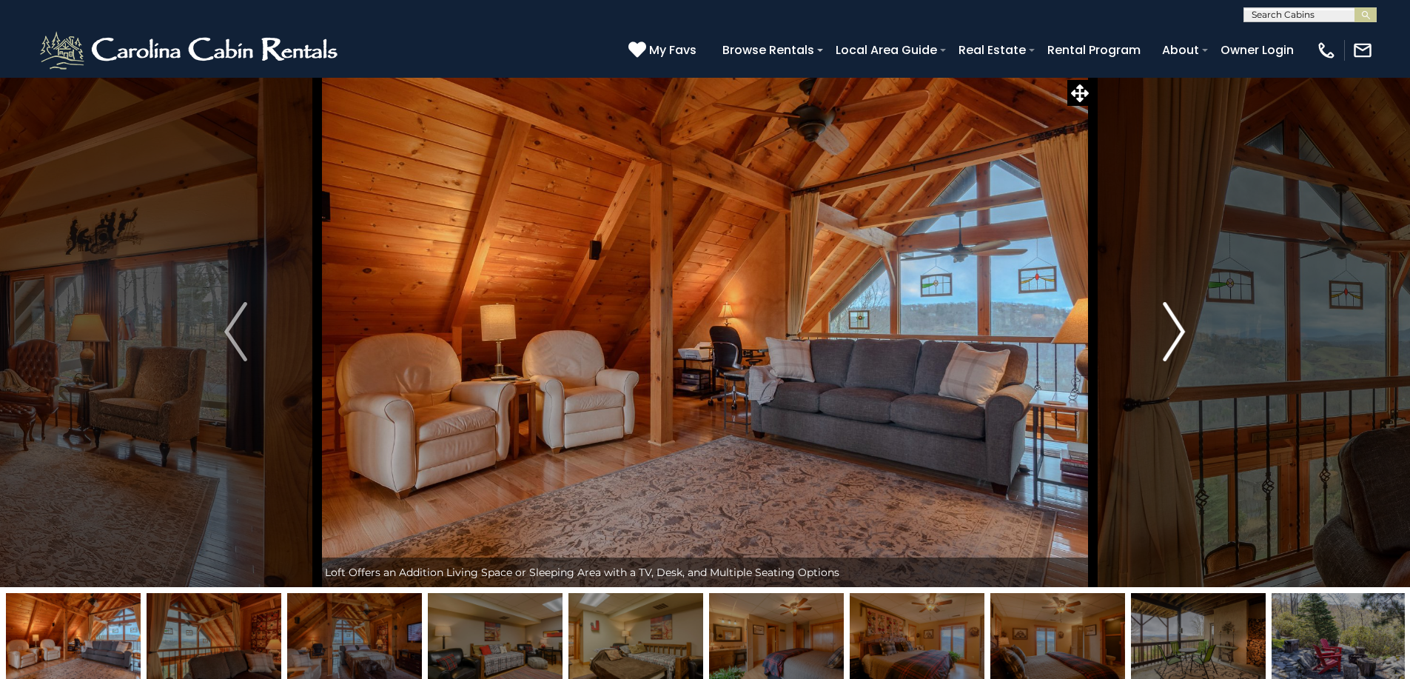
click at [1174, 333] on img "Next" at bounding box center [1174, 331] width 22 height 59
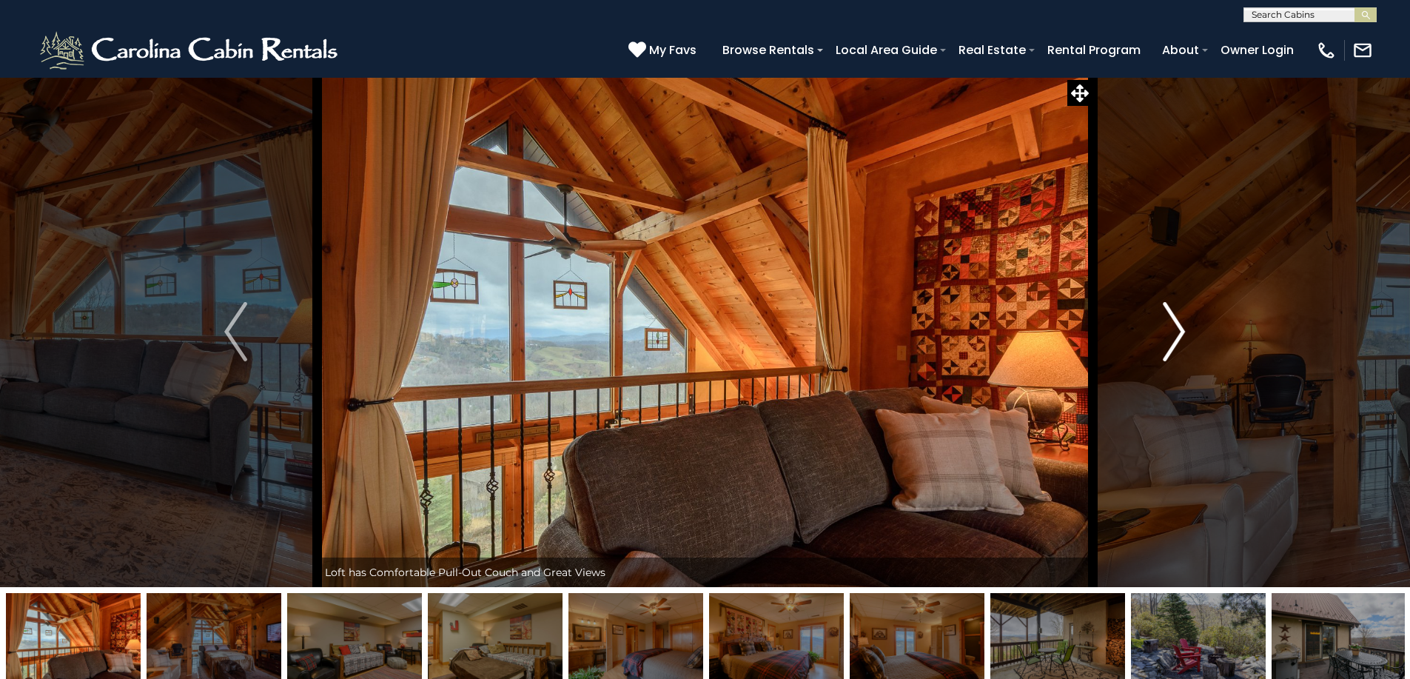
scroll to position [4, 0]
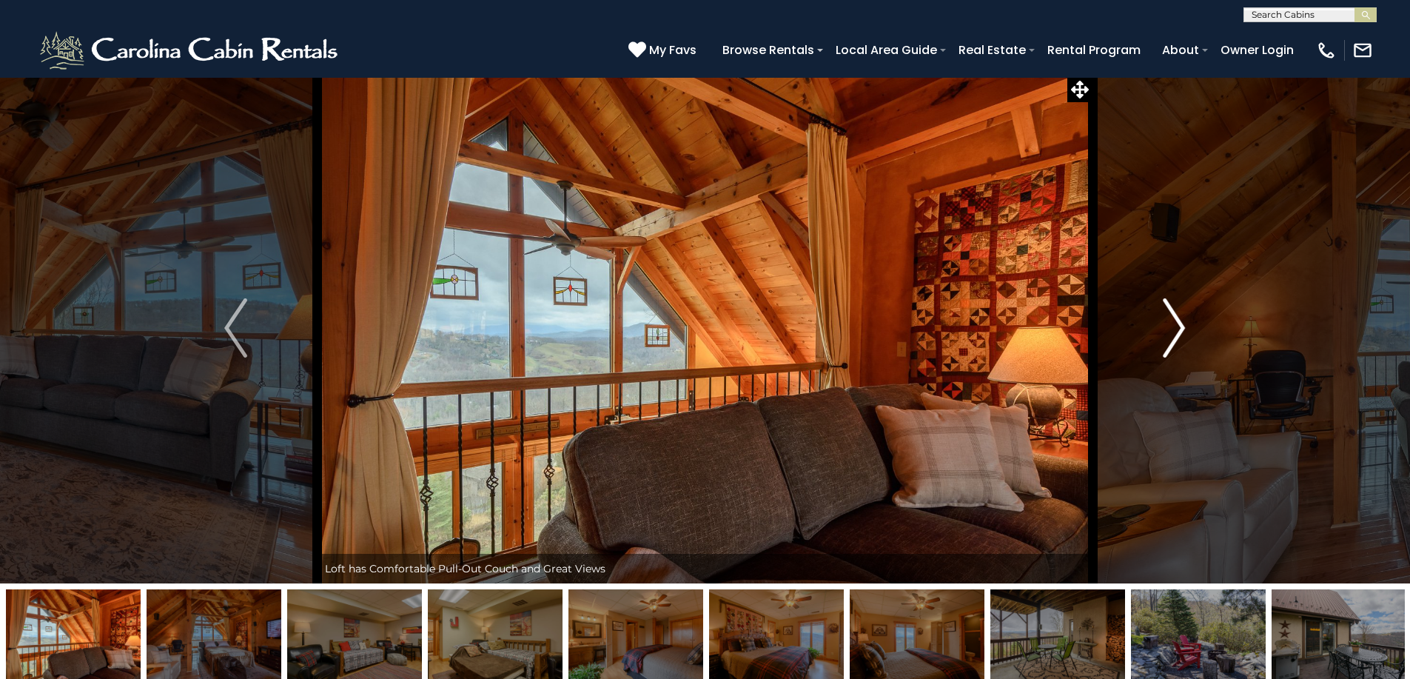
click at [1173, 333] on img "Next" at bounding box center [1174, 327] width 22 height 59
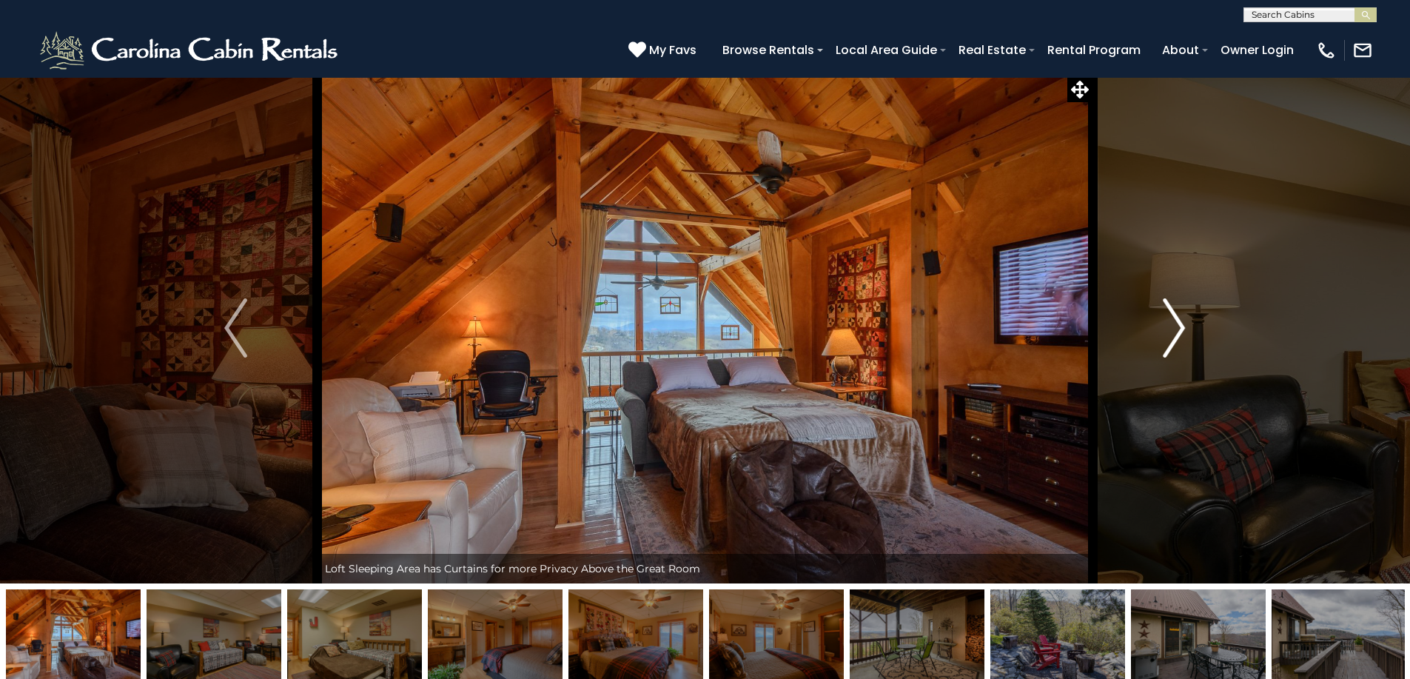
click at [1173, 333] on img "Next" at bounding box center [1174, 327] width 22 height 59
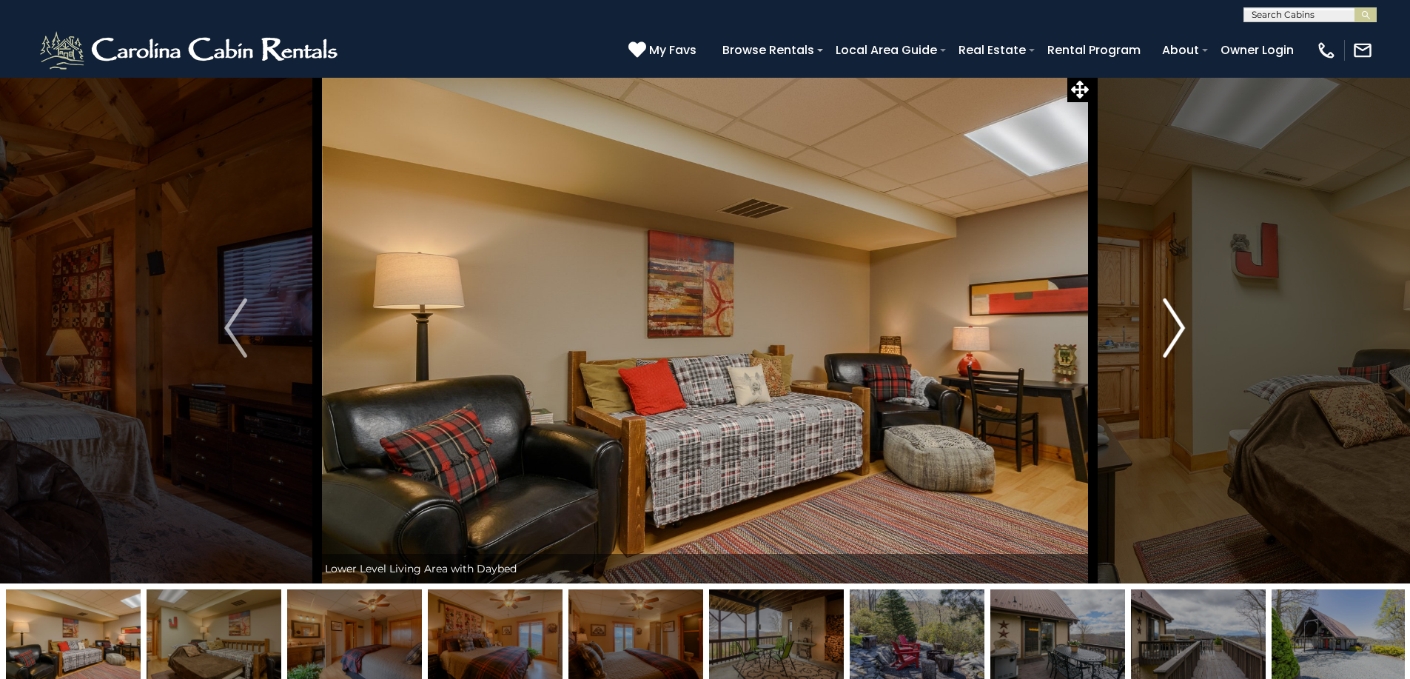
click at [1173, 333] on img "Next" at bounding box center [1174, 327] width 22 height 59
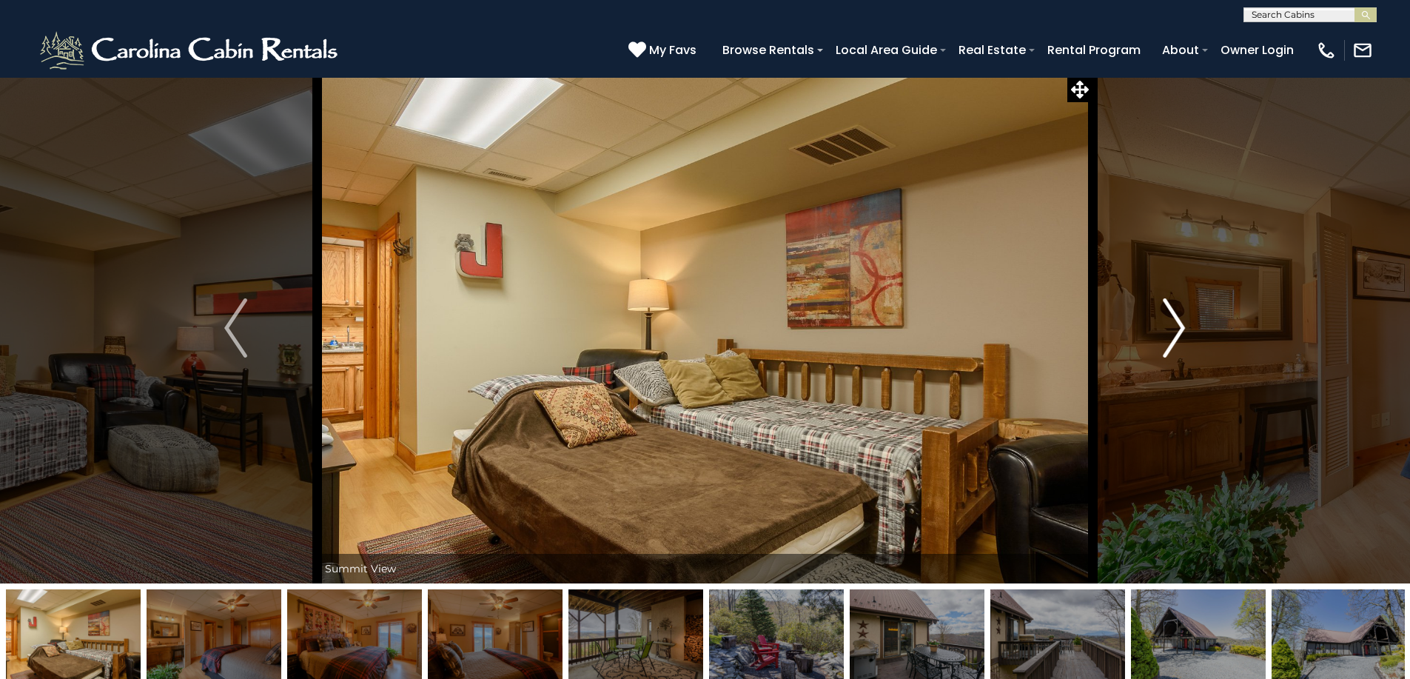
click at [1173, 333] on img "Next" at bounding box center [1174, 327] width 22 height 59
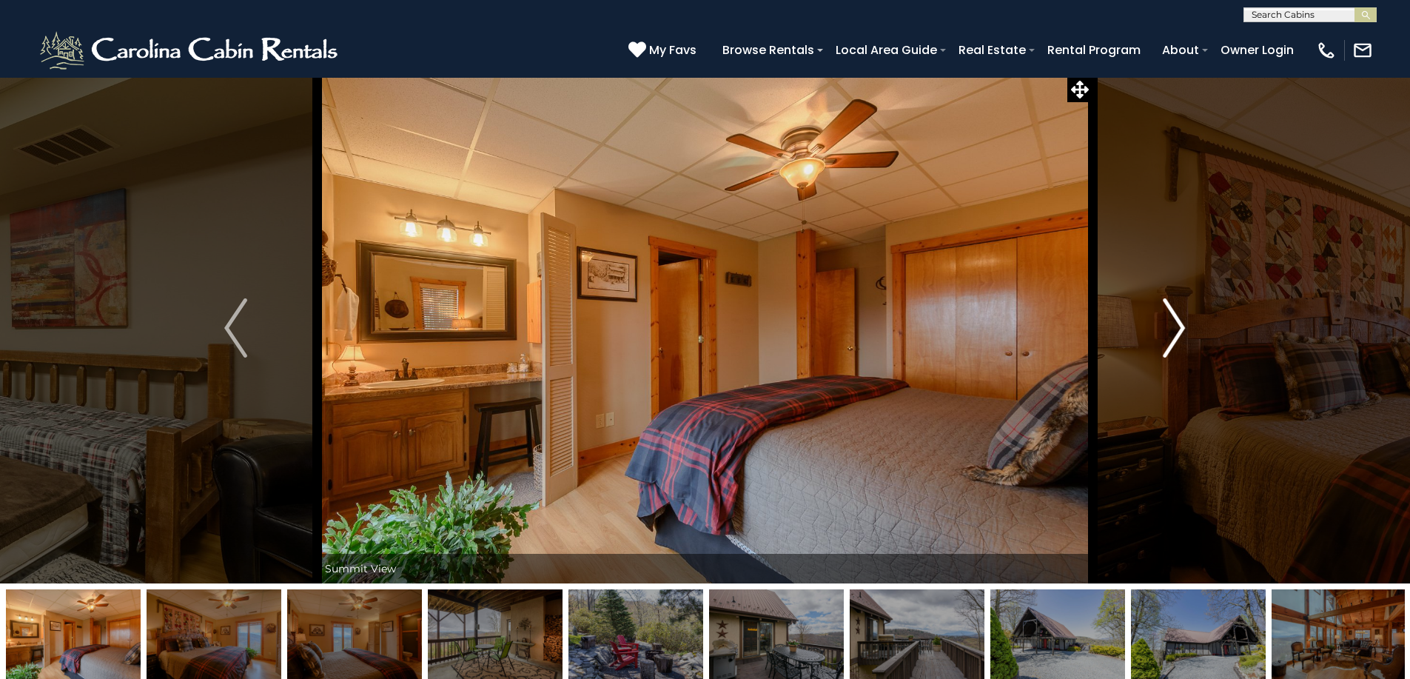
click at [1173, 333] on img "Next" at bounding box center [1174, 327] width 22 height 59
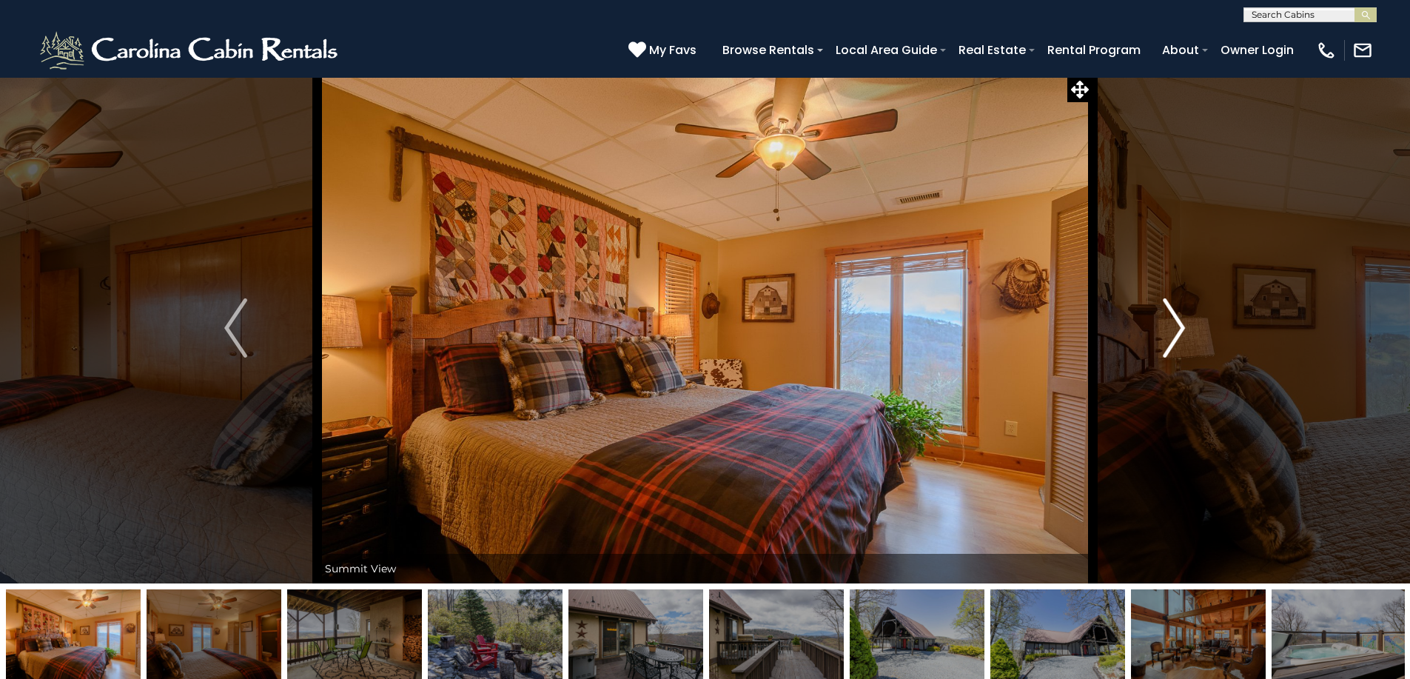
click at [1173, 333] on img "Next" at bounding box center [1174, 327] width 22 height 59
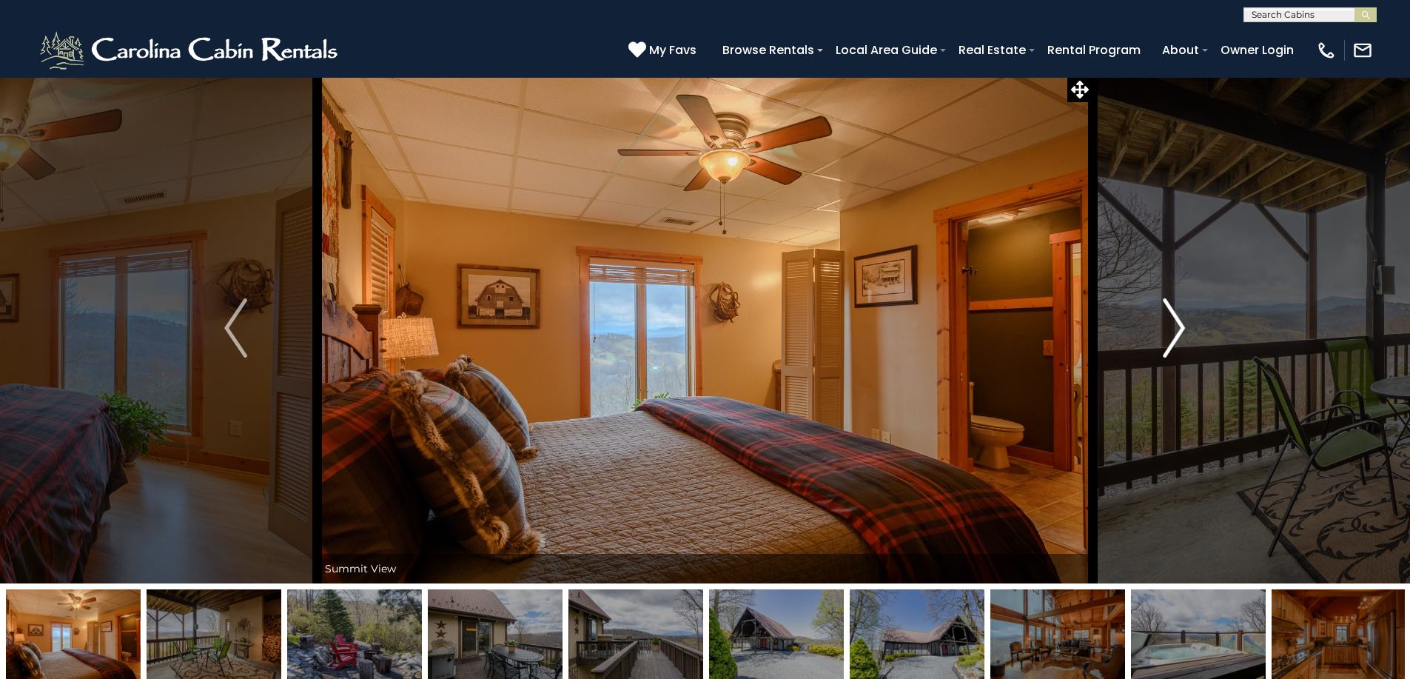
click at [1173, 333] on img "Next" at bounding box center [1174, 327] width 22 height 59
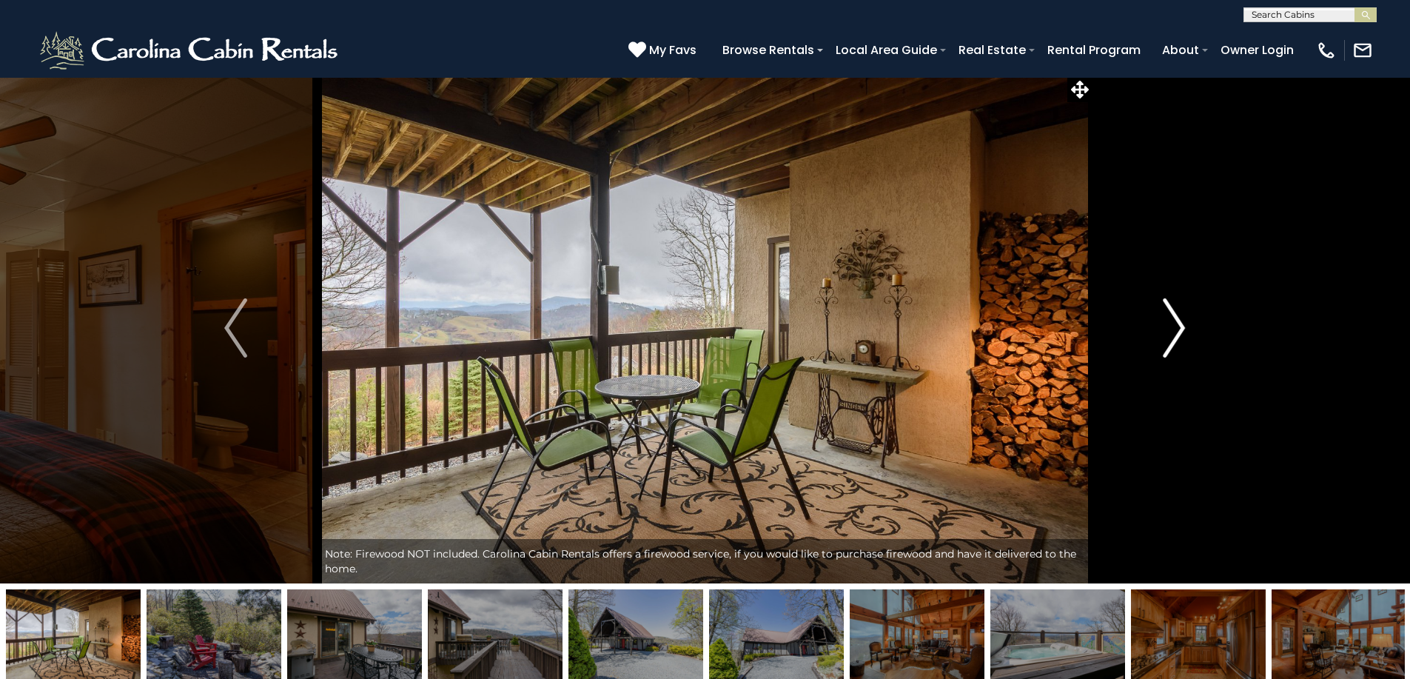
click at [1173, 333] on img "Next" at bounding box center [1174, 327] width 22 height 59
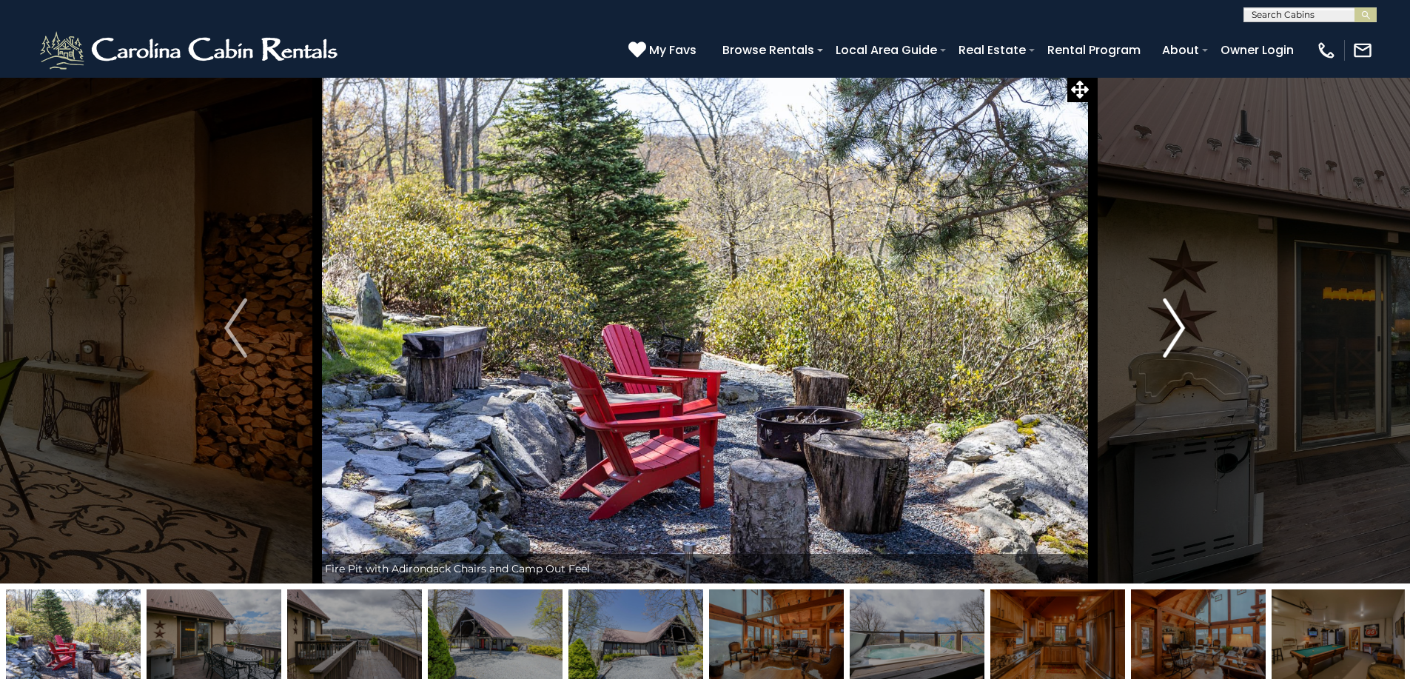
click at [1173, 333] on img "Next" at bounding box center [1174, 327] width 22 height 59
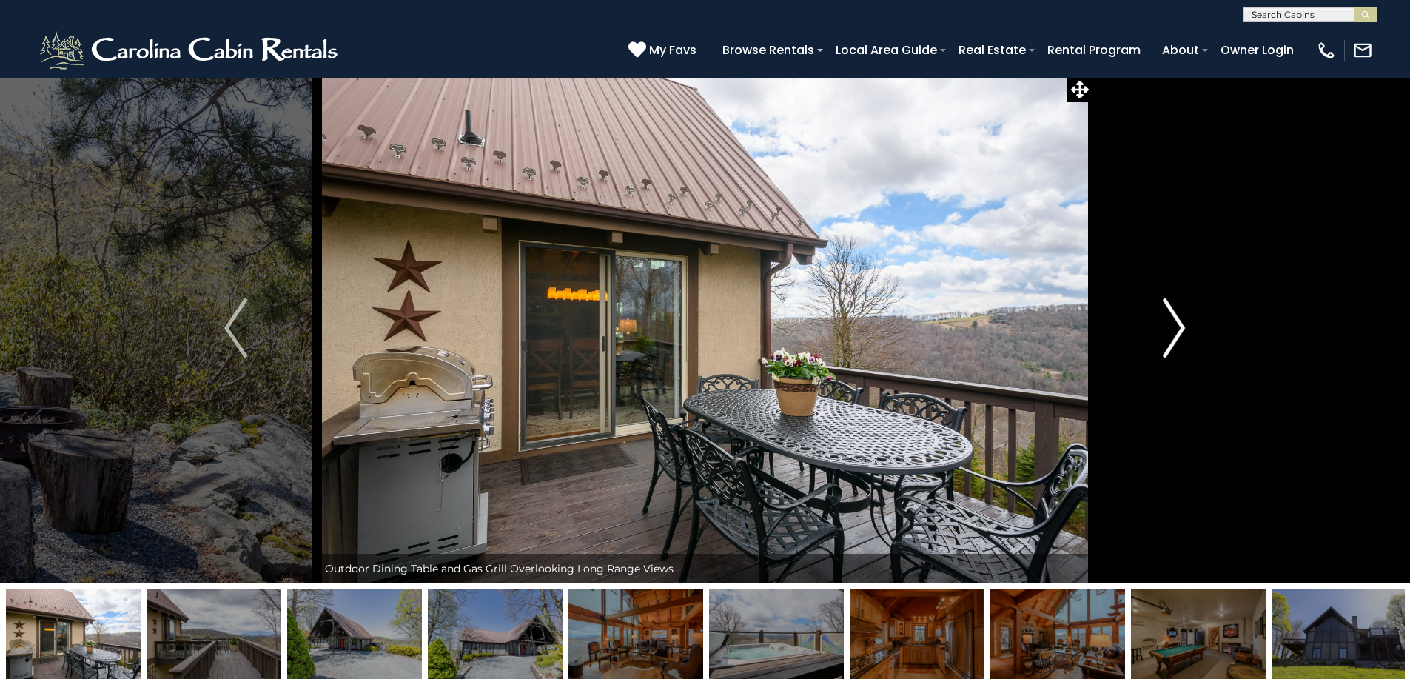
click at [1173, 333] on img "Next" at bounding box center [1174, 327] width 22 height 59
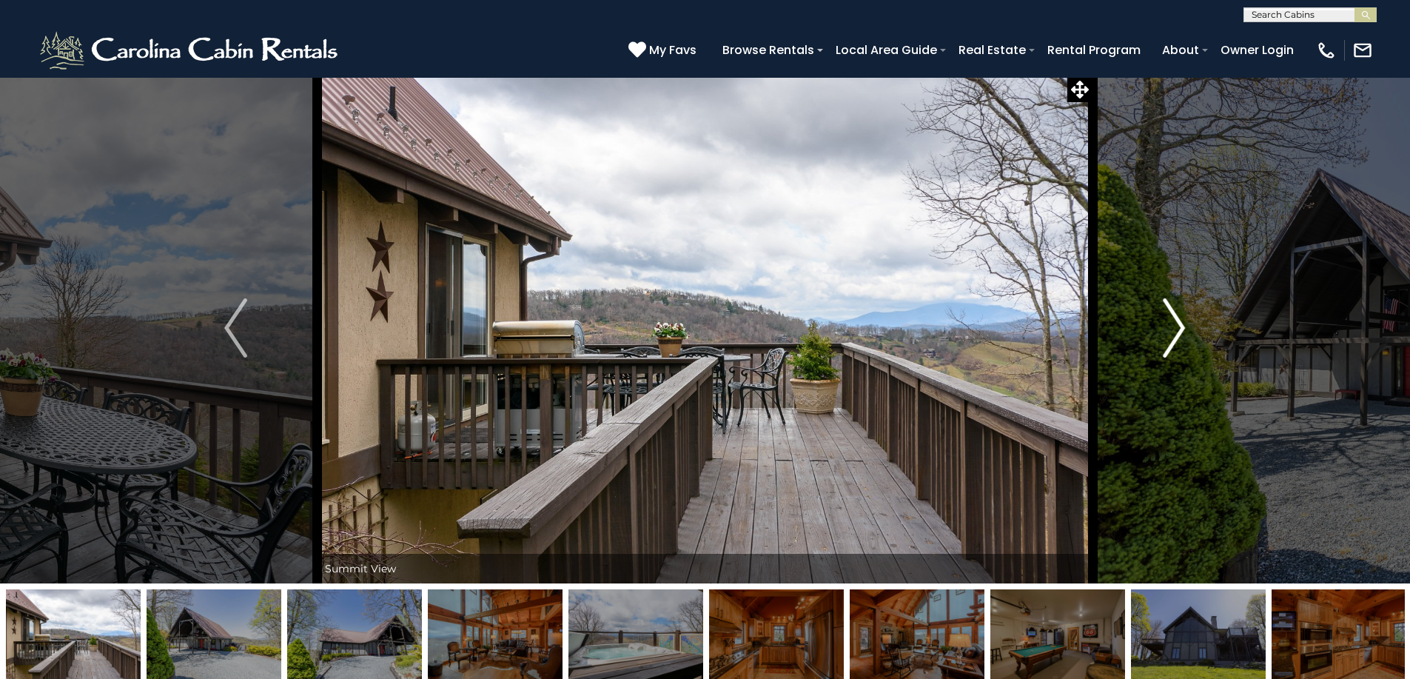
click at [1173, 333] on img "Next" at bounding box center [1174, 327] width 22 height 59
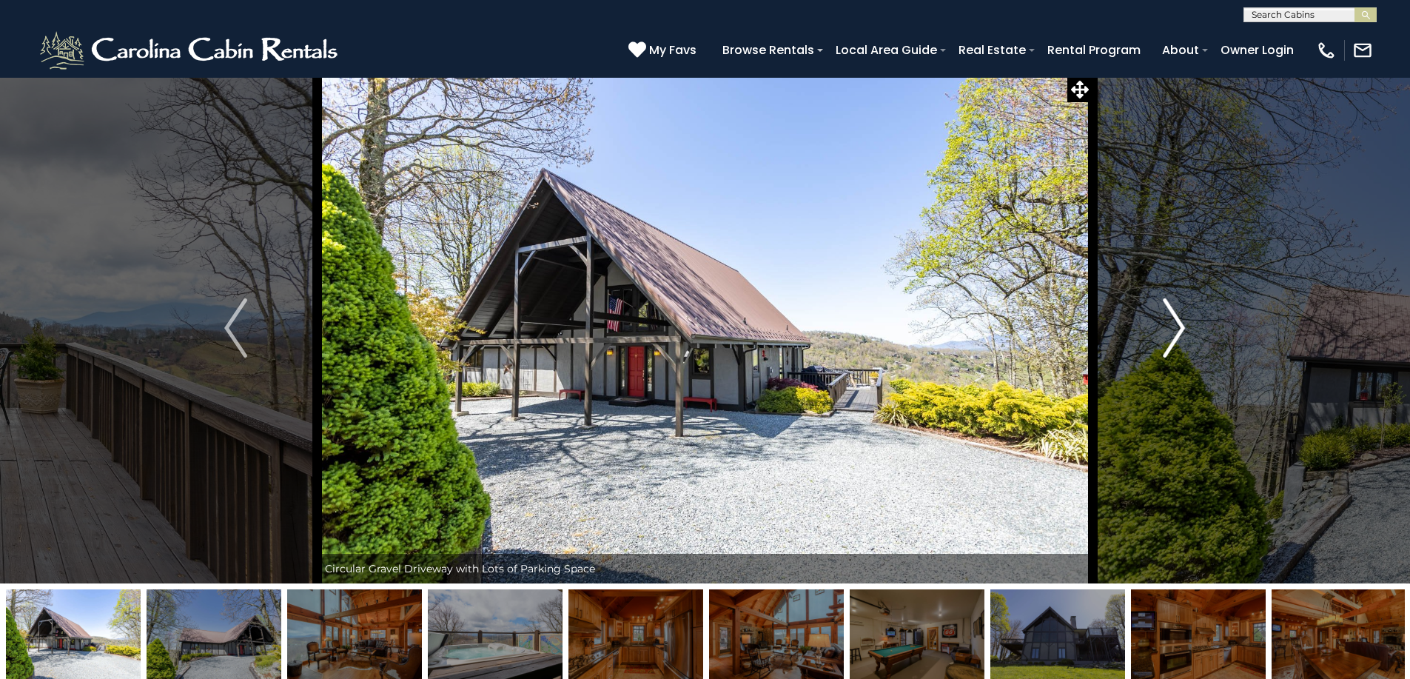
click at [1173, 334] on img "Next" at bounding box center [1174, 327] width 22 height 59
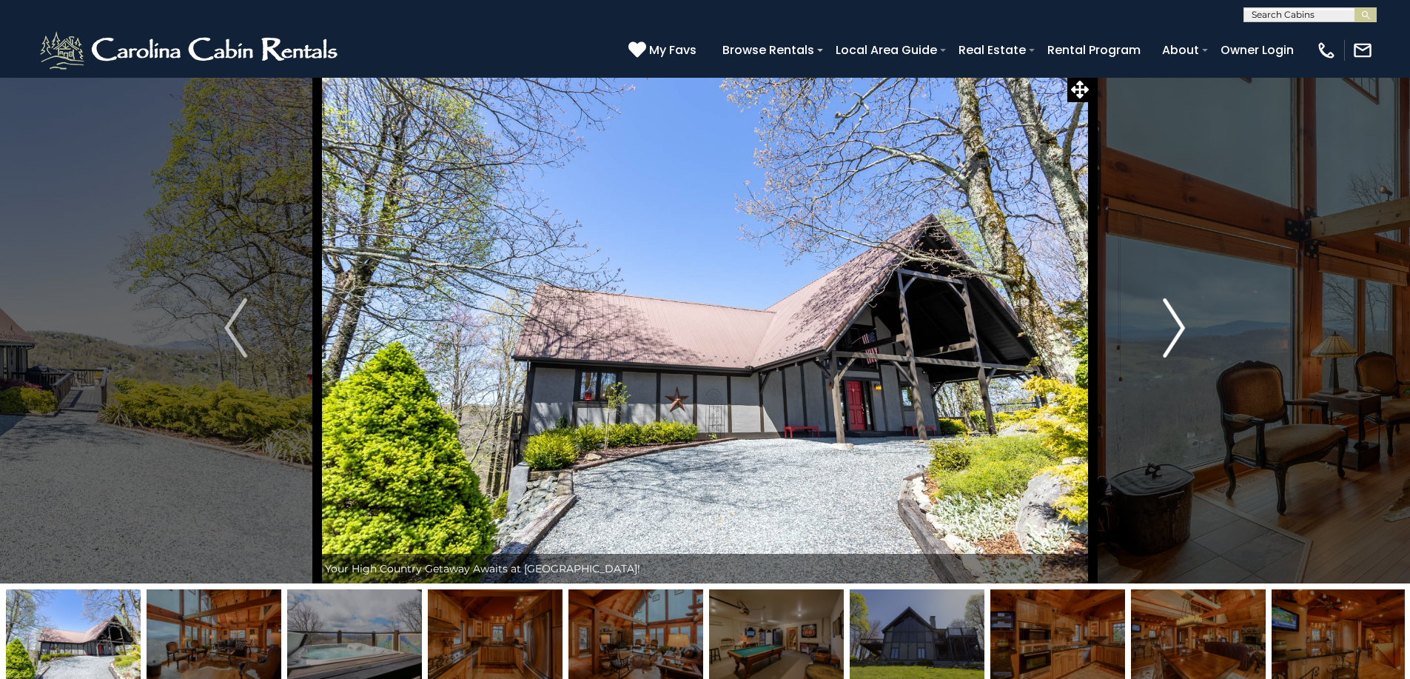
click at [1173, 334] on img "Next" at bounding box center [1174, 327] width 22 height 59
